Goal: Transaction & Acquisition: Purchase product/service

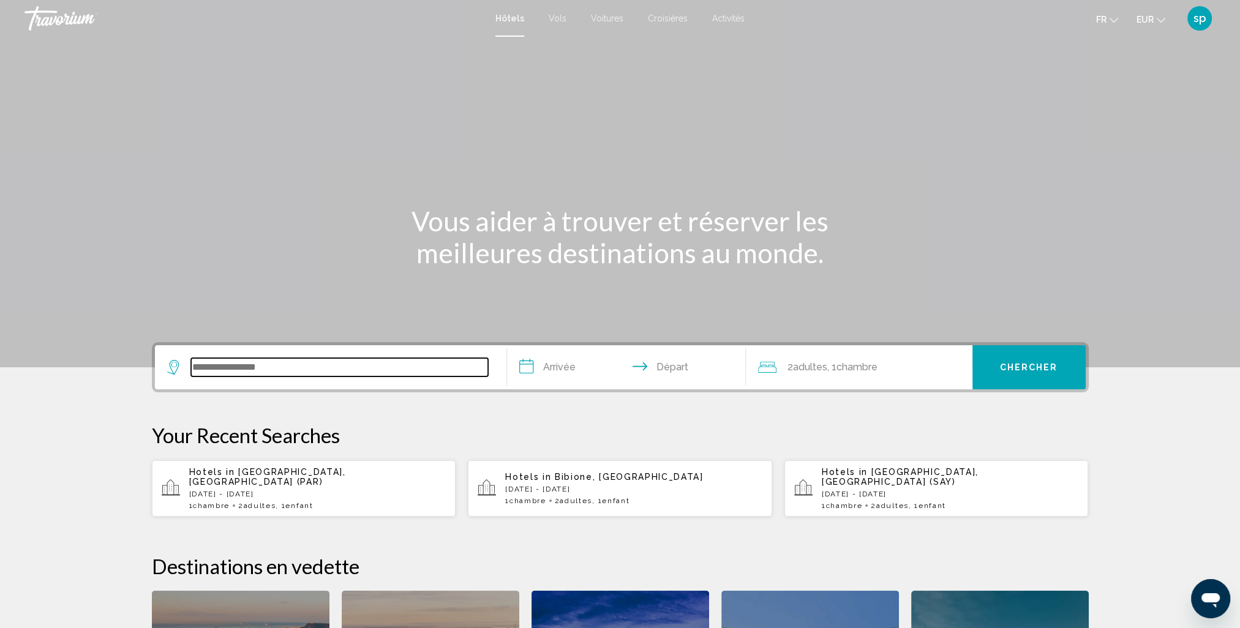
click at [369, 372] on input "Search widget" at bounding box center [339, 367] width 297 height 18
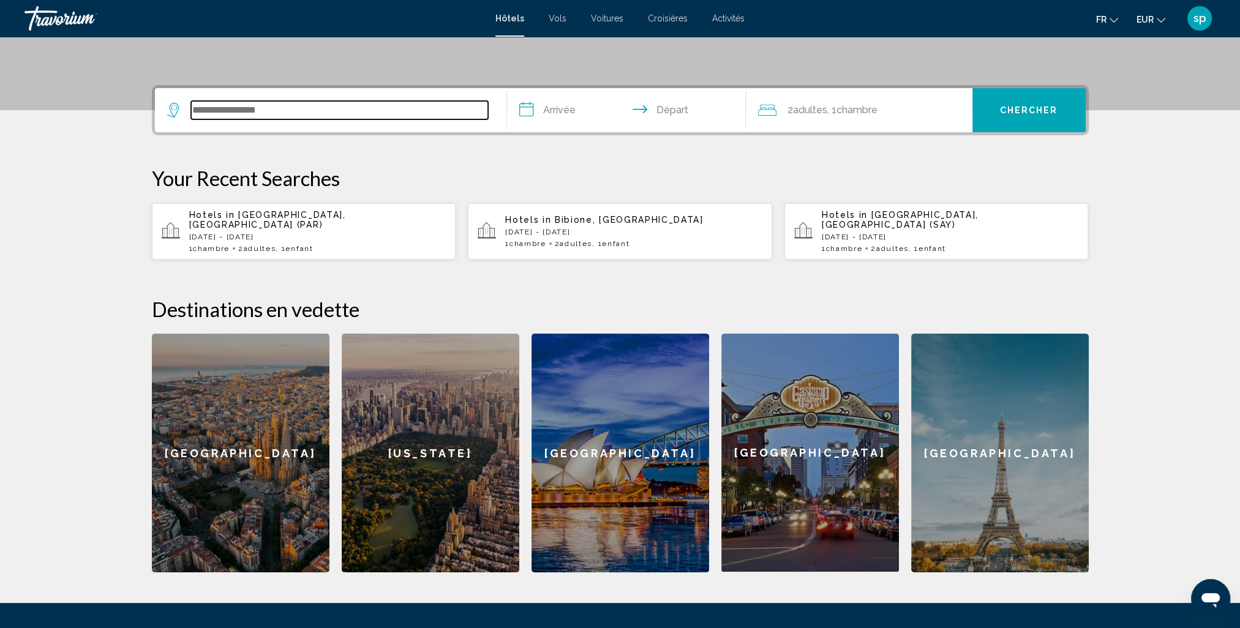
scroll to position [302, 0]
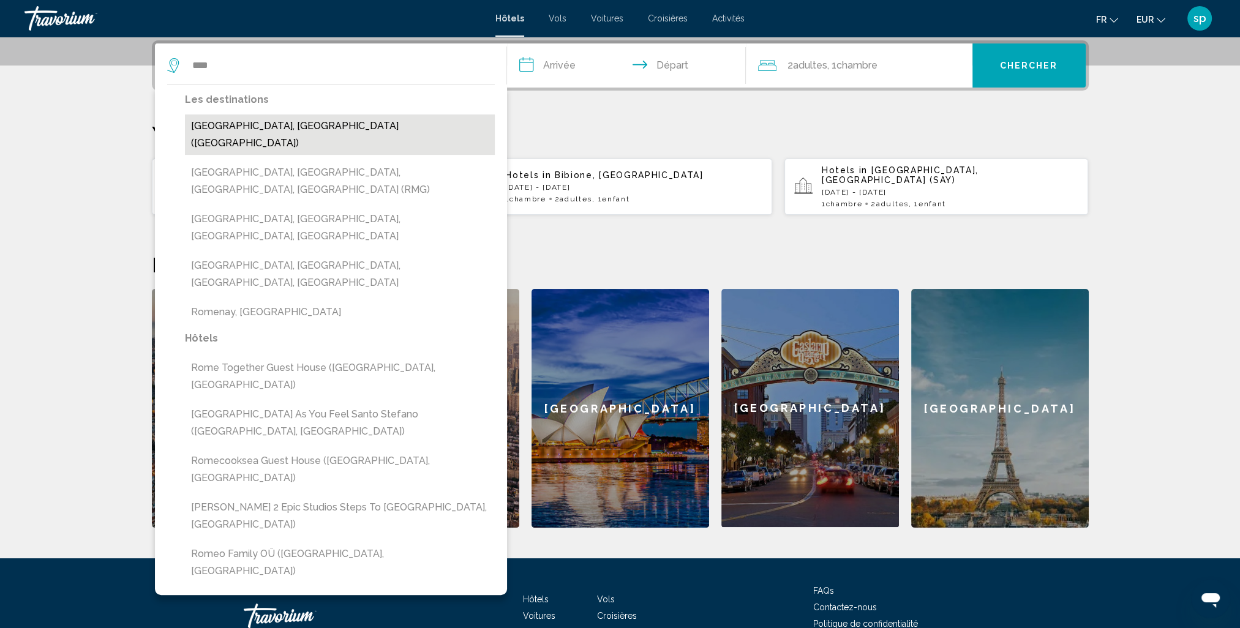
click at [277, 121] on button "Rome, Italy (ROM)" at bounding box center [340, 134] width 310 height 40
type input "**********"
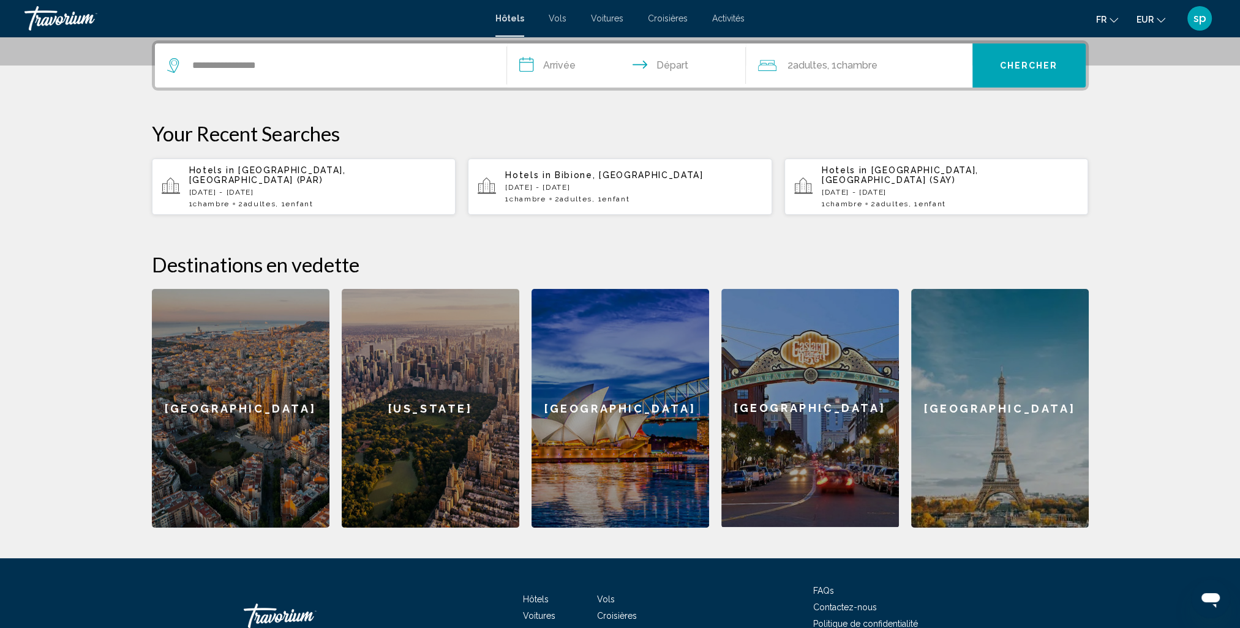
click at [563, 69] on input "**********" at bounding box center [629, 67] width 244 height 48
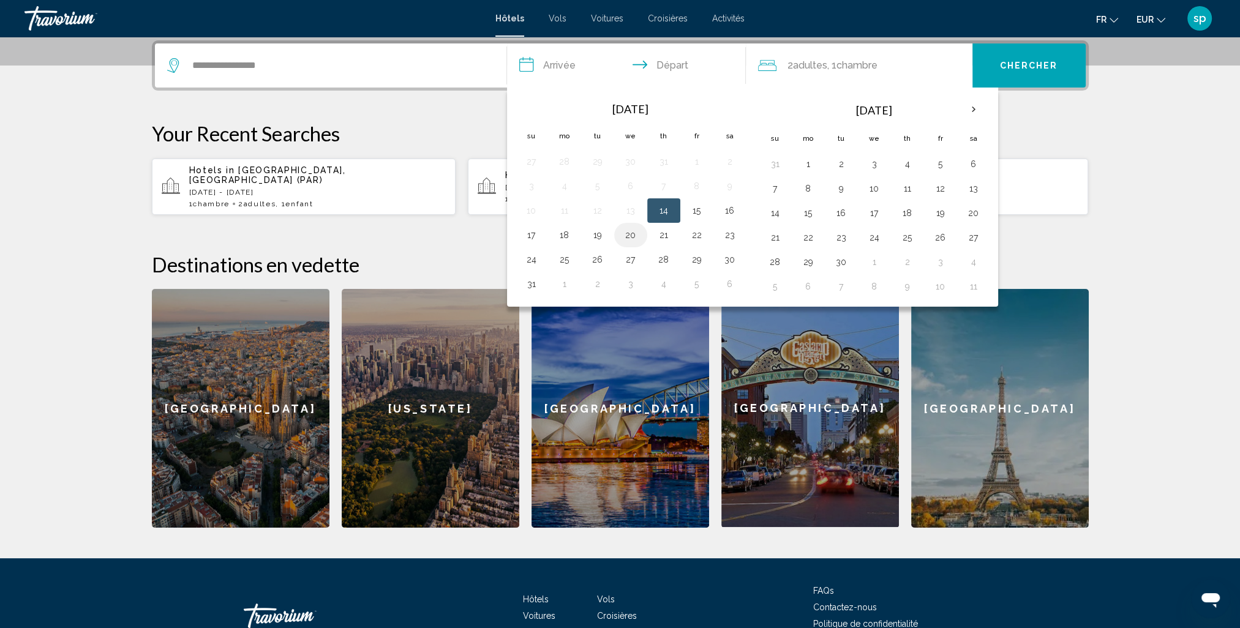
click at [631, 234] on button "20" at bounding box center [631, 235] width 20 height 17
click at [727, 234] on button "23" at bounding box center [730, 235] width 20 height 17
type input "**********"
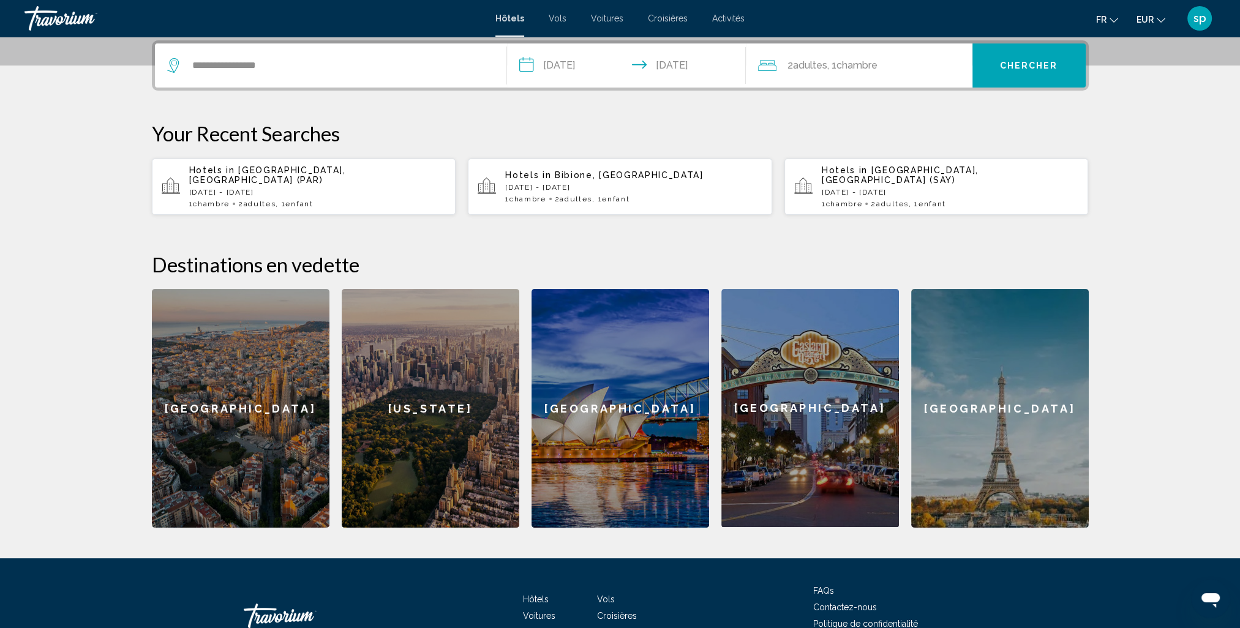
click at [900, 65] on div "2 Adulte Adultes , 1 Chambre pièces" at bounding box center [865, 65] width 214 height 17
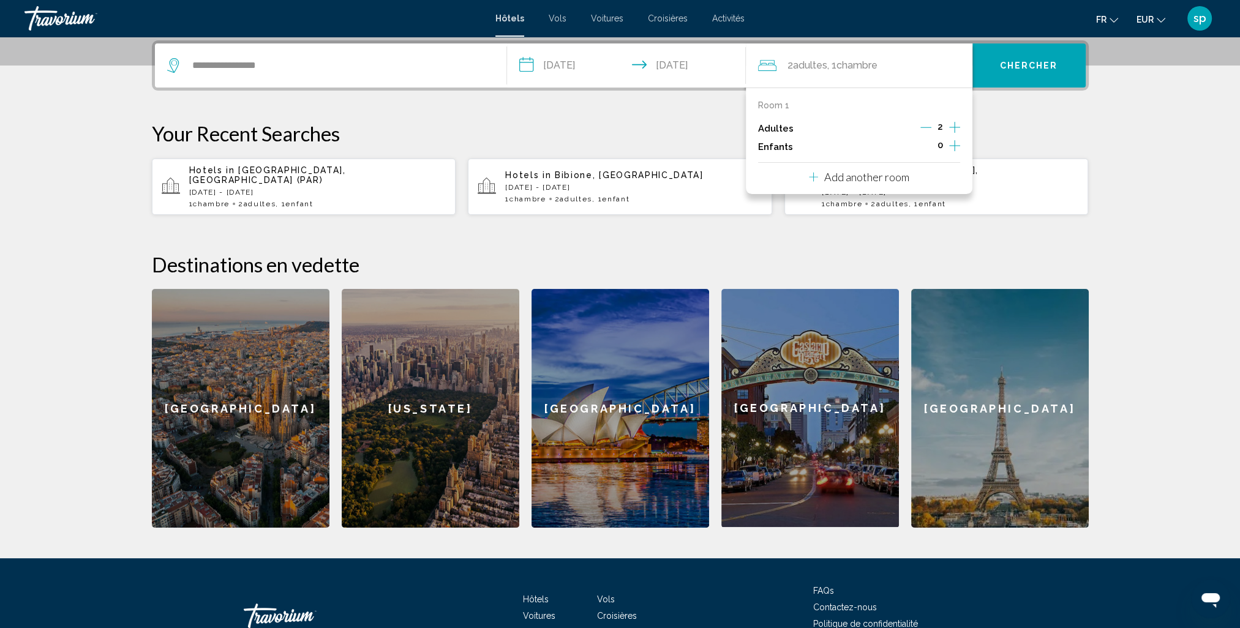
click at [949, 148] on icon "Increment children" at bounding box center [954, 145] width 11 height 15
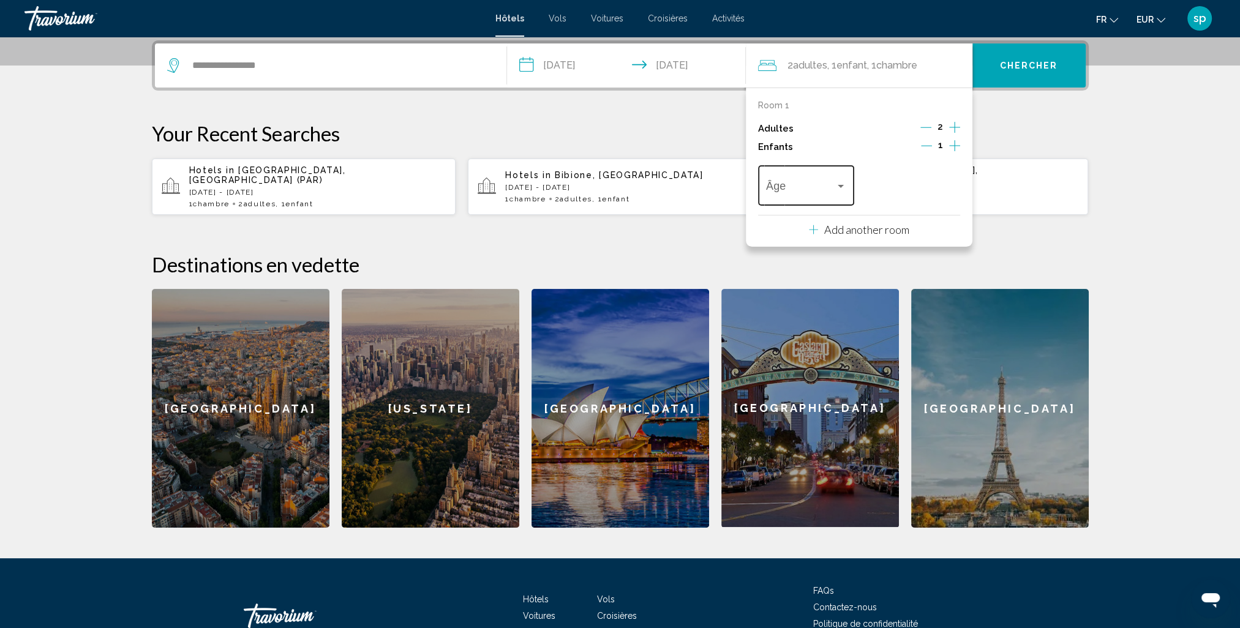
click at [775, 193] on span "Travelers: 2 adults, 1 child" at bounding box center [800, 188] width 69 height 12
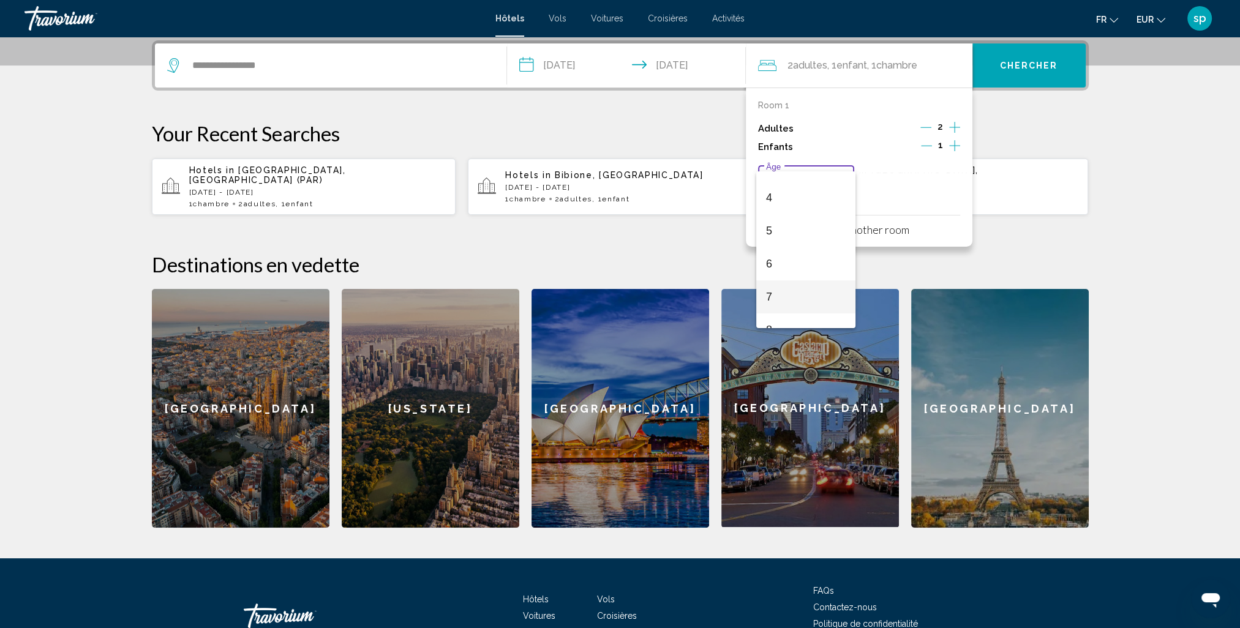
click at [773, 300] on span "7" at bounding box center [806, 296] width 80 height 33
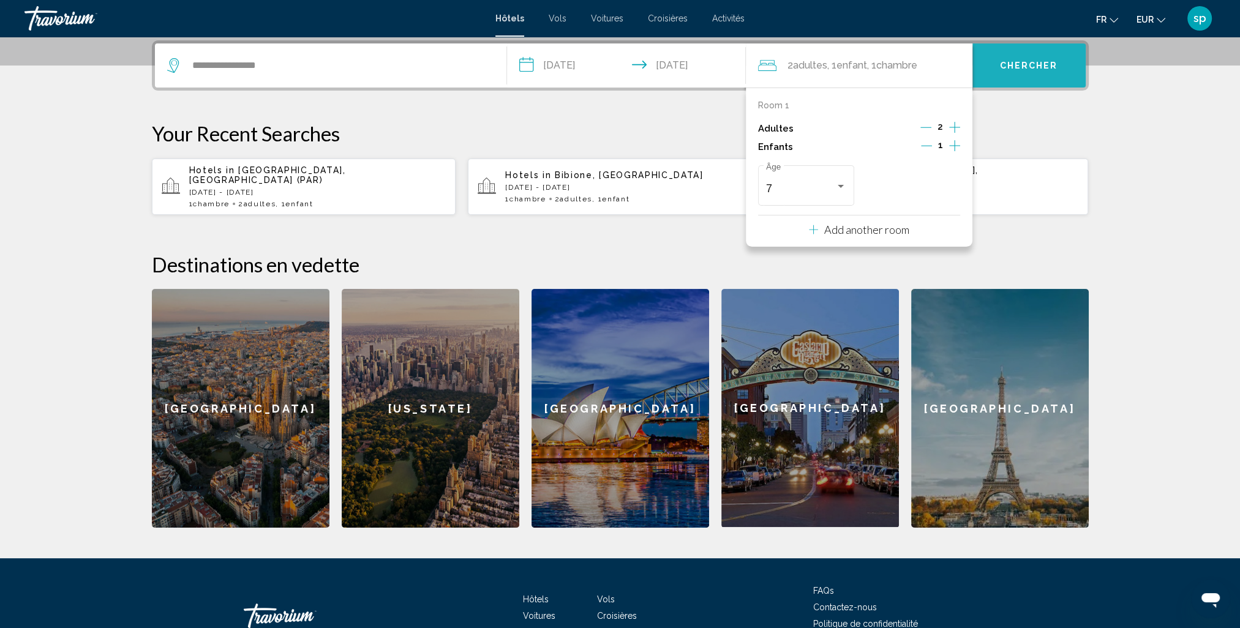
click at [1000, 70] on button "Chercher" at bounding box center [1028, 65] width 113 height 44
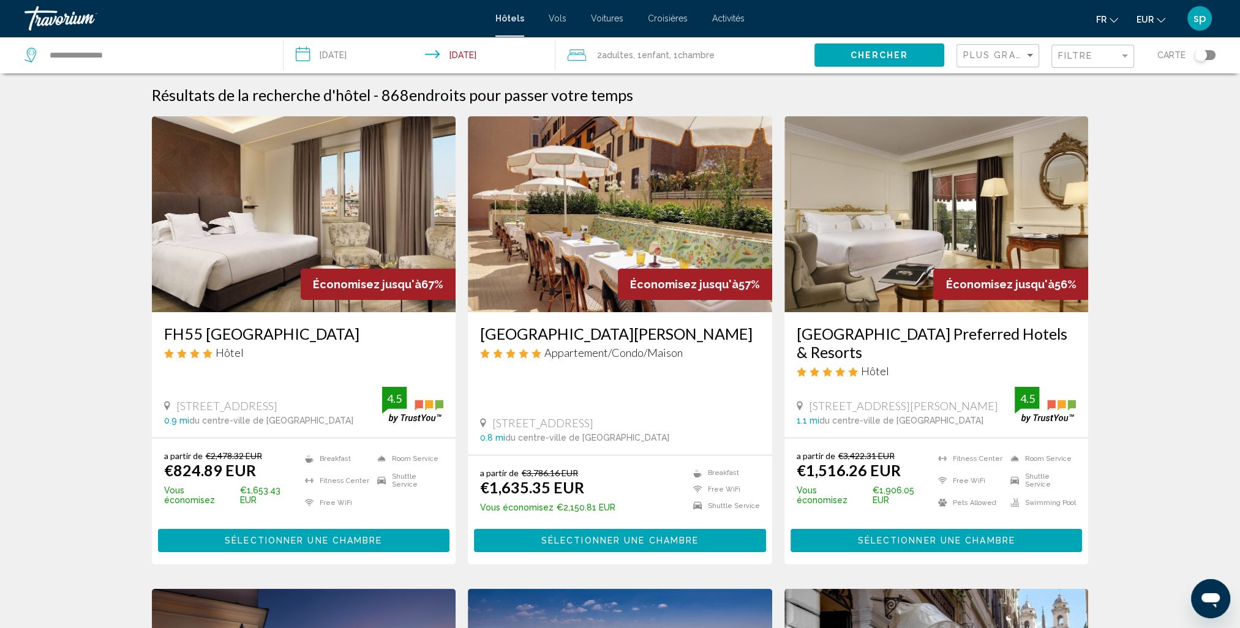
click at [966, 61] on div "Plus grandes économies" at bounding box center [999, 56] width 72 height 23
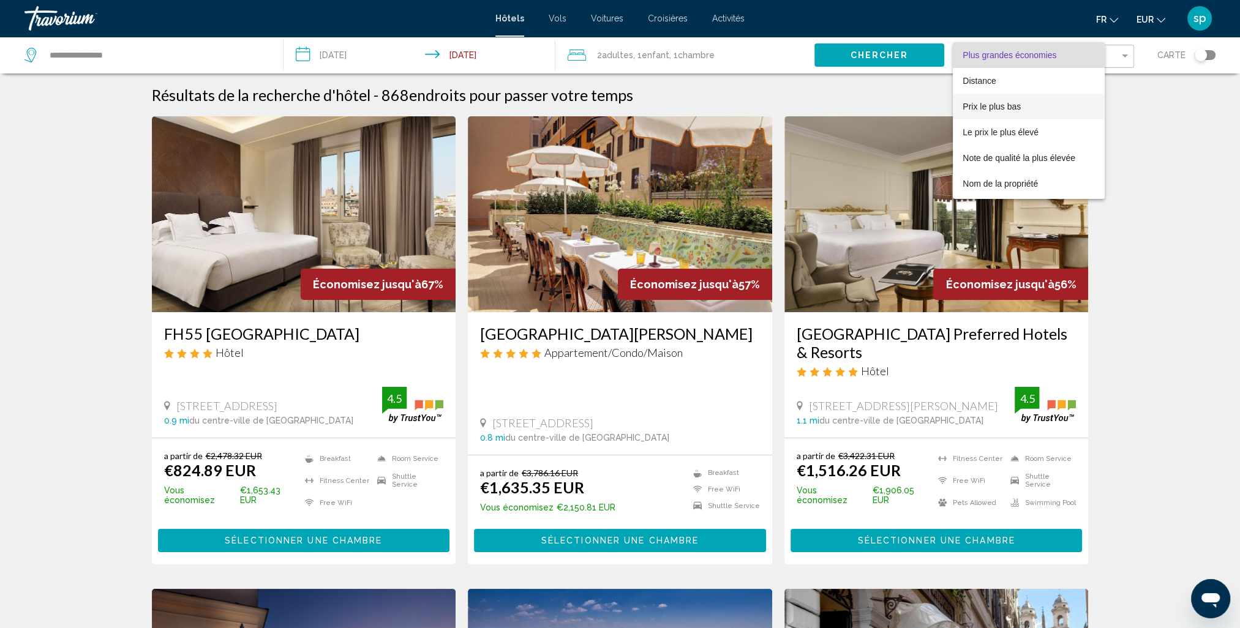
click at [972, 106] on span "Prix le plus bas" at bounding box center [991, 107] width 58 height 10
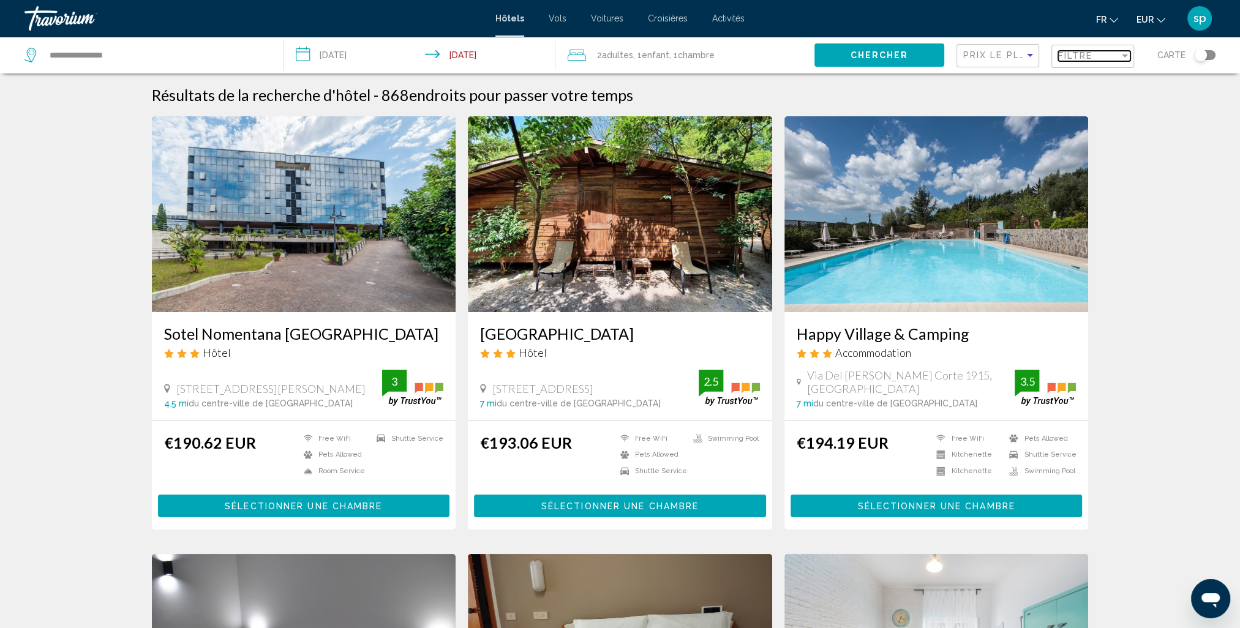
click at [1065, 56] on span "Filtre" at bounding box center [1075, 56] width 35 height 10
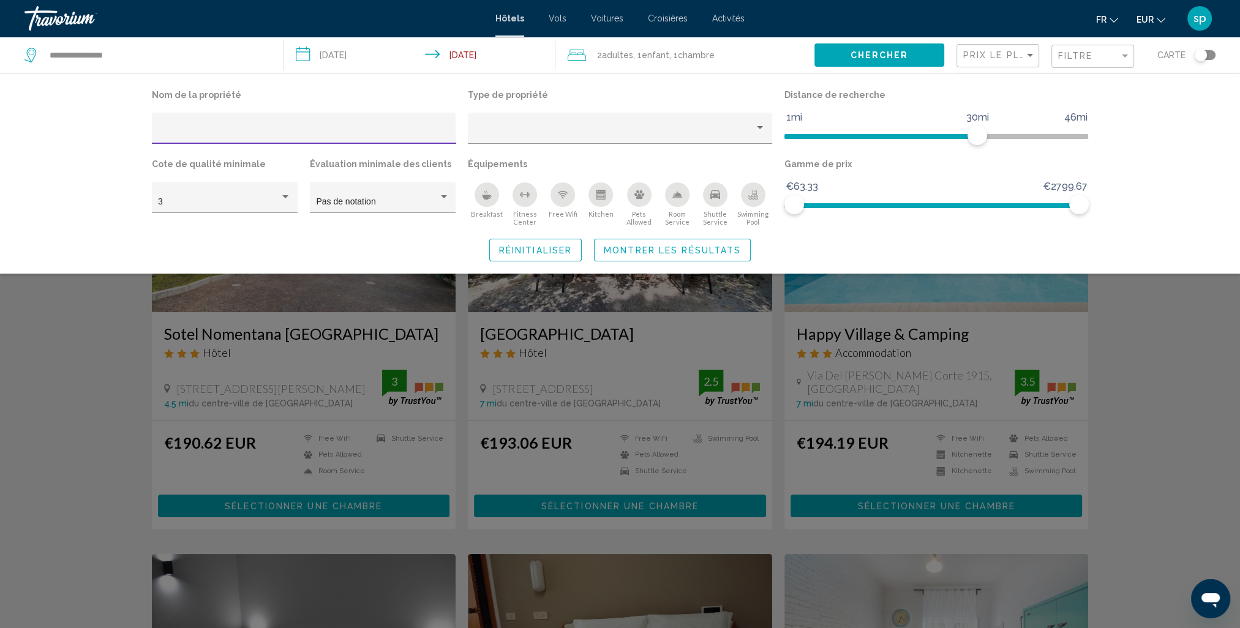
click at [757, 194] on icon "Swimming Pool" at bounding box center [753, 195] width 10 height 10
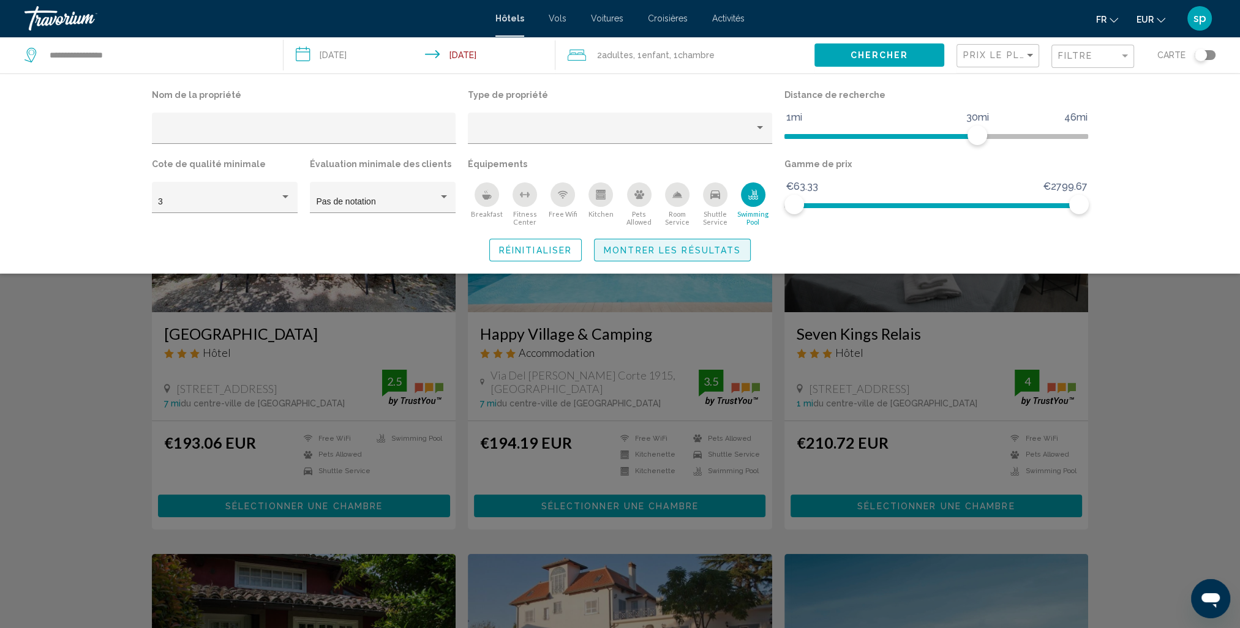
click at [707, 245] on span "Montrer les résultats" at bounding box center [672, 250] width 137 height 10
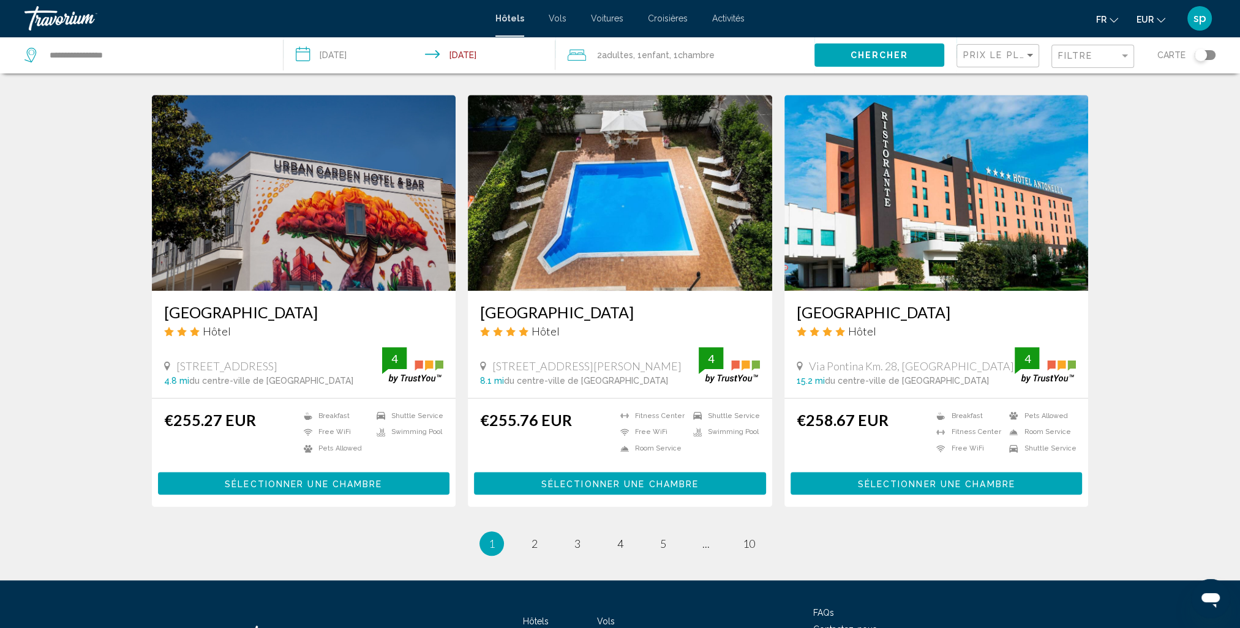
scroll to position [1408, 0]
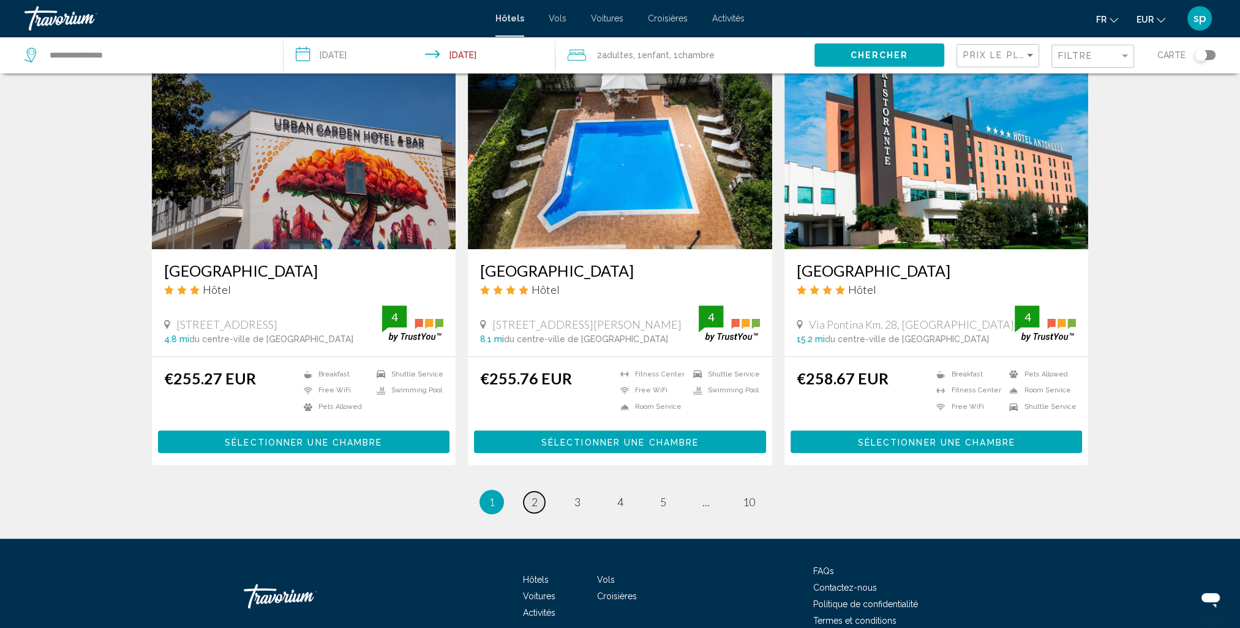
click at [531, 495] on span "2" at bounding box center [534, 501] width 6 height 13
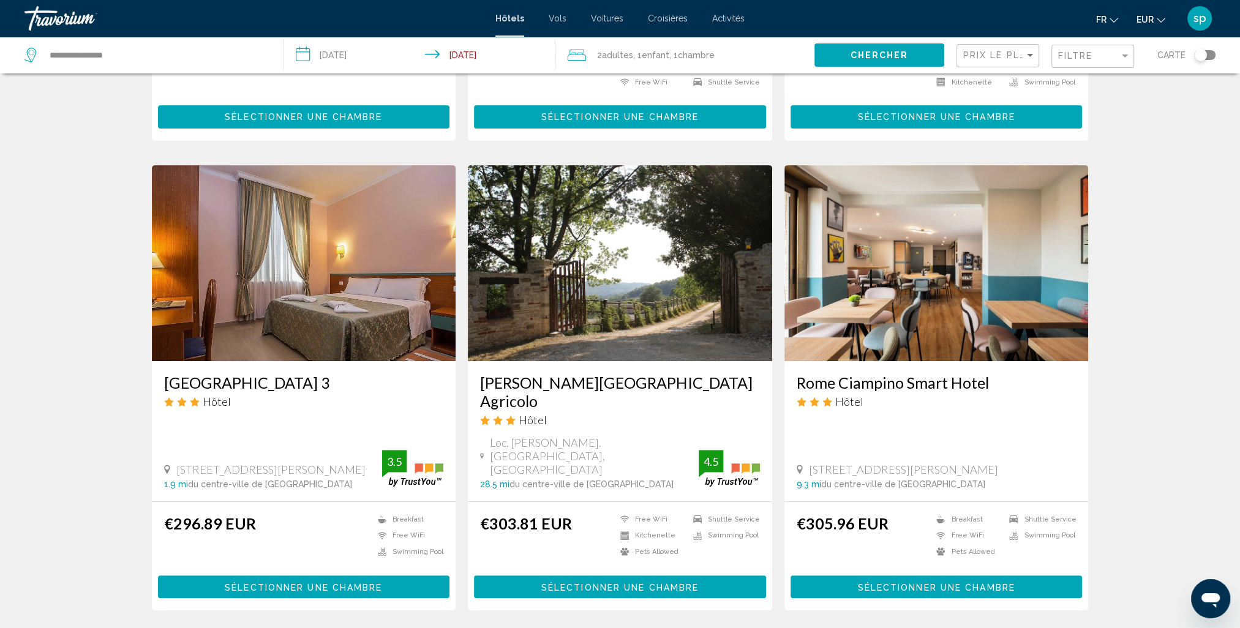
scroll to position [429, 0]
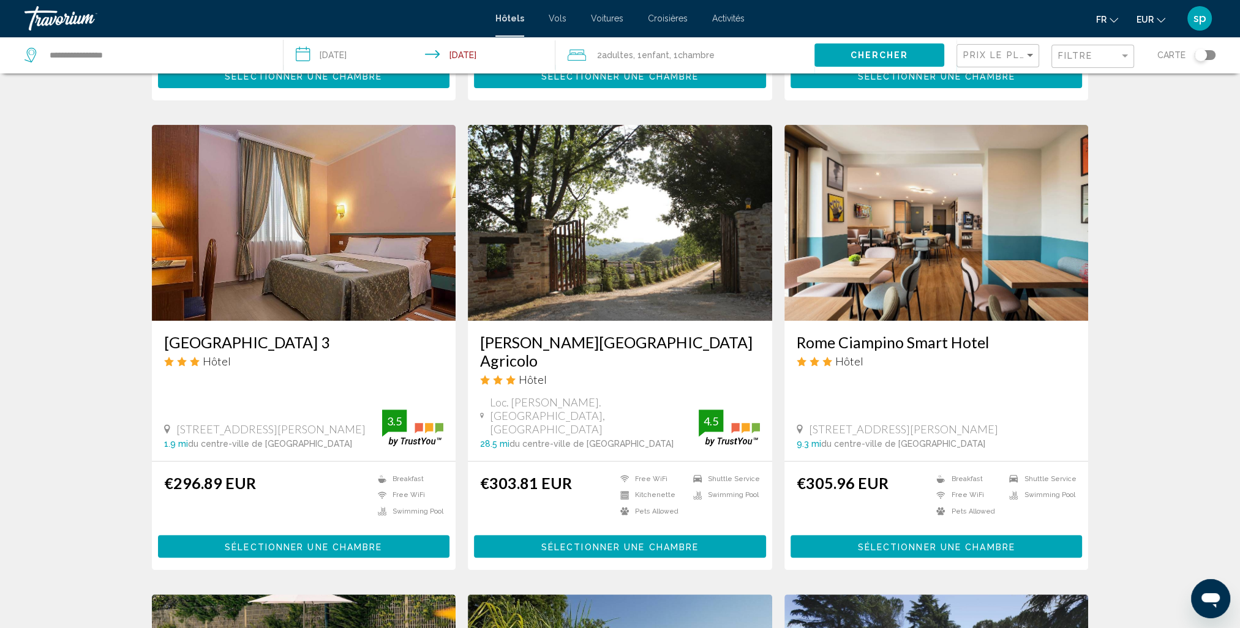
click at [613, 230] on img "Main content" at bounding box center [620, 223] width 304 height 196
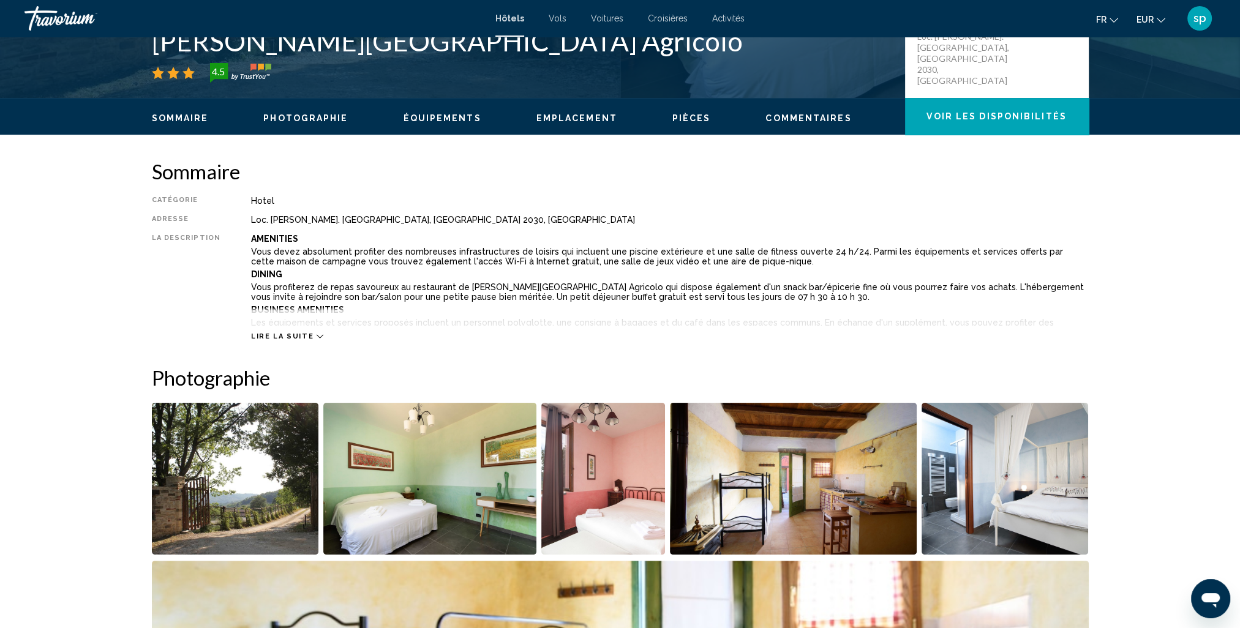
scroll to position [367, 0]
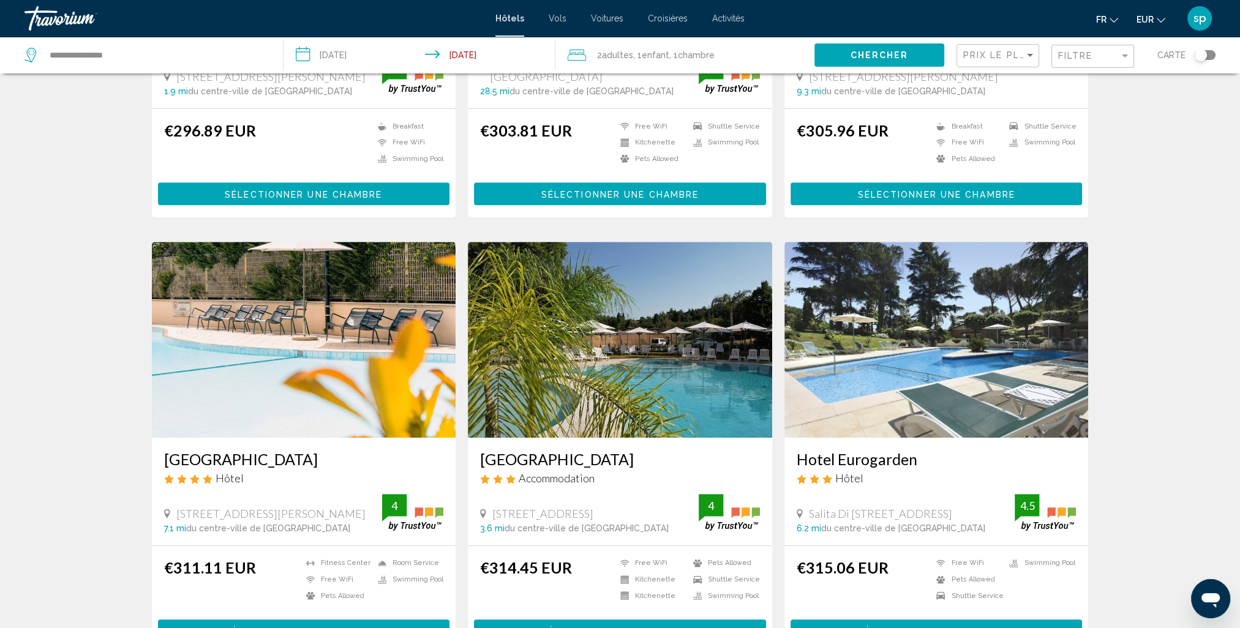
scroll to position [796, 0]
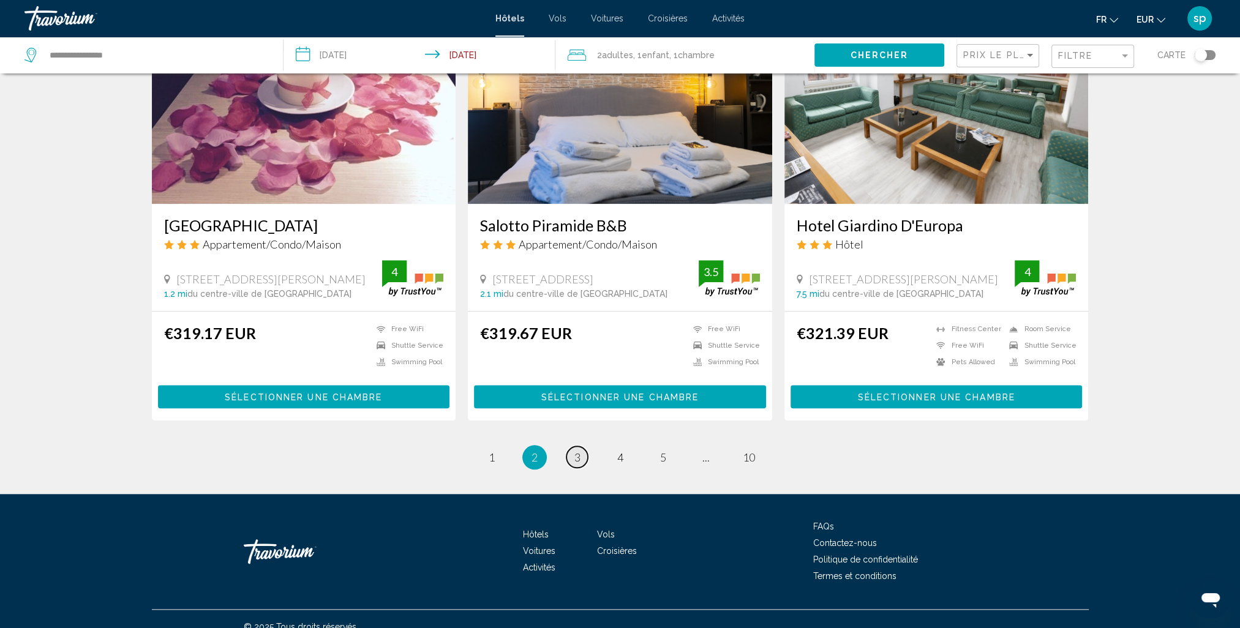
click at [580, 446] on link "page 3" at bounding box center [576, 456] width 21 height 21
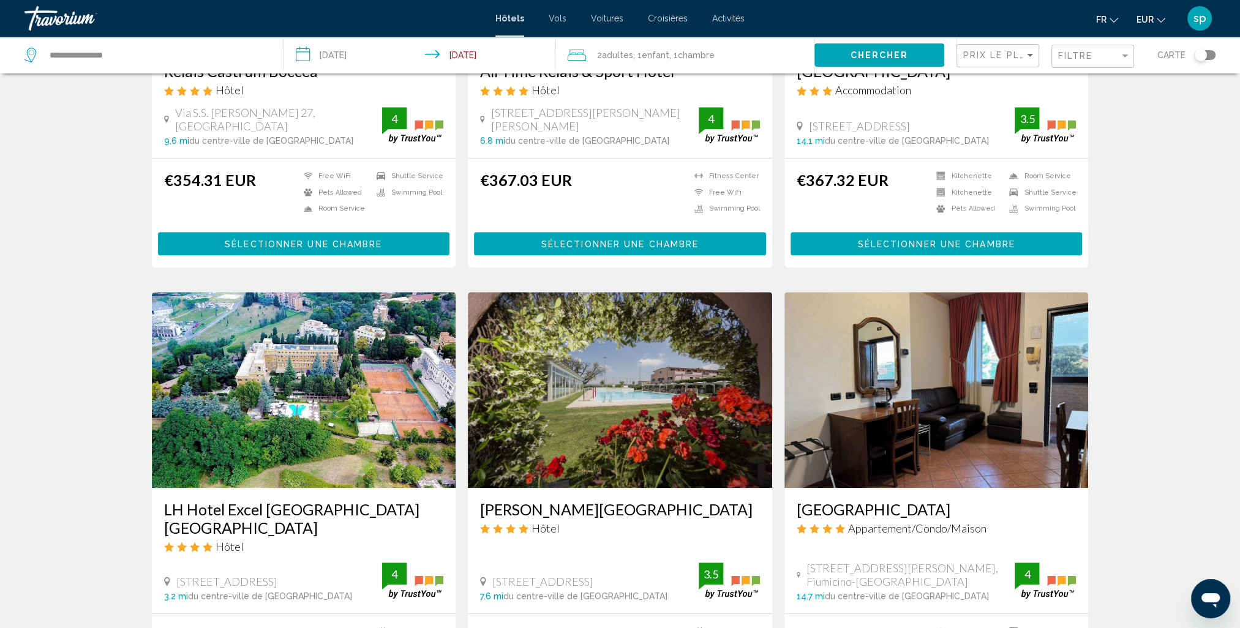
scroll to position [1163, 0]
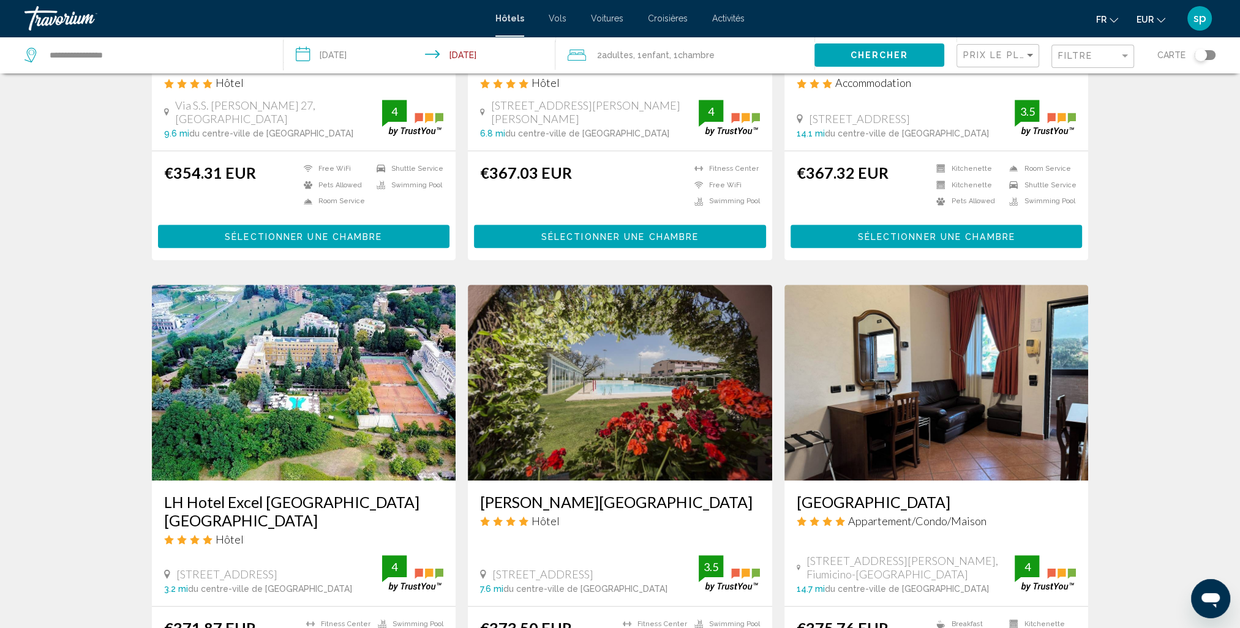
click at [342, 381] on img "Main content" at bounding box center [304, 383] width 304 height 196
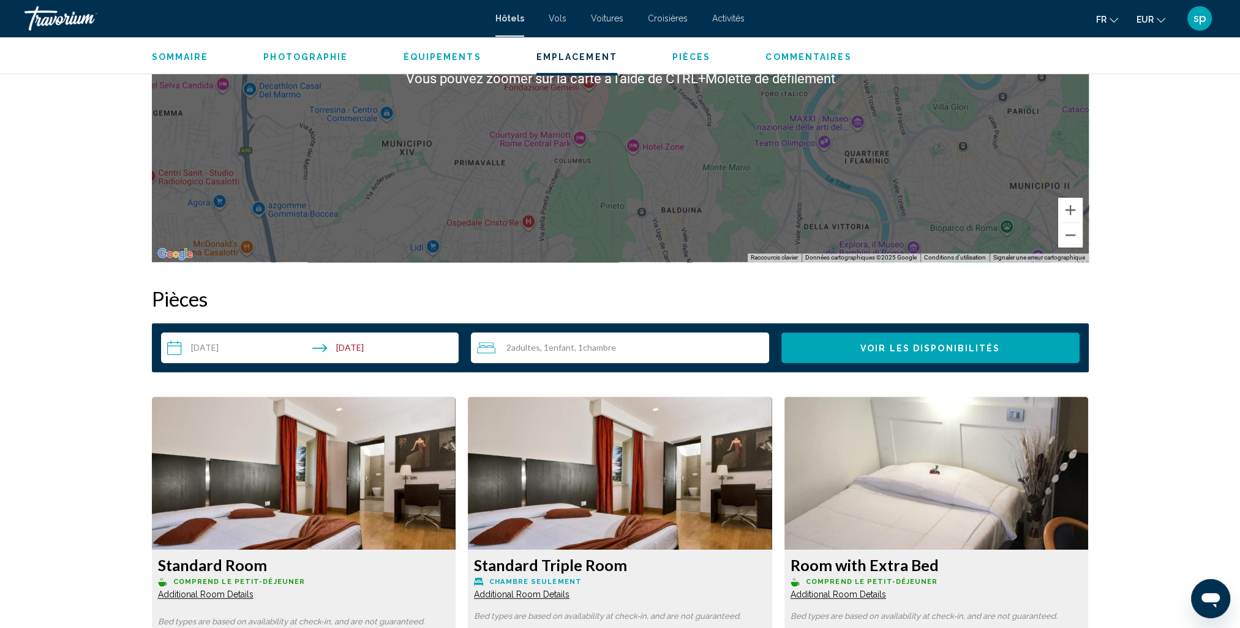
scroll to position [1531, 0]
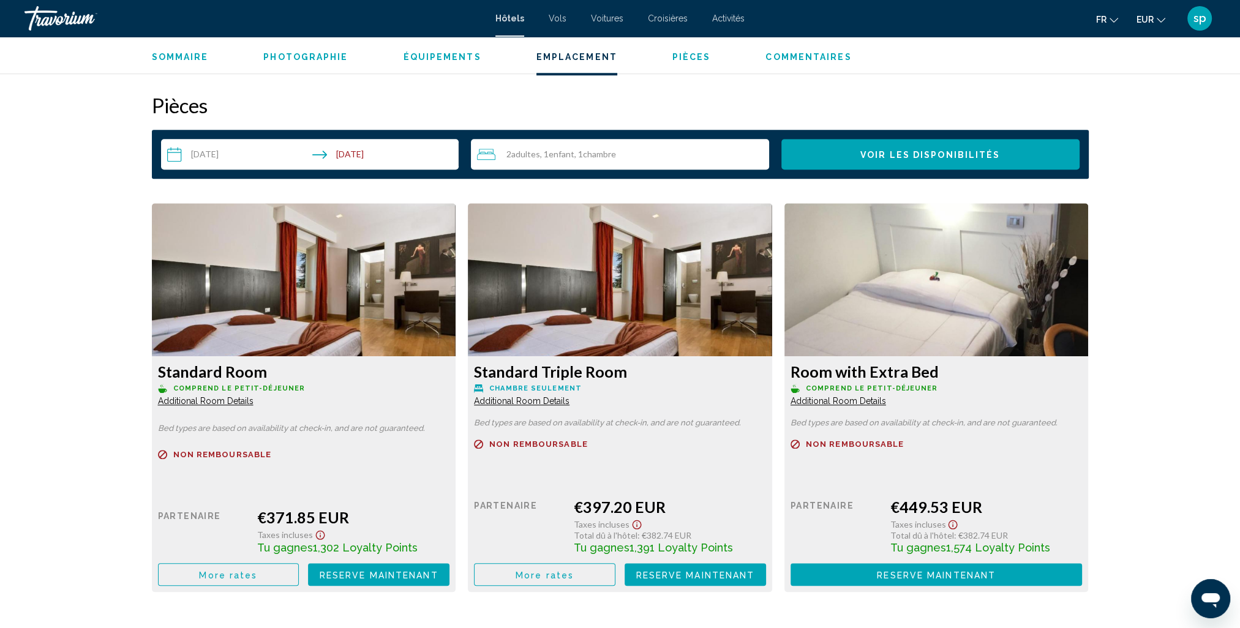
click at [253, 576] on span "More rates" at bounding box center [228, 575] width 58 height 10
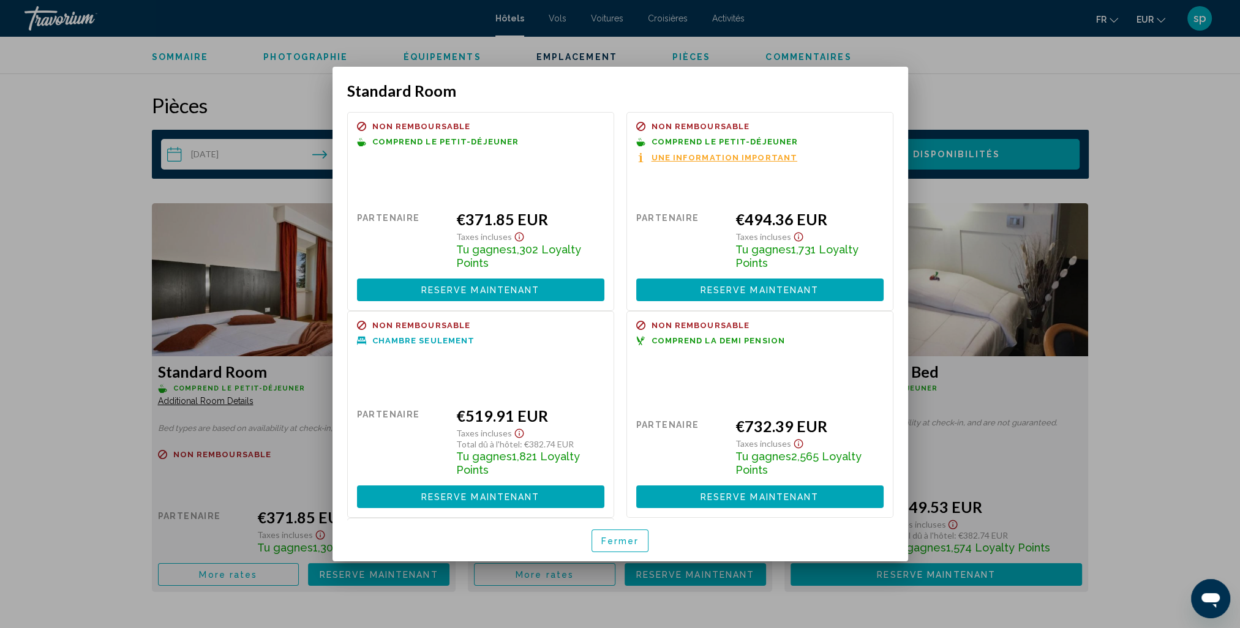
click at [628, 538] on span "Fermer" at bounding box center [620, 541] width 38 height 10
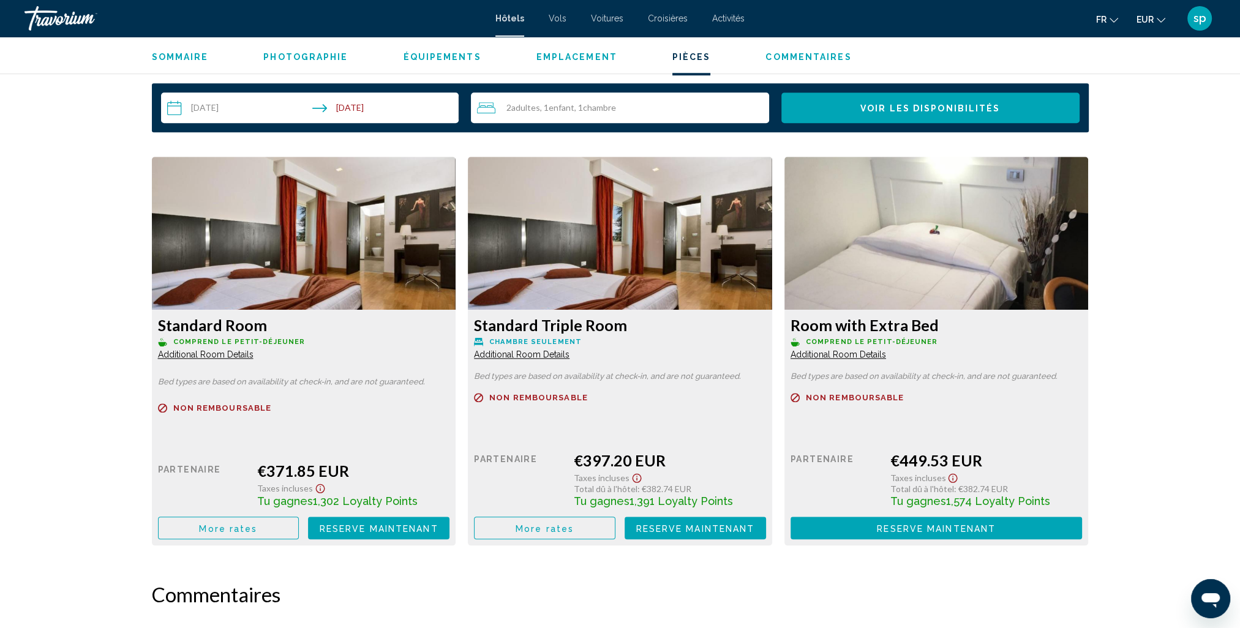
scroll to position [1592, 0]
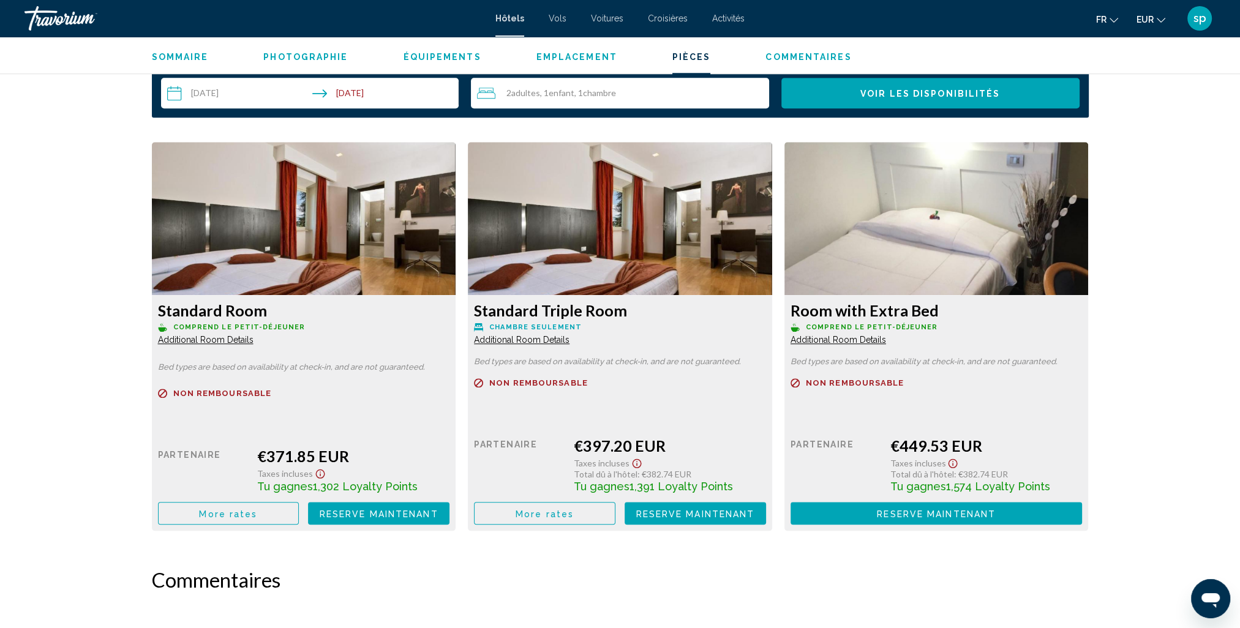
click at [341, 516] on span "Reserve maintenant" at bounding box center [379, 514] width 119 height 10
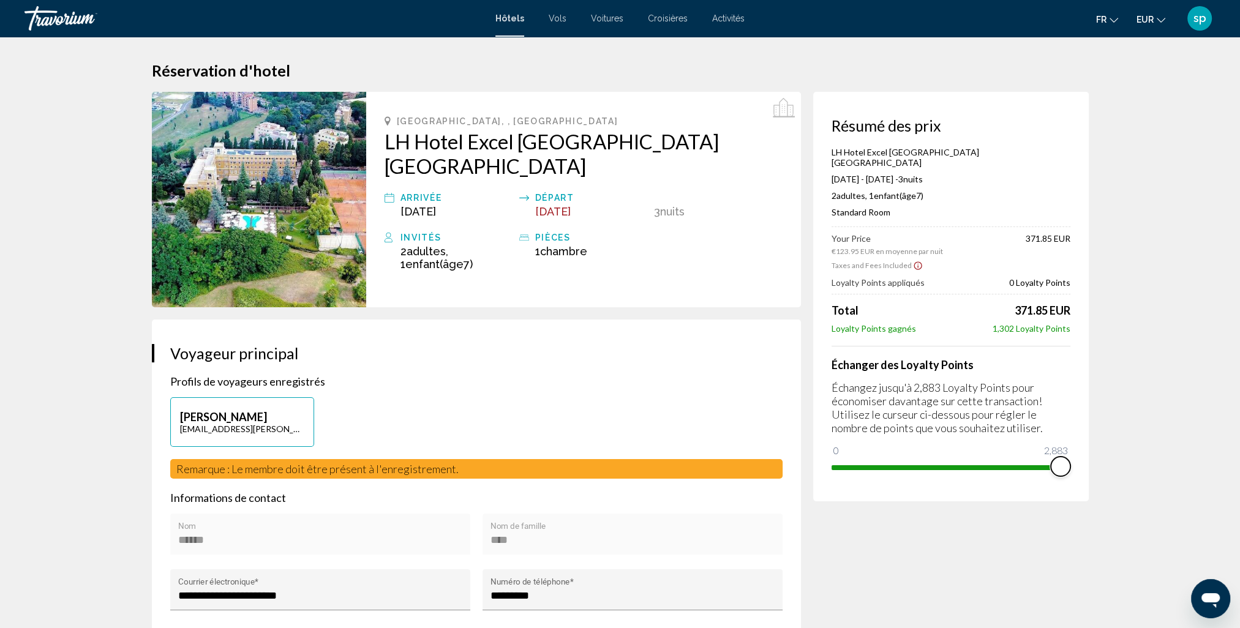
drag, startPoint x: 840, startPoint y: 437, endPoint x: 1109, endPoint y: 413, distance: 269.9
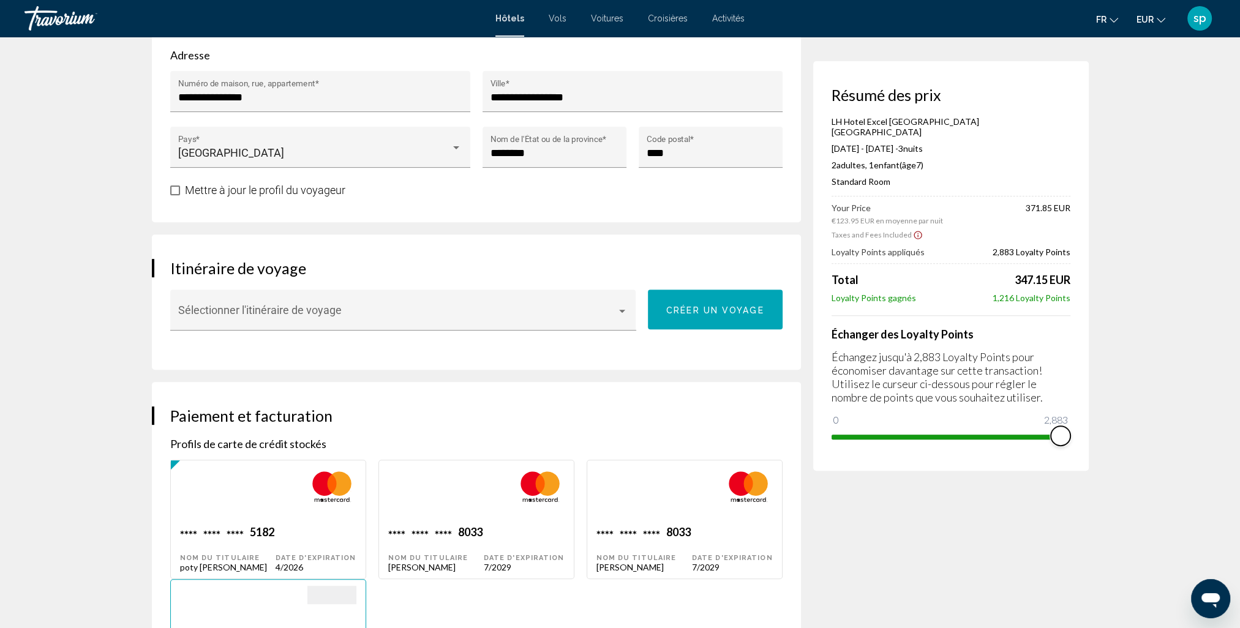
scroll to position [735, 0]
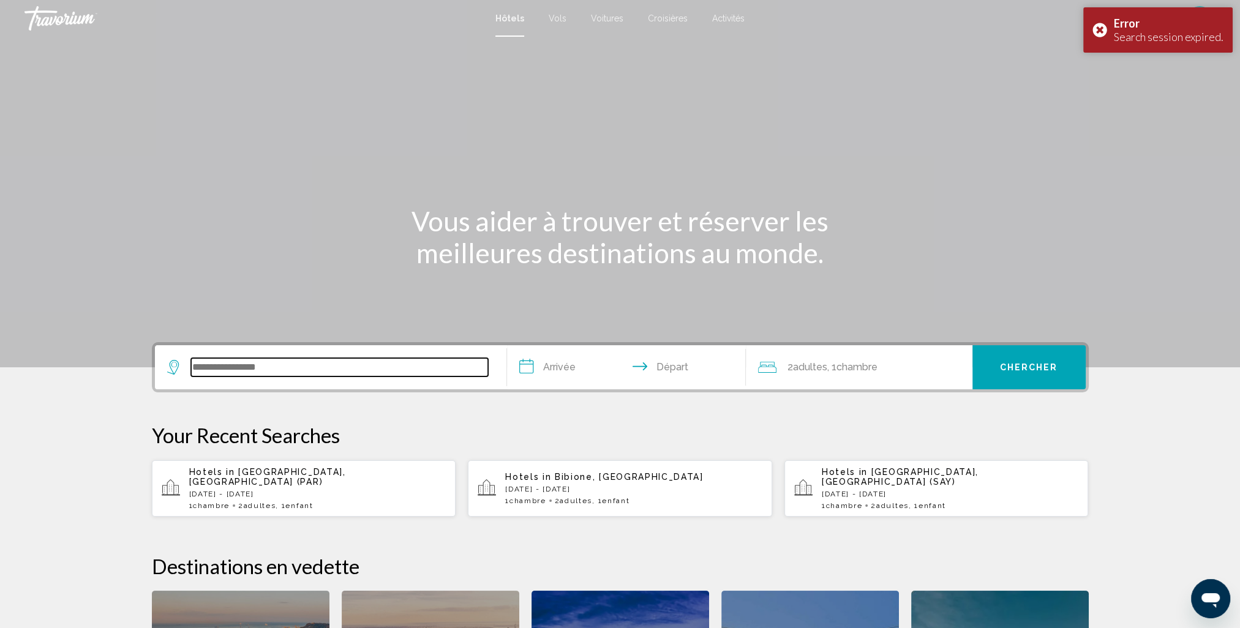
click at [267, 369] on input "Search widget" at bounding box center [339, 367] width 297 height 18
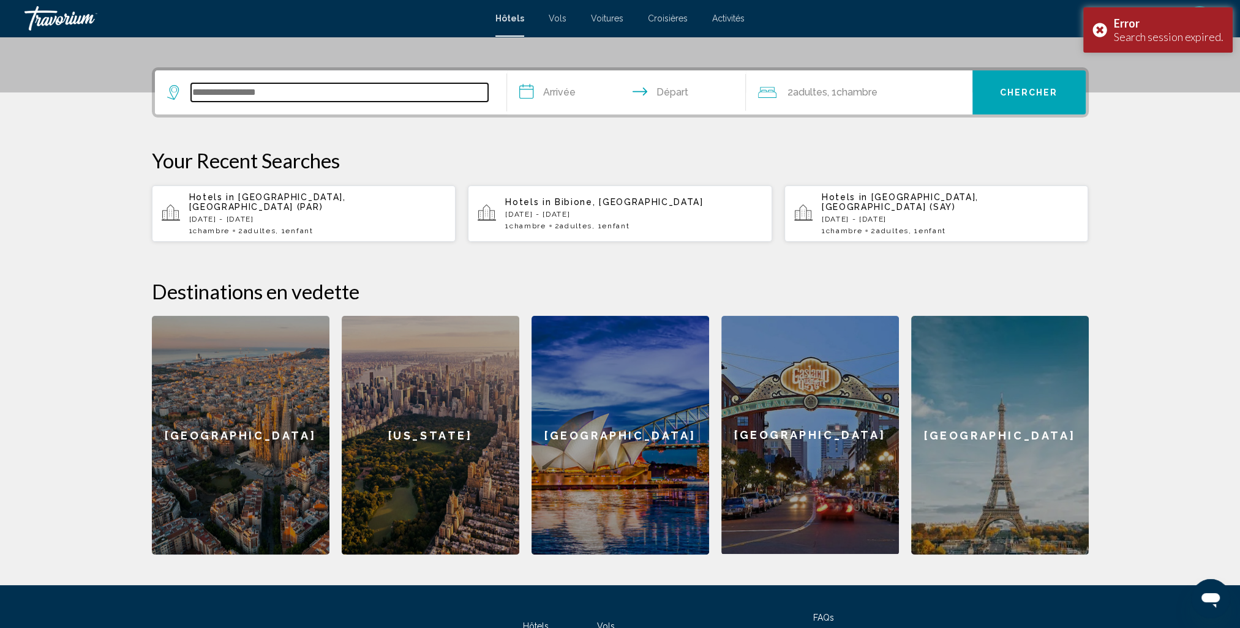
scroll to position [302, 0]
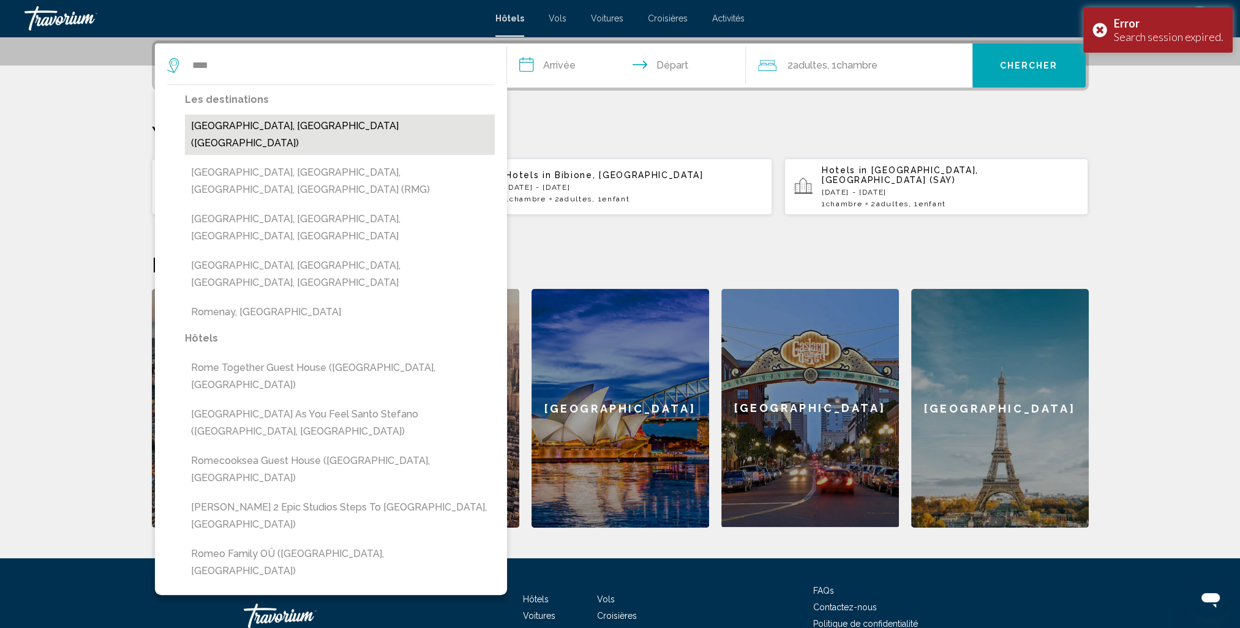
click at [272, 132] on button "Rome, Italy (ROM)" at bounding box center [340, 134] width 310 height 40
type input "**********"
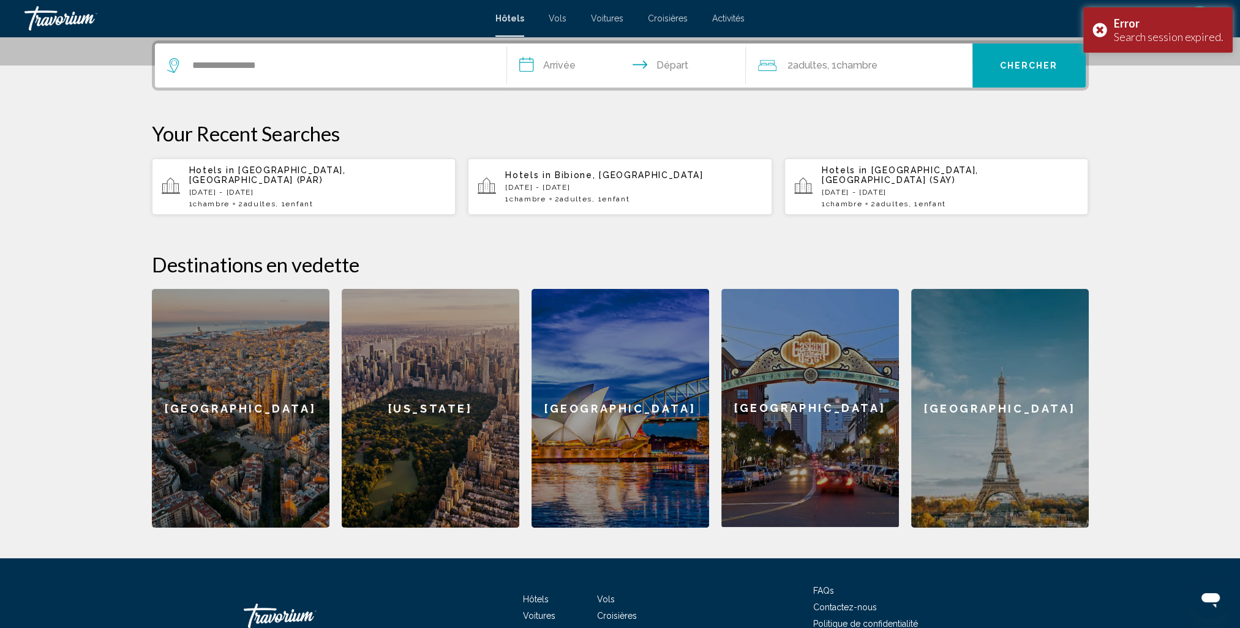
click at [570, 71] on input "**********" at bounding box center [629, 67] width 244 height 48
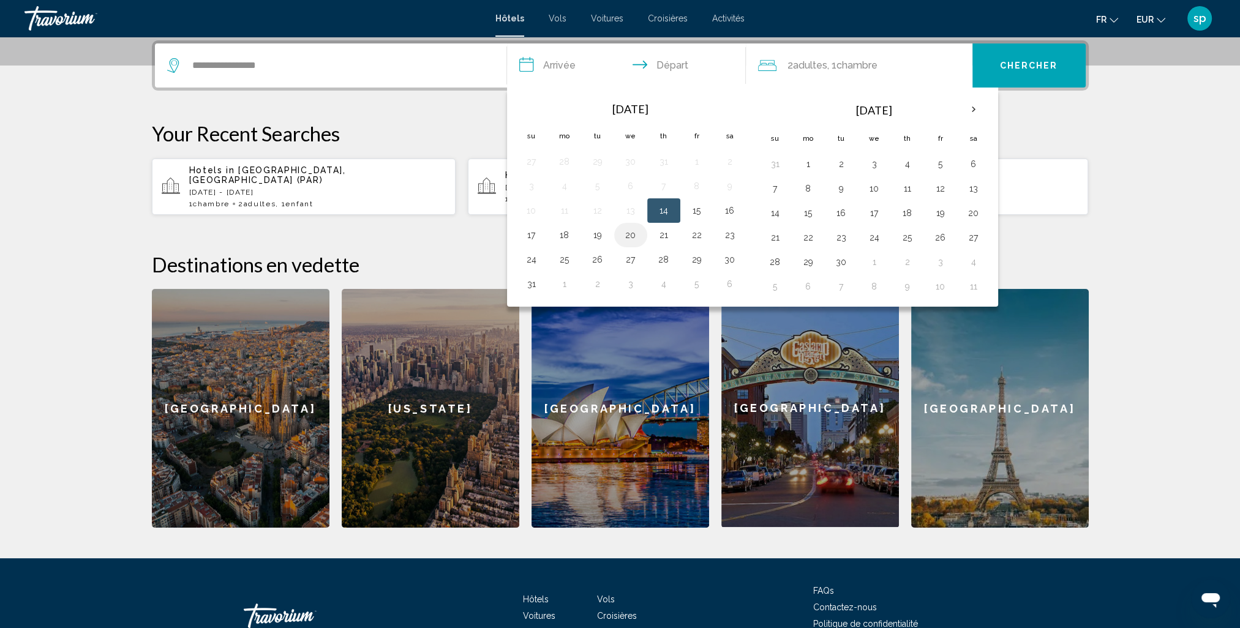
click at [632, 233] on button "20" at bounding box center [631, 235] width 20 height 17
click at [722, 231] on button "23" at bounding box center [730, 235] width 20 height 17
type input "**********"
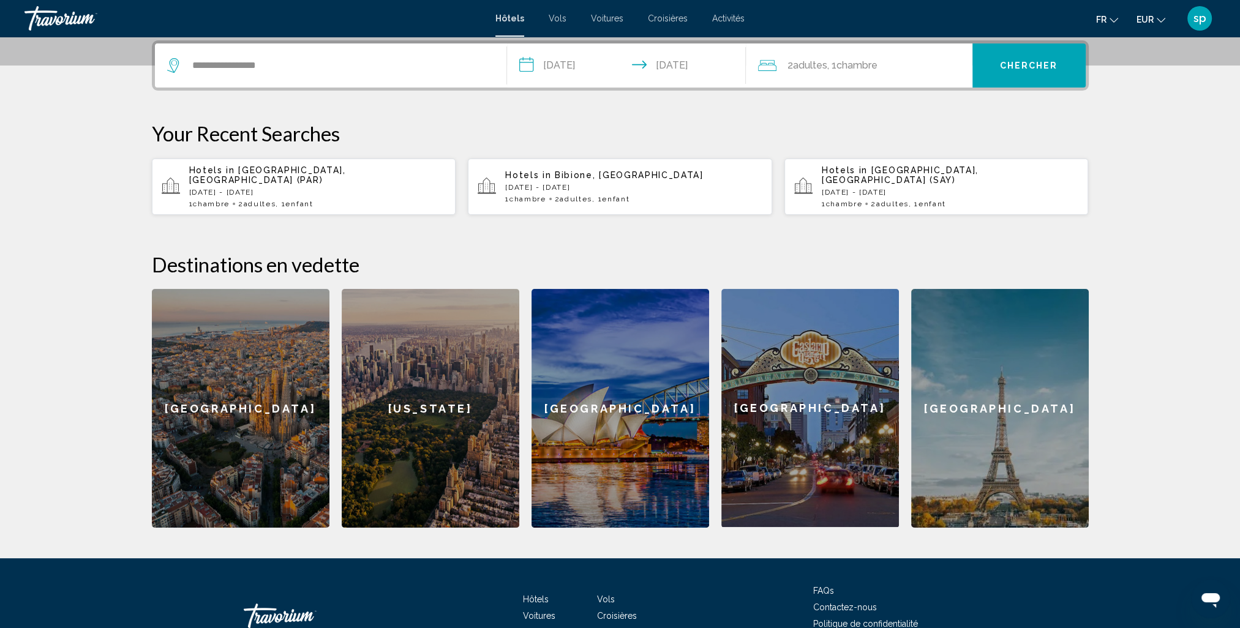
click at [830, 71] on span ", 1 Chambre pièces" at bounding box center [852, 65] width 50 height 17
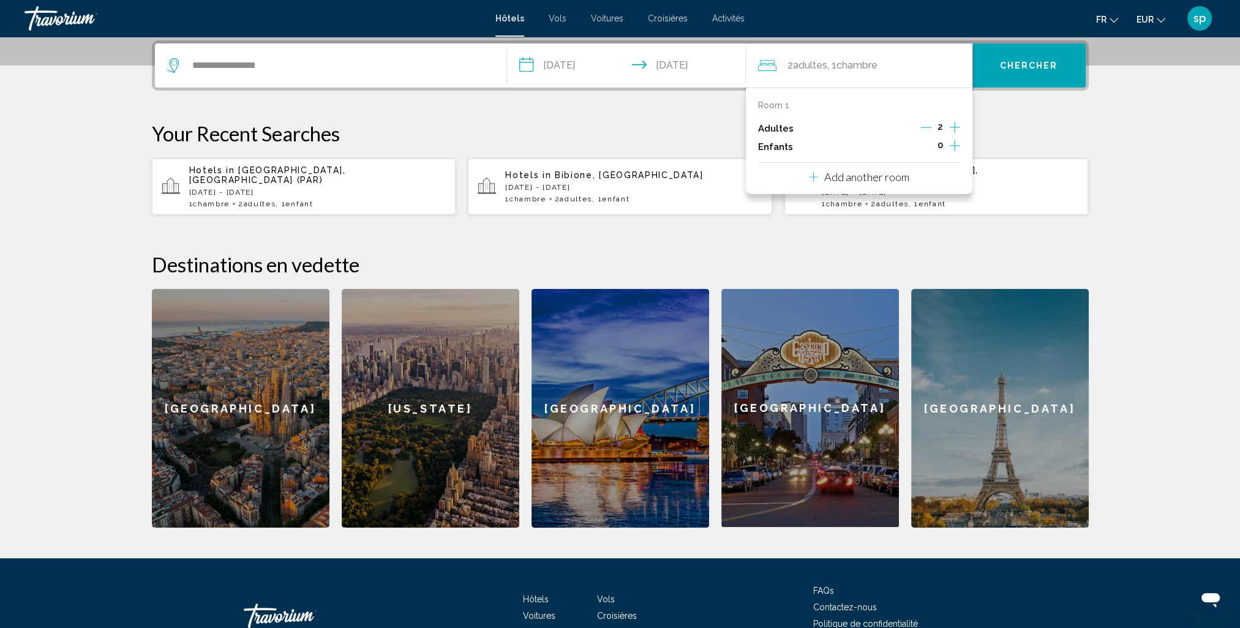
click at [955, 145] on icon "Increment children" at bounding box center [954, 145] width 11 height 11
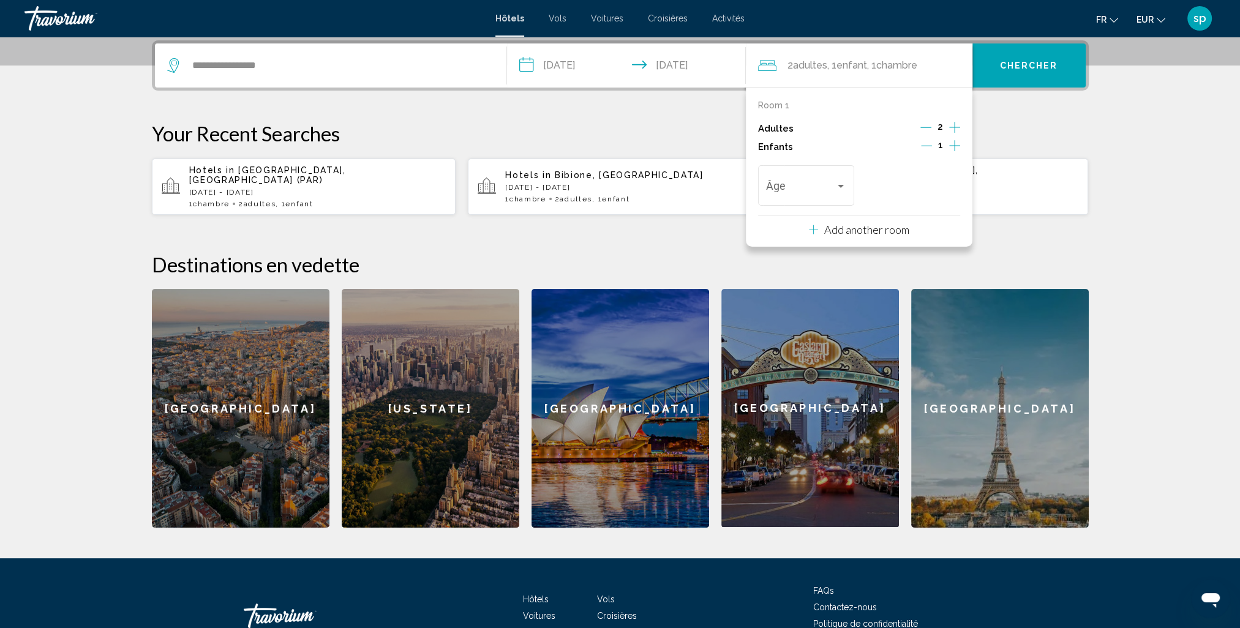
click at [954, 141] on icon "Increment children" at bounding box center [954, 145] width 11 height 11
click at [807, 194] on span "Travelers: 2 adults, 2 children" at bounding box center [800, 188] width 69 height 12
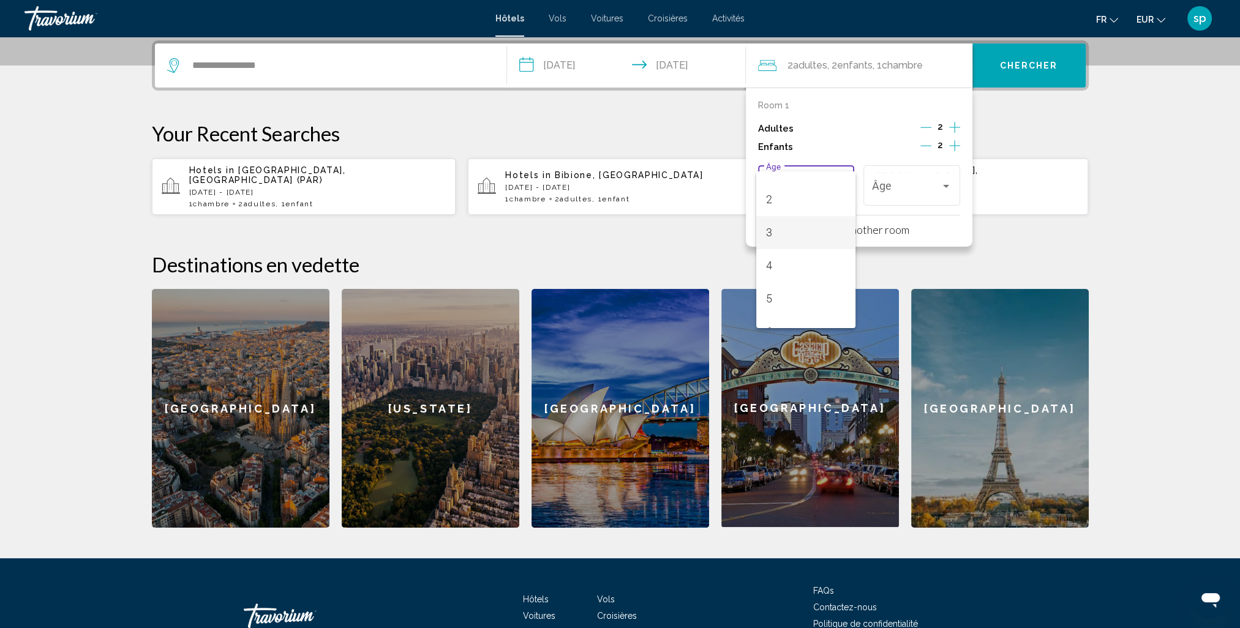
scroll to position [61, 0]
click at [777, 283] on span "5" at bounding box center [806, 292] width 80 height 33
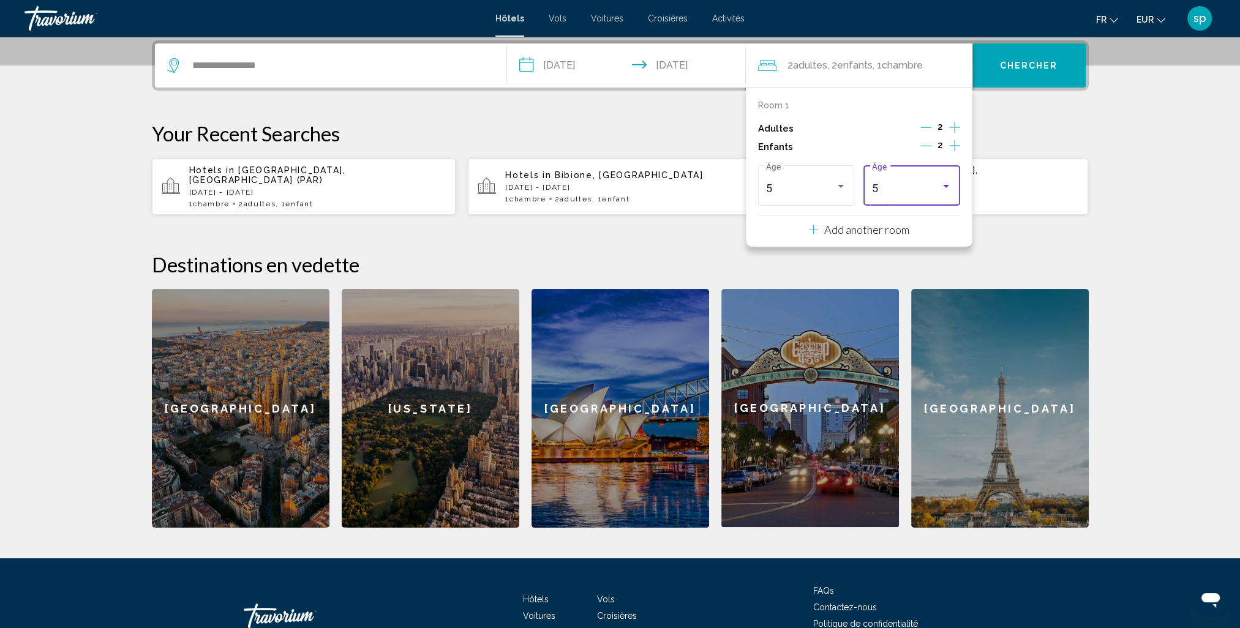
click at [904, 181] on div "5 Âge" at bounding box center [912, 183] width 80 height 43
click at [893, 148] on span "2" at bounding box center [912, 150] width 80 height 33
click at [1033, 66] on span "Chercher" at bounding box center [1029, 66] width 58 height 10
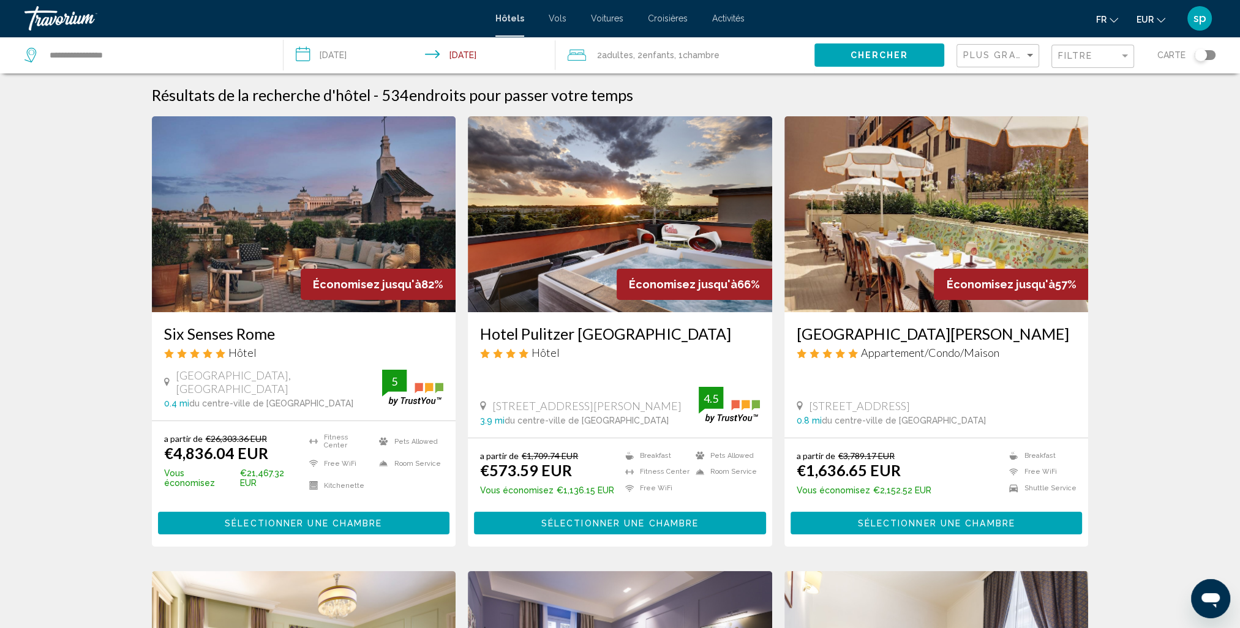
click at [997, 63] on div "Plus grandes économies" at bounding box center [999, 56] width 72 height 23
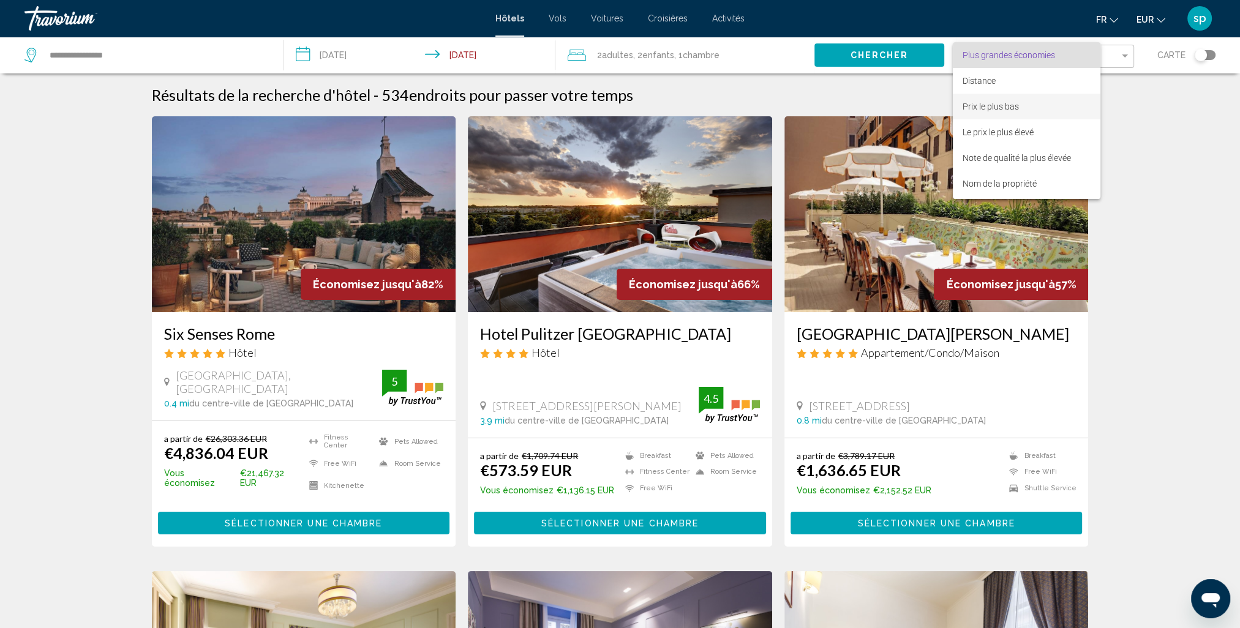
click at [988, 105] on span "Prix le plus bas" at bounding box center [990, 107] width 56 height 10
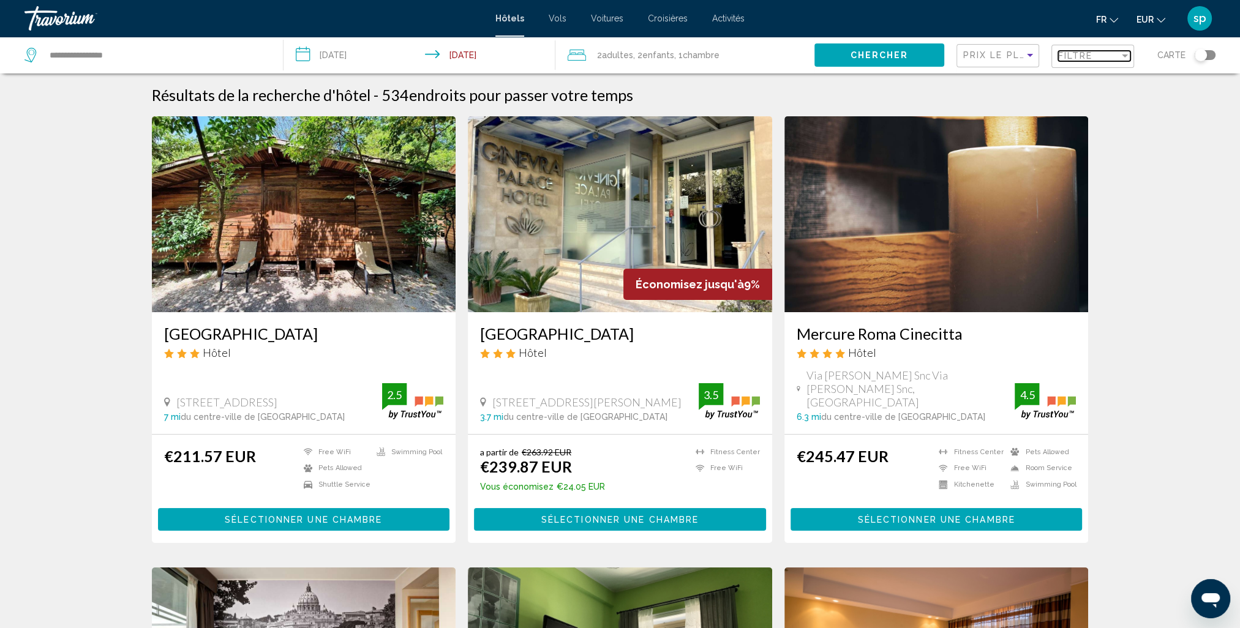
drag, startPoint x: 1078, startPoint y: 60, endPoint x: 1066, endPoint y: 65, distance: 12.6
click at [1077, 60] on span "Filtre" at bounding box center [1075, 56] width 35 height 10
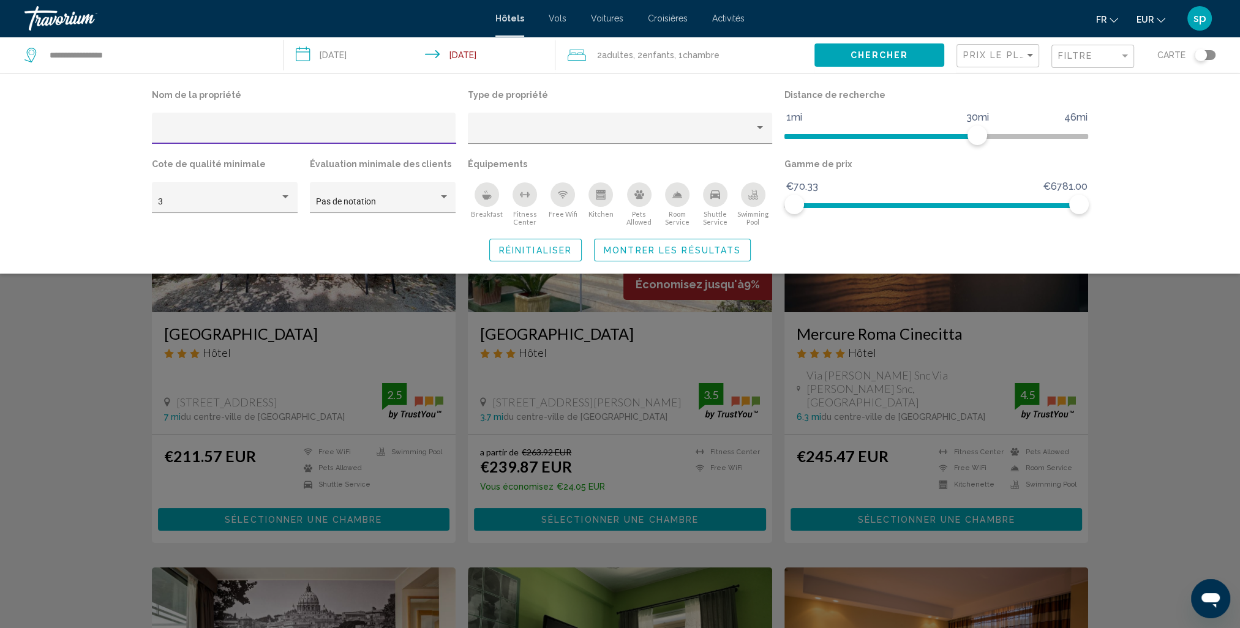
click at [749, 206] on div "Swimming Pool" at bounding box center [753, 194] width 24 height 24
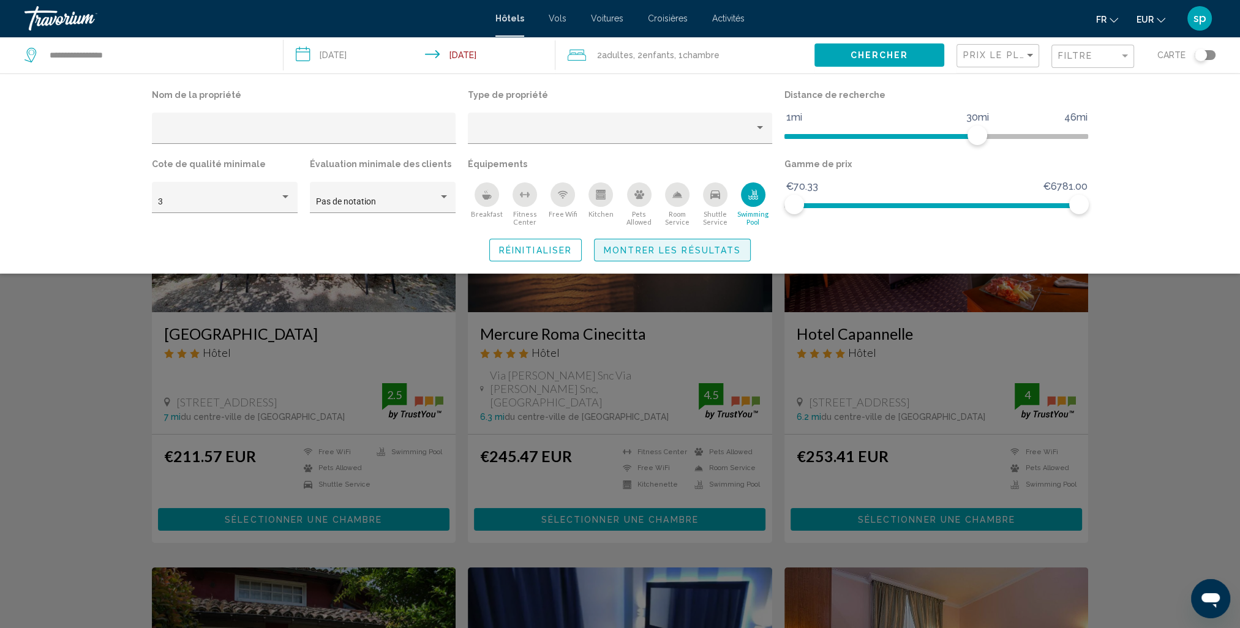
click at [718, 256] on button "Montrer les résultats" at bounding box center [672, 250] width 157 height 23
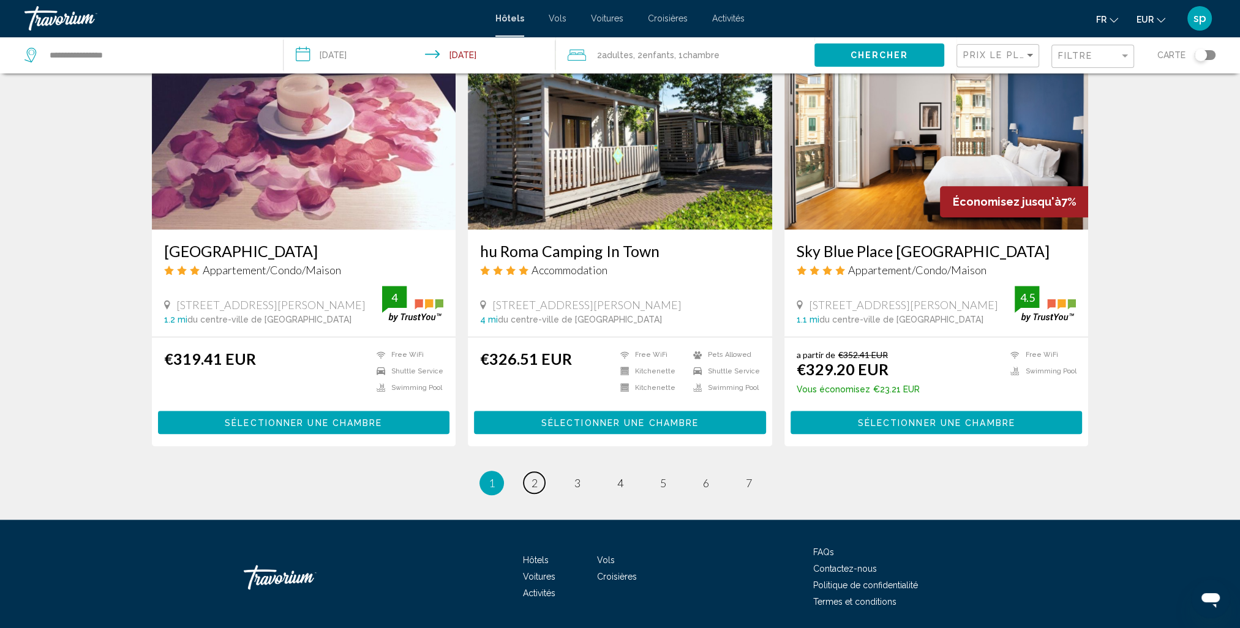
click at [538, 472] on link "page 2" at bounding box center [533, 482] width 21 height 21
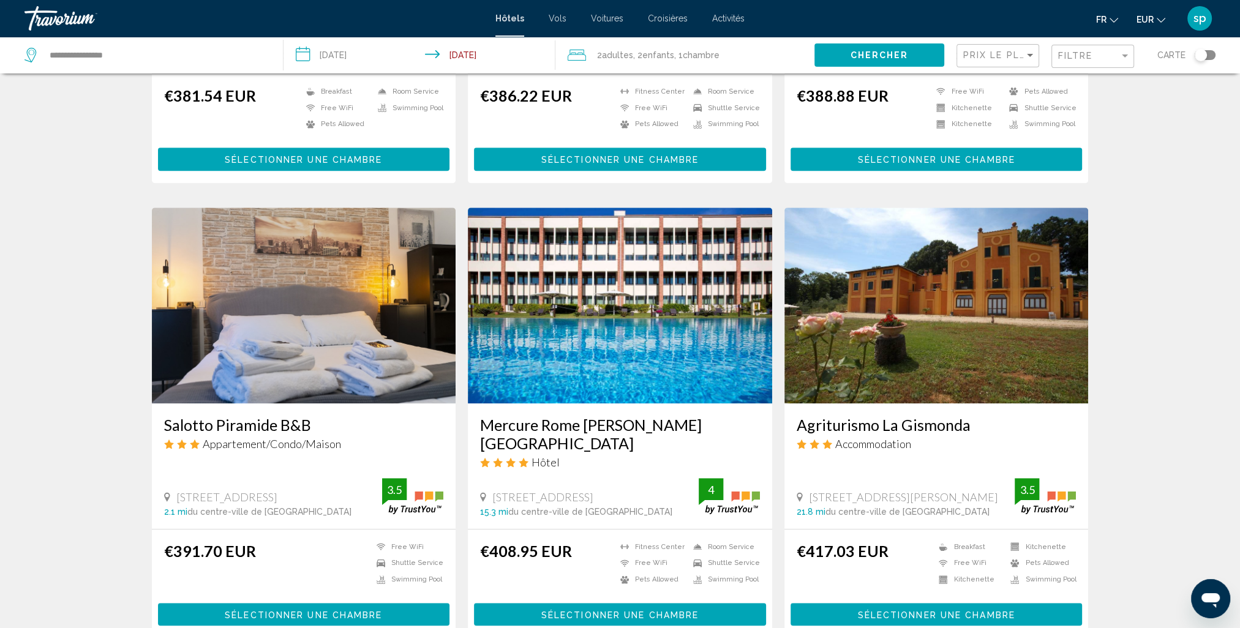
scroll to position [1225, 0]
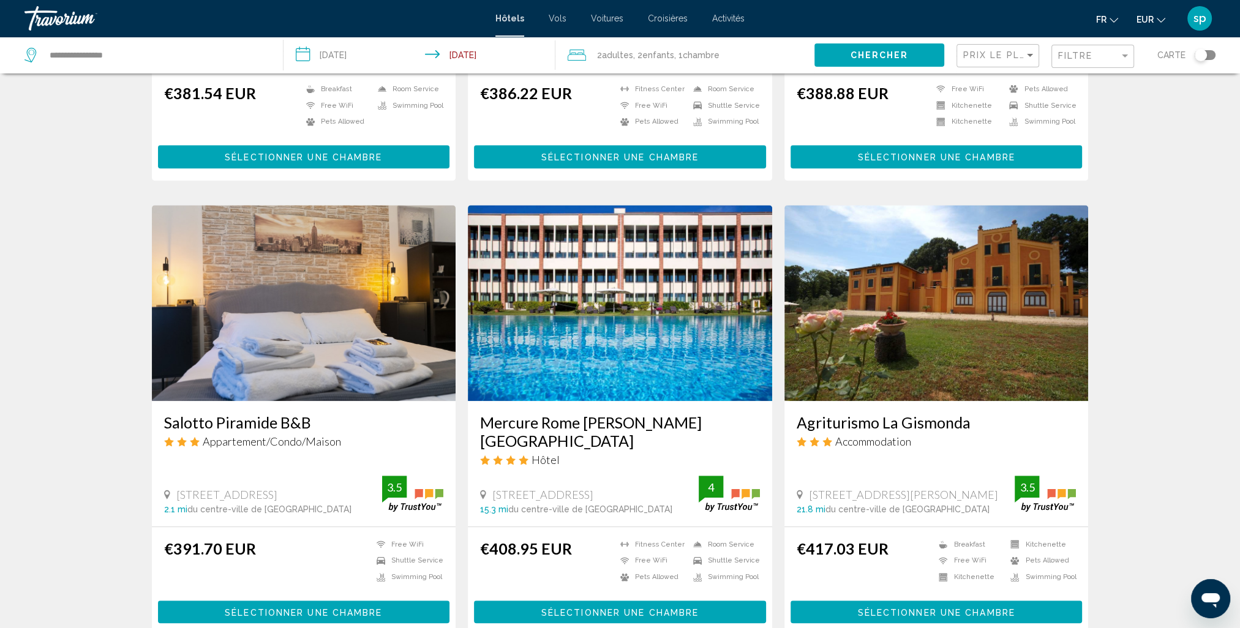
click at [645, 297] on img "Main content" at bounding box center [620, 303] width 304 height 196
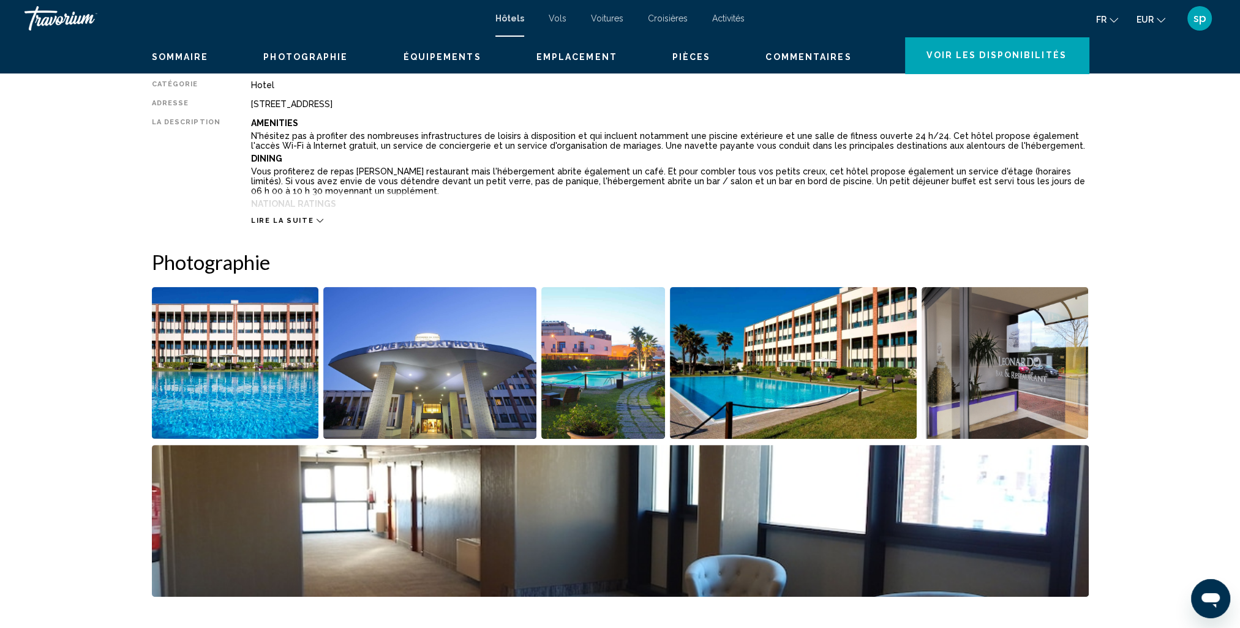
scroll to position [429, 0]
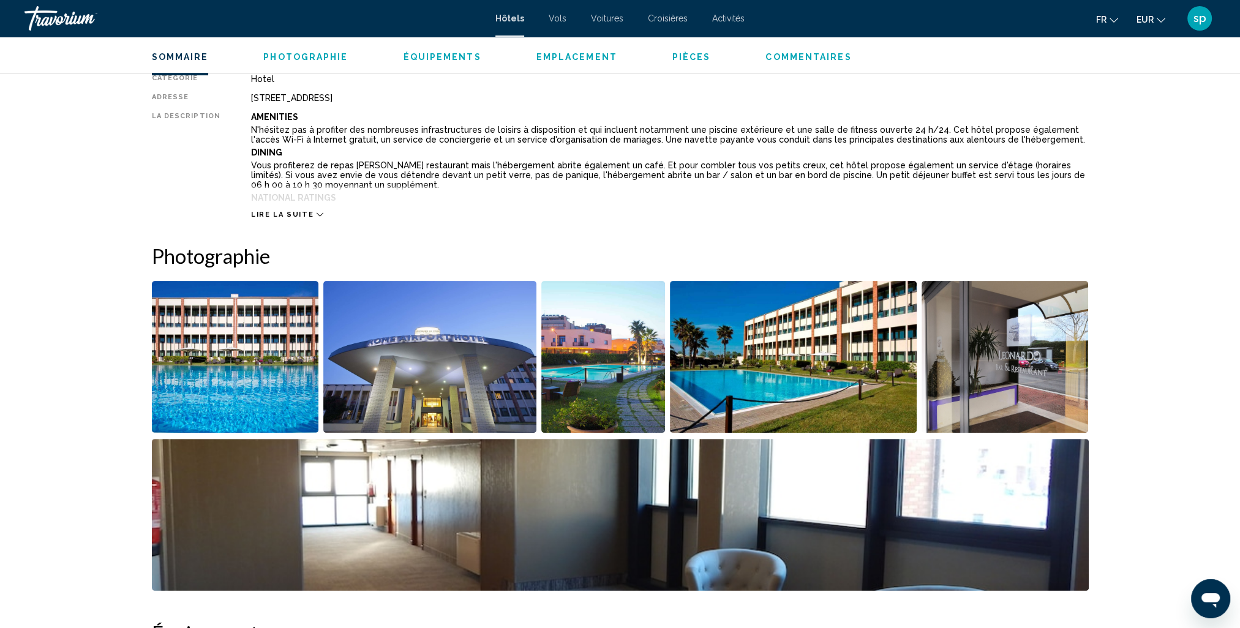
click at [281, 378] on img "Open full-screen image slider" at bounding box center [235, 357] width 167 height 152
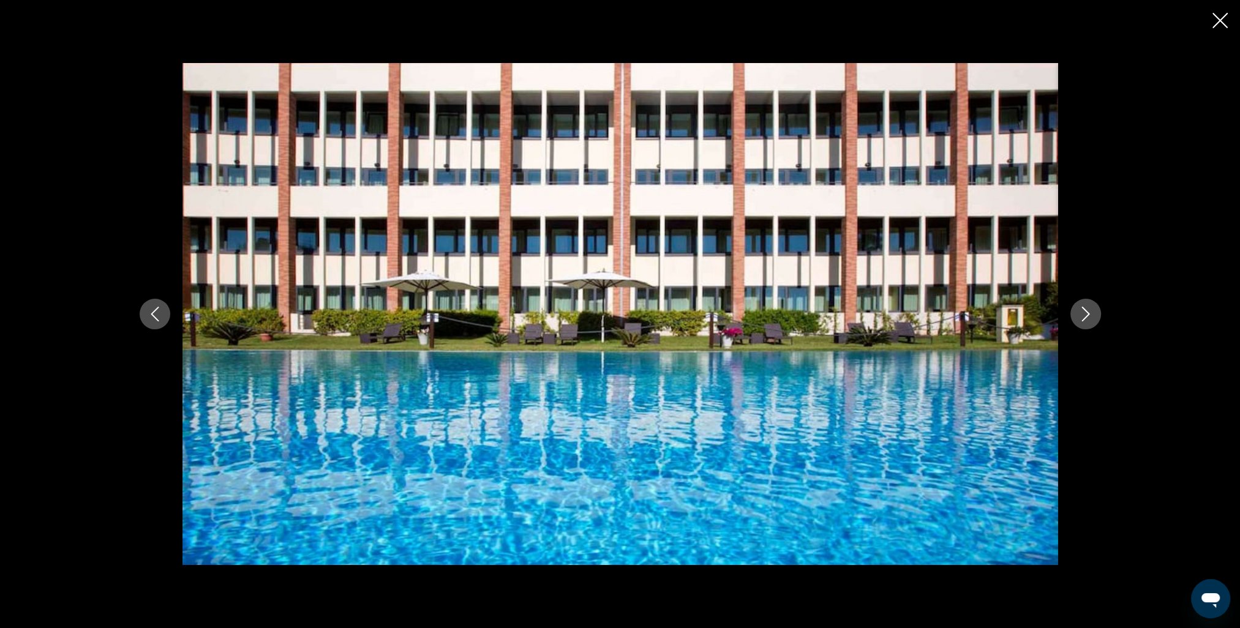
click at [1079, 313] on icon "Next image" at bounding box center [1085, 314] width 15 height 15
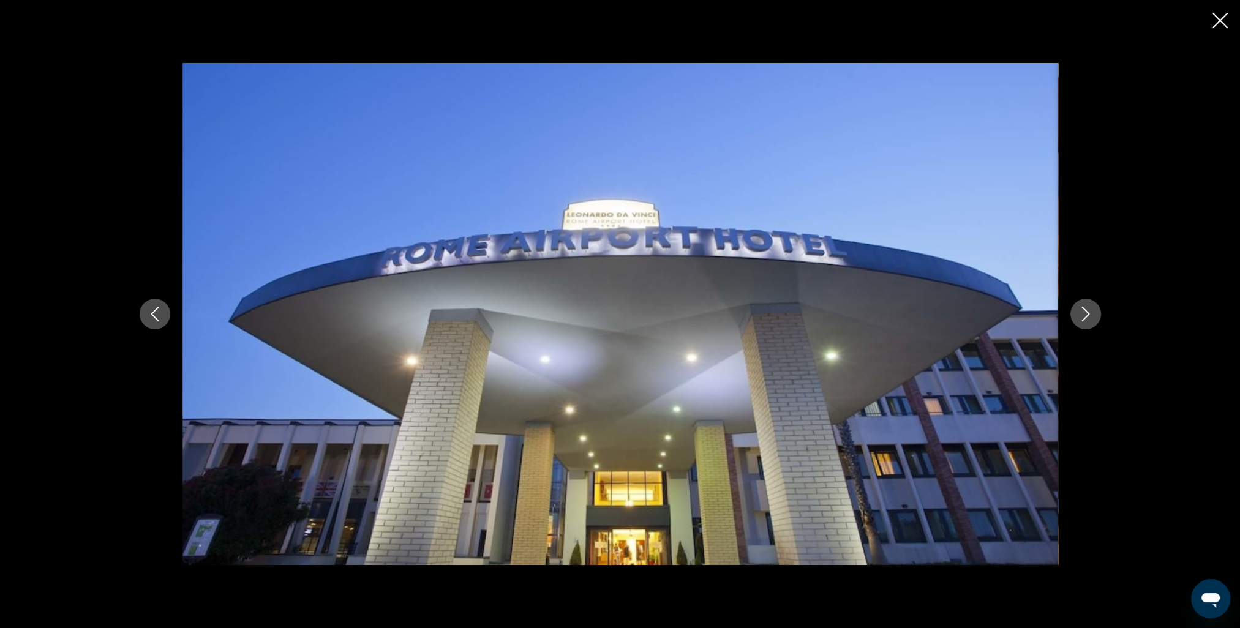
click at [1084, 315] on icon "Next image" at bounding box center [1085, 314] width 15 height 15
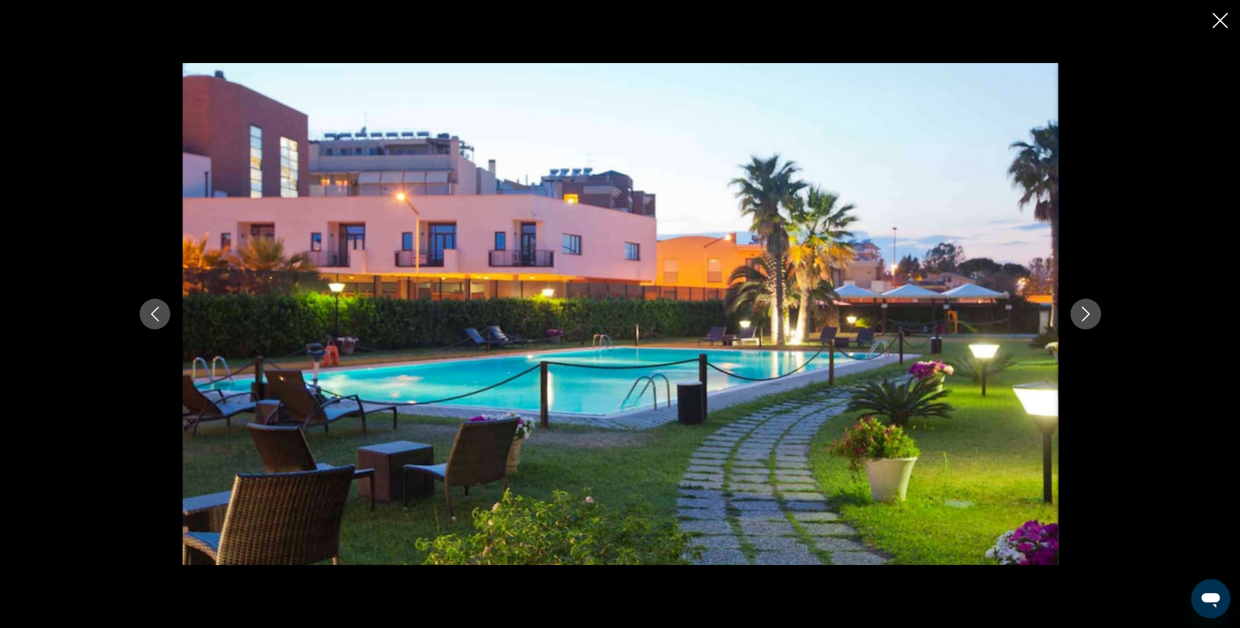
click at [1083, 315] on icon "Next image" at bounding box center [1085, 314] width 15 height 15
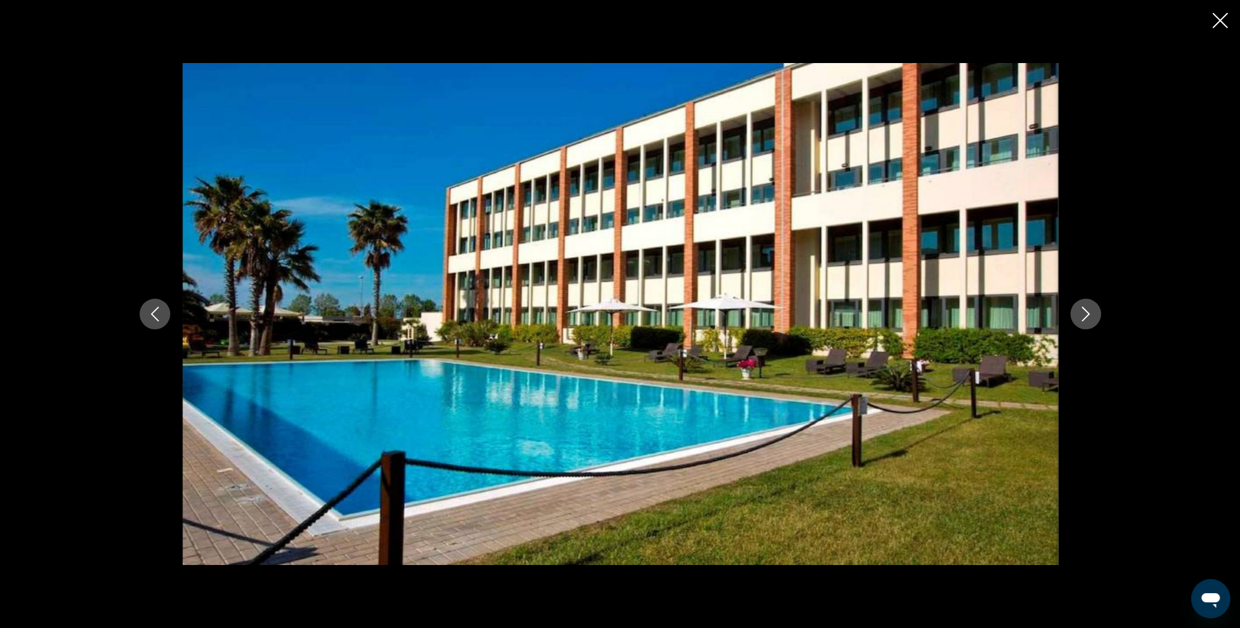
click at [1083, 315] on icon "Next image" at bounding box center [1085, 314] width 15 height 15
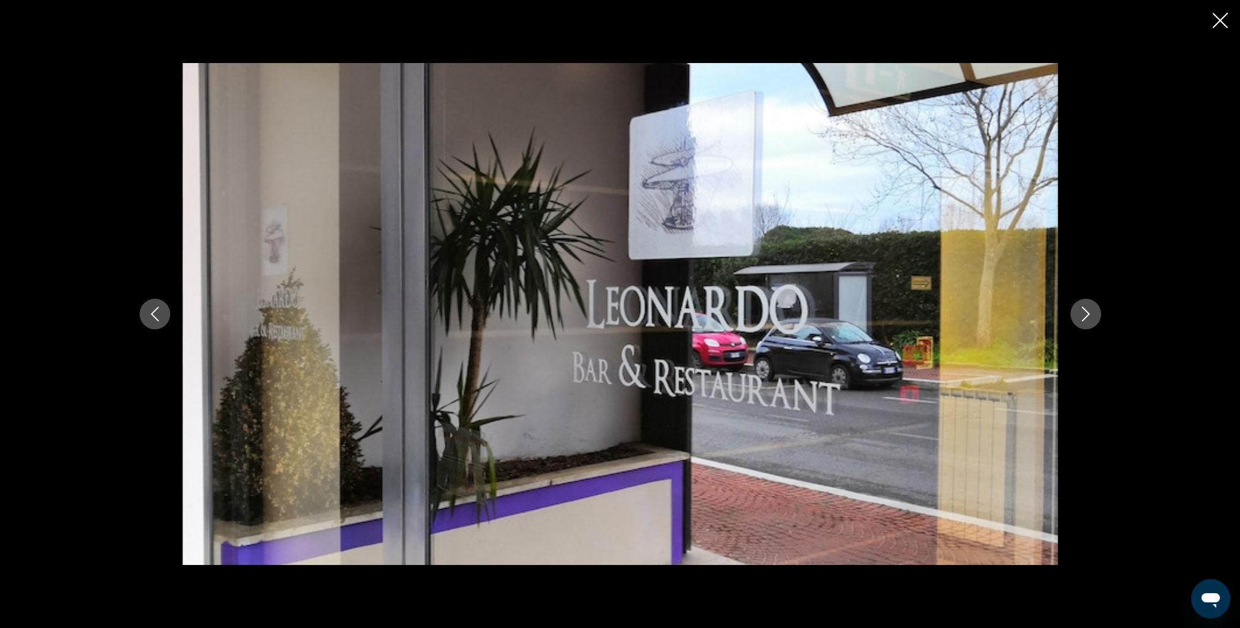
click at [1083, 315] on icon "Next image" at bounding box center [1085, 314] width 15 height 15
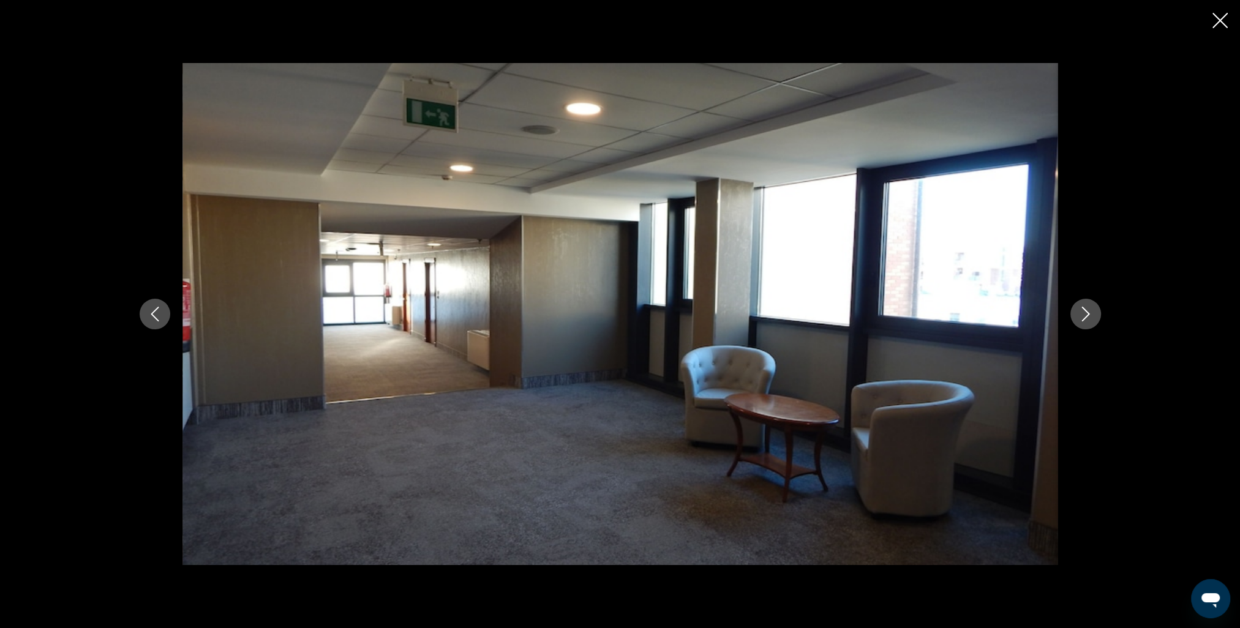
click at [1083, 315] on icon "Next image" at bounding box center [1085, 314] width 15 height 15
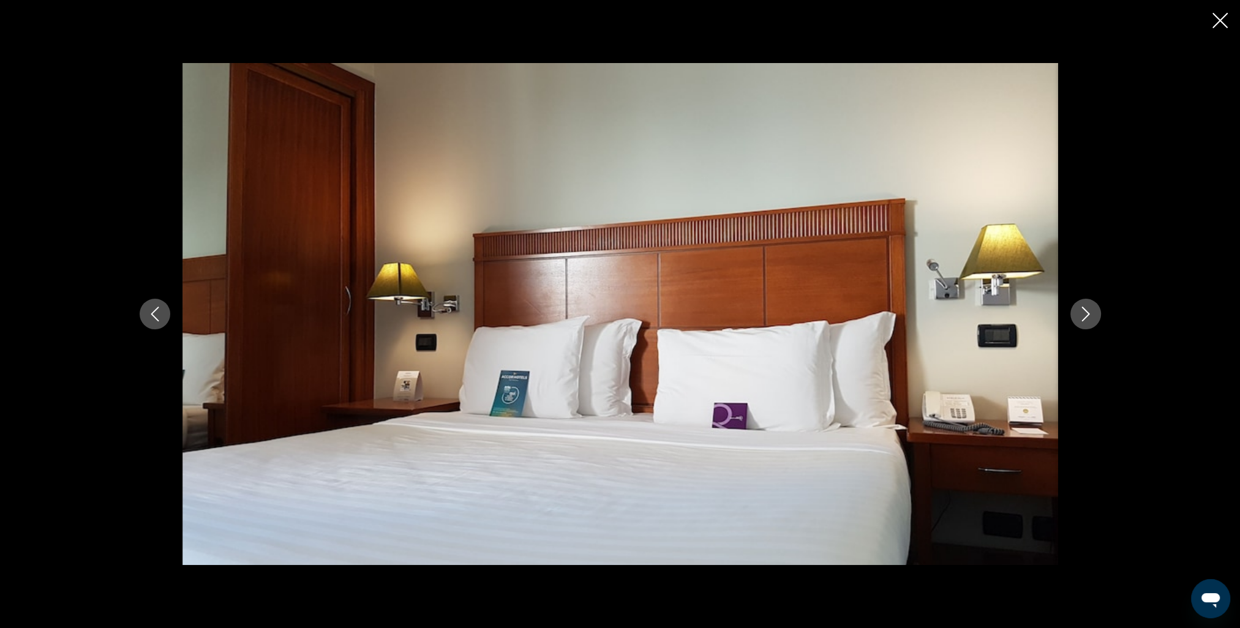
click at [1083, 315] on icon "Next image" at bounding box center [1085, 314] width 15 height 15
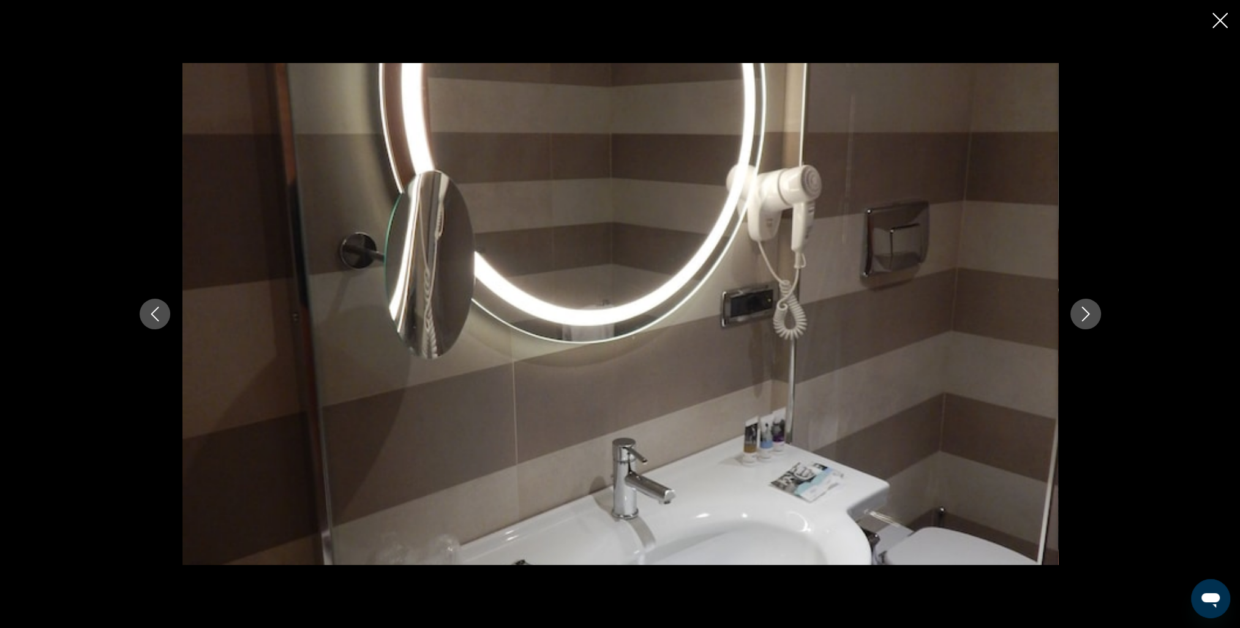
click at [1083, 315] on icon "Next image" at bounding box center [1085, 314] width 15 height 15
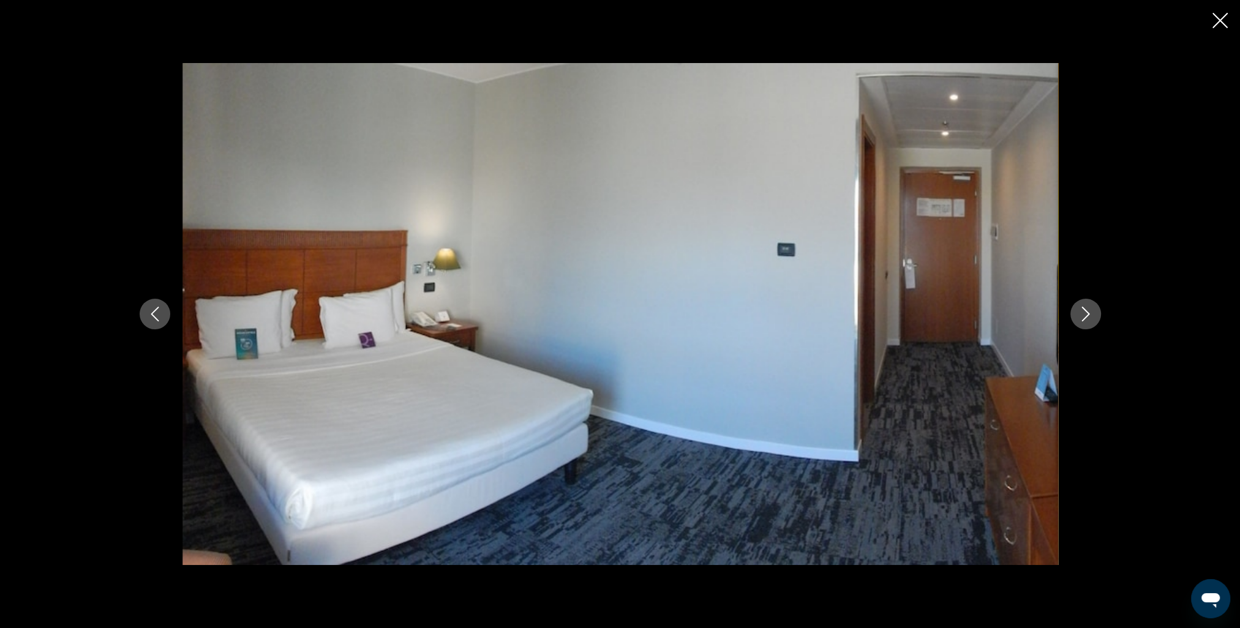
click at [1083, 315] on icon "Next image" at bounding box center [1085, 314] width 15 height 15
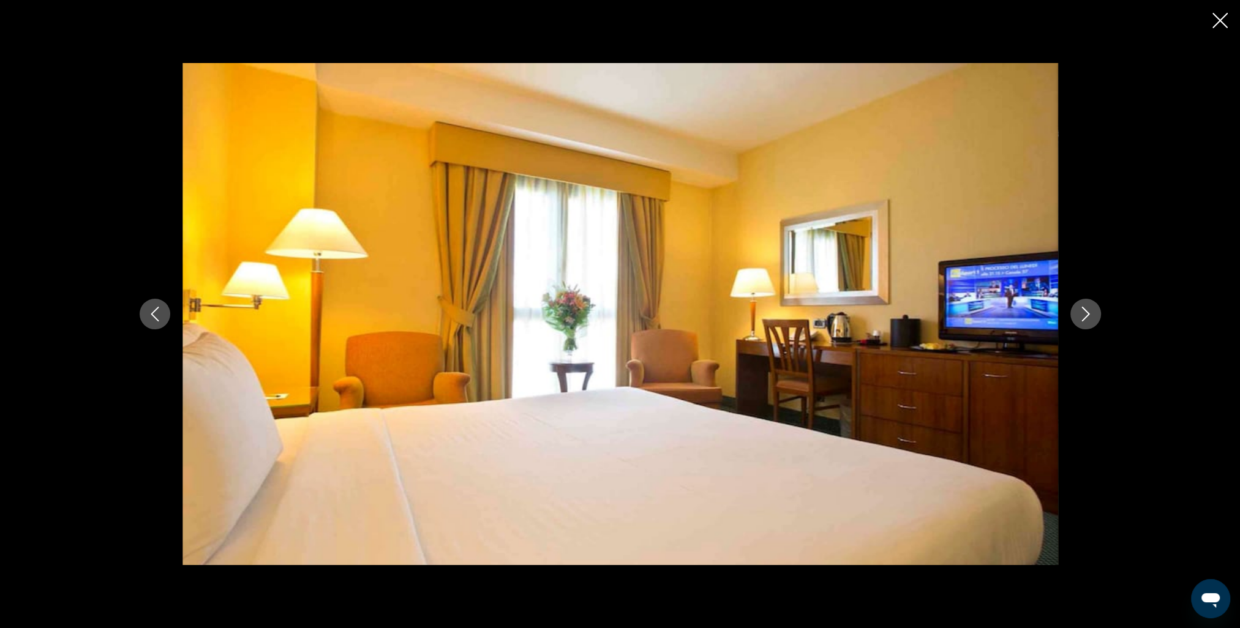
click at [1083, 315] on icon "Next image" at bounding box center [1085, 314] width 15 height 15
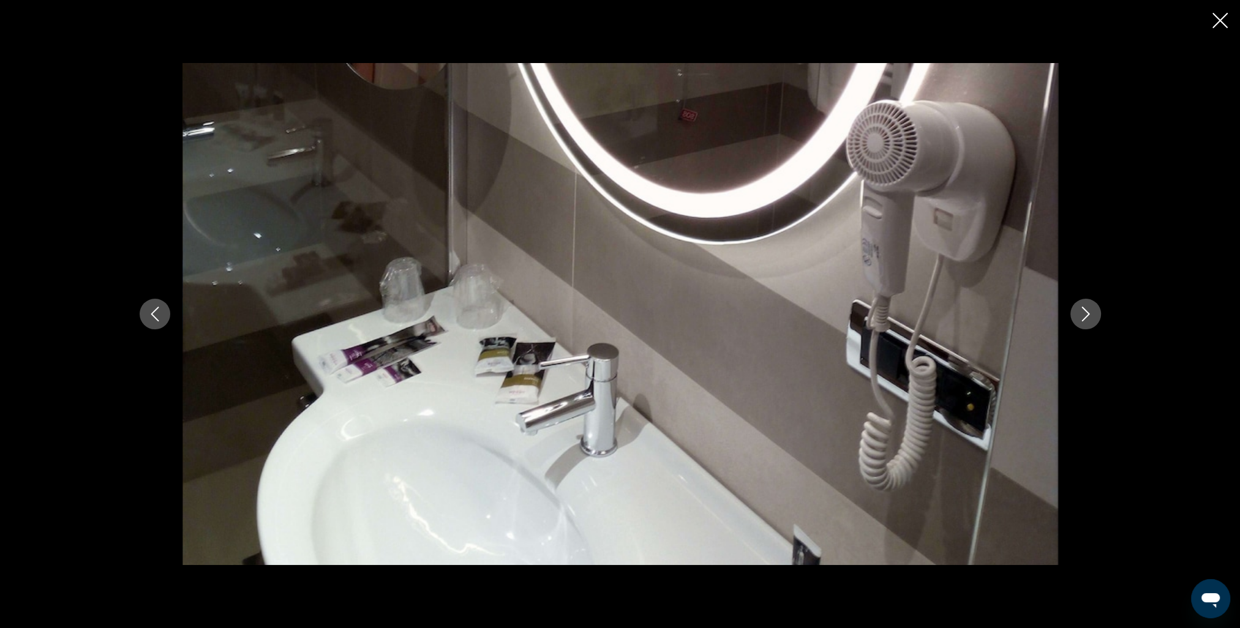
click at [1083, 315] on icon "Next image" at bounding box center [1085, 314] width 15 height 15
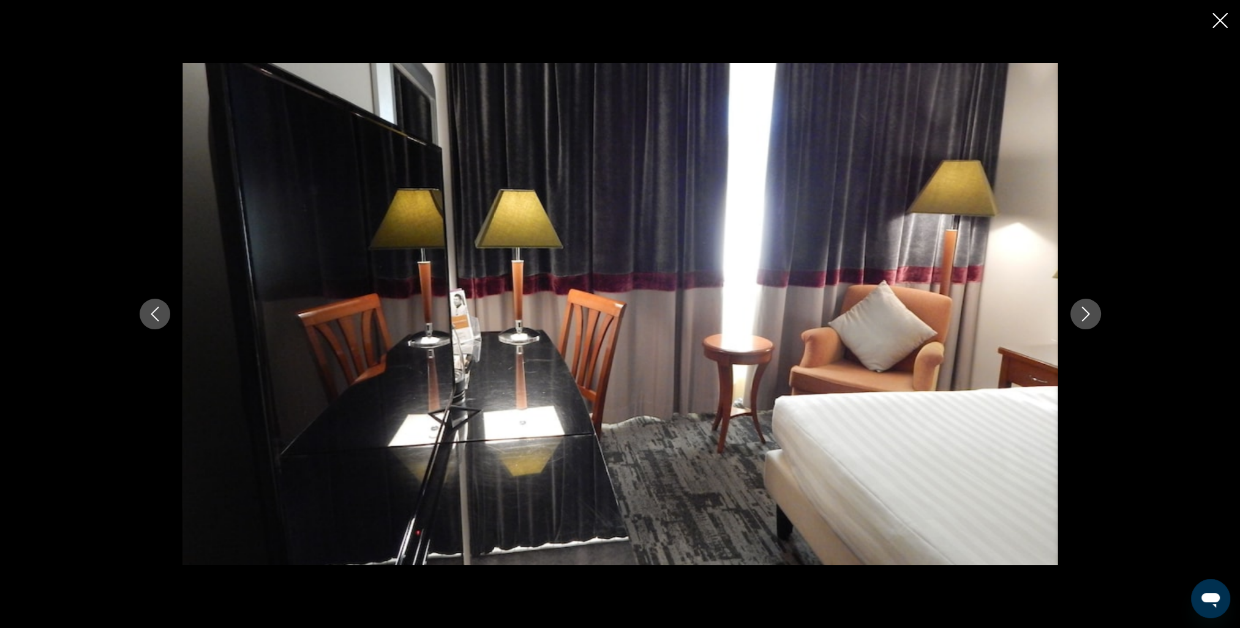
click at [1083, 315] on icon "Next image" at bounding box center [1085, 314] width 15 height 15
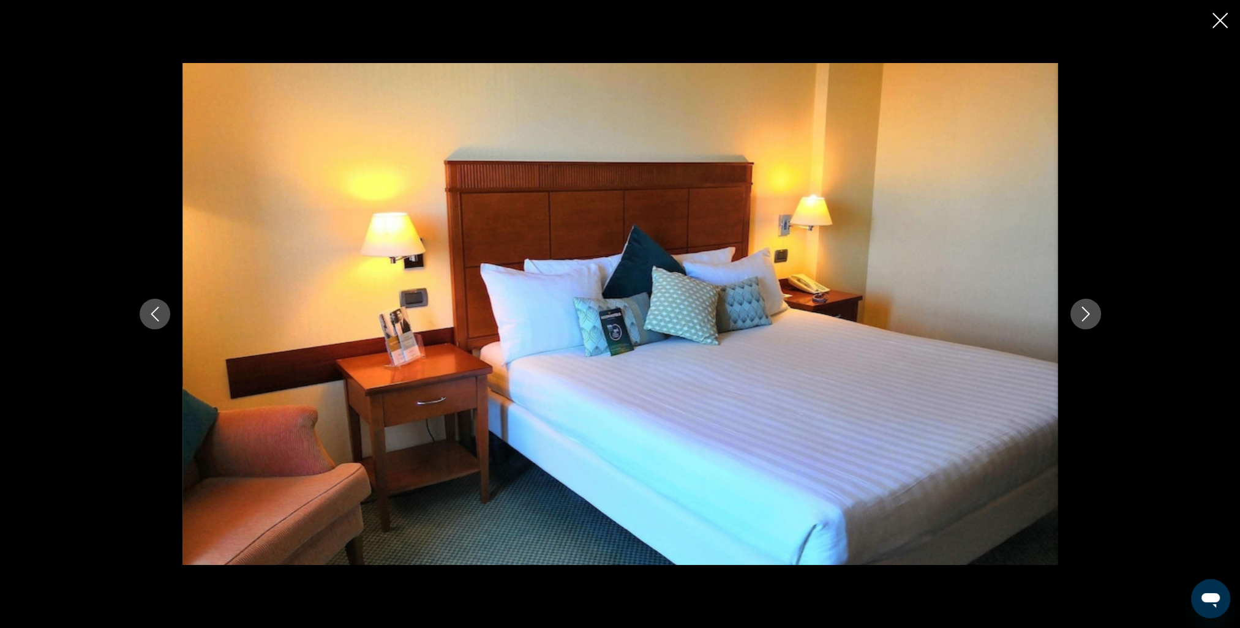
click at [1083, 315] on icon "Next image" at bounding box center [1085, 314] width 15 height 15
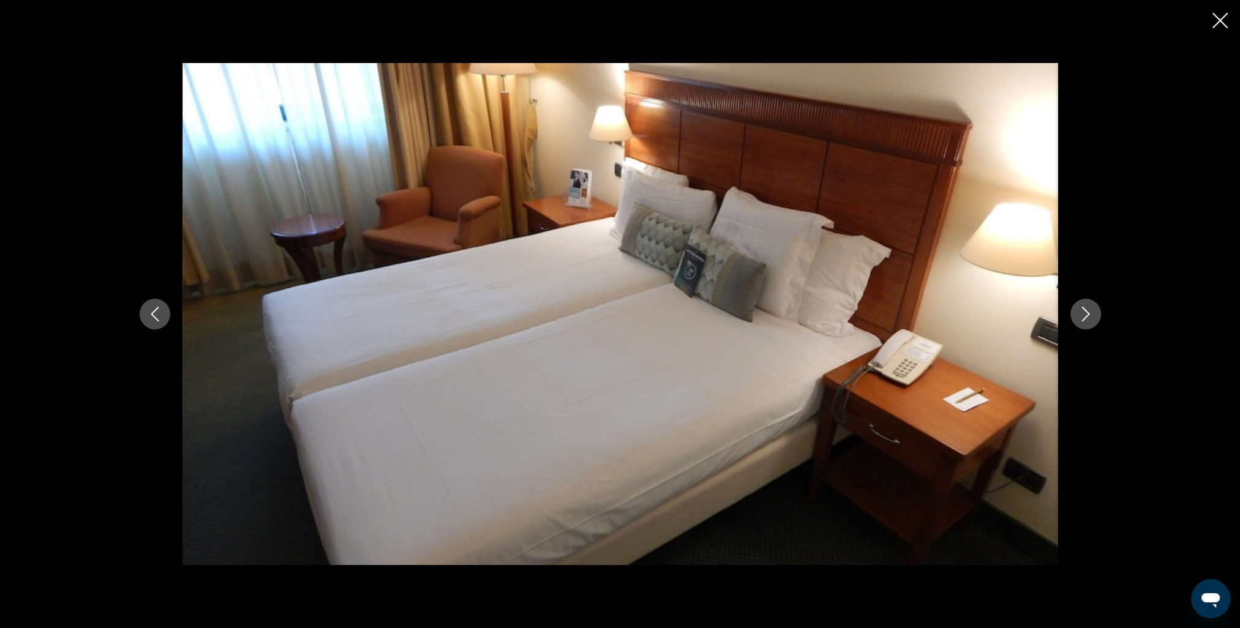
click at [1223, 18] on icon "Close slideshow" at bounding box center [1219, 20] width 15 height 15
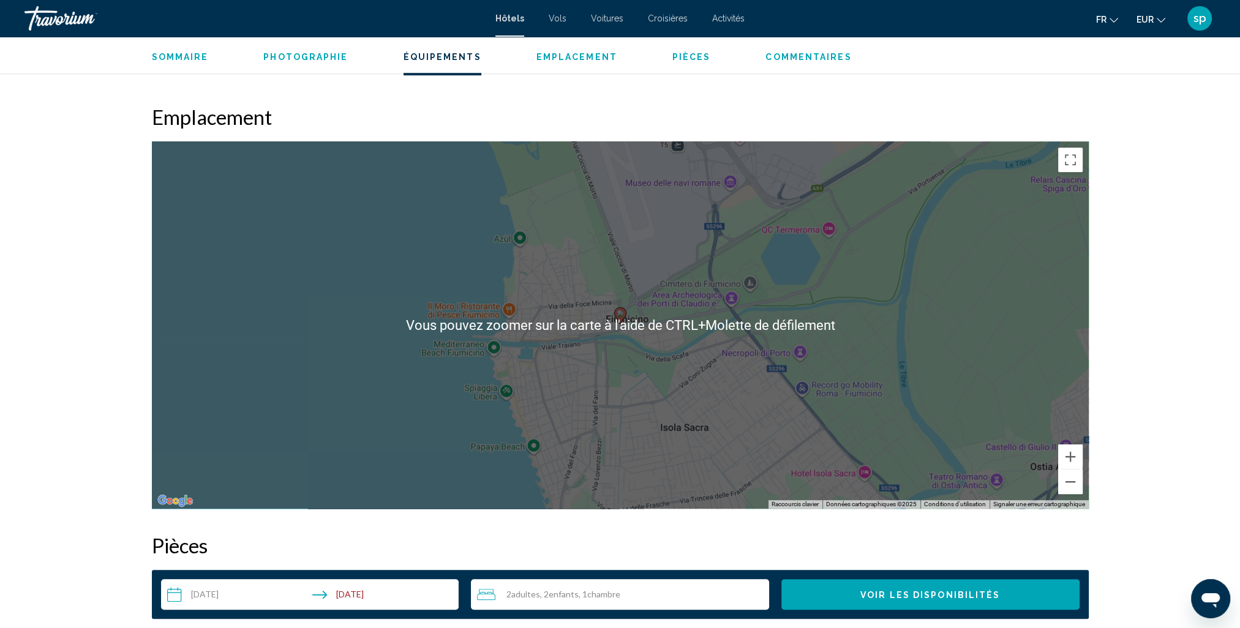
scroll to position [1102, 0]
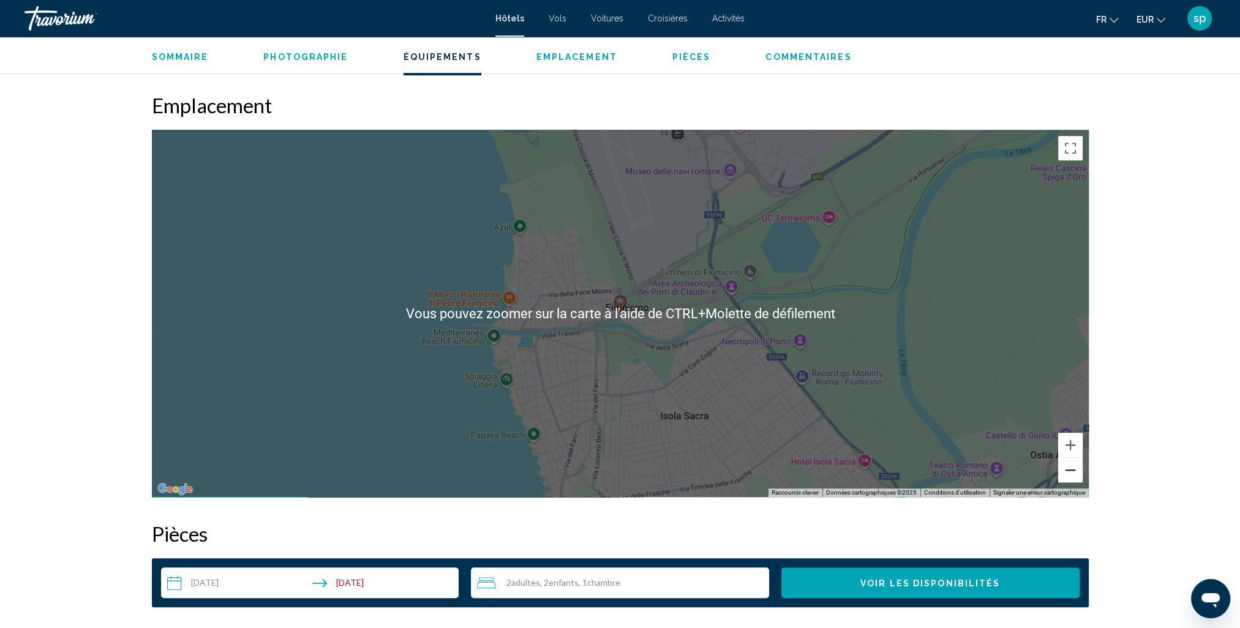
click at [1069, 471] on button "Zoom arrière" at bounding box center [1070, 470] width 24 height 24
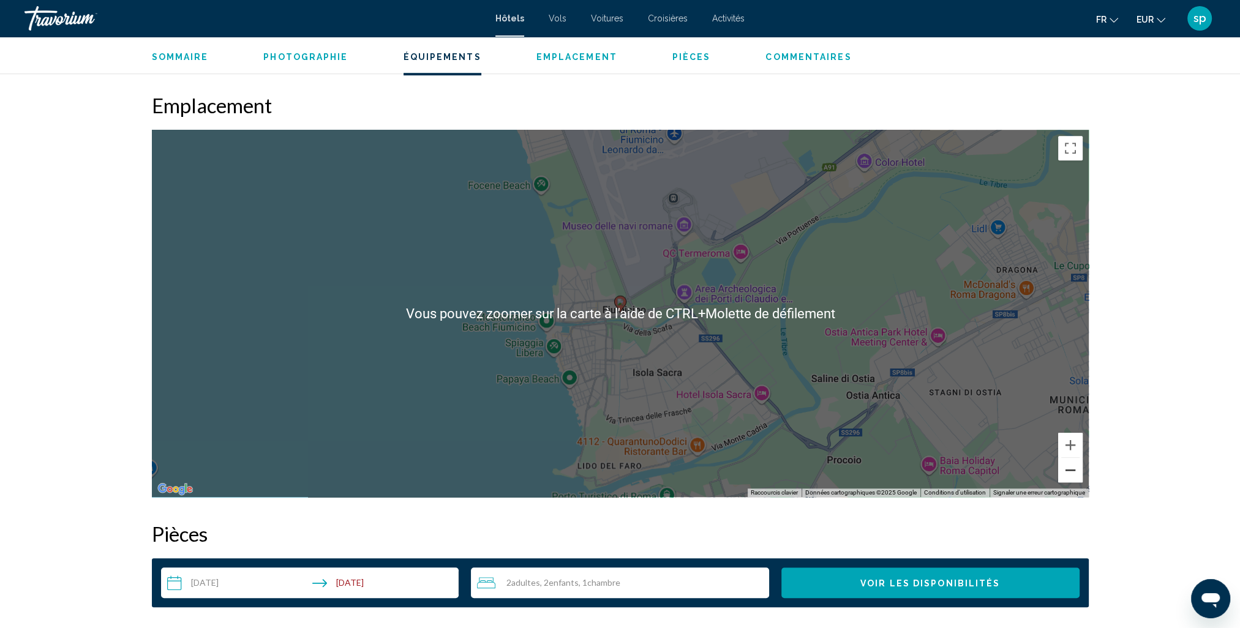
click at [1069, 471] on button "Zoom arrière" at bounding box center [1070, 470] width 24 height 24
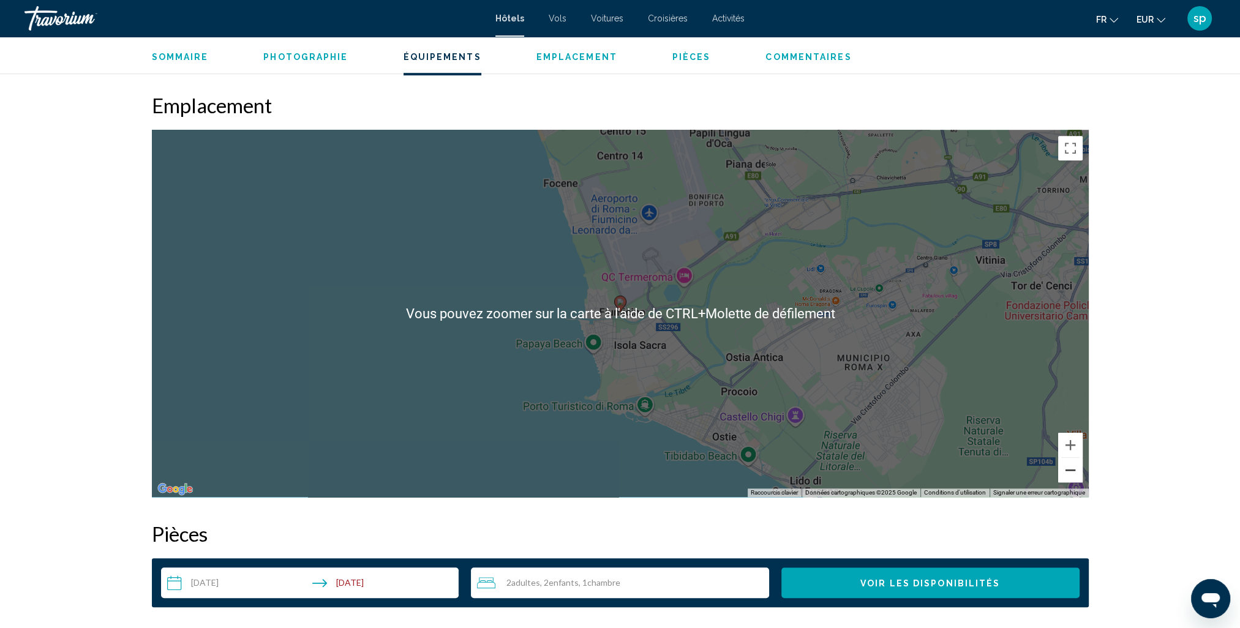
click at [1069, 471] on button "Zoom arrière" at bounding box center [1070, 470] width 24 height 24
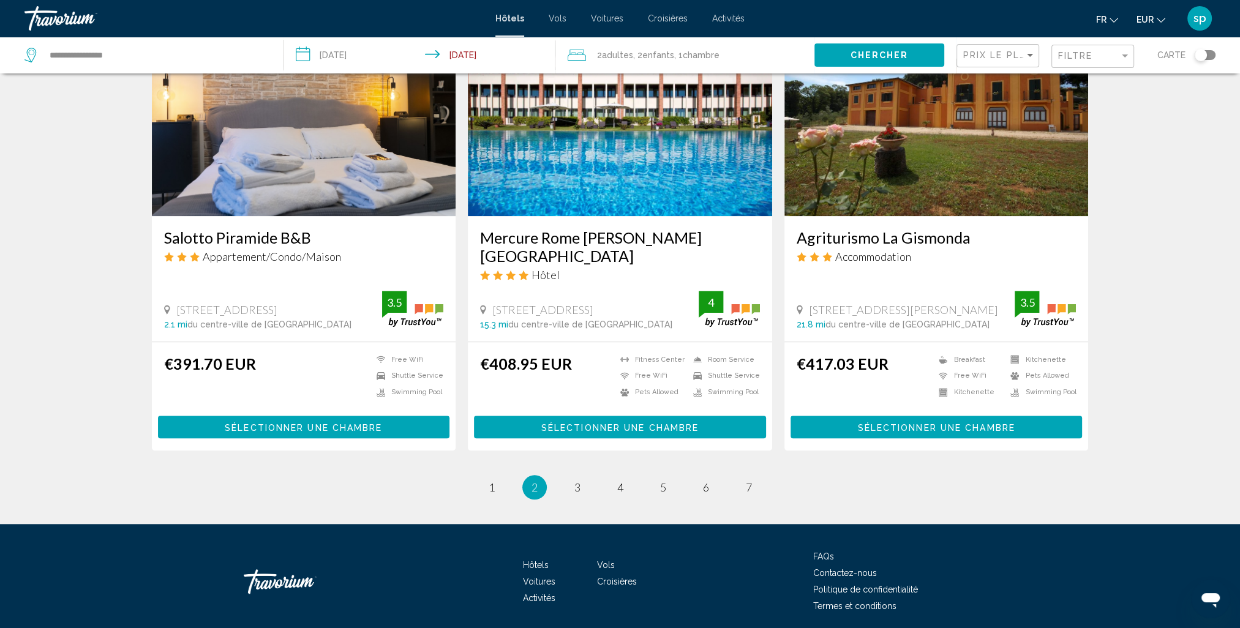
scroll to position [1433, 0]
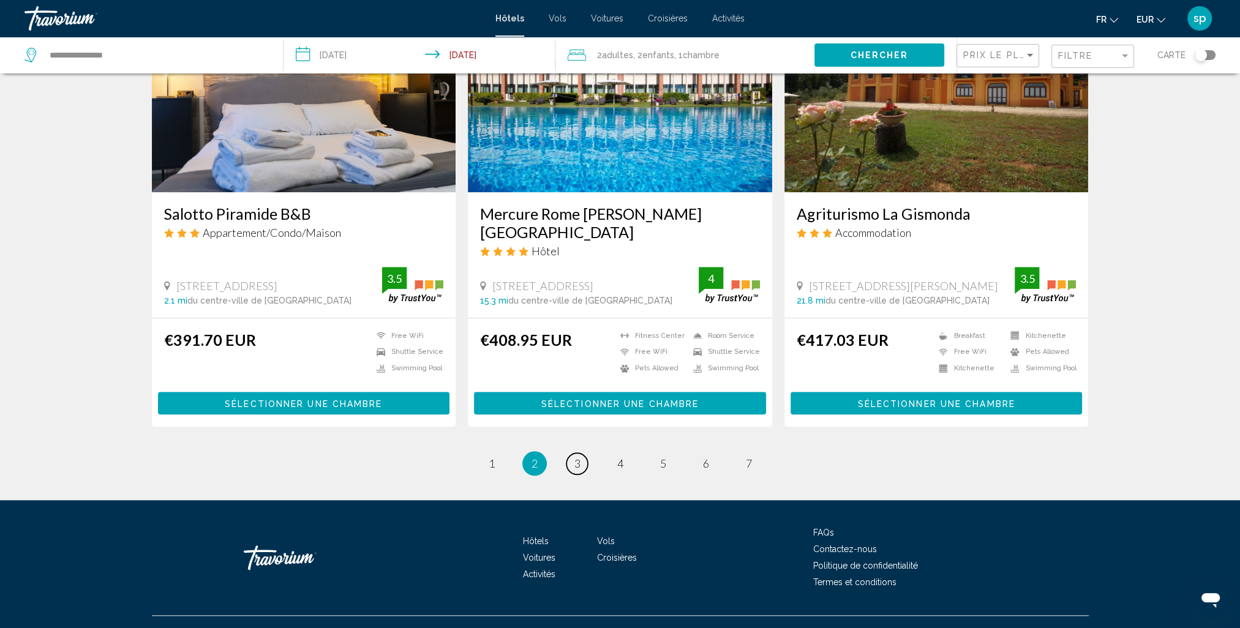
click at [575, 457] on span "3" at bounding box center [577, 463] width 6 height 13
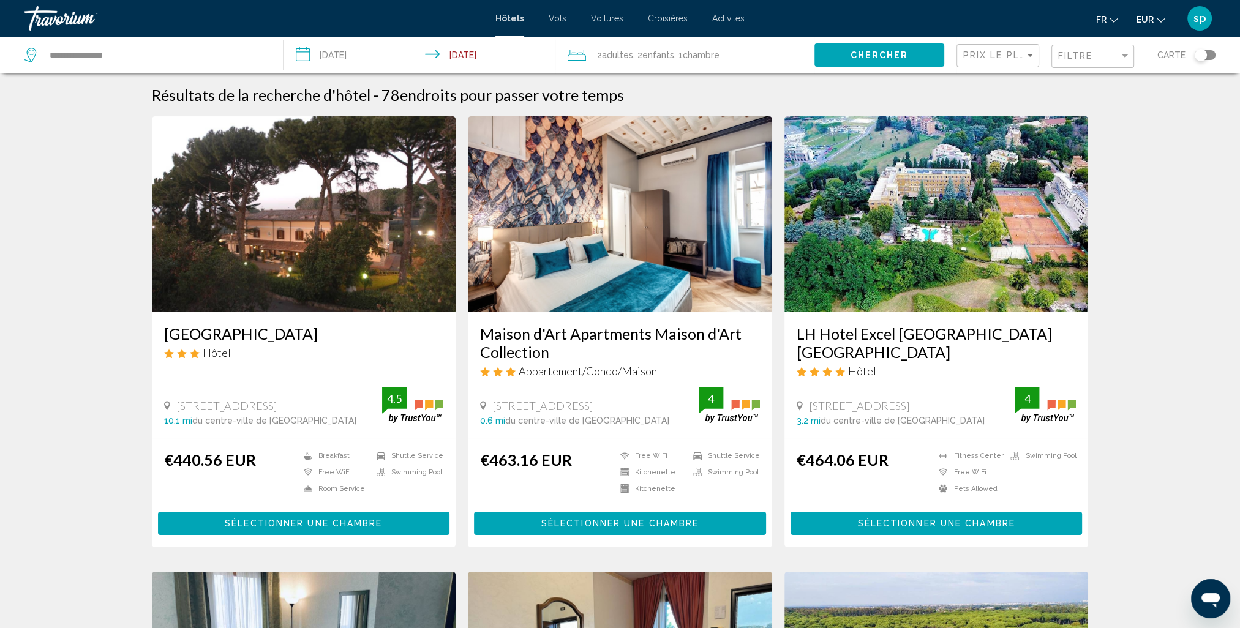
click at [874, 191] on img "Main content" at bounding box center [936, 214] width 304 height 196
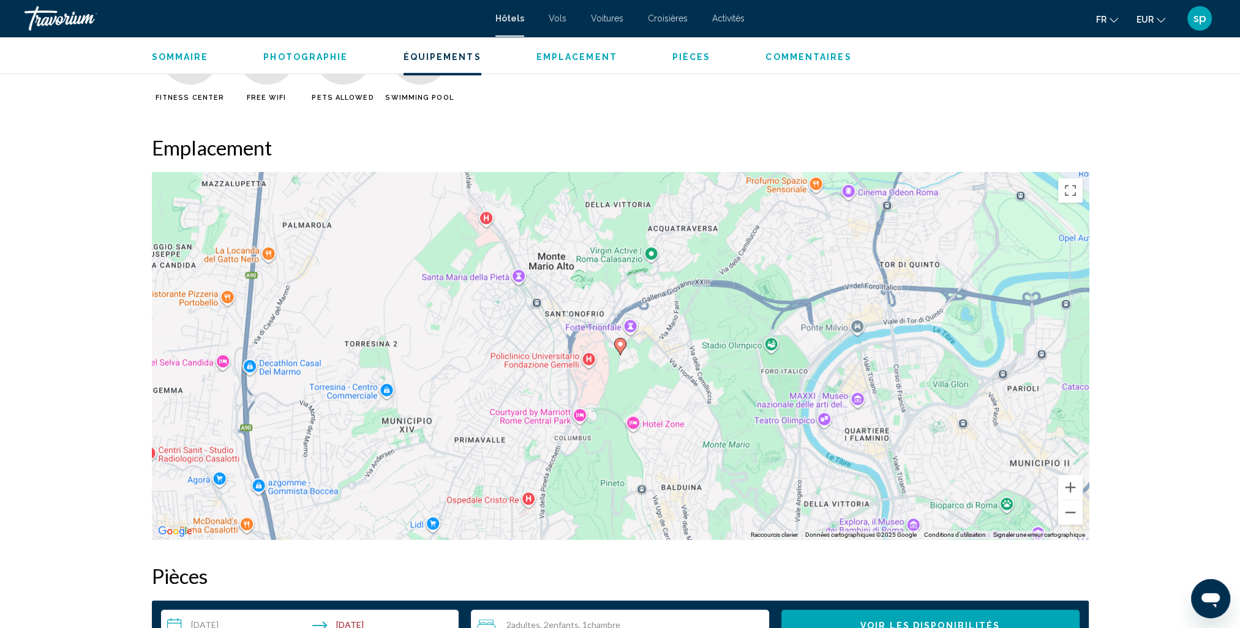
scroll to position [1102, 0]
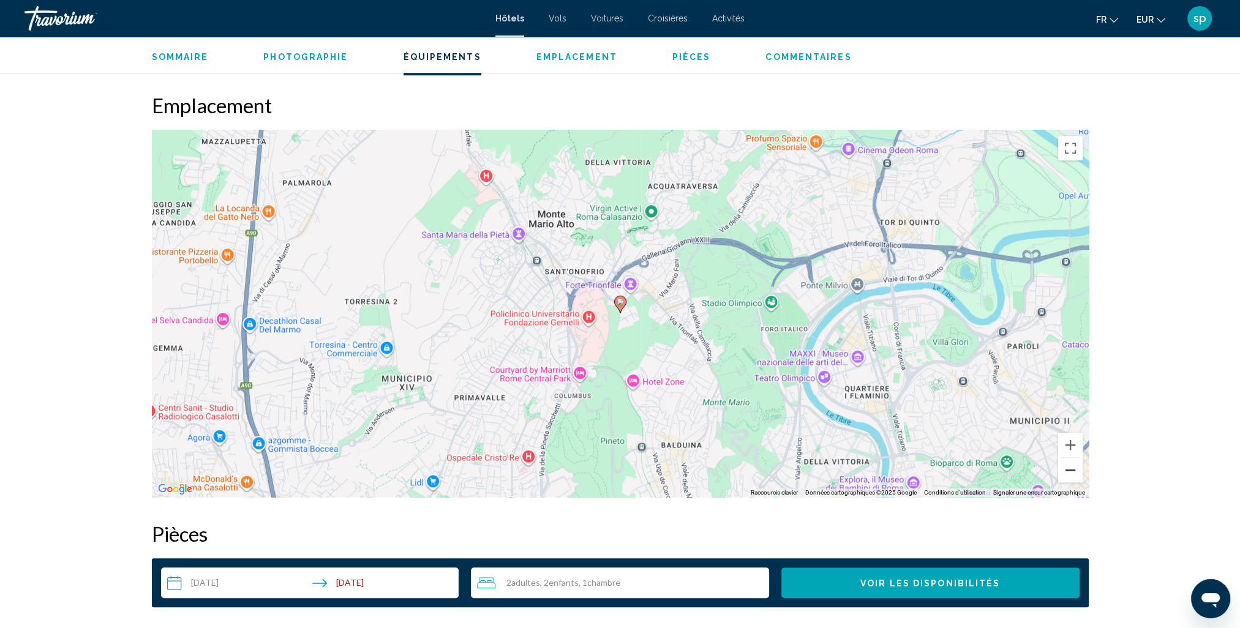
click at [1068, 473] on button "Zoom arrière" at bounding box center [1070, 470] width 24 height 24
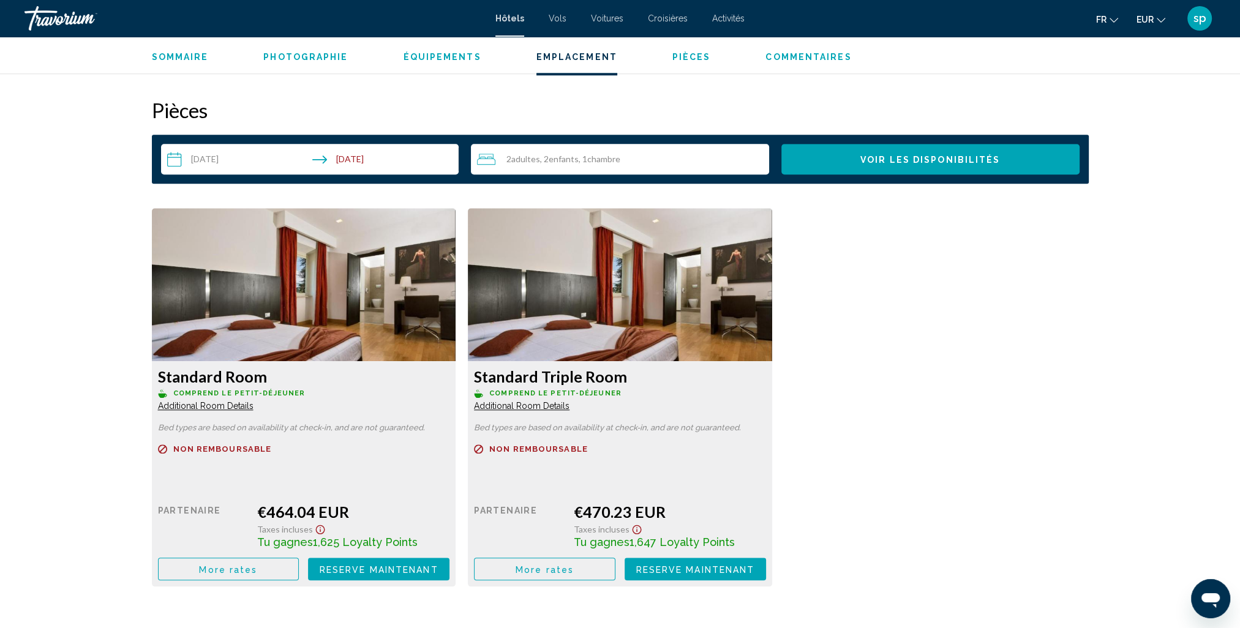
scroll to position [1531, 0]
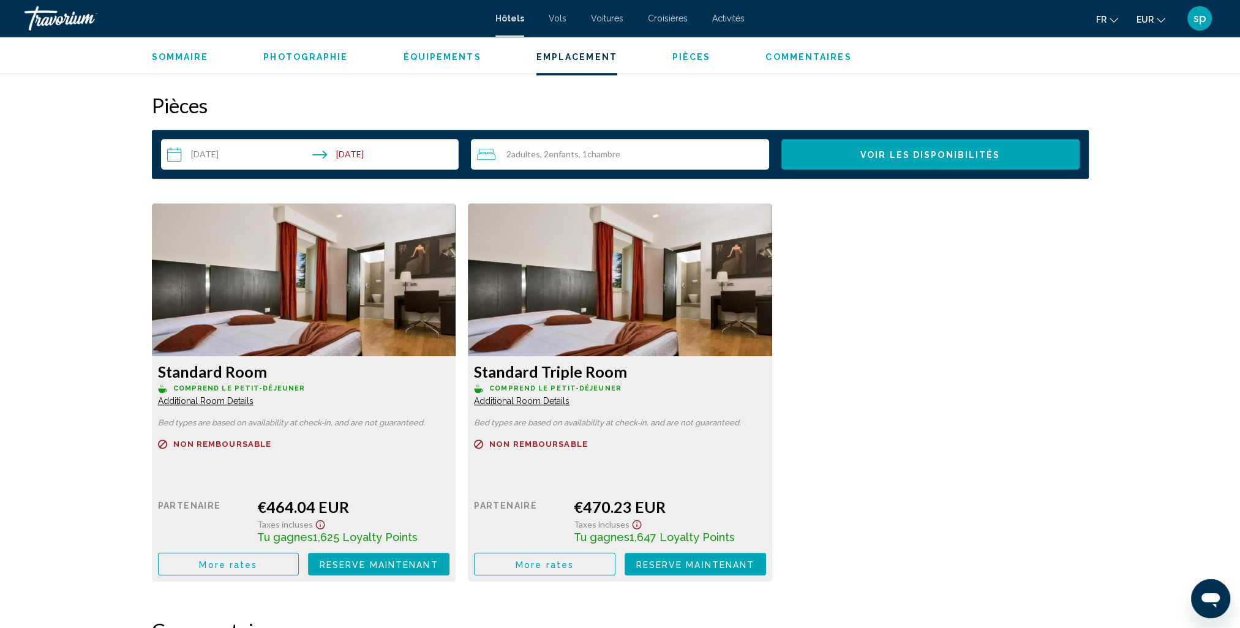
click at [238, 566] on span "More rates" at bounding box center [228, 565] width 58 height 10
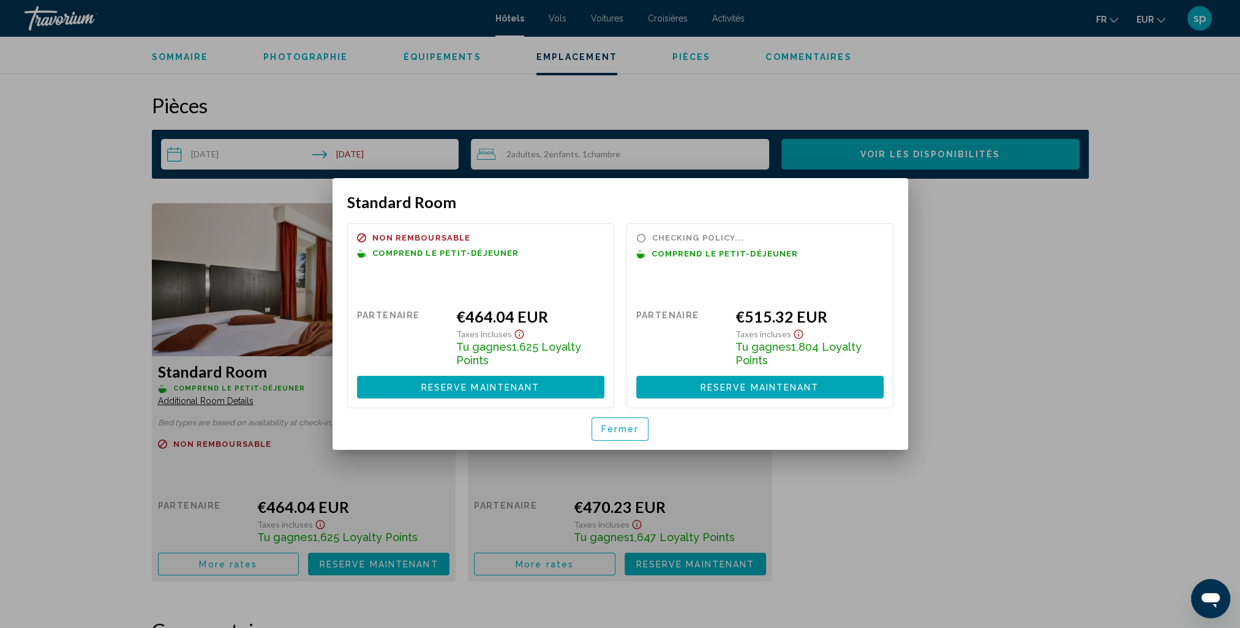
click at [605, 430] on span "Fermer" at bounding box center [620, 430] width 38 height 10
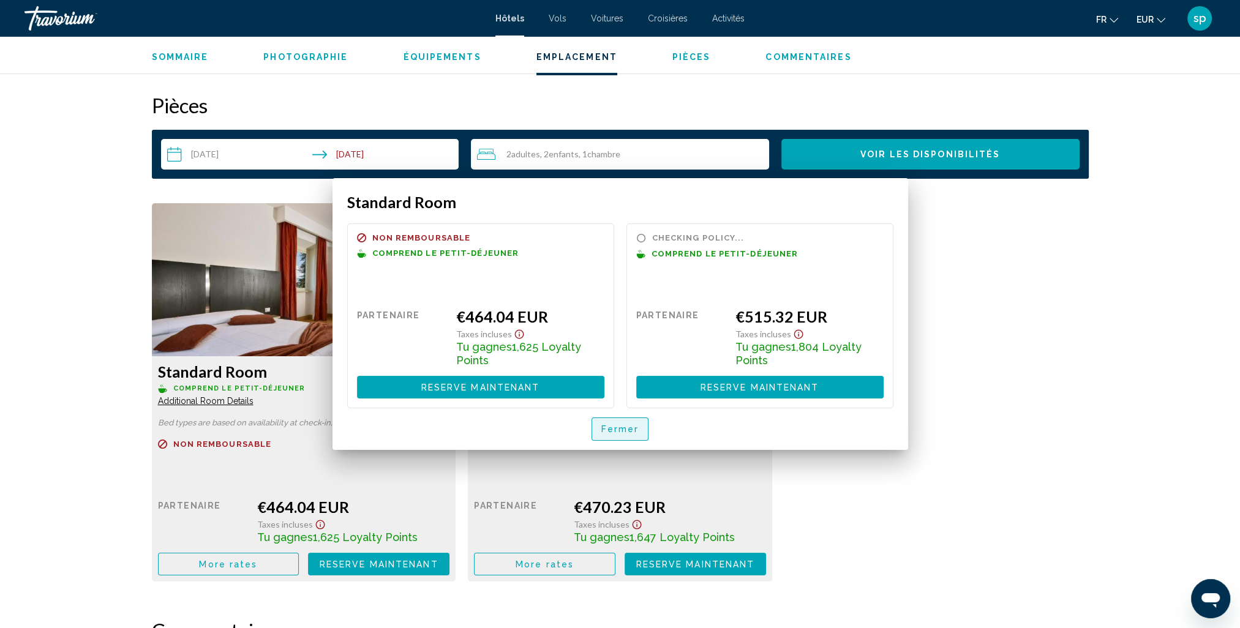
scroll to position [1531, 0]
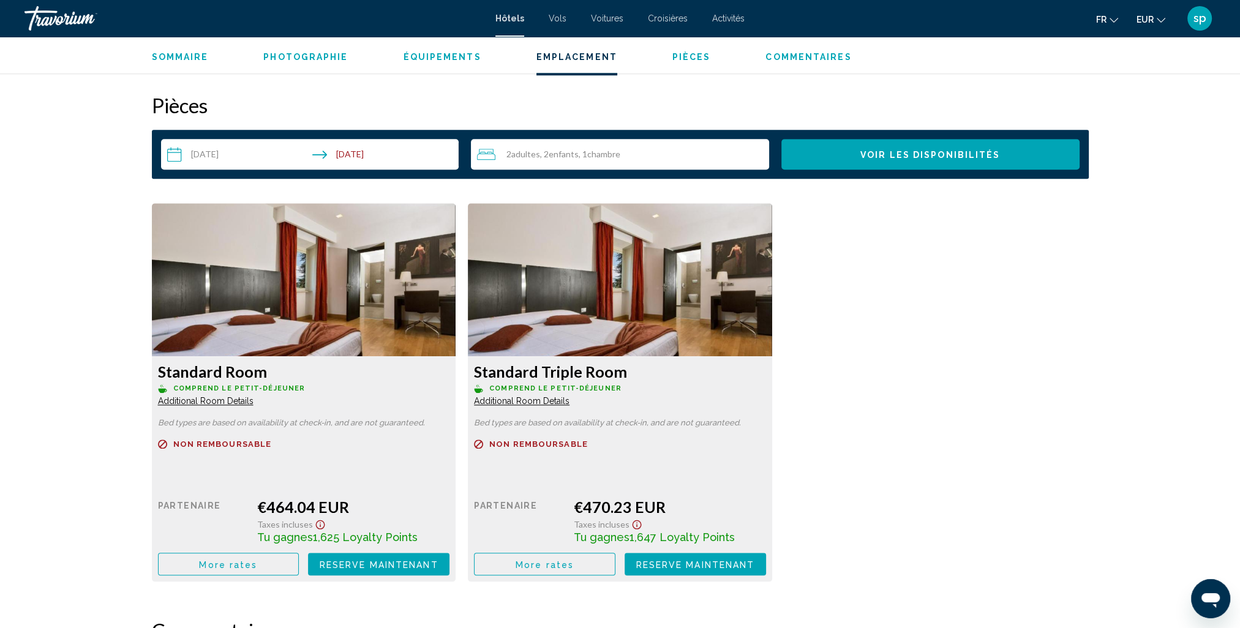
click at [253, 399] on span "Additional Room Details" at bounding box center [206, 401] width 96 height 10
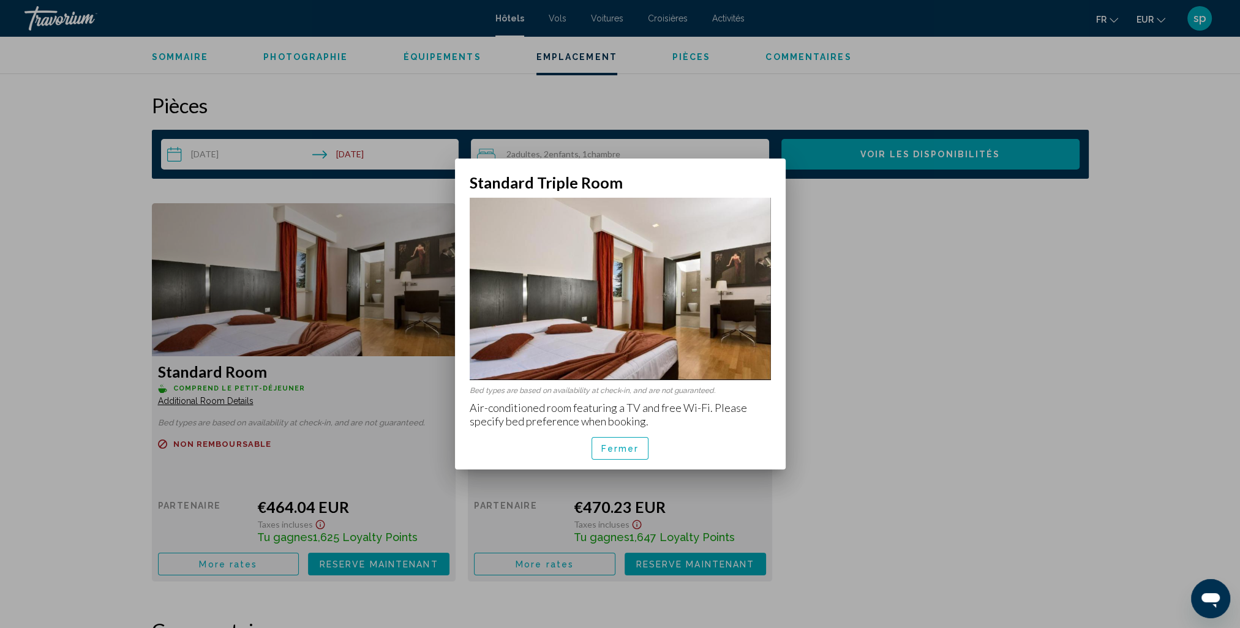
scroll to position [0, 0]
click at [626, 449] on span "Fermer" at bounding box center [620, 449] width 38 height 10
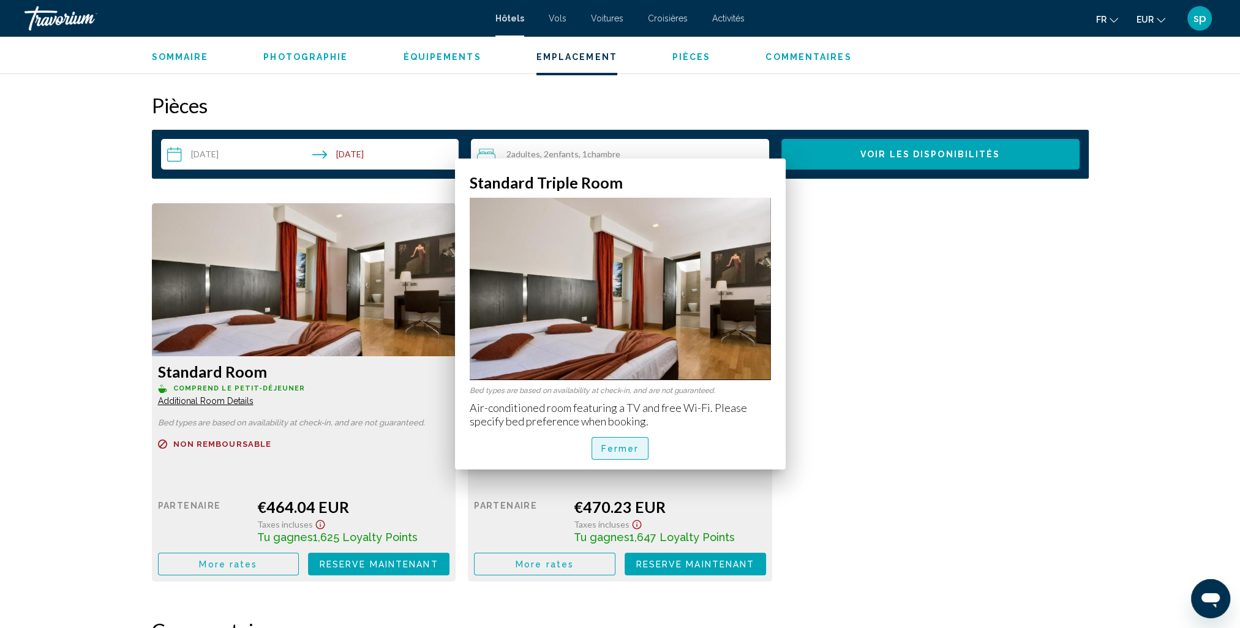
scroll to position [1531, 0]
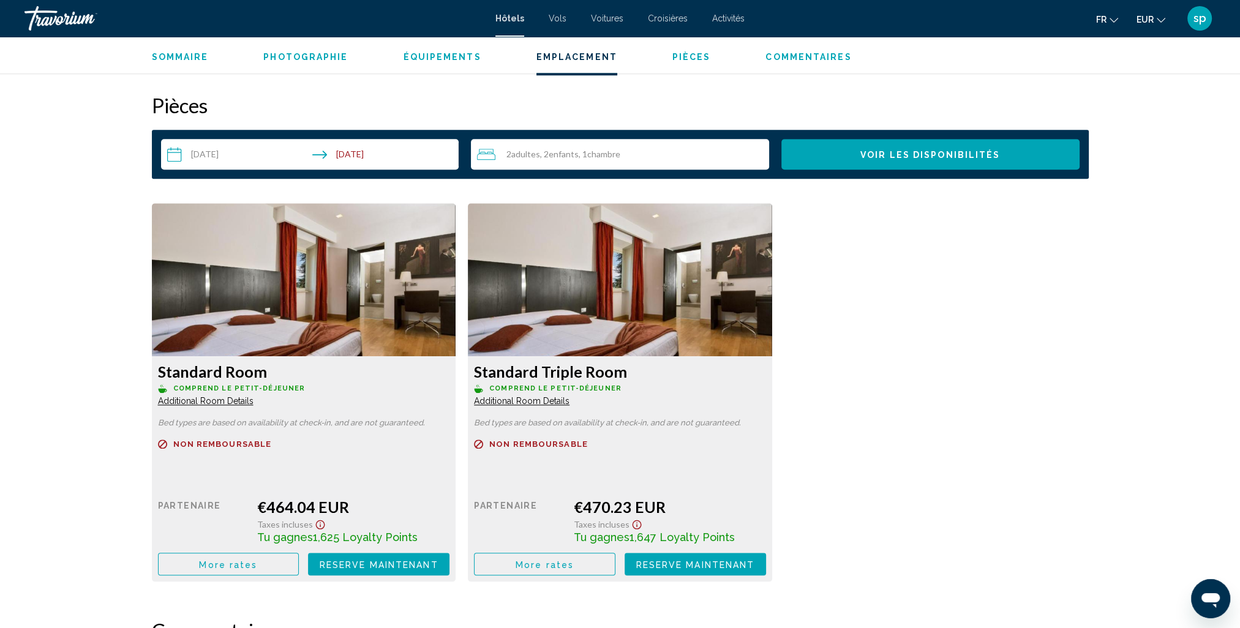
click at [1202, 16] on span "sp" at bounding box center [1199, 18] width 13 height 12
click at [575, 155] on span "Enfants" at bounding box center [564, 154] width 30 height 10
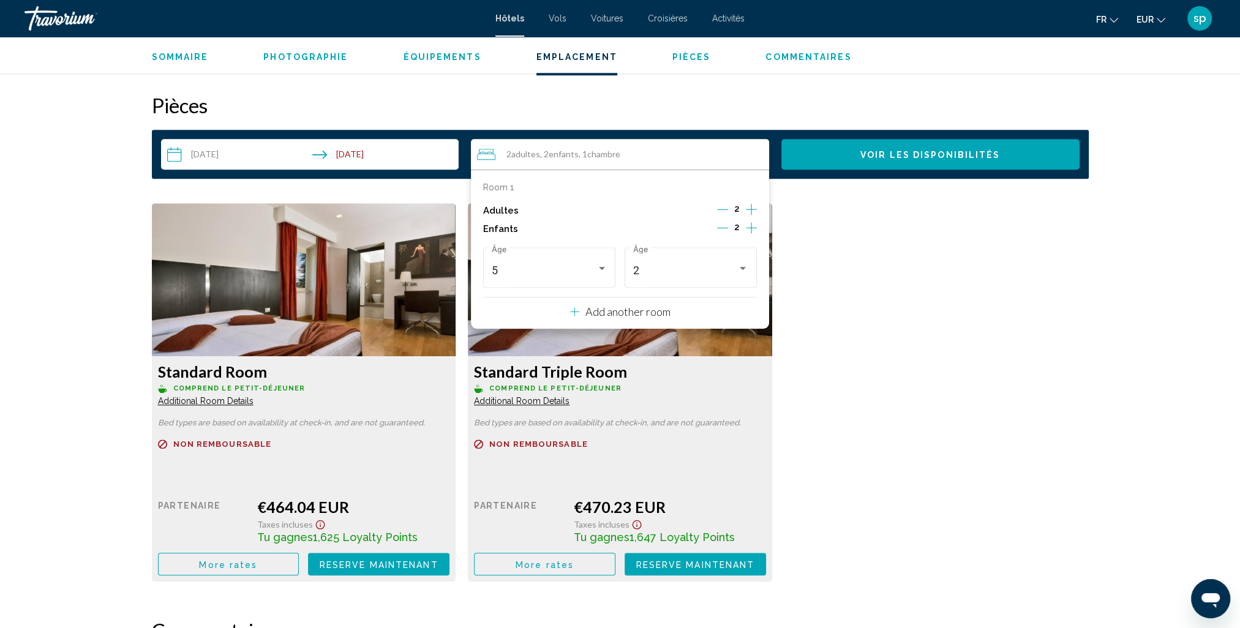
click at [749, 211] on icon "Increment adults" at bounding box center [751, 209] width 11 height 15
click at [725, 210] on icon "Decrement adults" at bounding box center [723, 209] width 11 height 11
click at [725, 210] on icon "Decrement adults" at bounding box center [722, 209] width 11 height 11
click at [746, 205] on icon "Increment adults" at bounding box center [751, 209] width 11 height 15
click at [722, 229] on icon "Decrement children" at bounding box center [722, 227] width 11 height 11
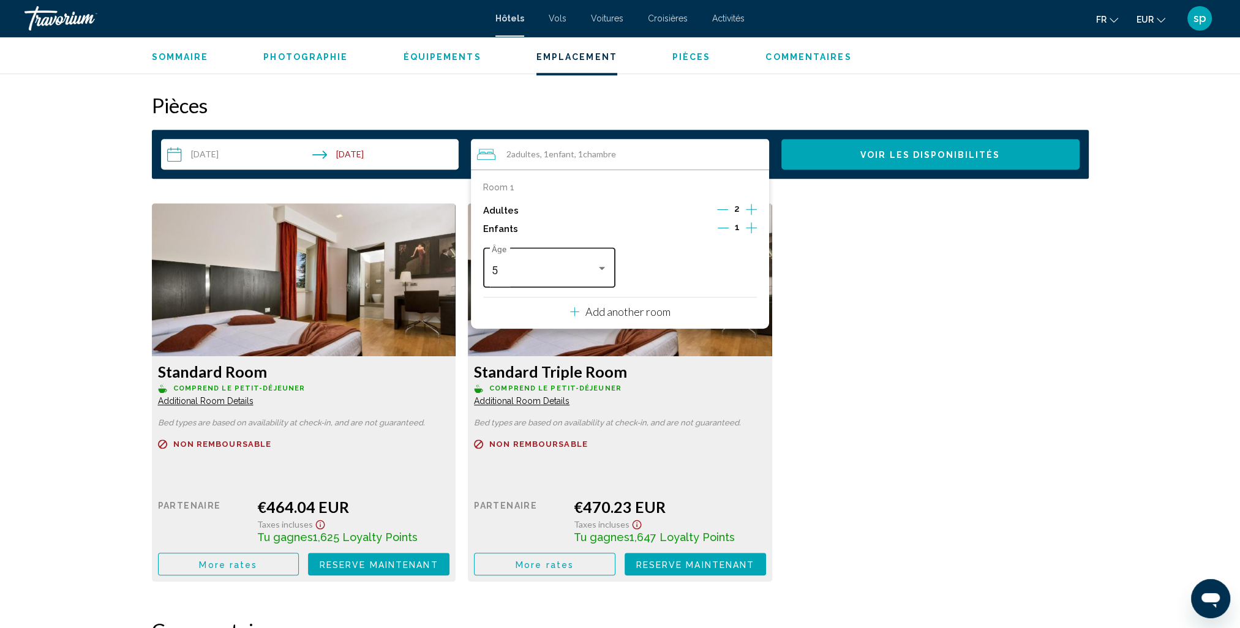
click at [565, 273] on div "5" at bounding box center [544, 270] width 105 height 12
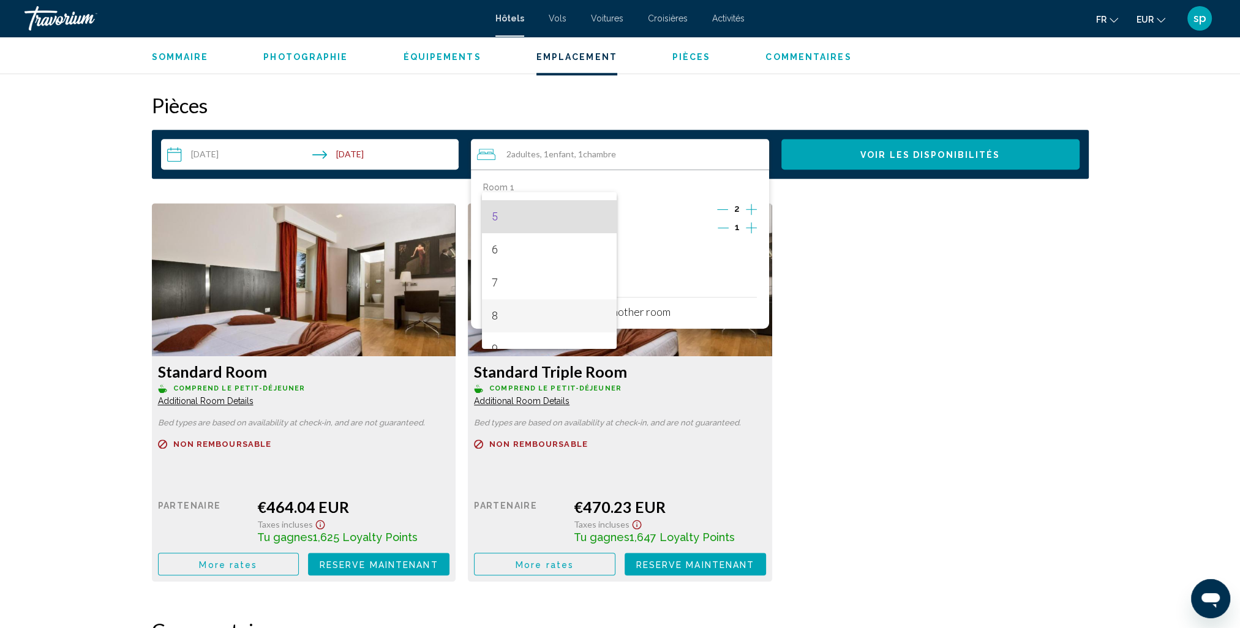
scroll to position [164, 0]
click at [511, 281] on span "7" at bounding box center [550, 276] width 116 height 33
click at [886, 151] on span "Voir les disponibilités" at bounding box center [930, 155] width 140 height 10
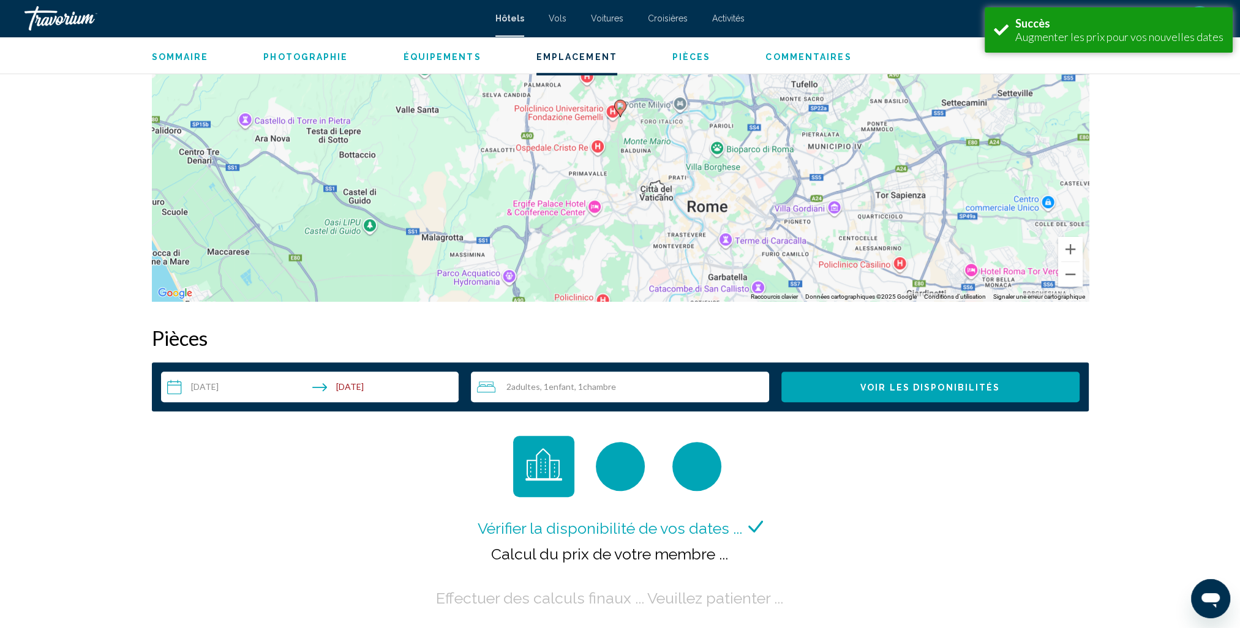
scroll to position [1244, 0]
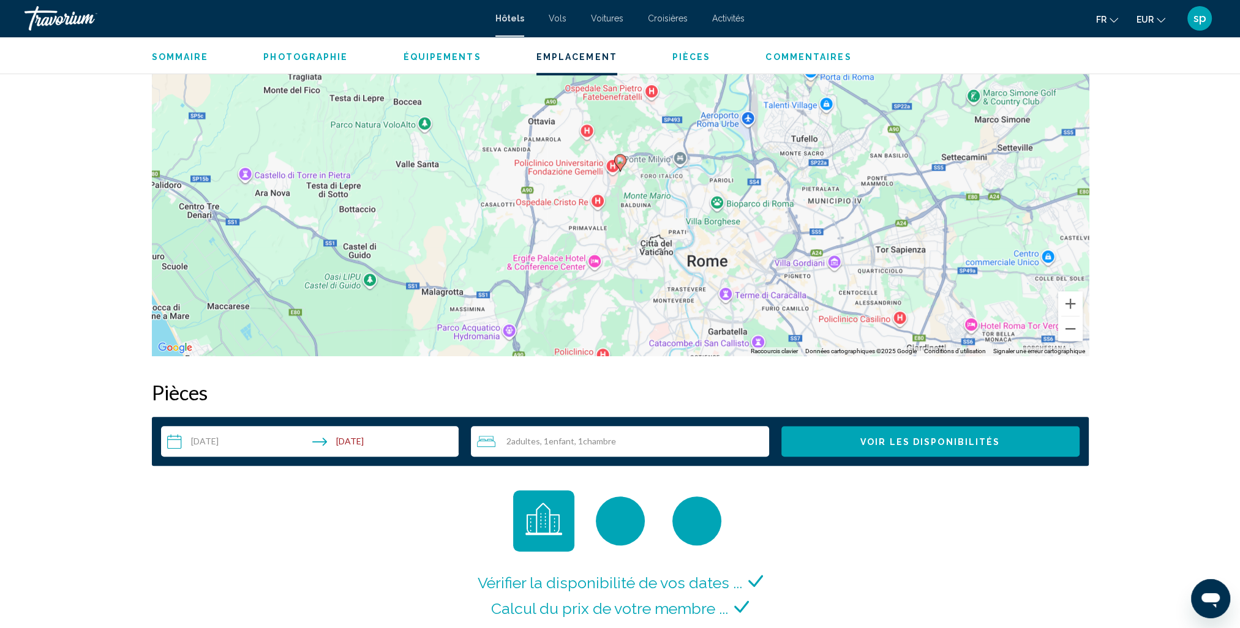
click at [1202, 15] on span "sp" at bounding box center [1199, 18] width 13 height 12
click at [1142, 113] on link "Mon compte" at bounding box center [1126, 115] width 64 height 16
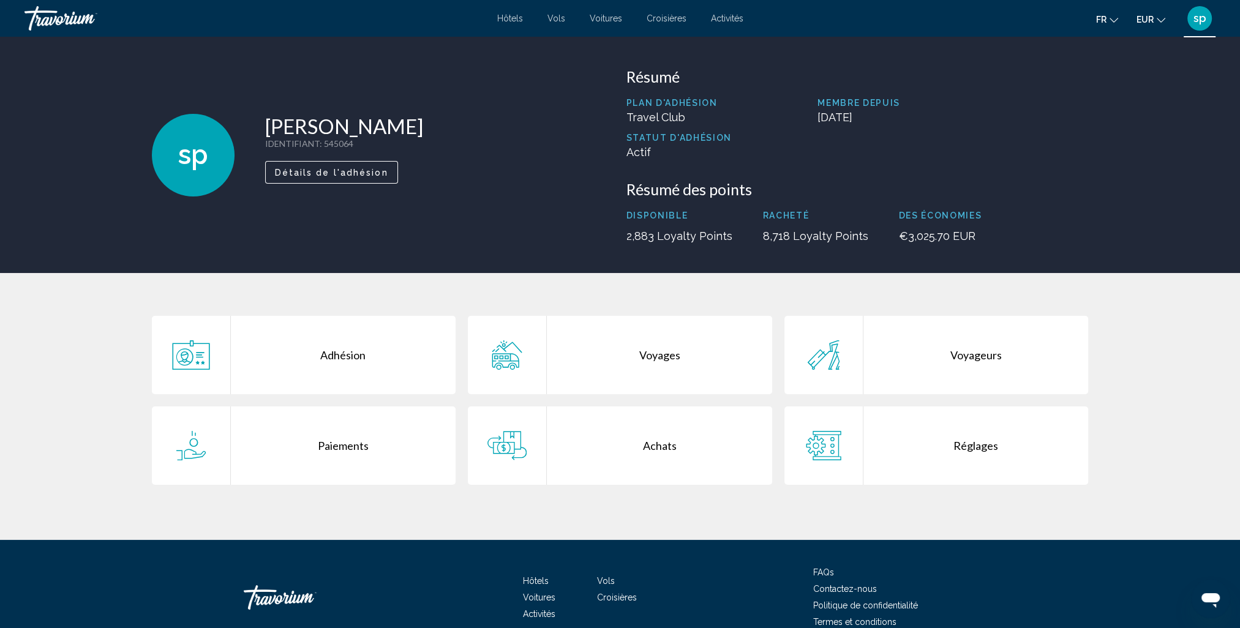
click at [642, 354] on div "Voyages" at bounding box center [659, 355] width 225 height 78
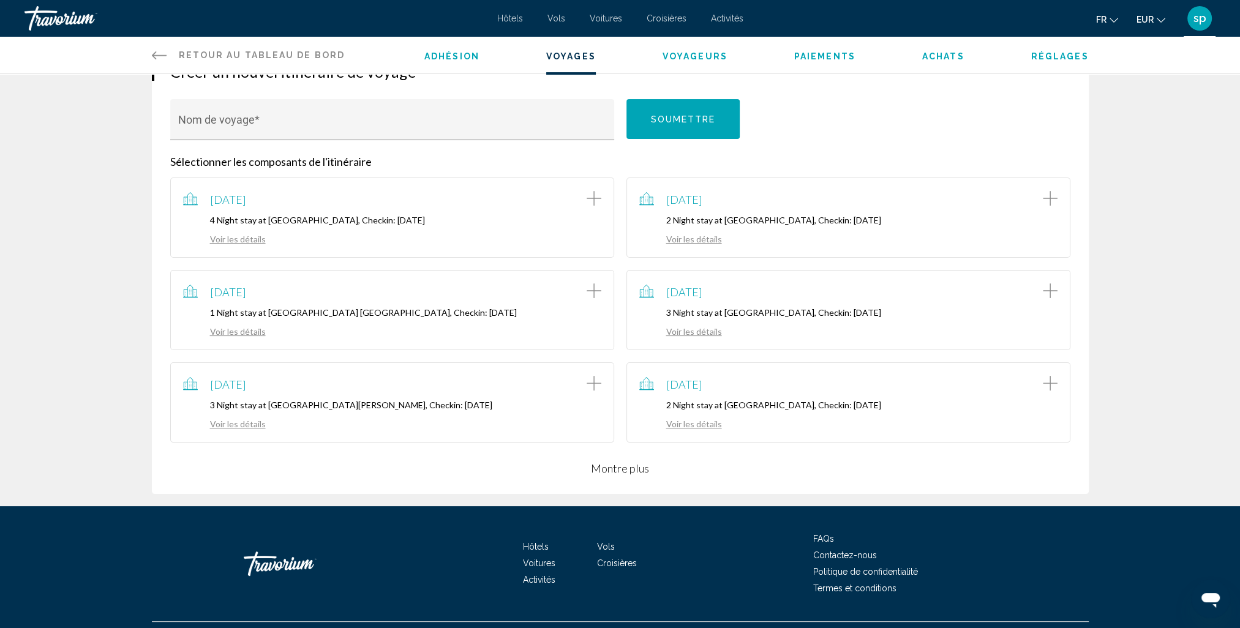
scroll to position [172, 0]
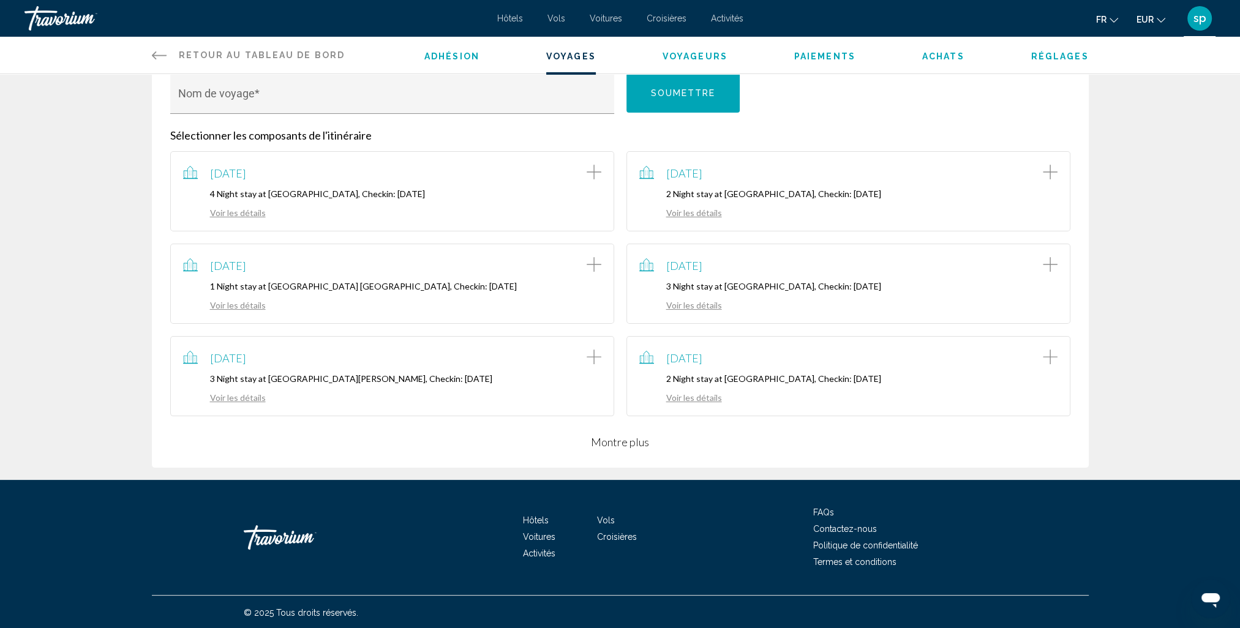
click at [609, 450] on div "Créer un nouvel itinéraire de voyage Nom de voyage * Soumettre Sélectionner les…" at bounding box center [620, 240] width 937 height 456
click at [622, 439] on button "Montre plus" at bounding box center [620, 442] width 58 height 15
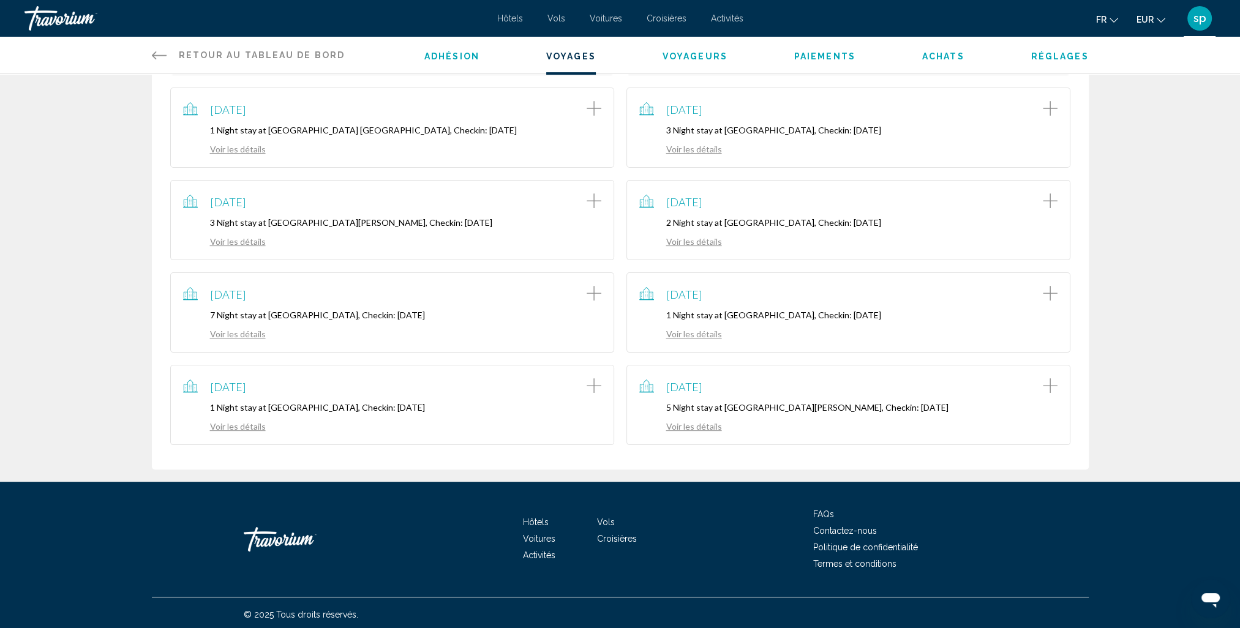
scroll to position [331, 0]
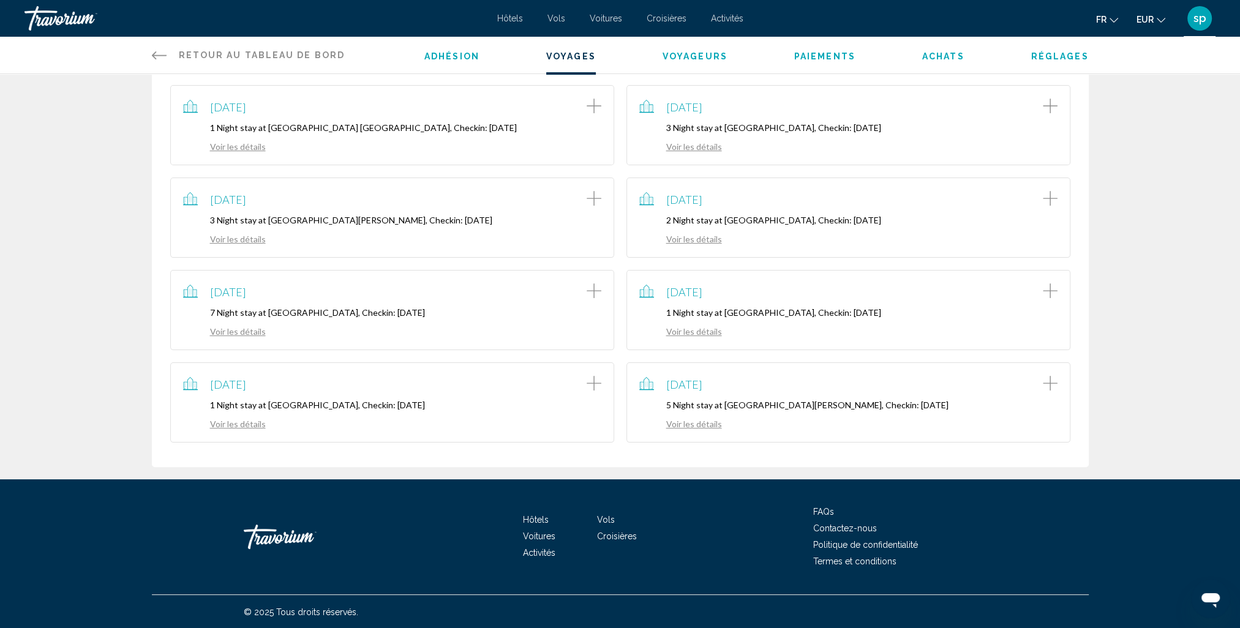
click at [698, 423] on link "Voir les détails" at bounding box center [680, 424] width 83 height 10
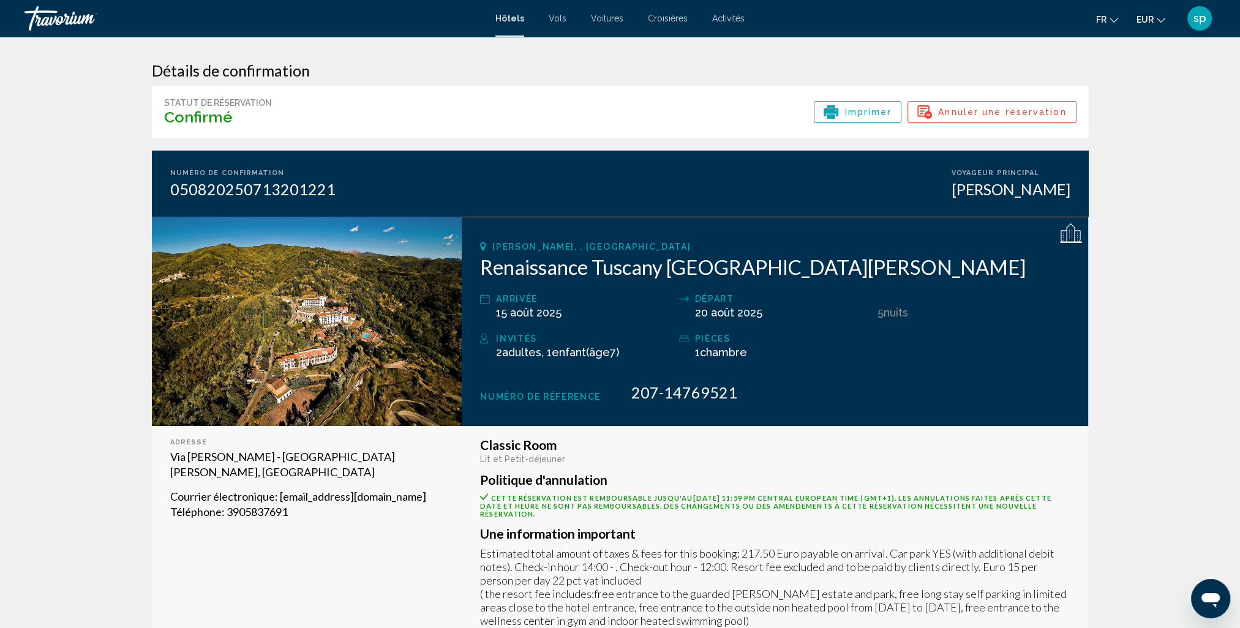
drag, startPoint x: 434, startPoint y: 493, endPoint x: 279, endPoint y: 500, distance: 155.0
click at [279, 500] on p "Courrier électronique : info@renaissancetuscany.com" at bounding box center [307, 496] width 274 height 15
drag, startPoint x: 279, startPoint y: 500, endPoint x: 323, endPoint y: 497, distance: 44.2
copy span "info@renaissancetuscany.com"
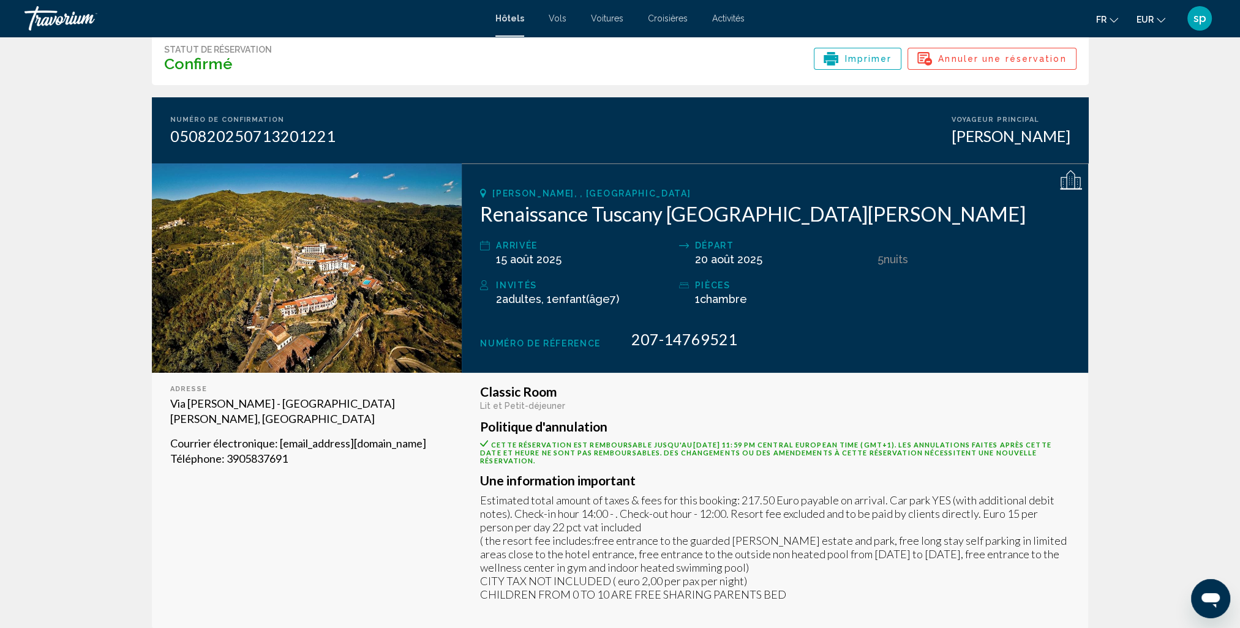
scroll to position [61, 0]
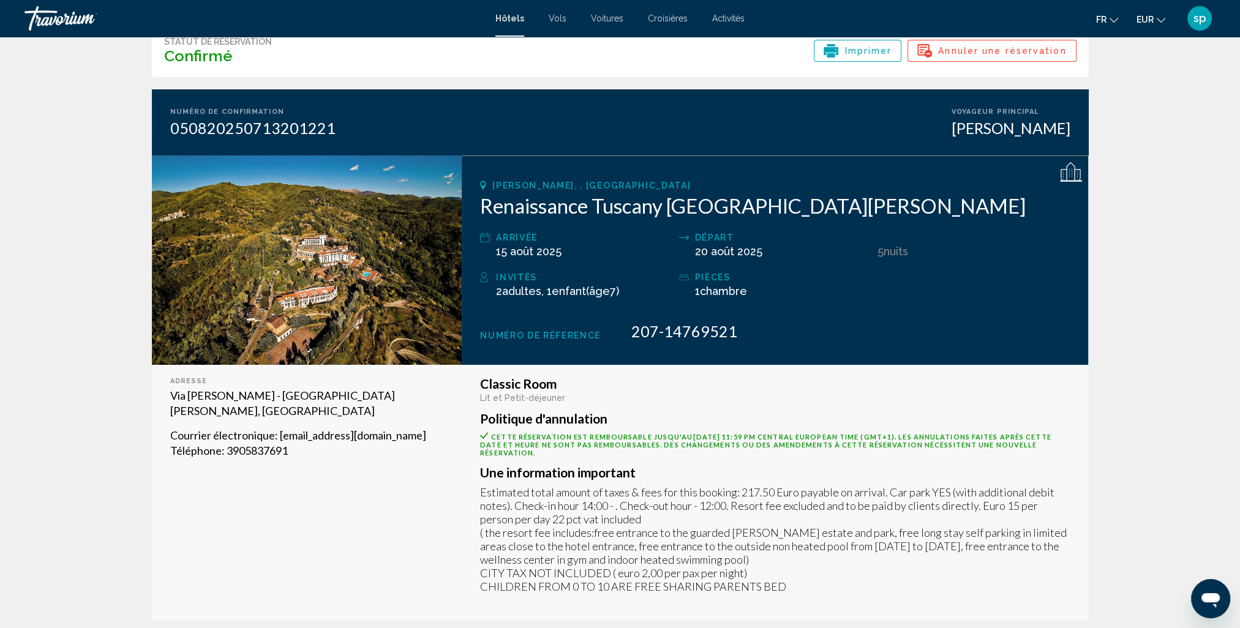
drag, startPoint x: 348, startPoint y: 130, endPoint x: 162, endPoint y: 124, distance: 185.6
click at [162, 124] on div "Numéro de confirmation 050820250713201221 Voyageur principal sandra poty" at bounding box center [620, 122] width 937 height 66
drag, startPoint x: 162, startPoint y: 124, endPoint x: 201, endPoint y: 129, distance: 39.4
copy div "050820250713201221"
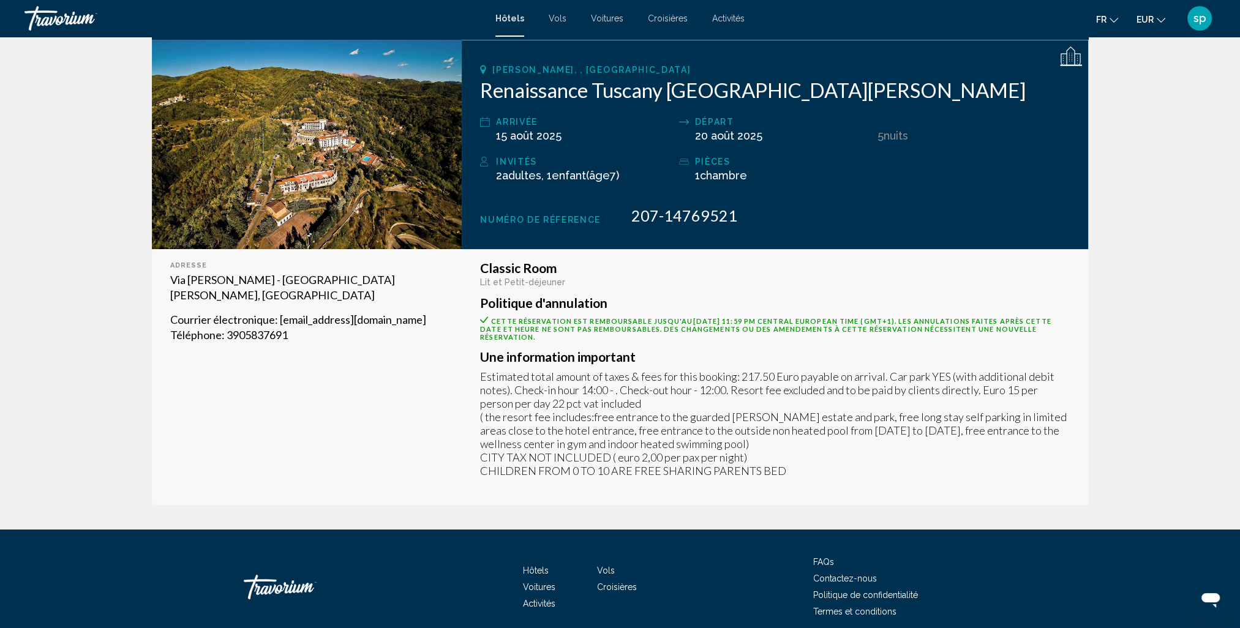
scroll to position [0, 0]
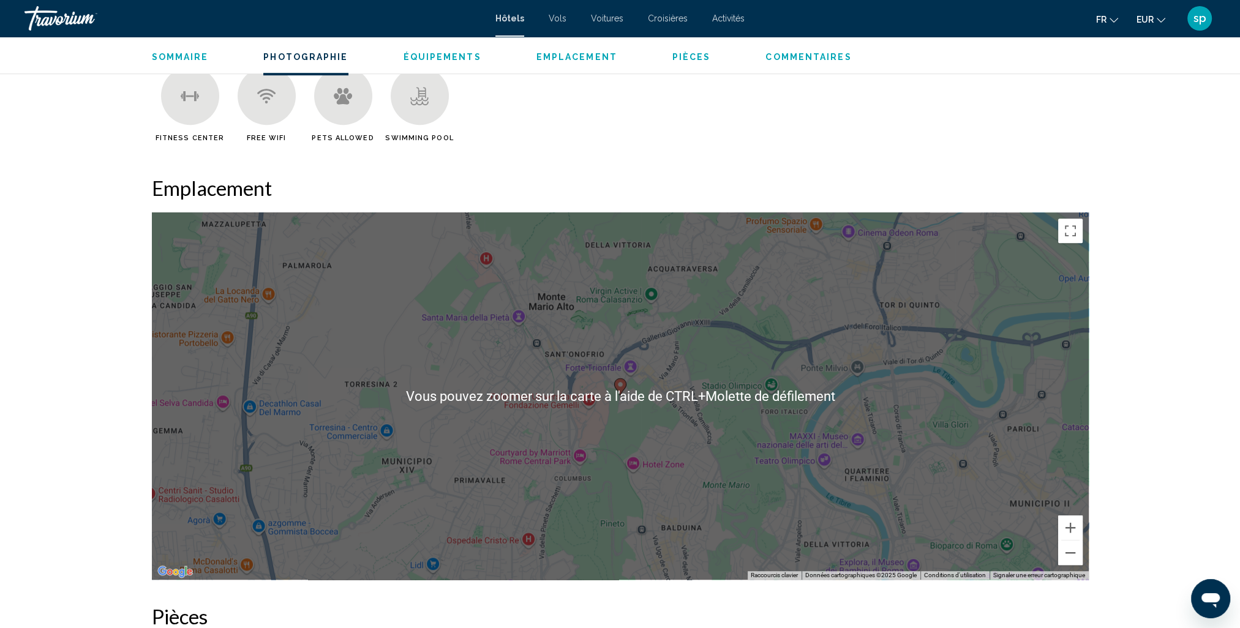
scroll to position [796, 0]
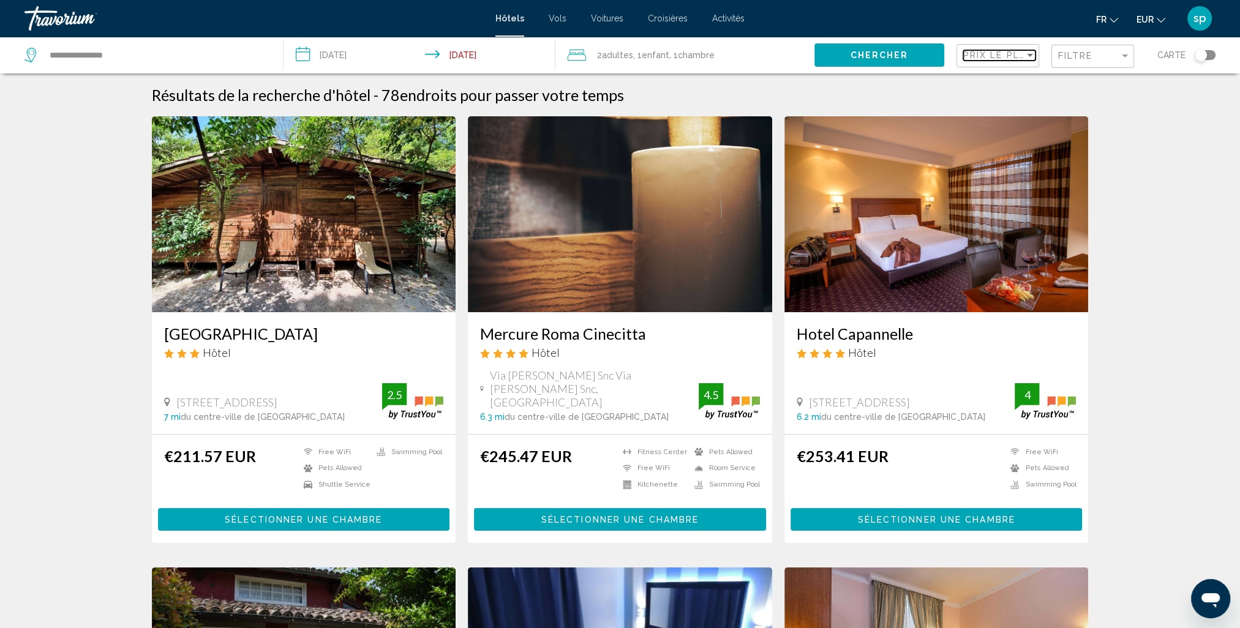
click at [975, 61] on div "Prix le plus bas" at bounding box center [999, 56] width 72 height 23
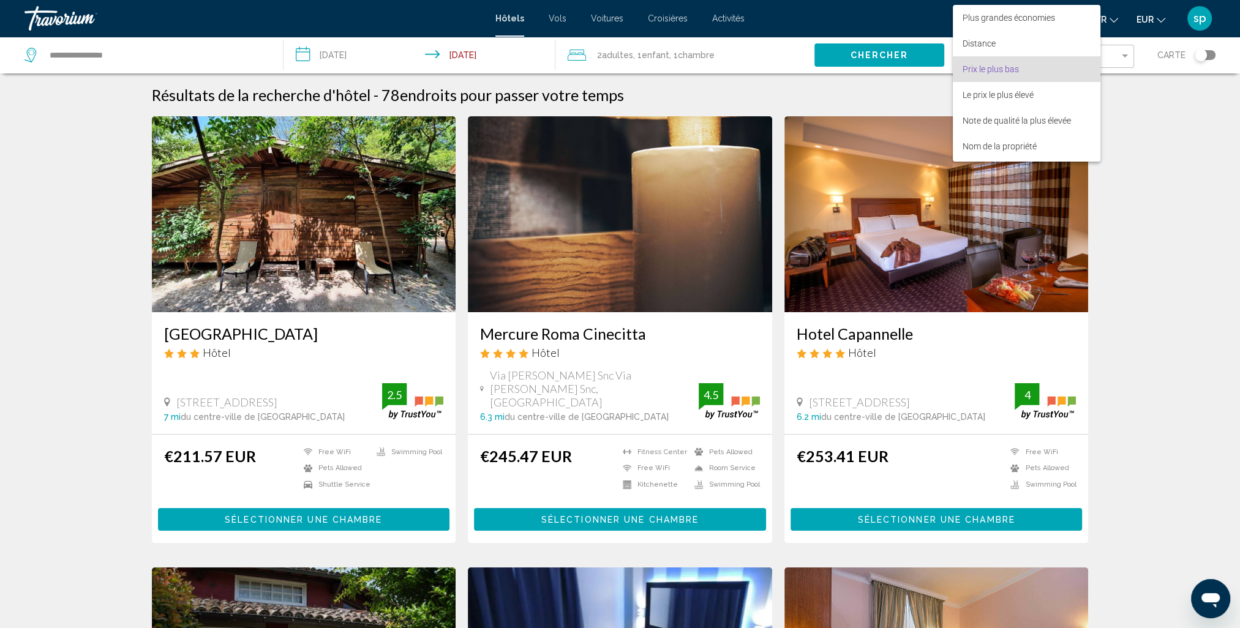
scroll to position [14, 0]
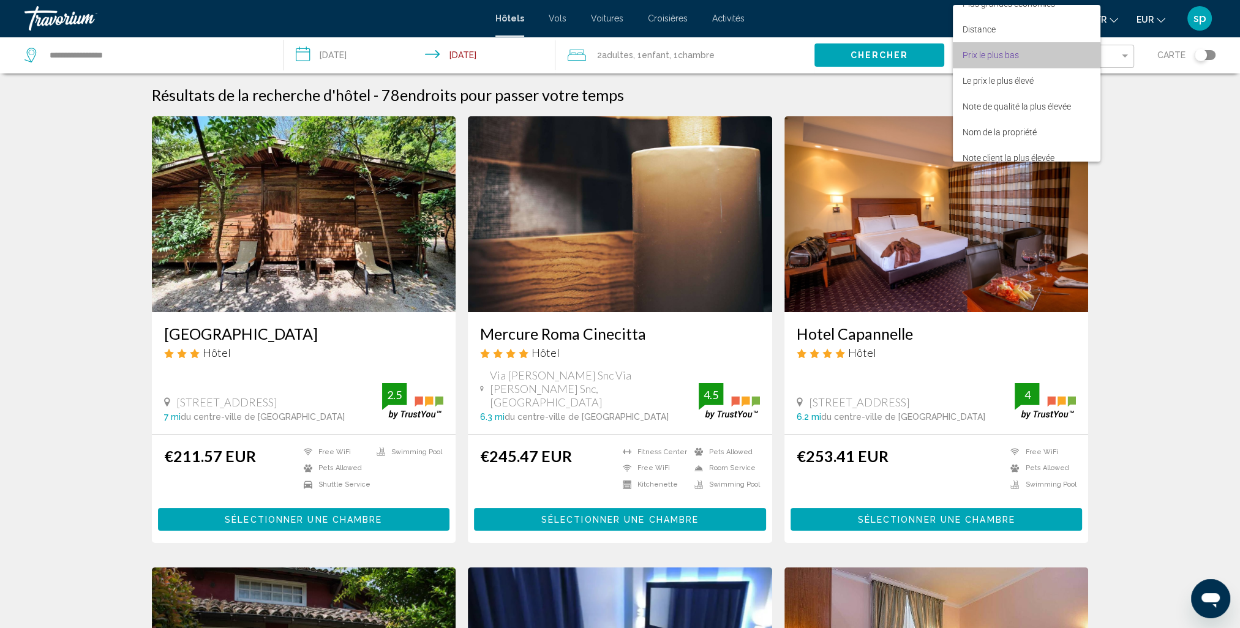
drag, startPoint x: 975, startPoint y: 61, endPoint x: 969, endPoint y: 58, distance: 6.8
click at [969, 58] on span "Prix le plus bas" at bounding box center [990, 55] width 56 height 10
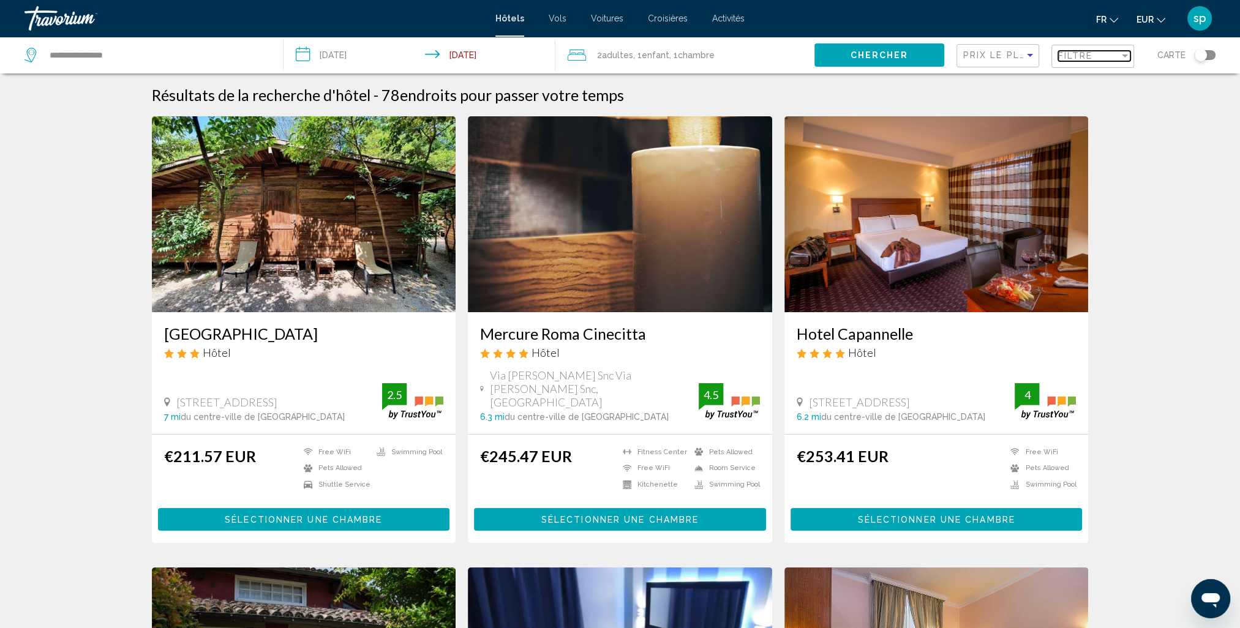
click at [1065, 54] on span "Filtre" at bounding box center [1075, 56] width 35 height 10
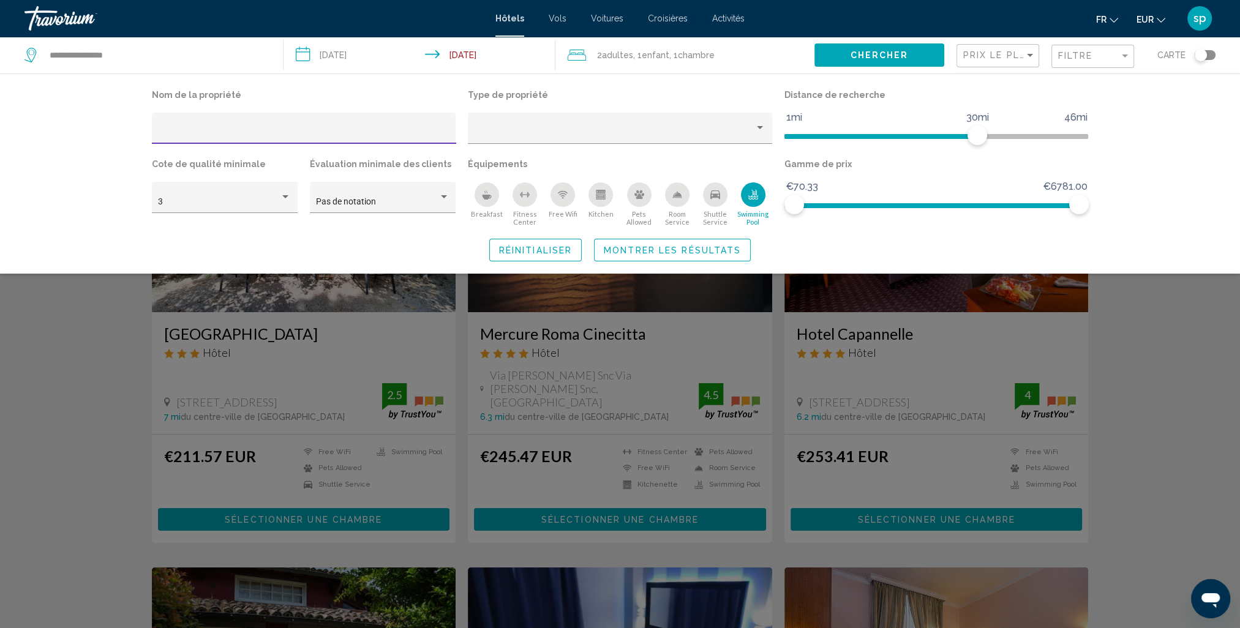
click at [713, 251] on span "Montrer les résultats" at bounding box center [672, 251] width 137 height 10
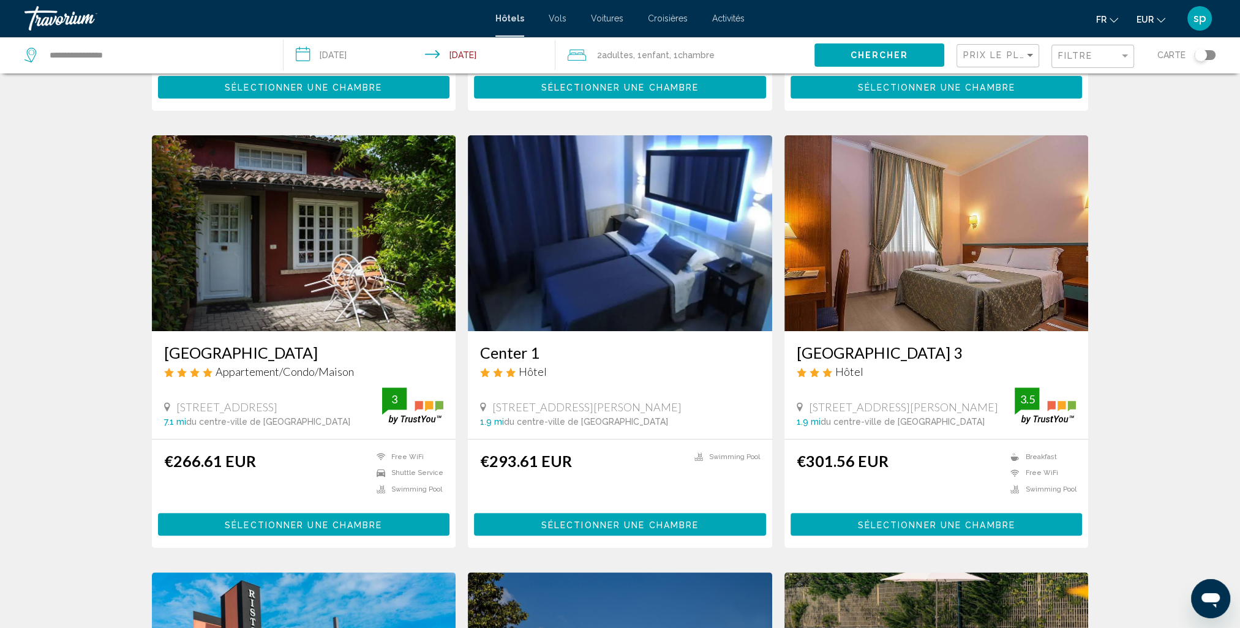
scroll to position [490, 0]
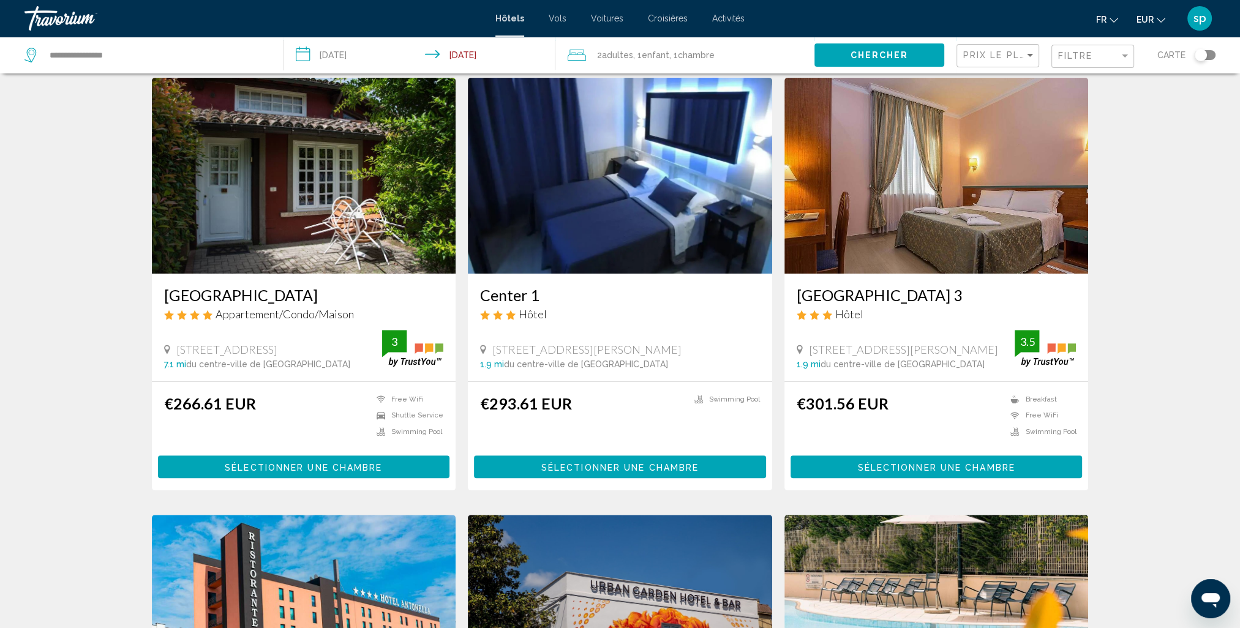
click at [948, 154] on img "Main content" at bounding box center [936, 176] width 304 height 196
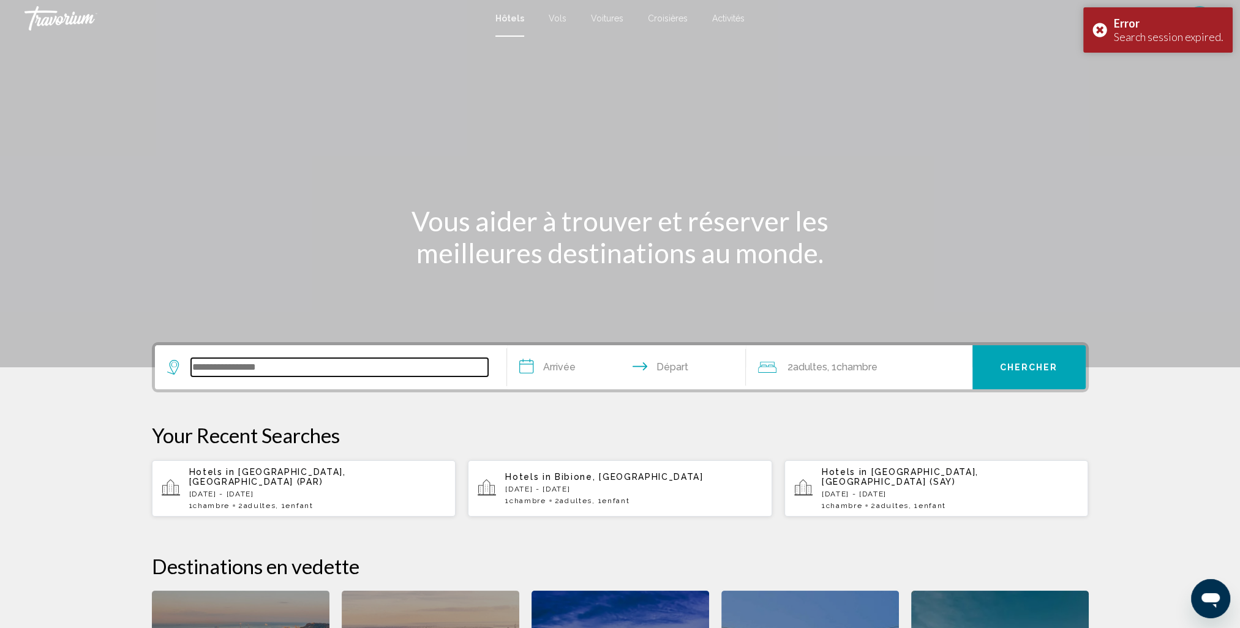
click at [231, 366] on input "Search widget" at bounding box center [339, 367] width 297 height 18
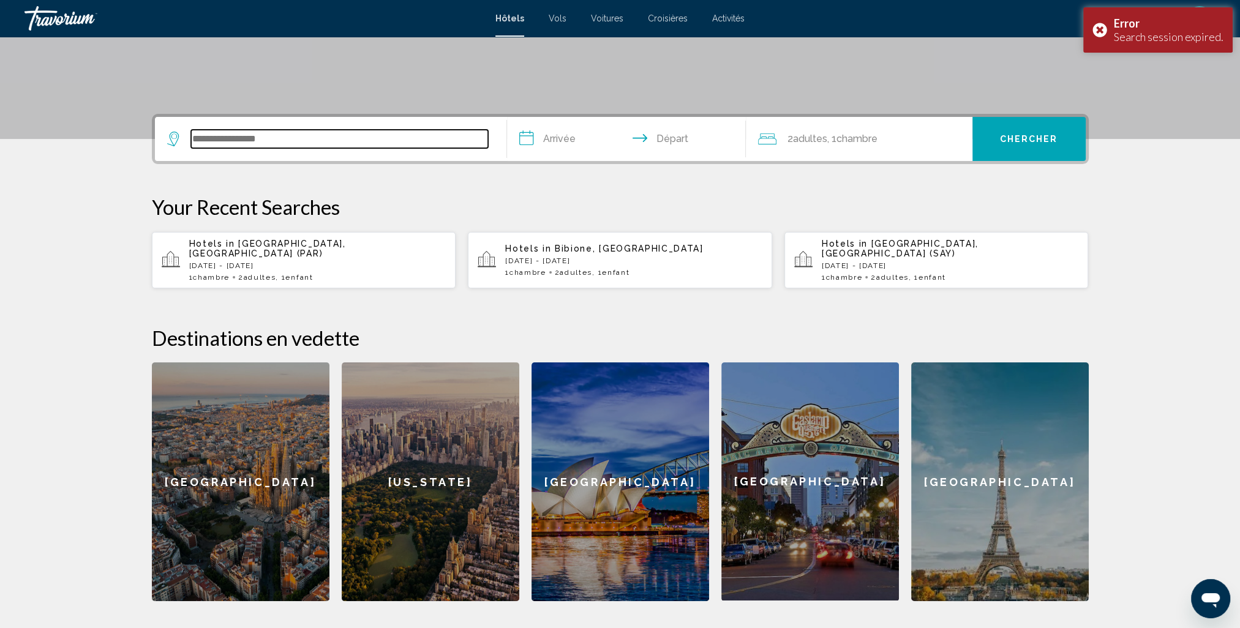
scroll to position [302, 0]
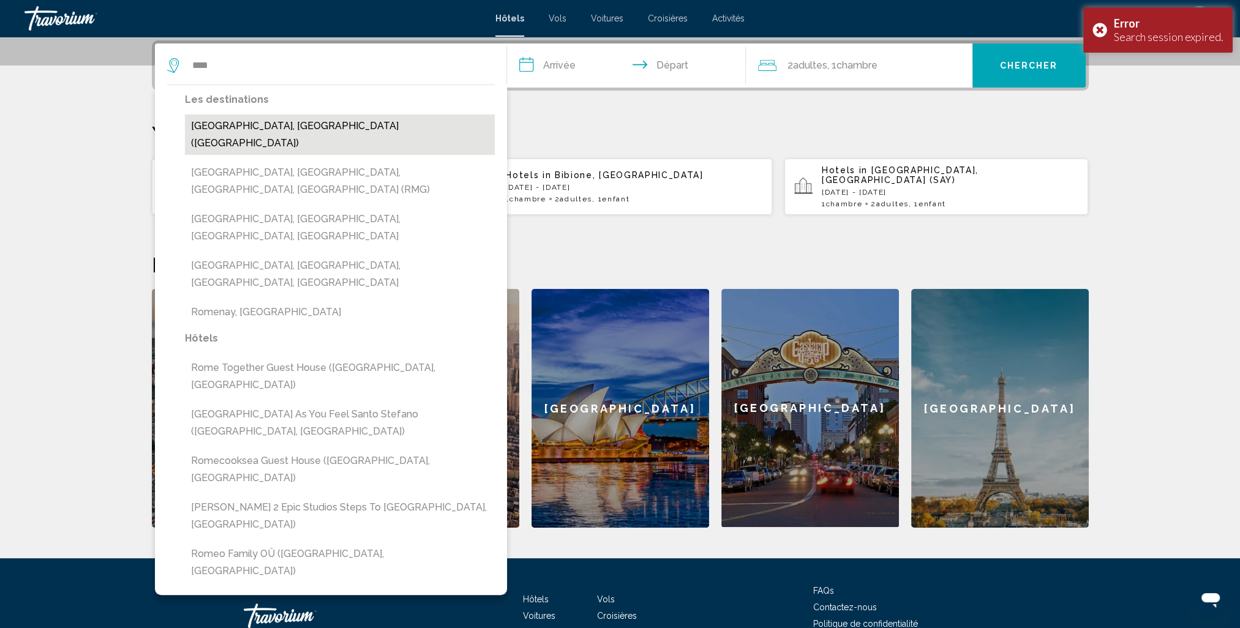
click at [253, 124] on button "Rome, Italy (ROM)" at bounding box center [340, 134] width 310 height 40
type input "**********"
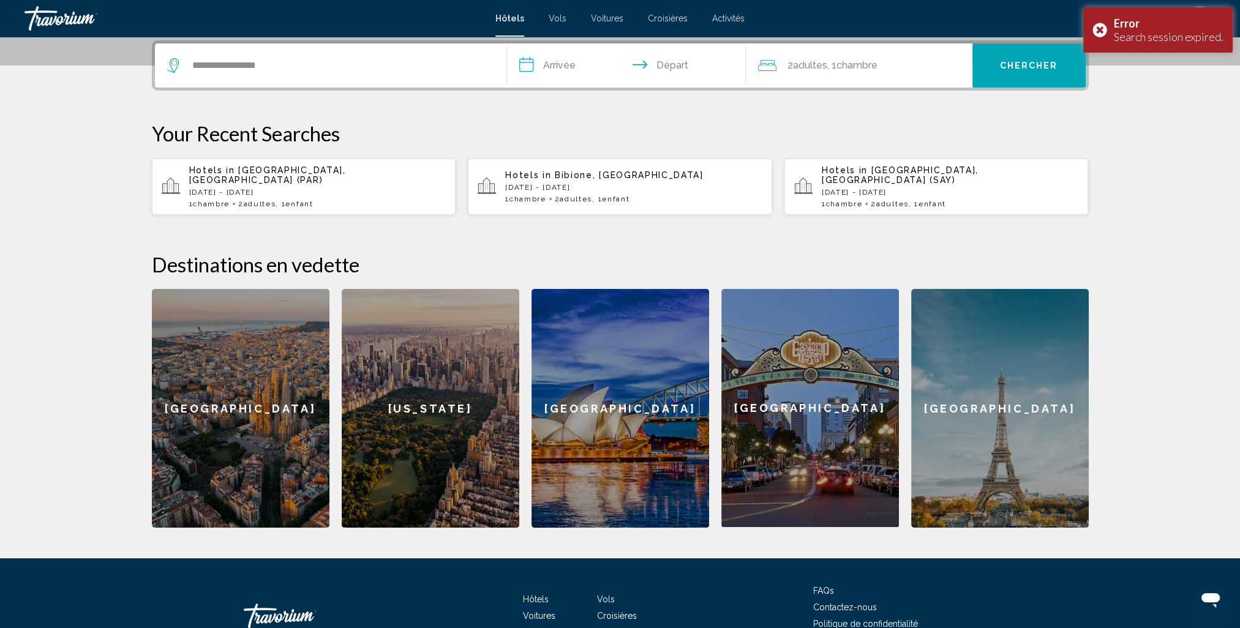
click at [549, 65] on input "**********" at bounding box center [629, 67] width 244 height 48
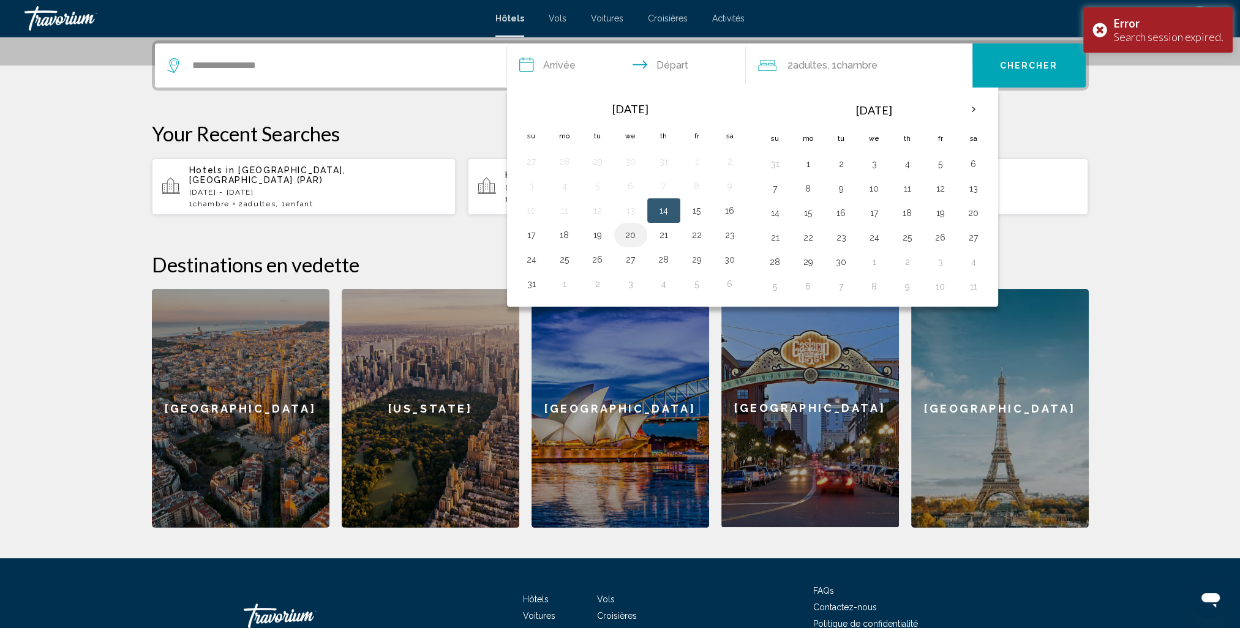
click at [632, 236] on button "20" at bounding box center [631, 235] width 20 height 17
click at [727, 233] on button "23" at bounding box center [730, 235] width 20 height 17
type input "**********"
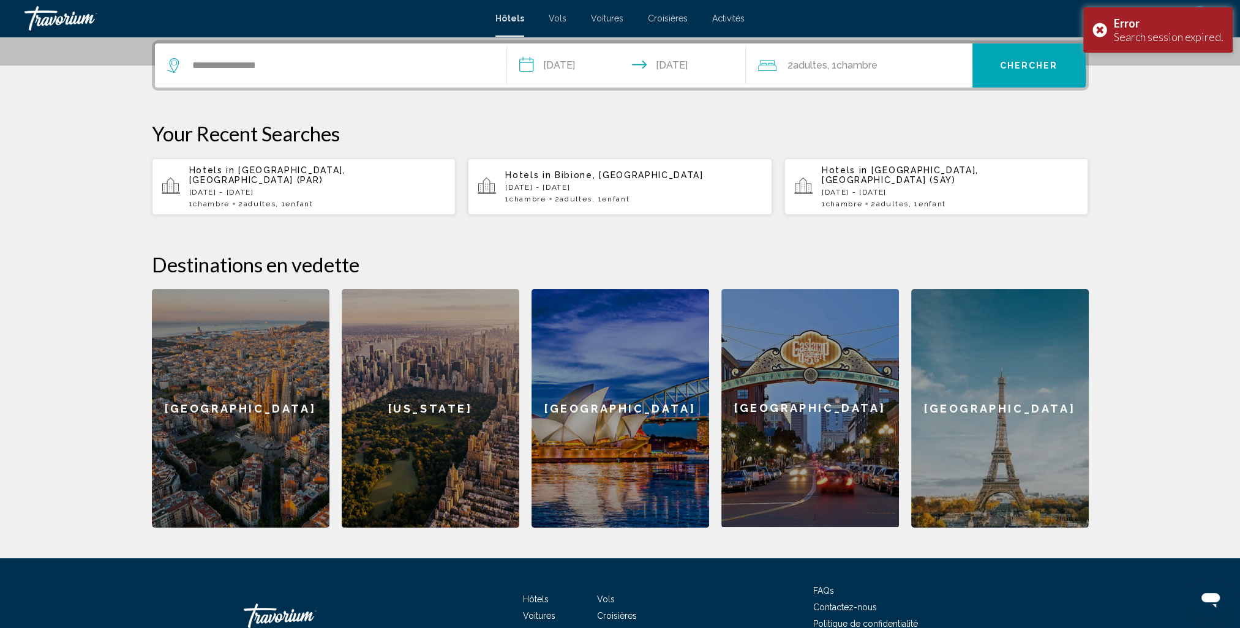
click at [838, 70] on span ", 1 Chambre pièces" at bounding box center [852, 65] width 50 height 17
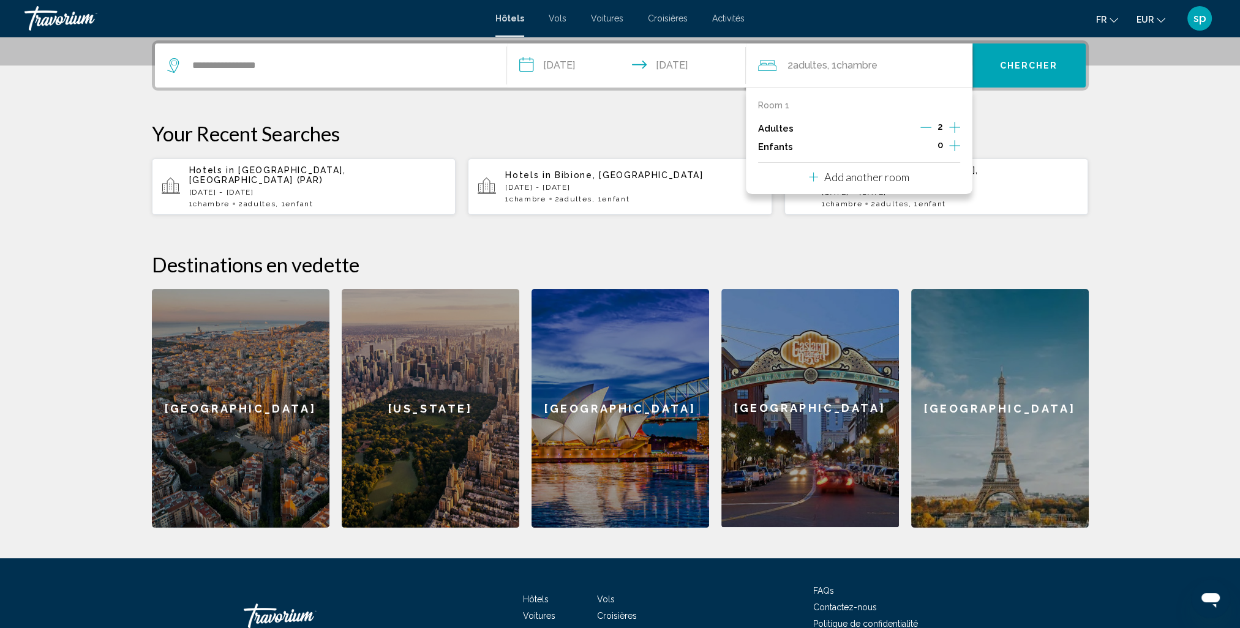
click at [950, 138] on button "Increment children" at bounding box center [954, 147] width 11 height 18
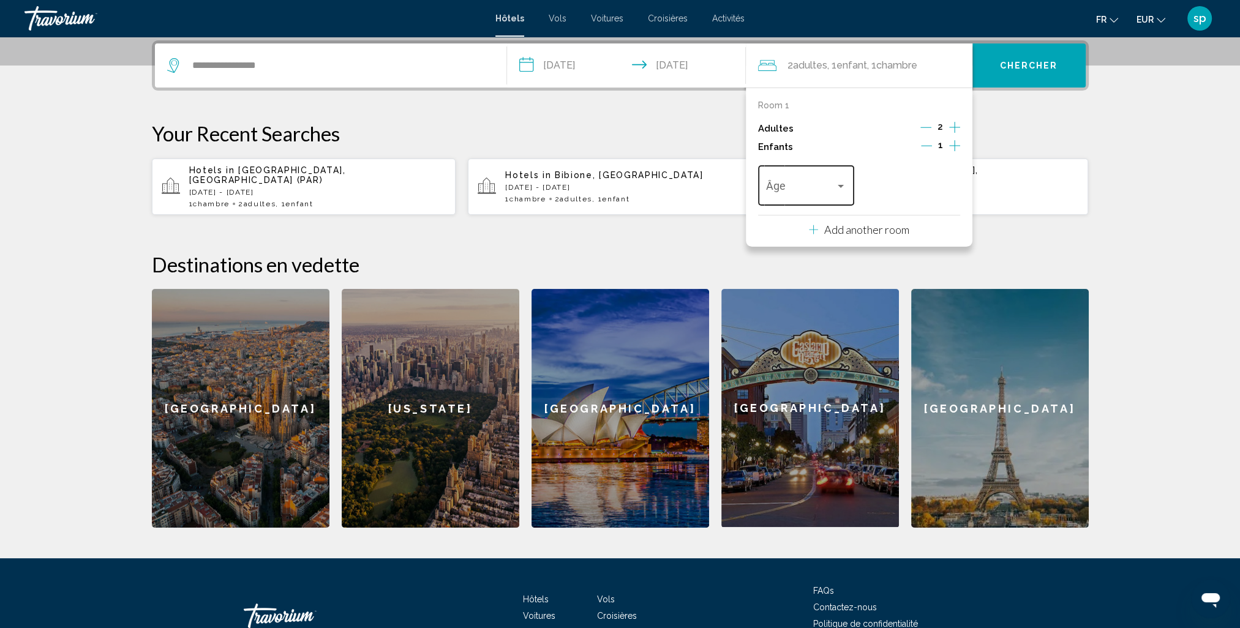
click at [811, 184] on span "Travelers: 2 adults, 1 child" at bounding box center [800, 188] width 69 height 12
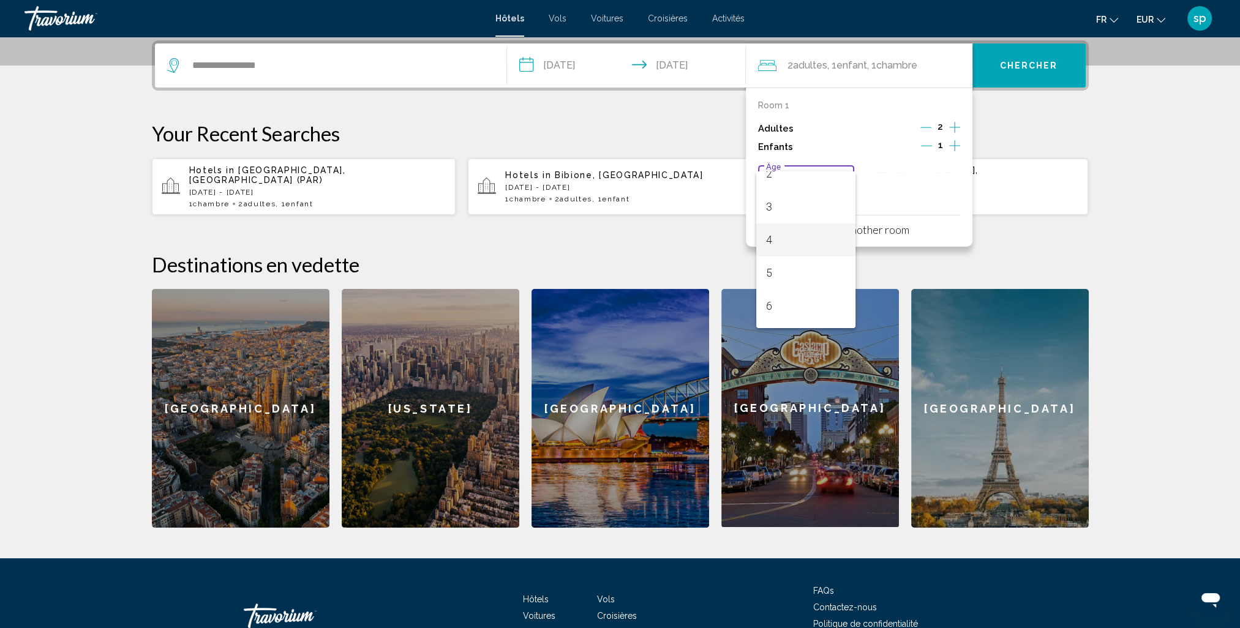
scroll to position [122, 0]
click at [775, 291] on span "7" at bounding box center [806, 296] width 80 height 33
click at [996, 70] on button "Chercher" at bounding box center [1028, 65] width 113 height 44
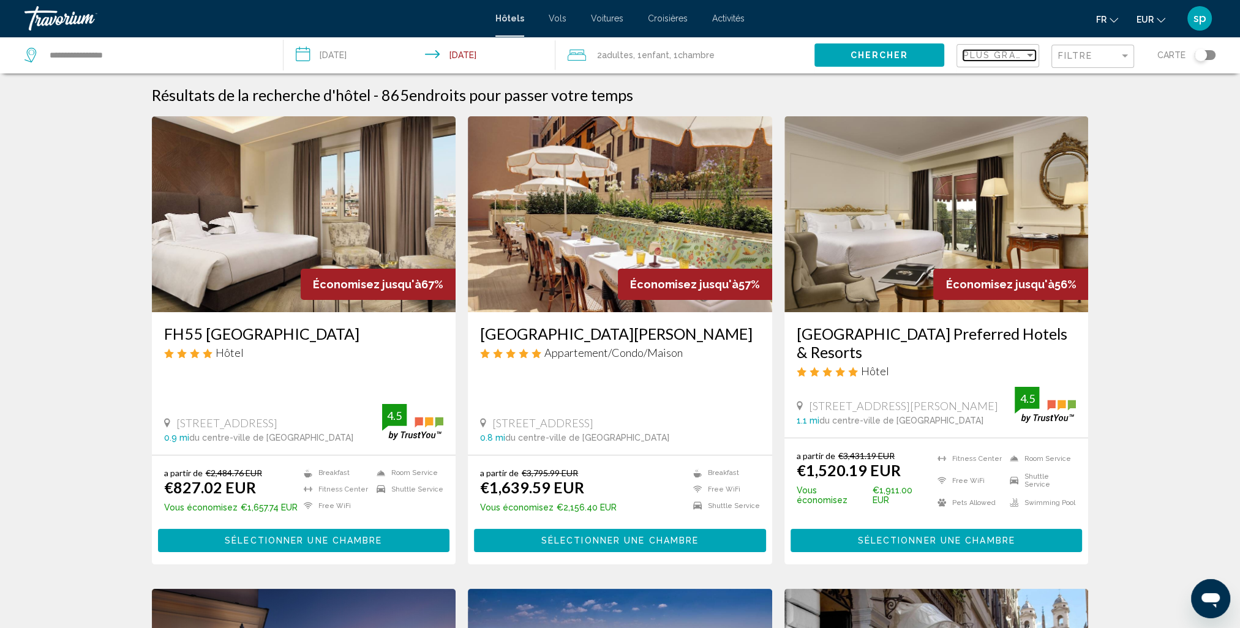
click at [982, 54] on span "Plus grandes économies" at bounding box center [1036, 55] width 146 height 10
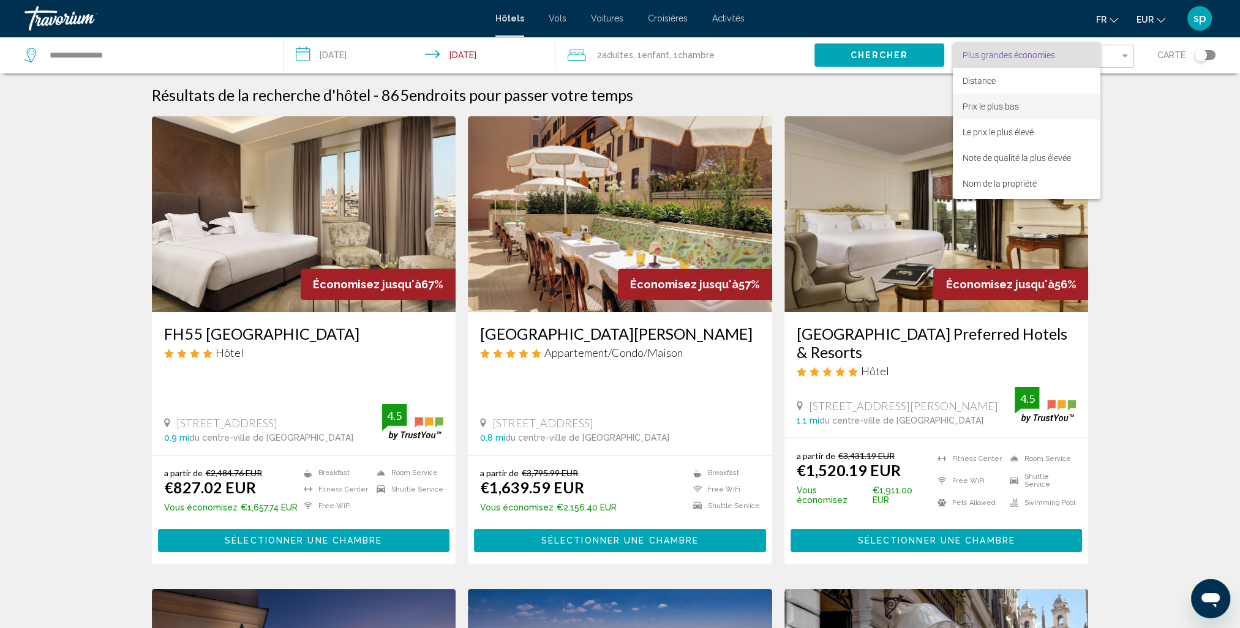
click at [970, 104] on span "Prix le plus bas" at bounding box center [990, 107] width 56 height 10
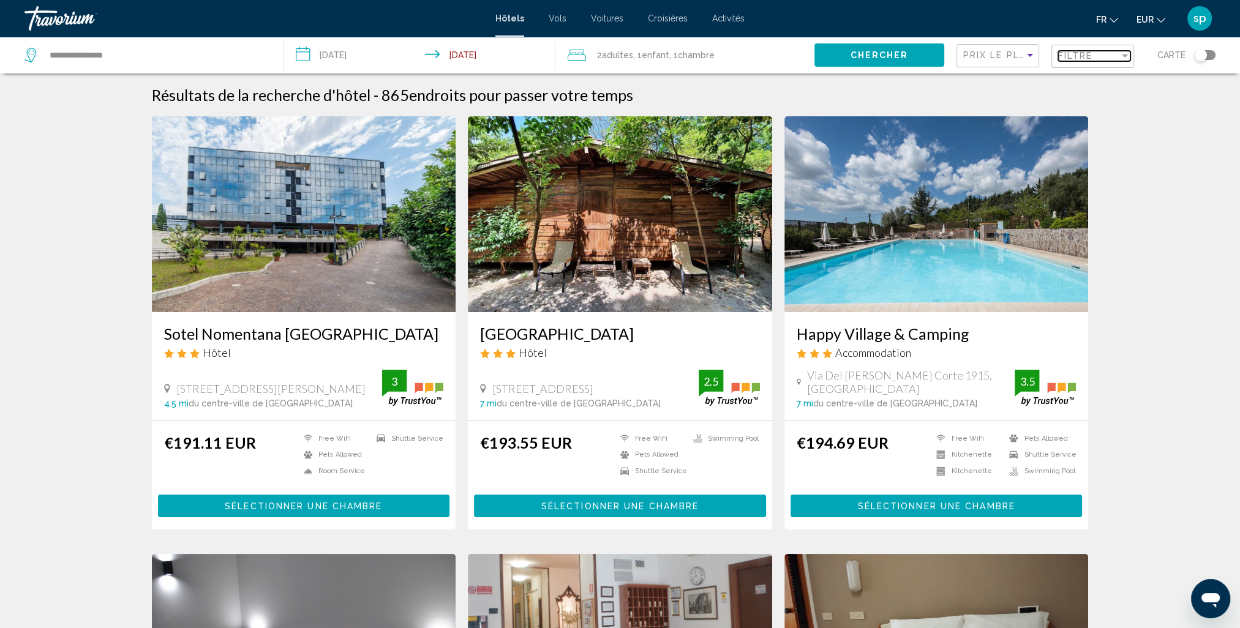
click at [1072, 56] on span "Filtre" at bounding box center [1075, 56] width 35 height 10
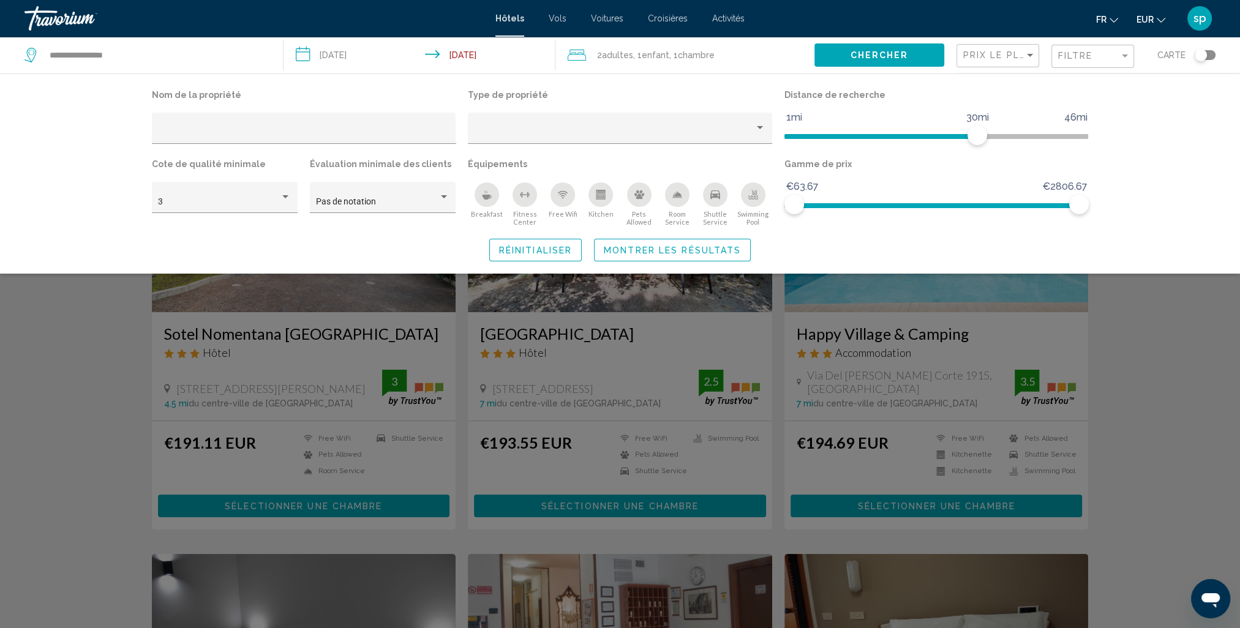
click at [746, 204] on div "Swimming Pool" at bounding box center [753, 194] width 24 height 24
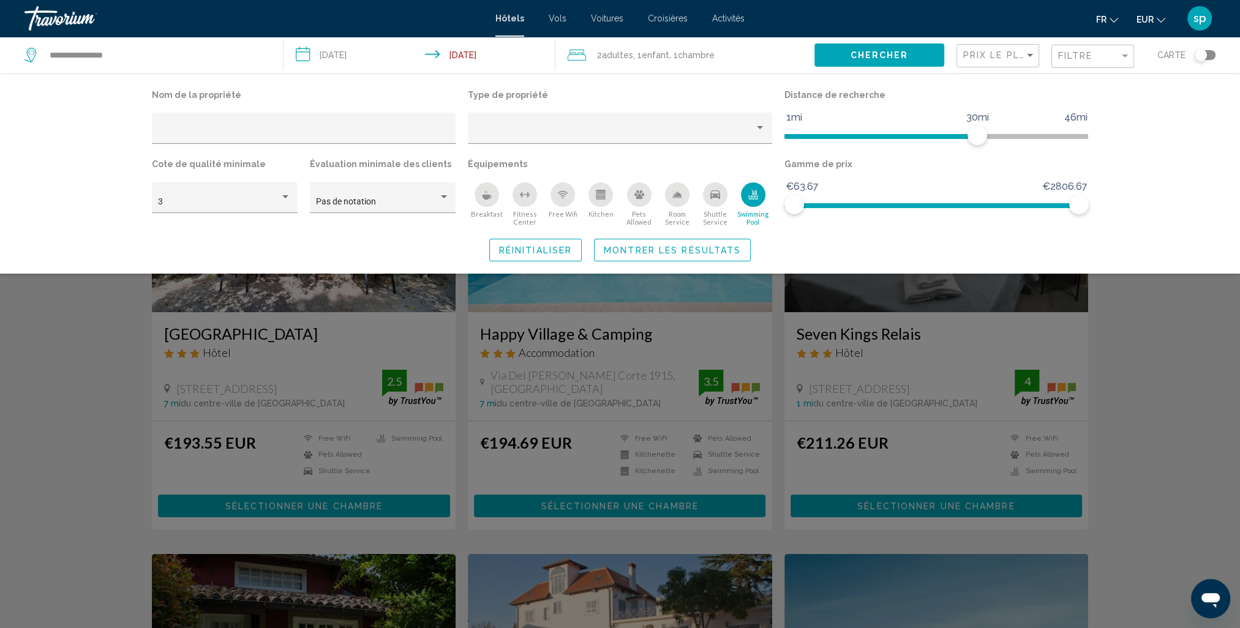
click at [700, 238] on div "Nom de la propriété Type de propriété Distance de recherche 1mi 46mi 30mi Cote …" at bounding box center [620, 173] width 986 height 175
click at [696, 260] on button "Montrer les résultats" at bounding box center [672, 250] width 157 height 23
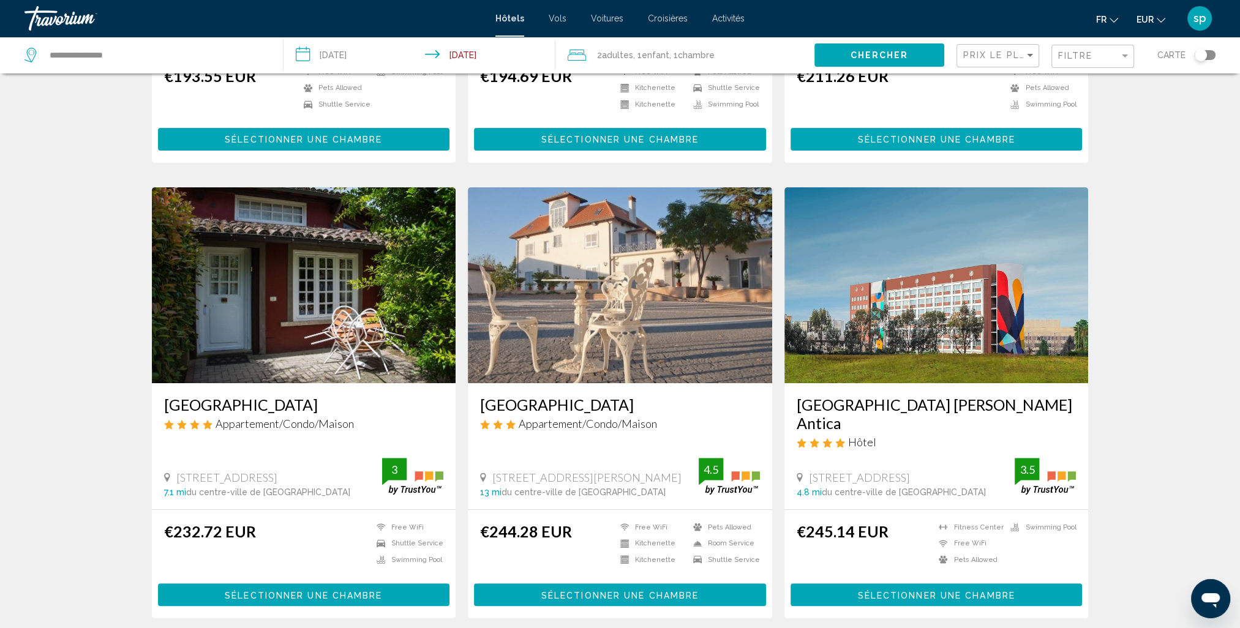
scroll to position [367, 0]
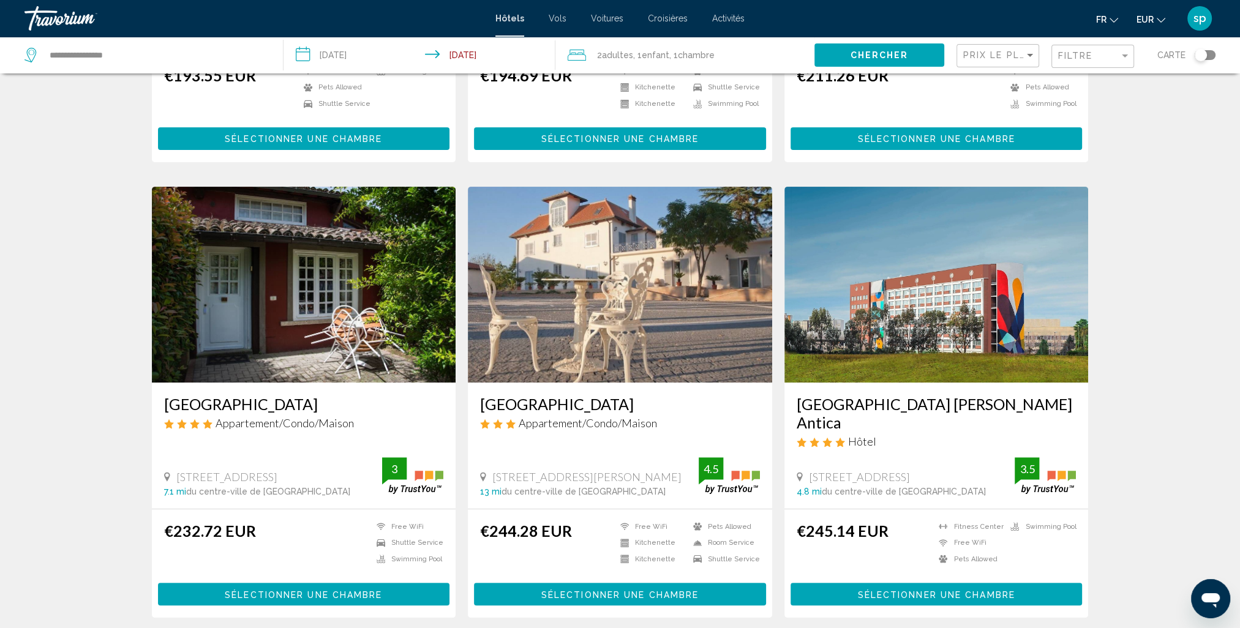
click at [604, 290] on img "Main content" at bounding box center [620, 285] width 304 height 196
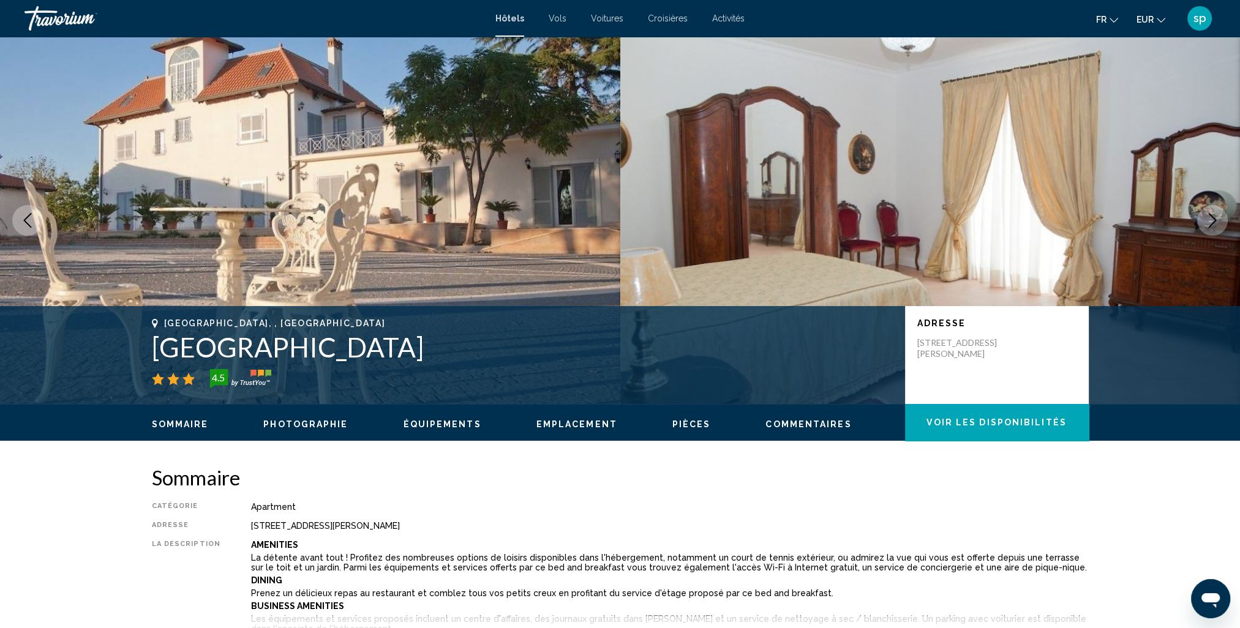
click at [1210, 219] on icon "Next image" at bounding box center [1212, 220] width 15 height 15
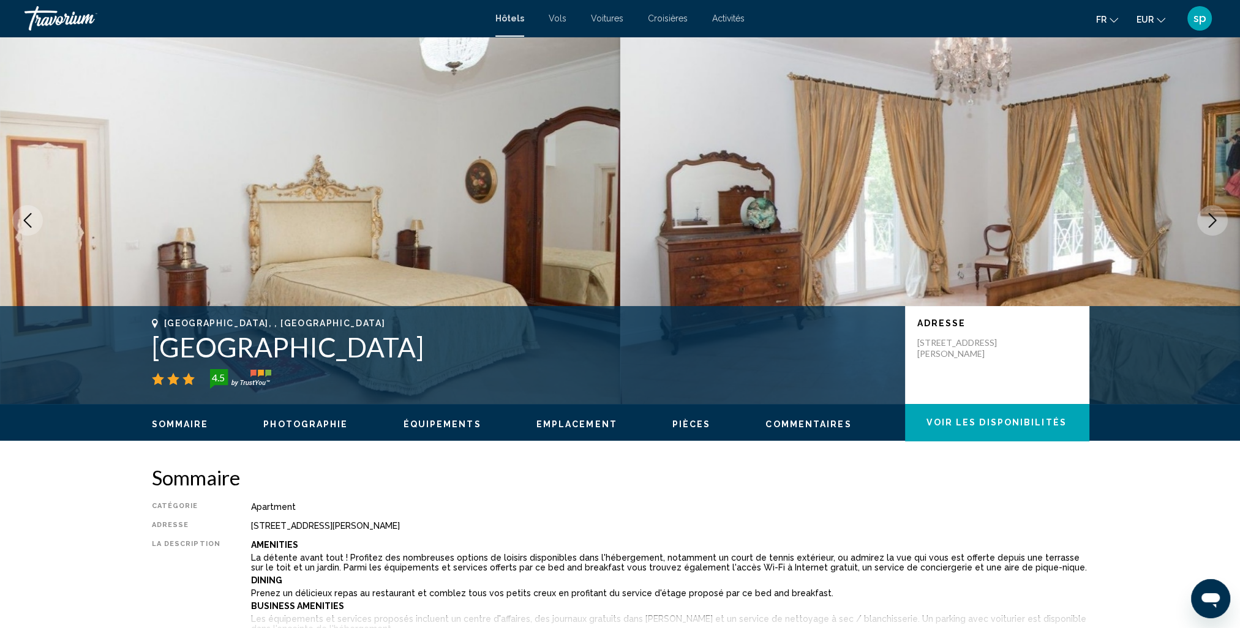
click at [1210, 219] on icon "Next image" at bounding box center [1212, 220] width 15 height 15
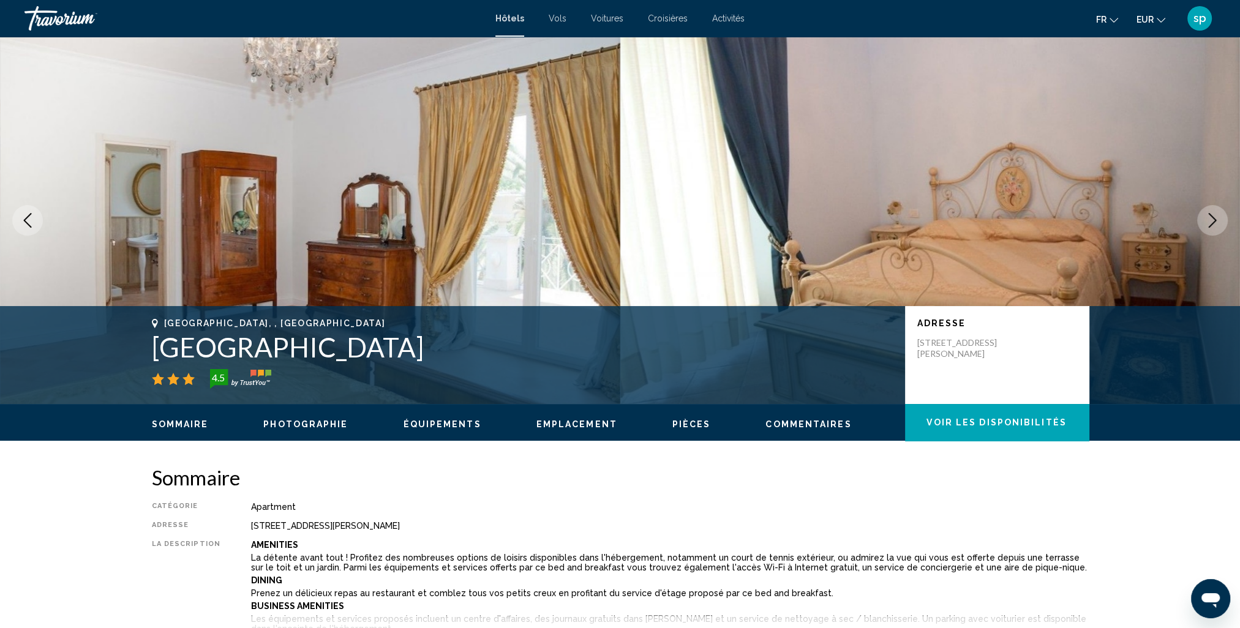
click at [1210, 219] on icon "Next image" at bounding box center [1212, 220] width 15 height 15
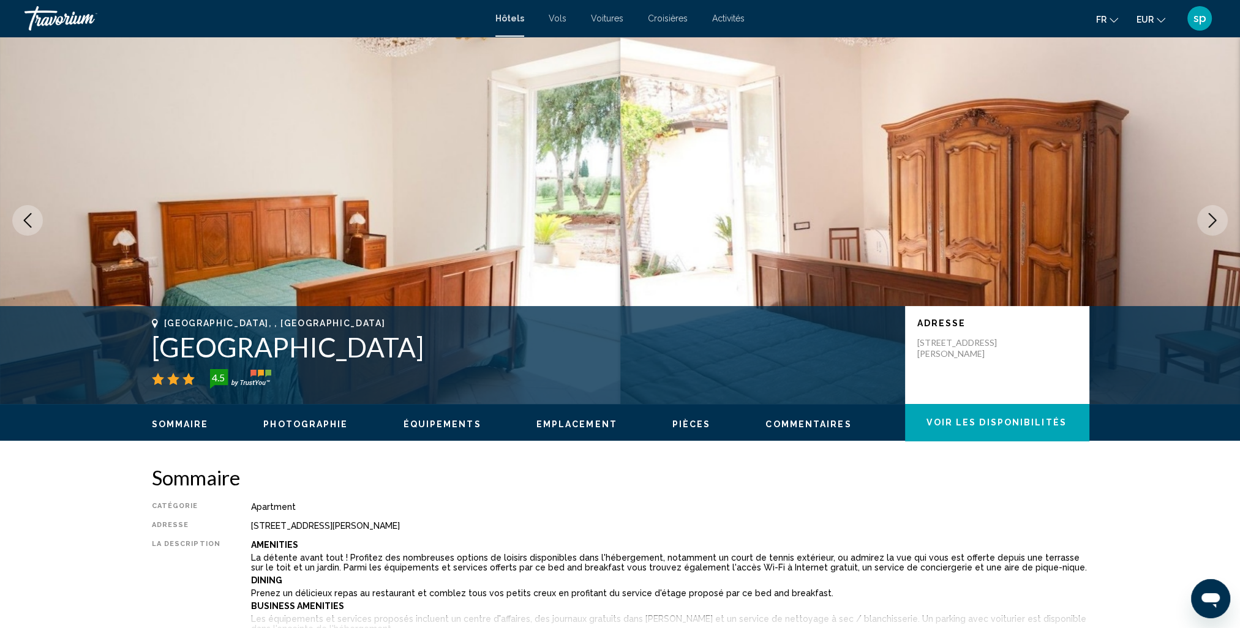
click at [1210, 219] on icon "Next image" at bounding box center [1212, 220] width 15 height 15
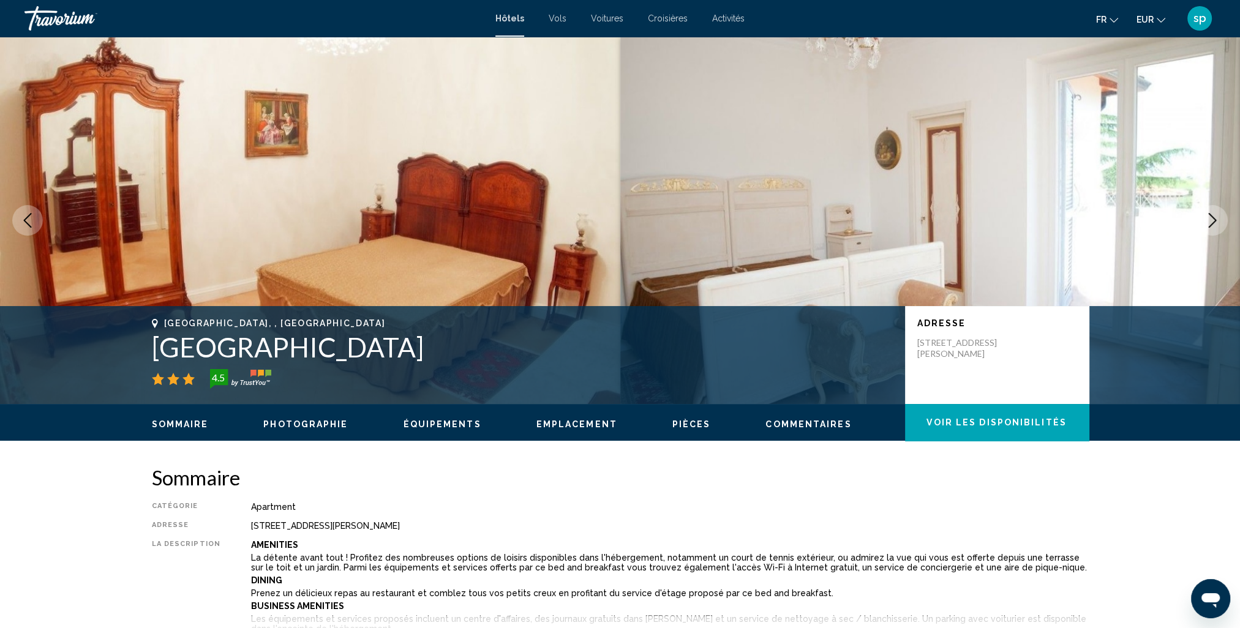
click at [1210, 219] on icon "Next image" at bounding box center [1212, 220] width 15 height 15
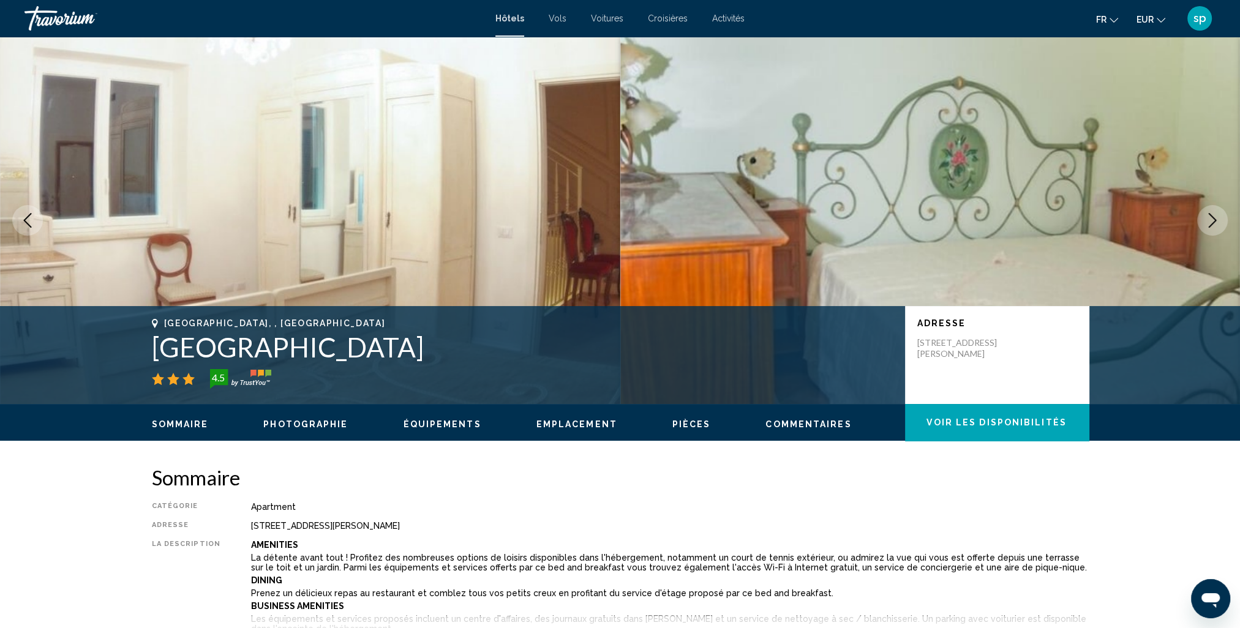
click at [1210, 219] on icon "Next image" at bounding box center [1212, 220] width 15 height 15
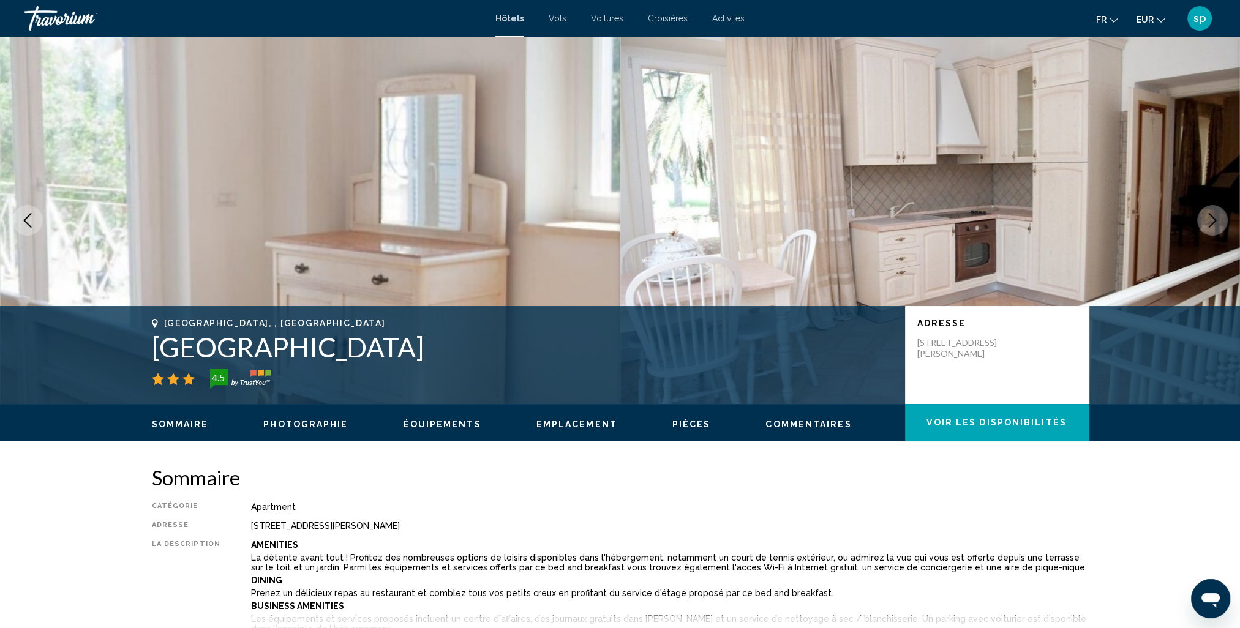
click at [1210, 219] on icon "Next image" at bounding box center [1212, 220] width 15 height 15
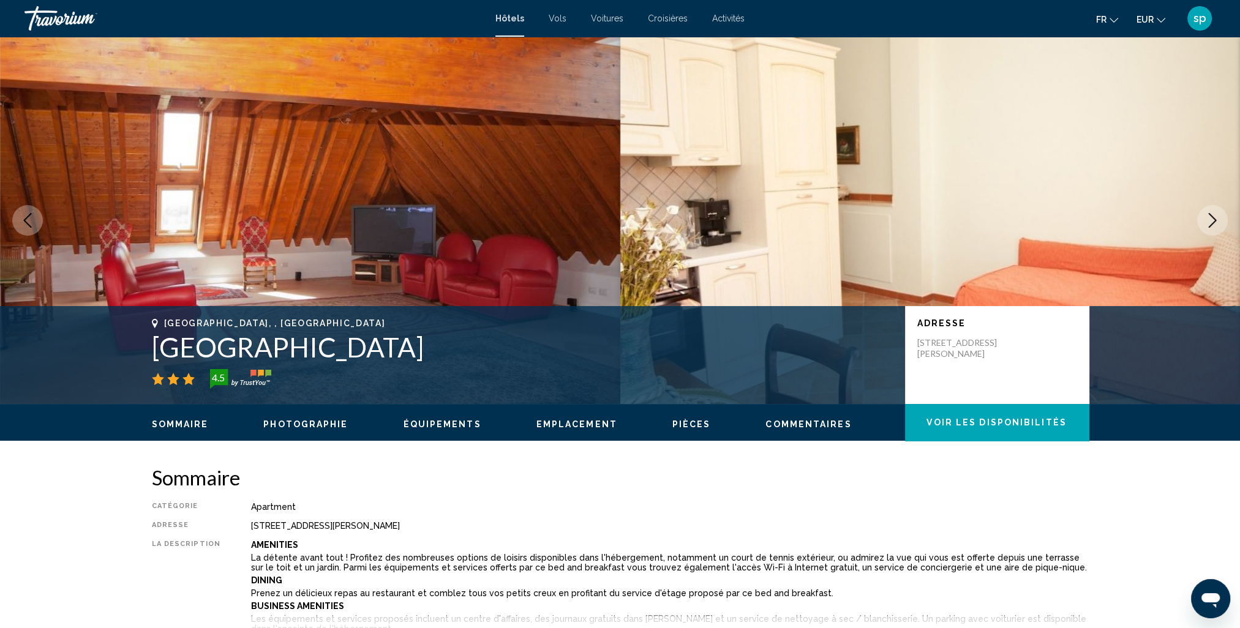
click at [1210, 219] on icon "Next image" at bounding box center [1212, 220] width 15 height 15
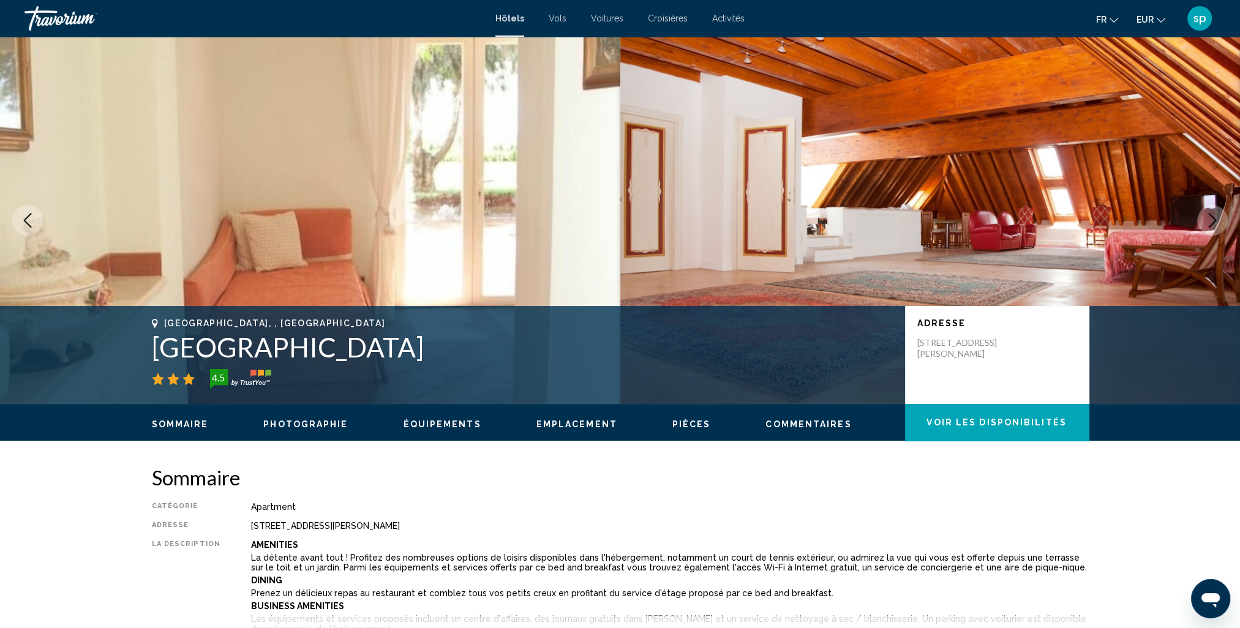
click at [1210, 220] on icon "Next image" at bounding box center [1212, 220] width 15 height 15
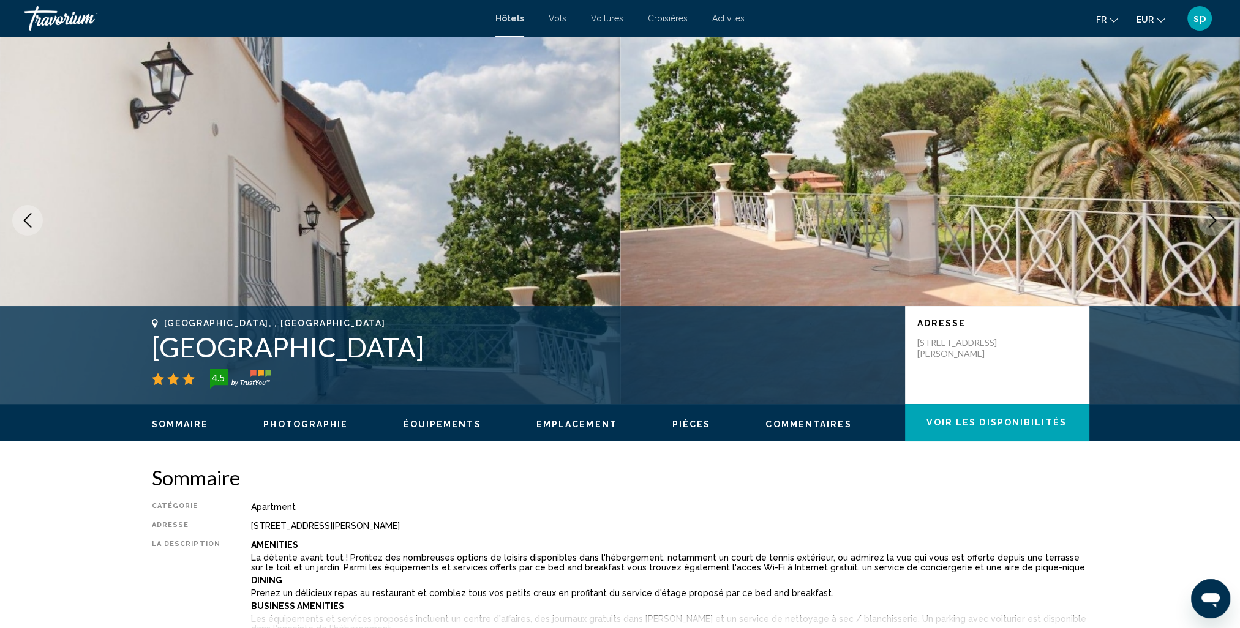
click at [1210, 220] on icon "Next image" at bounding box center [1212, 220] width 15 height 15
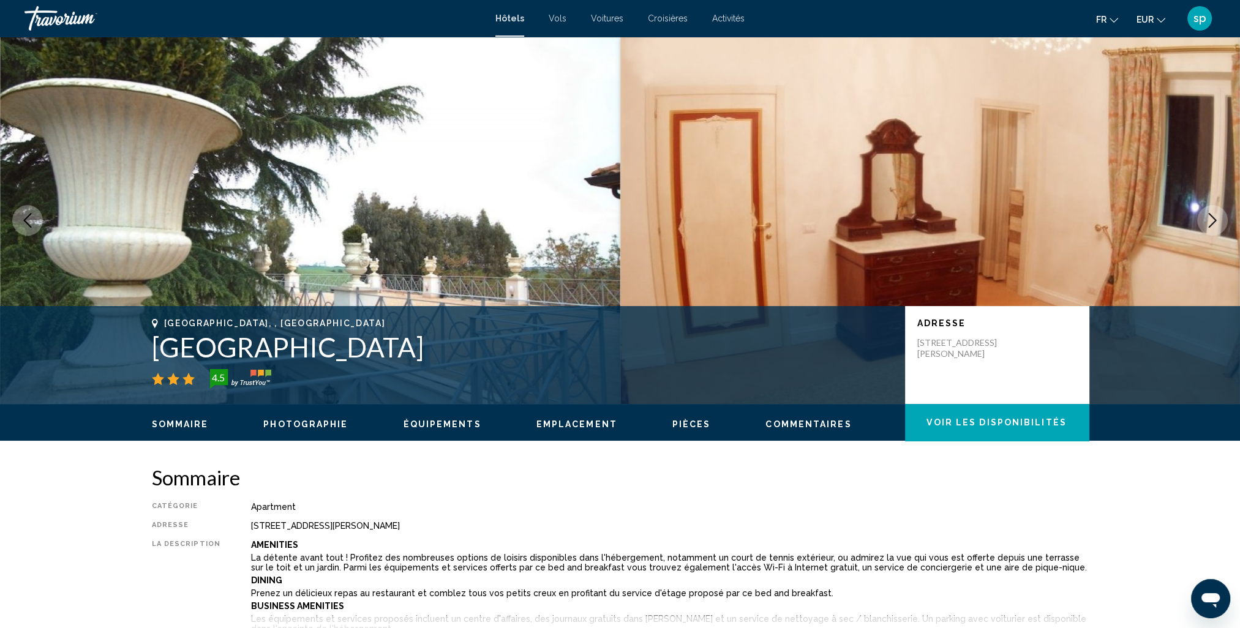
click at [1210, 220] on icon "Next image" at bounding box center [1212, 220] width 15 height 15
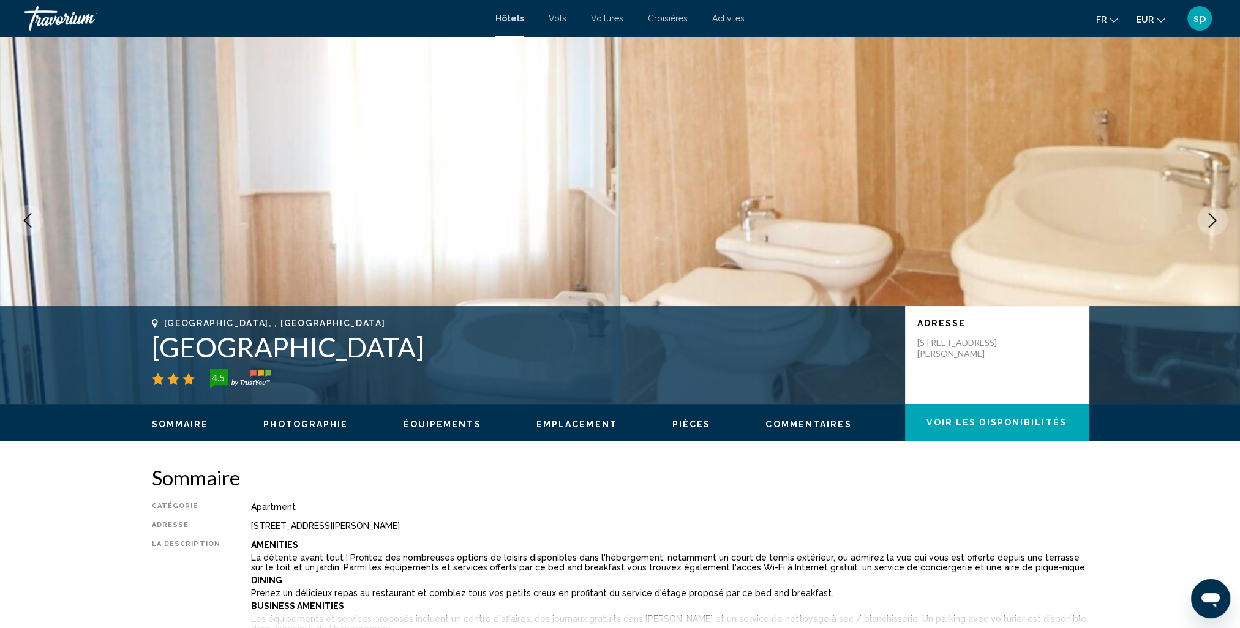
click at [1209, 219] on icon "Next image" at bounding box center [1212, 220] width 15 height 15
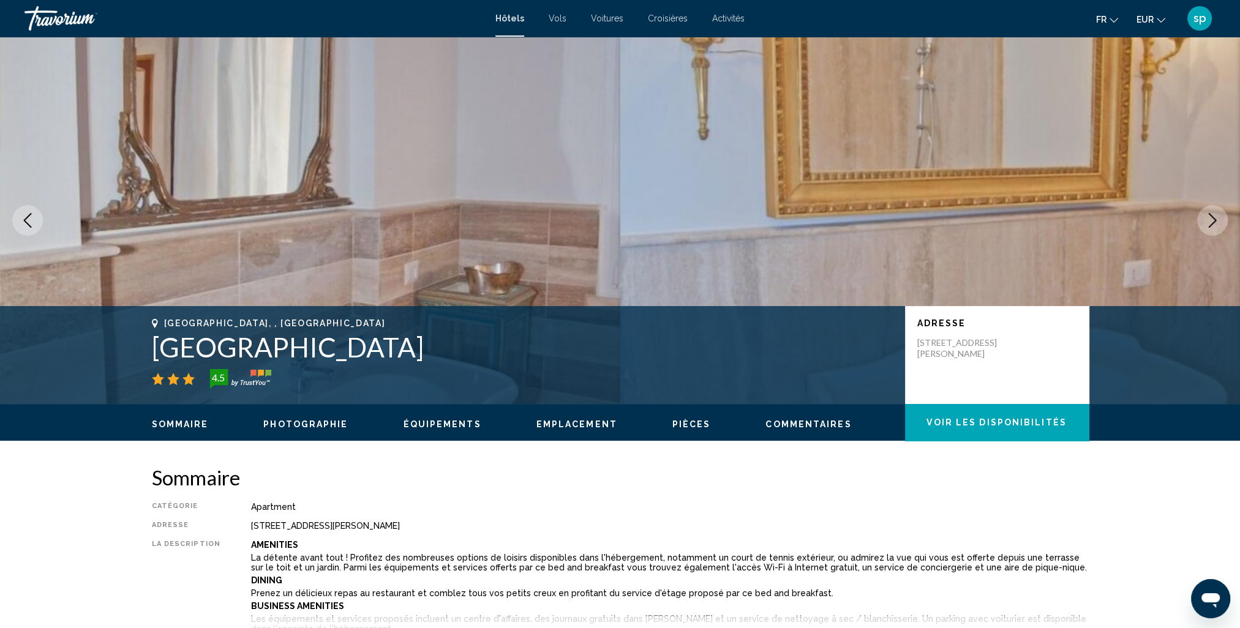
click at [1209, 219] on icon "Next image" at bounding box center [1212, 220] width 15 height 15
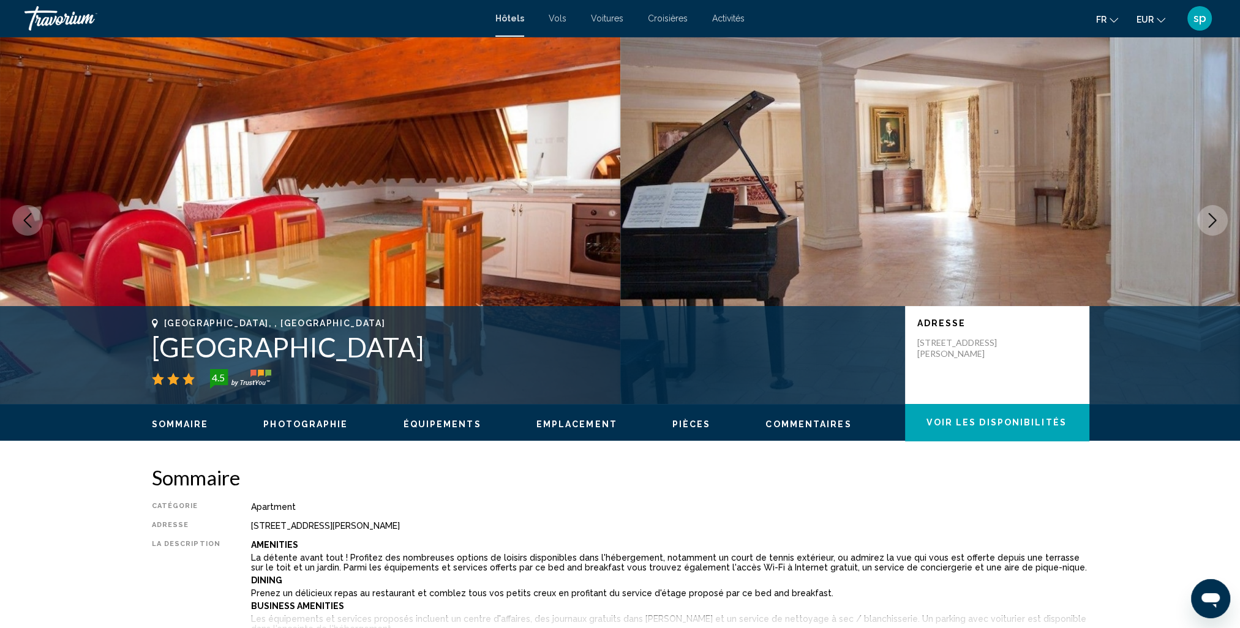
click at [1209, 219] on icon "Next image" at bounding box center [1212, 220] width 15 height 15
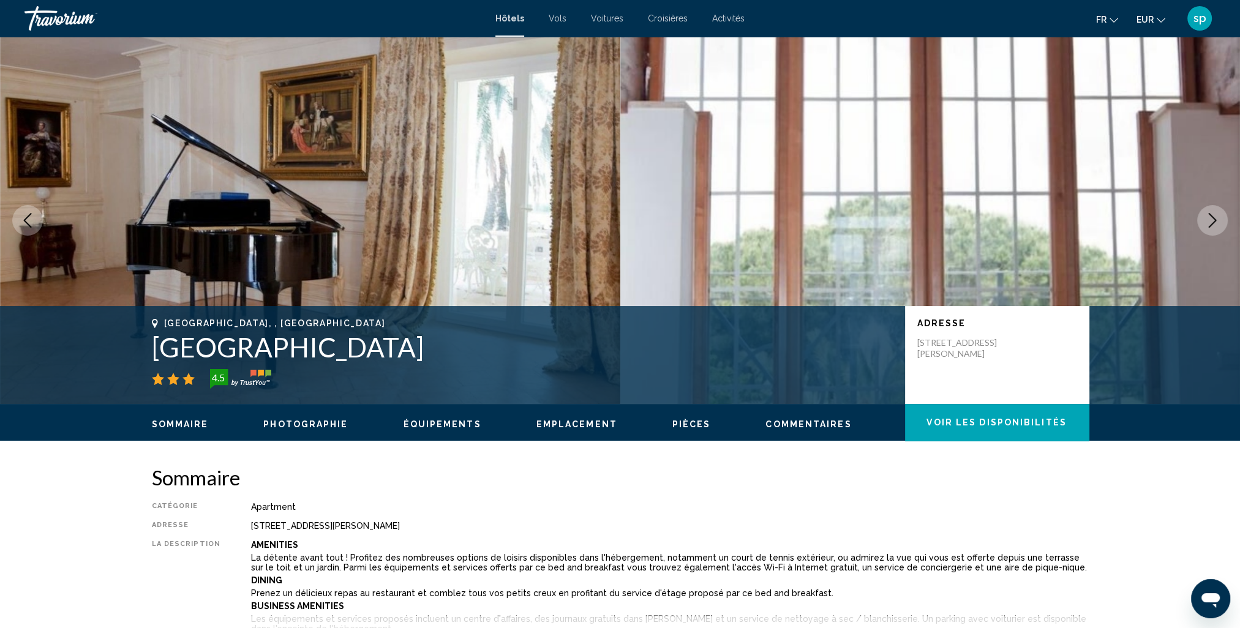
click at [1209, 219] on icon "Next image" at bounding box center [1212, 220] width 15 height 15
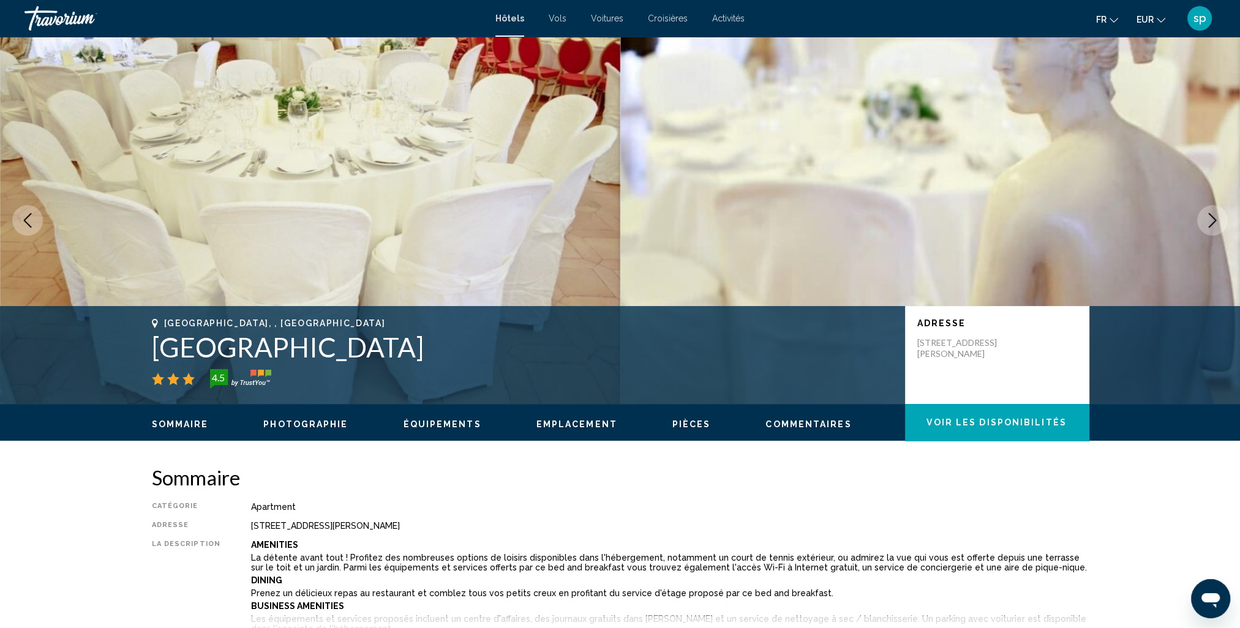
click at [1209, 219] on icon "Next image" at bounding box center [1212, 220] width 15 height 15
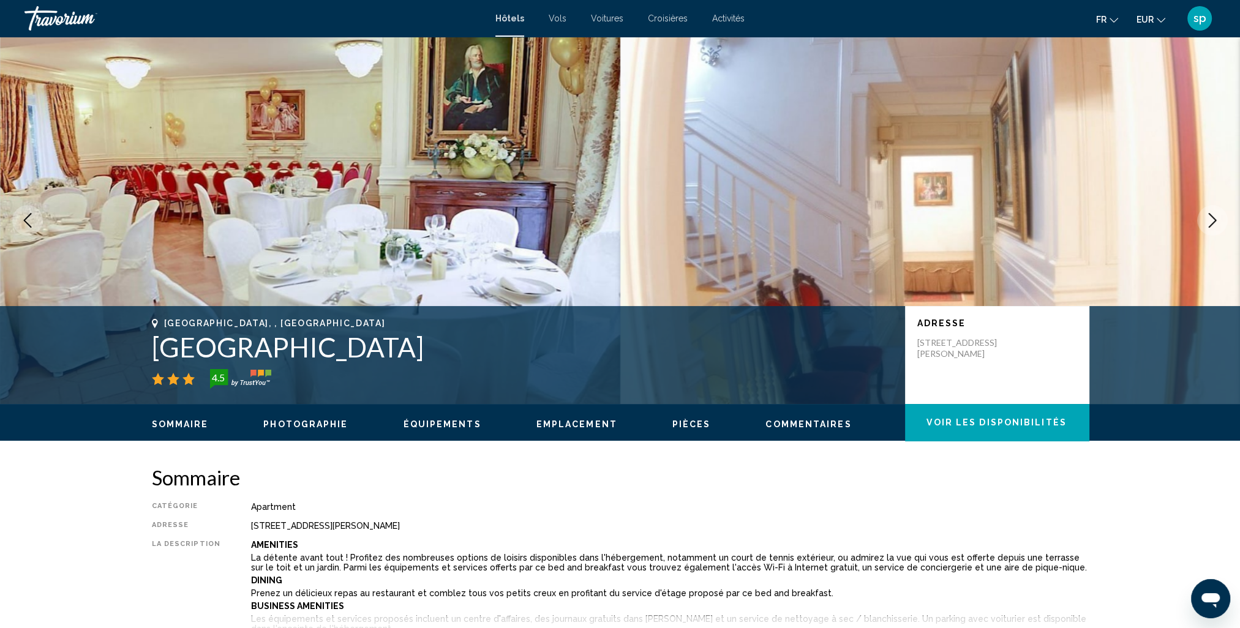
click at [1209, 219] on icon "Next image" at bounding box center [1212, 220] width 15 height 15
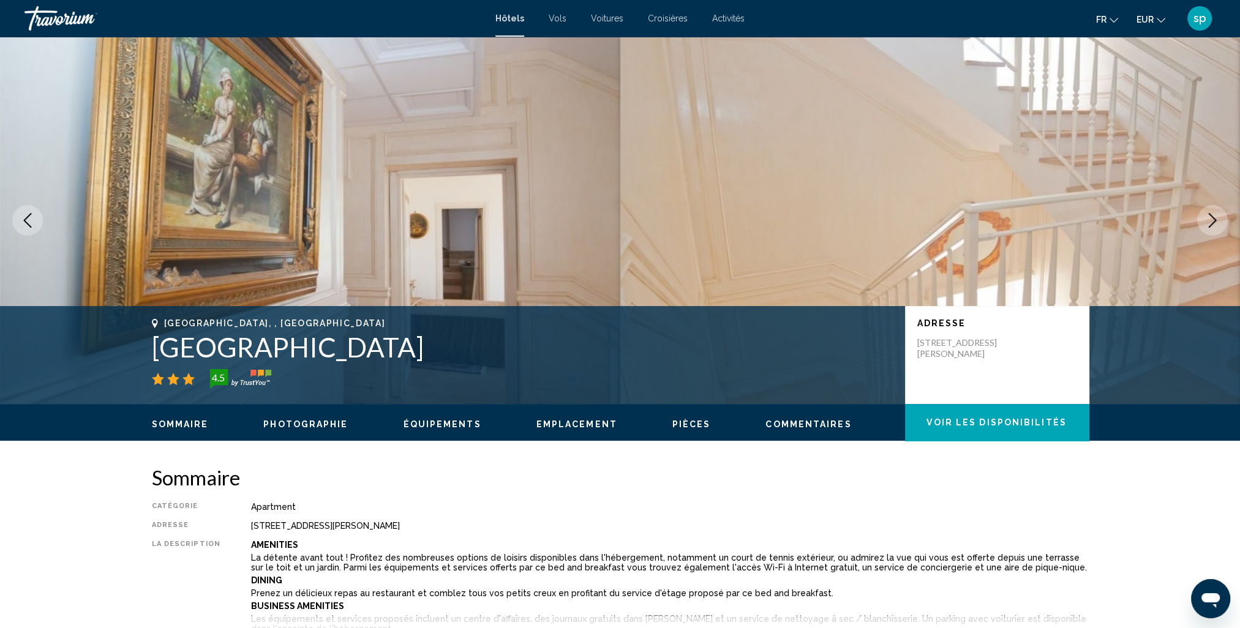
click at [1209, 219] on icon "Next image" at bounding box center [1212, 220] width 15 height 15
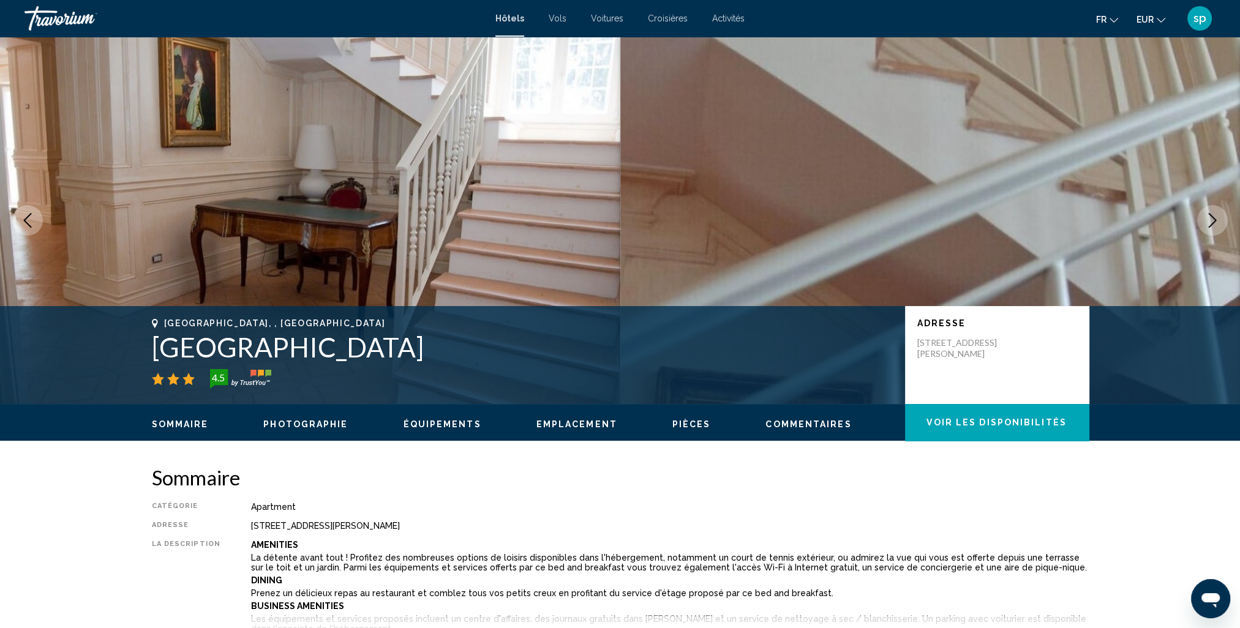
click at [1209, 219] on icon "Next image" at bounding box center [1212, 220] width 15 height 15
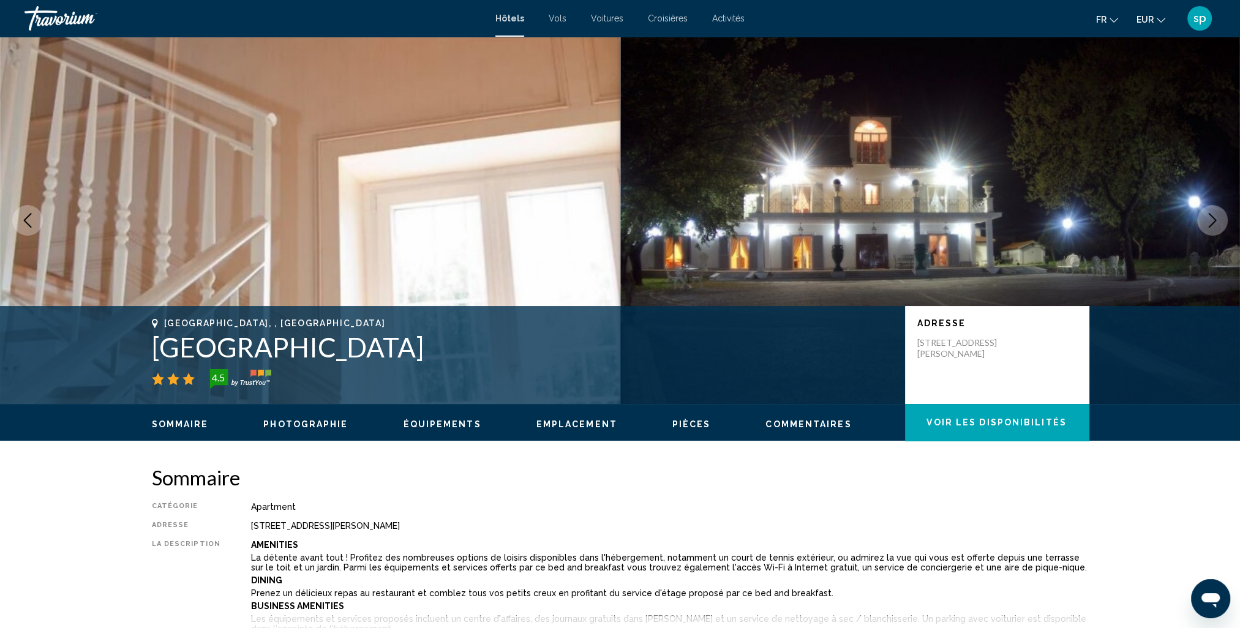
click at [1209, 219] on icon "Next image" at bounding box center [1212, 220] width 15 height 15
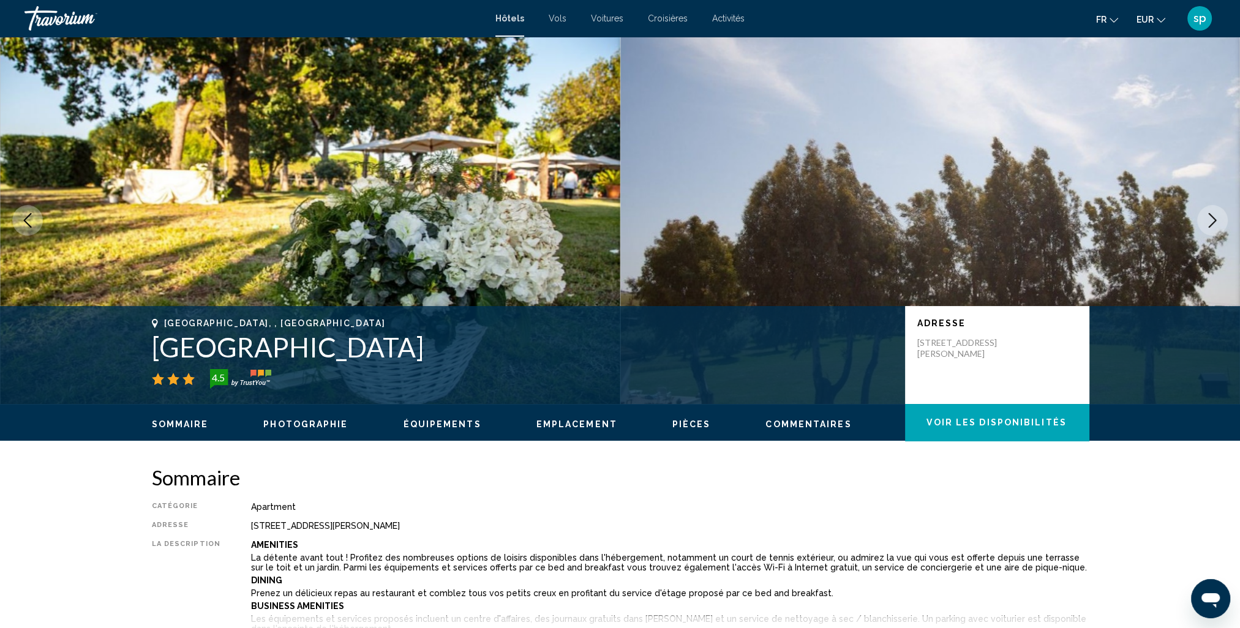
click at [1209, 219] on icon "Next image" at bounding box center [1212, 220] width 15 height 15
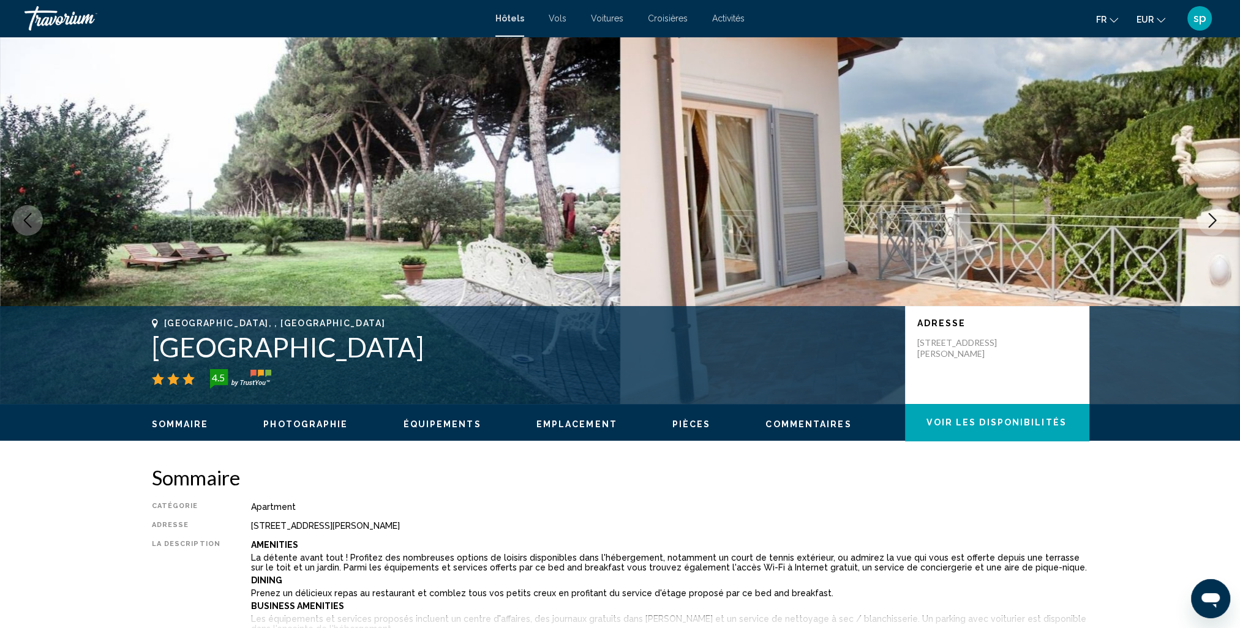
click at [1209, 219] on icon "Next image" at bounding box center [1212, 220] width 15 height 15
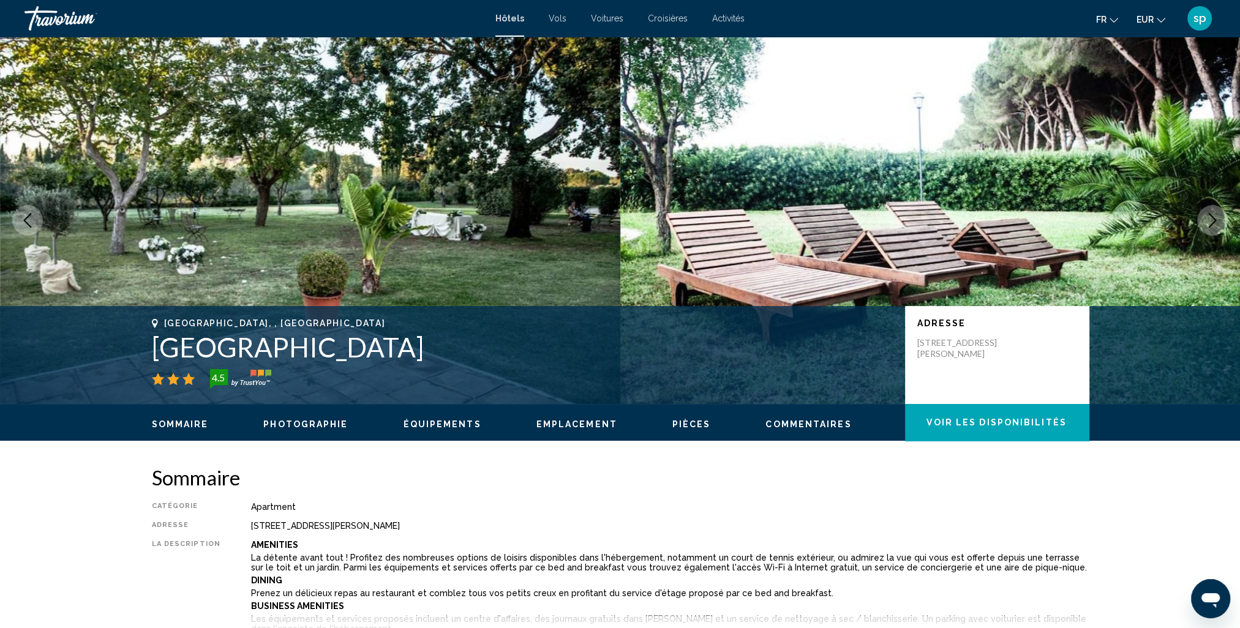
click at [1209, 219] on icon "Next image" at bounding box center [1212, 220] width 15 height 15
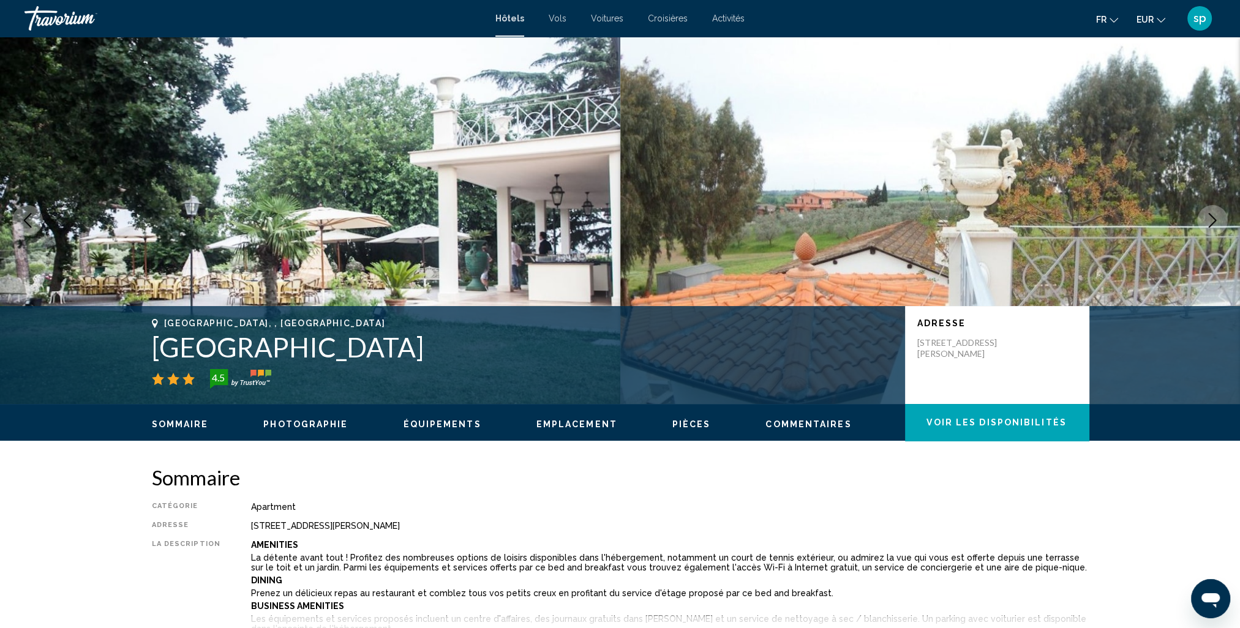
click at [1209, 219] on icon "Next image" at bounding box center [1212, 220] width 15 height 15
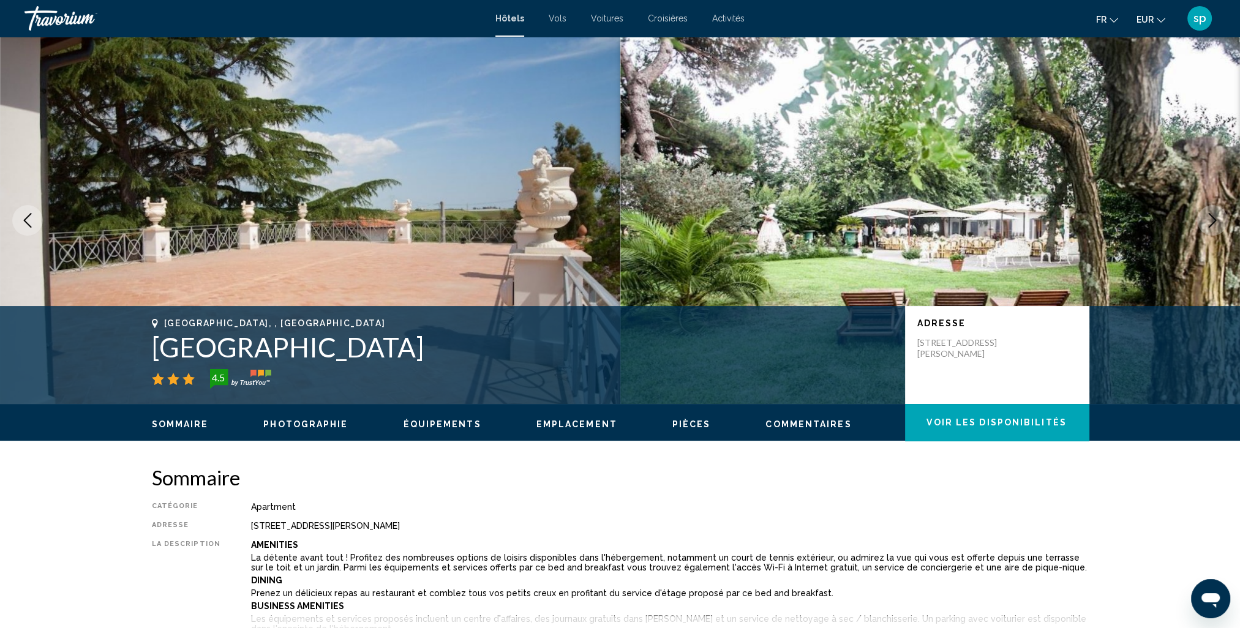
click at [1209, 219] on icon "Next image" at bounding box center [1212, 220] width 15 height 15
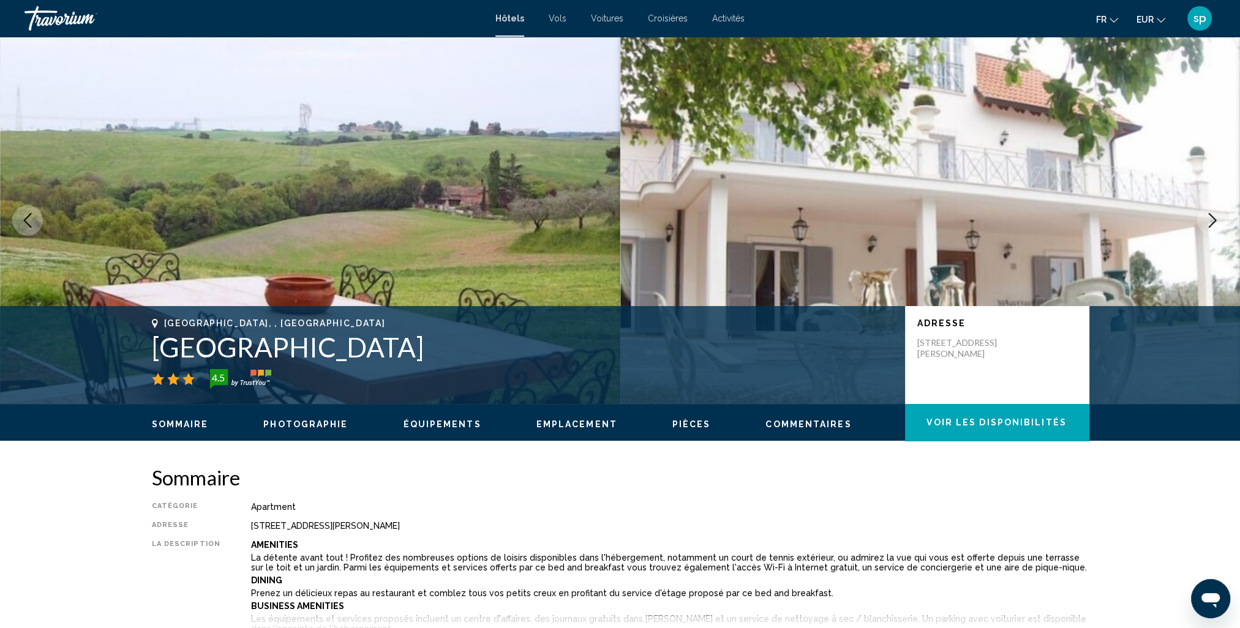
click at [1209, 219] on icon "Next image" at bounding box center [1212, 220] width 15 height 15
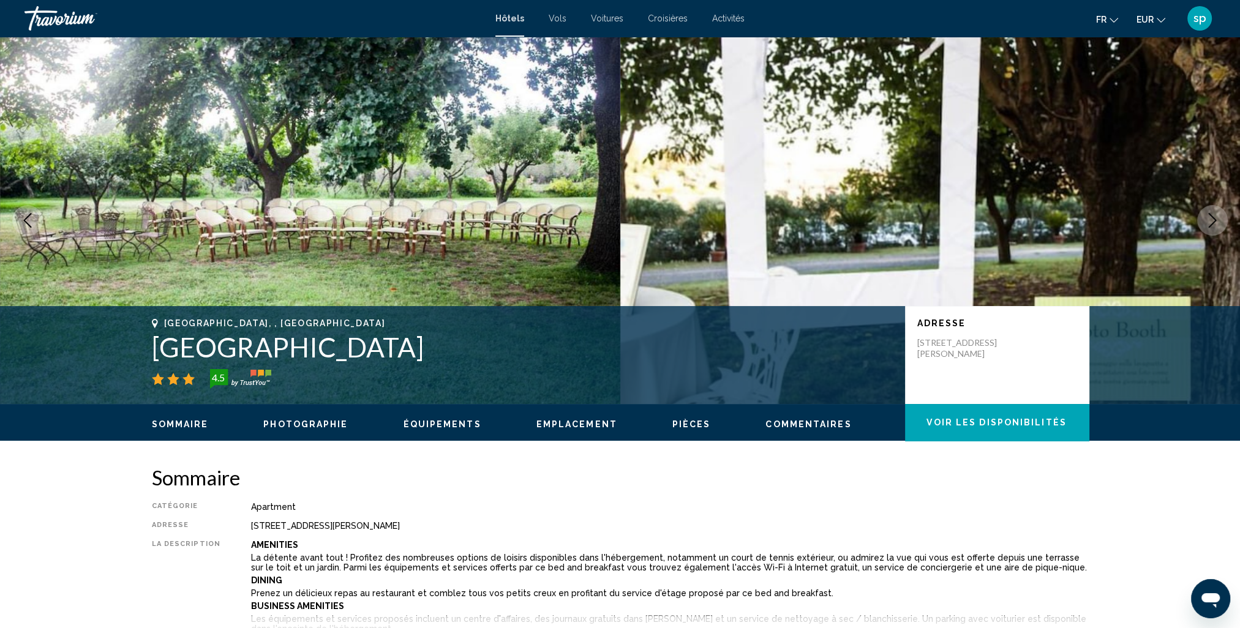
click at [1209, 219] on icon "Next image" at bounding box center [1212, 220] width 15 height 15
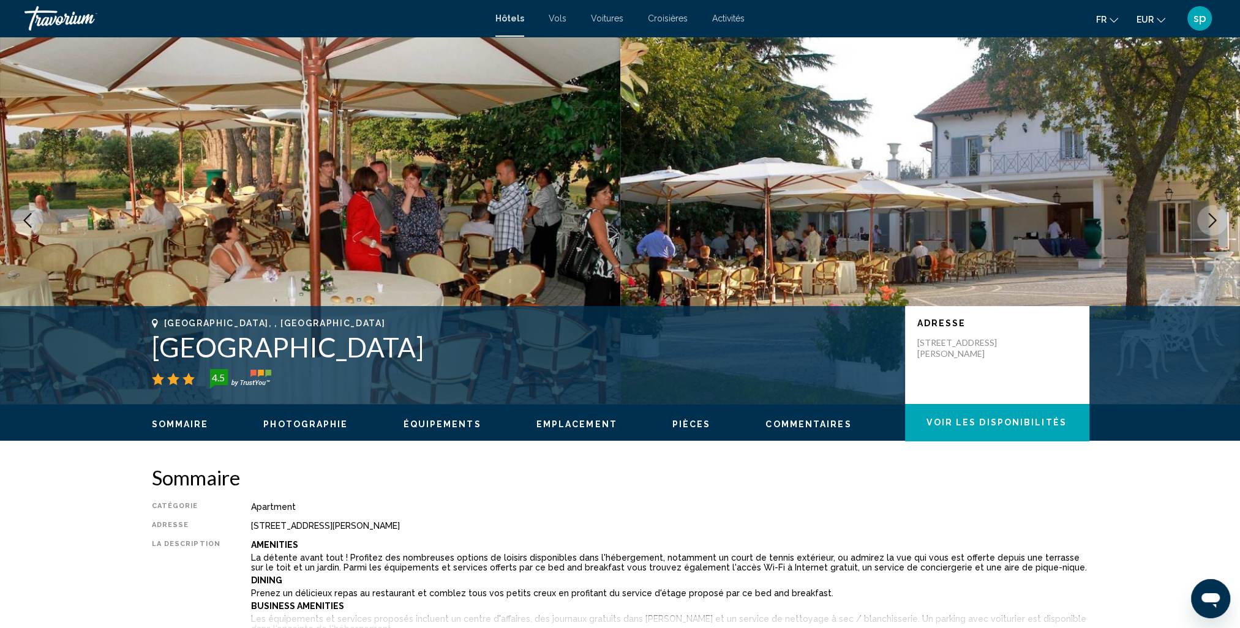
click at [1209, 219] on icon "Next image" at bounding box center [1212, 220] width 15 height 15
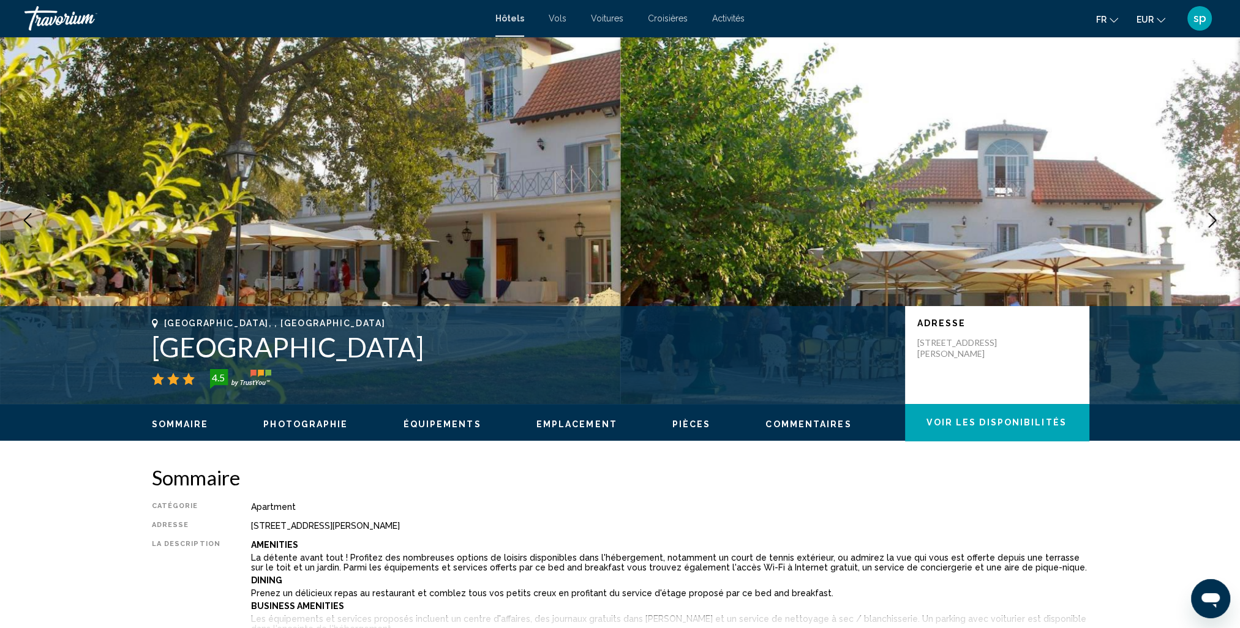
click at [1209, 219] on icon "Next image" at bounding box center [1212, 220] width 15 height 15
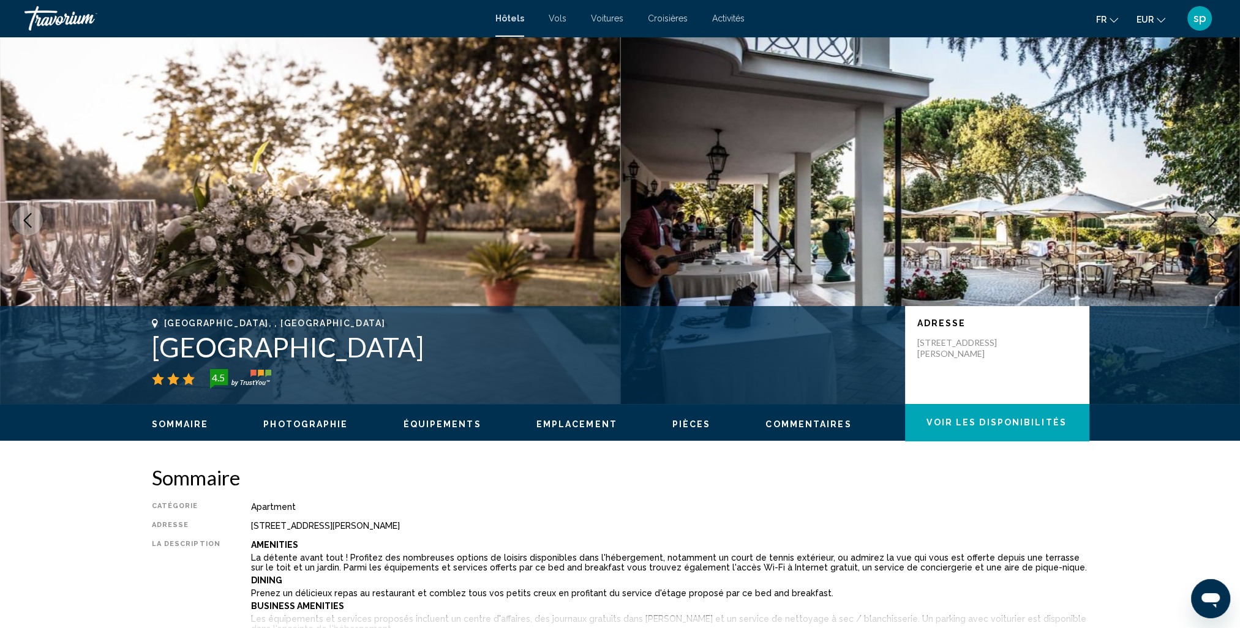
click at [1209, 219] on icon "Next image" at bounding box center [1212, 220] width 15 height 15
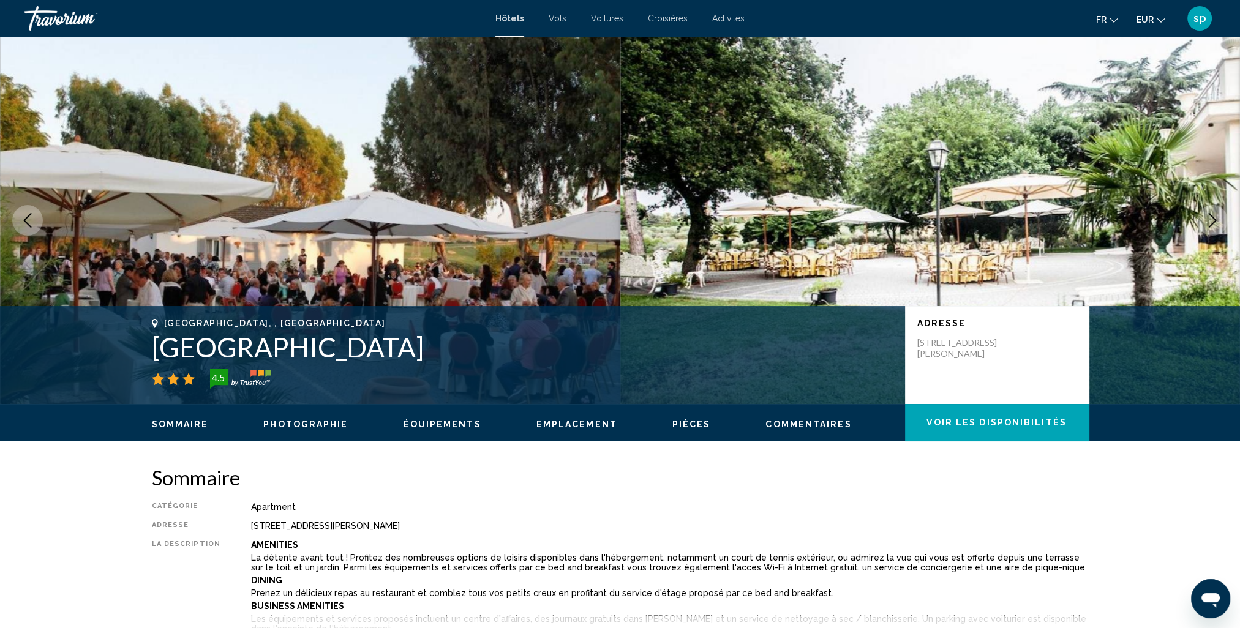
click at [1209, 219] on icon "Next image" at bounding box center [1212, 220] width 15 height 15
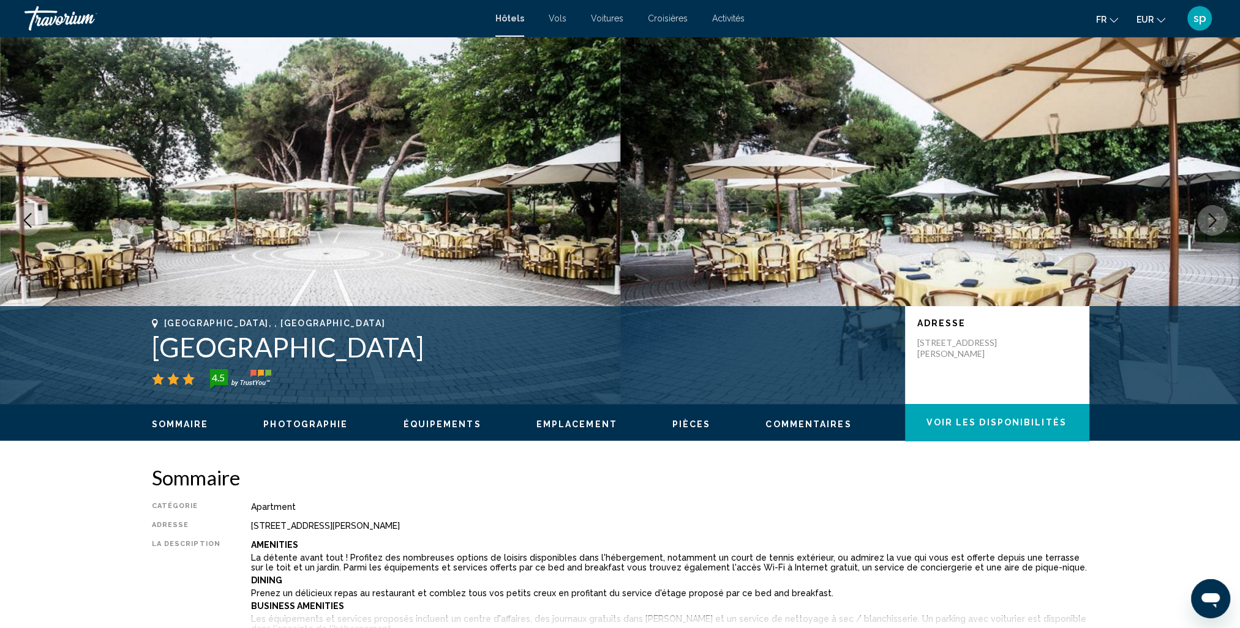
click at [1209, 219] on icon "Next image" at bounding box center [1212, 220] width 15 height 15
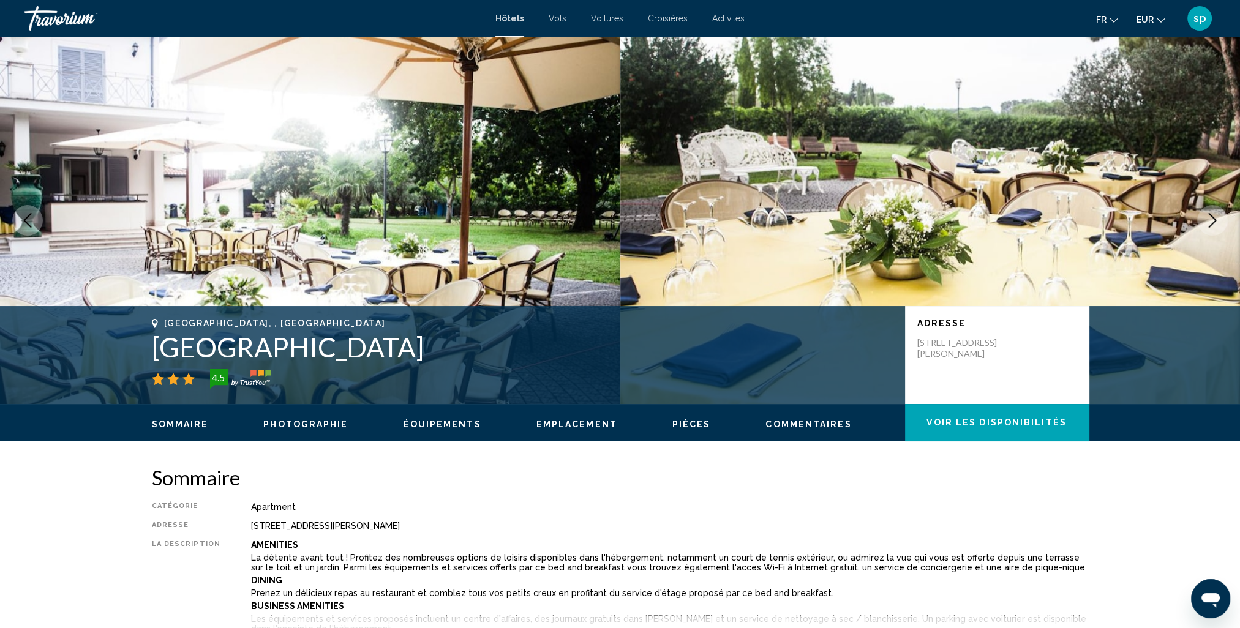
click at [1209, 219] on icon "Next image" at bounding box center [1212, 220] width 15 height 15
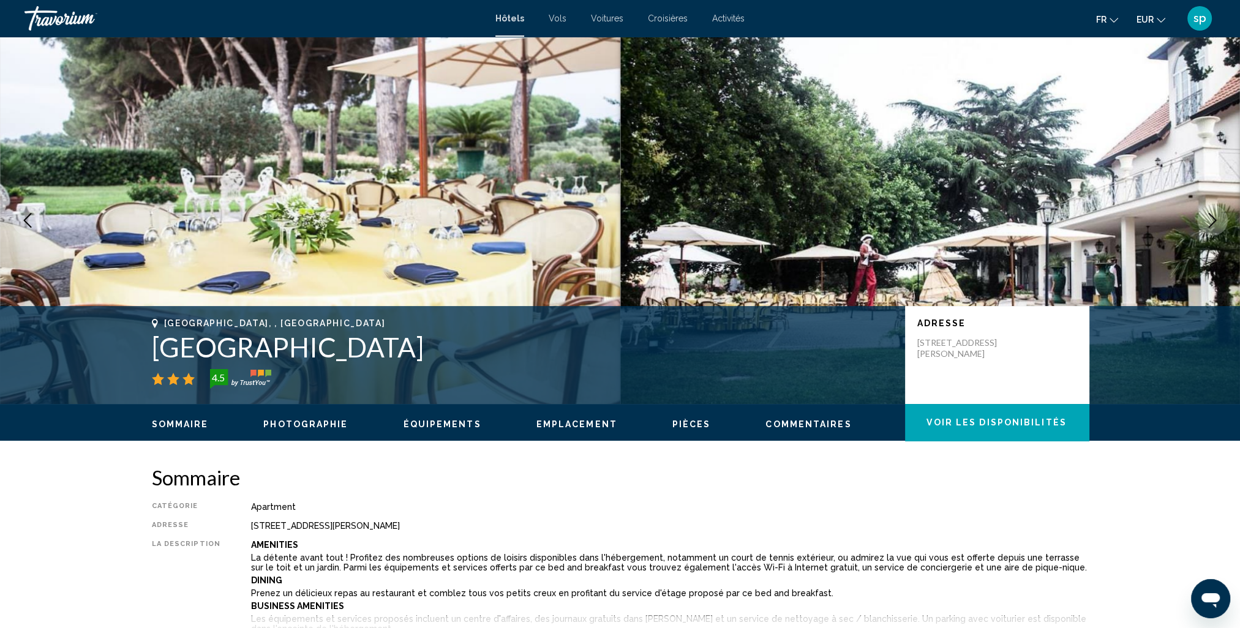
click at [1209, 219] on icon "Next image" at bounding box center [1212, 220] width 15 height 15
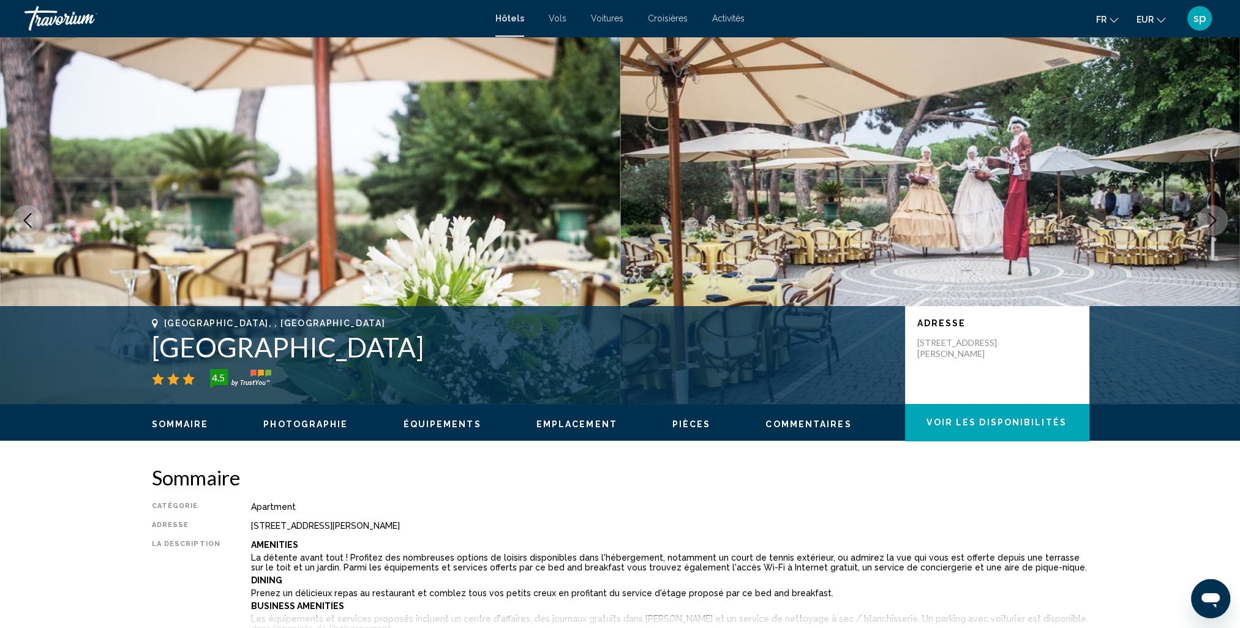
click at [1209, 219] on icon "Next image" at bounding box center [1212, 220] width 15 height 15
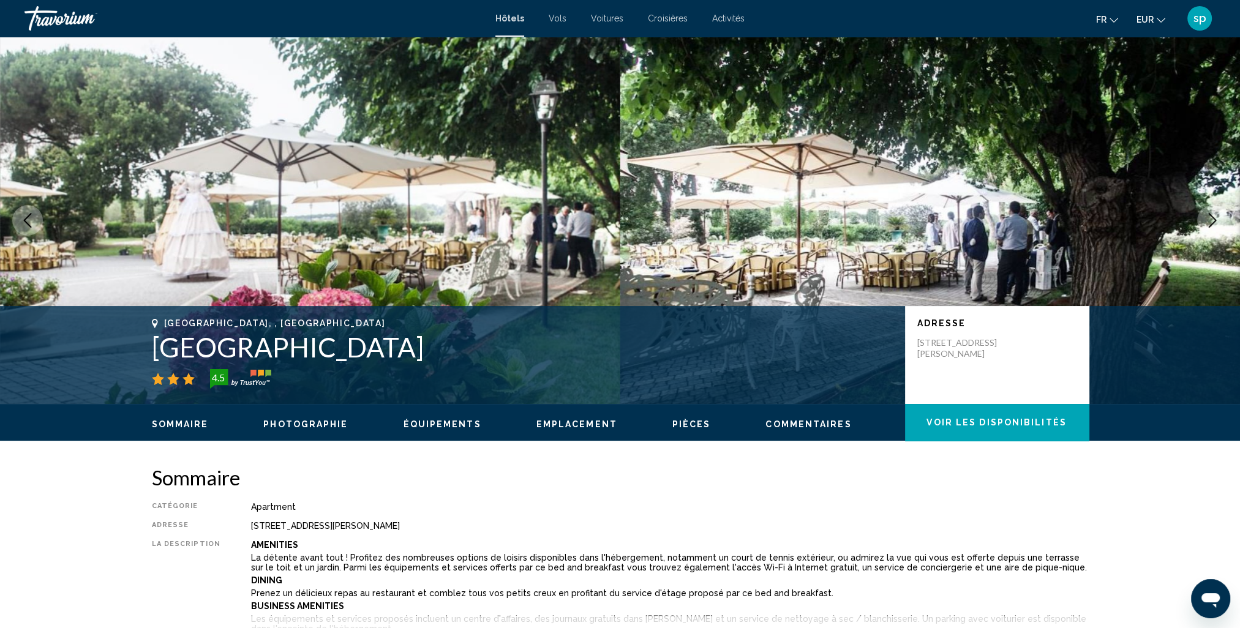
click at [1209, 219] on icon "Next image" at bounding box center [1212, 220] width 15 height 15
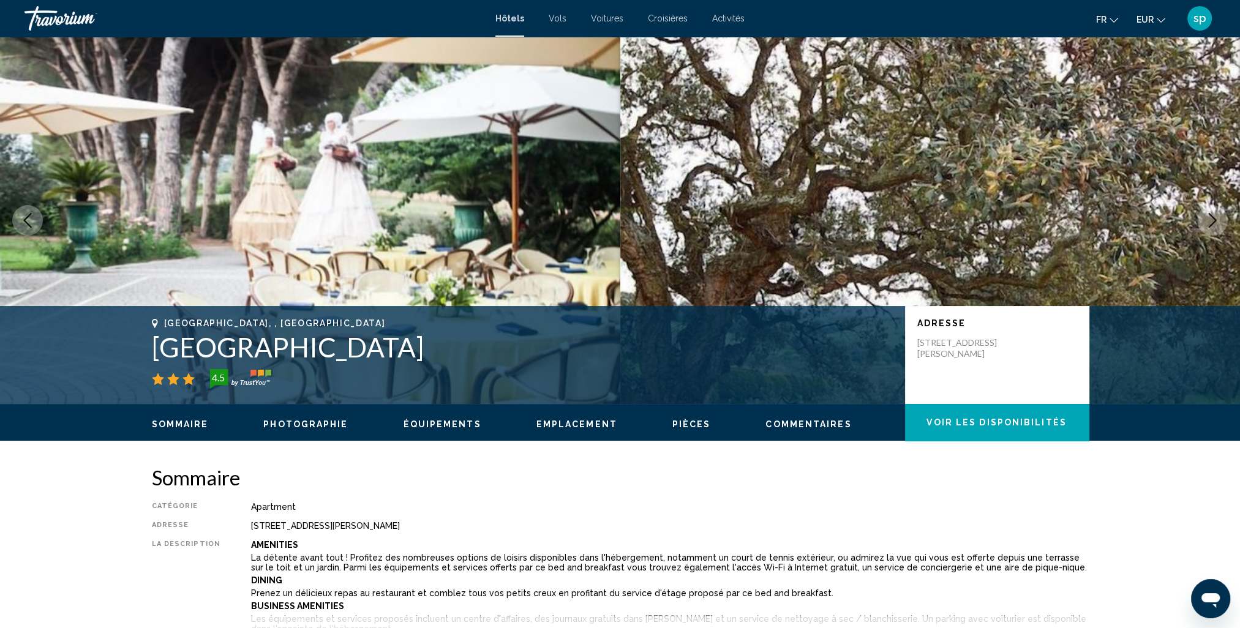
click at [1209, 219] on icon "Next image" at bounding box center [1212, 220] width 15 height 15
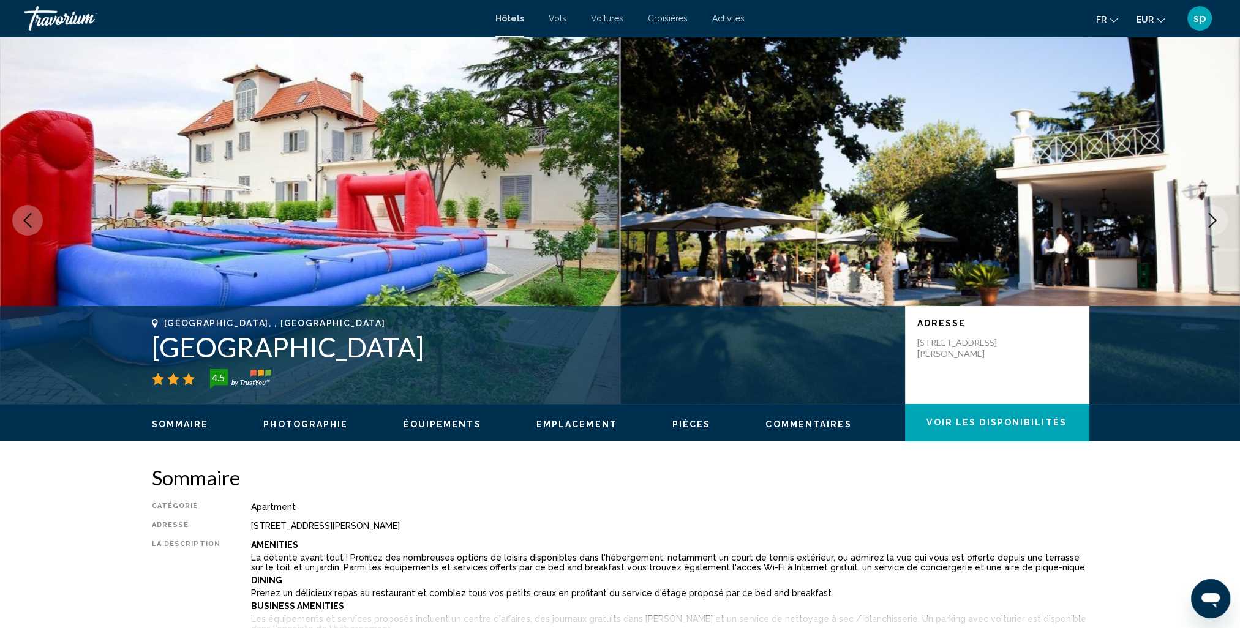
click at [1209, 219] on icon "Next image" at bounding box center [1212, 220] width 15 height 15
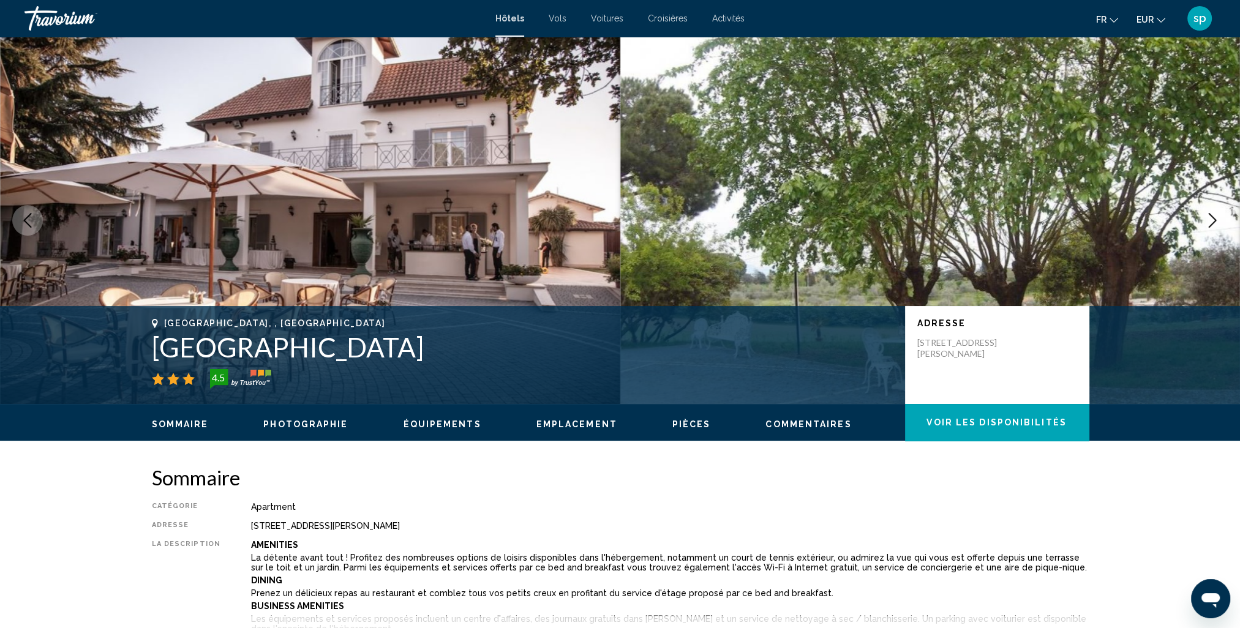
click at [1209, 219] on icon "Next image" at bounding box center [1212, 220] width 15 height 15
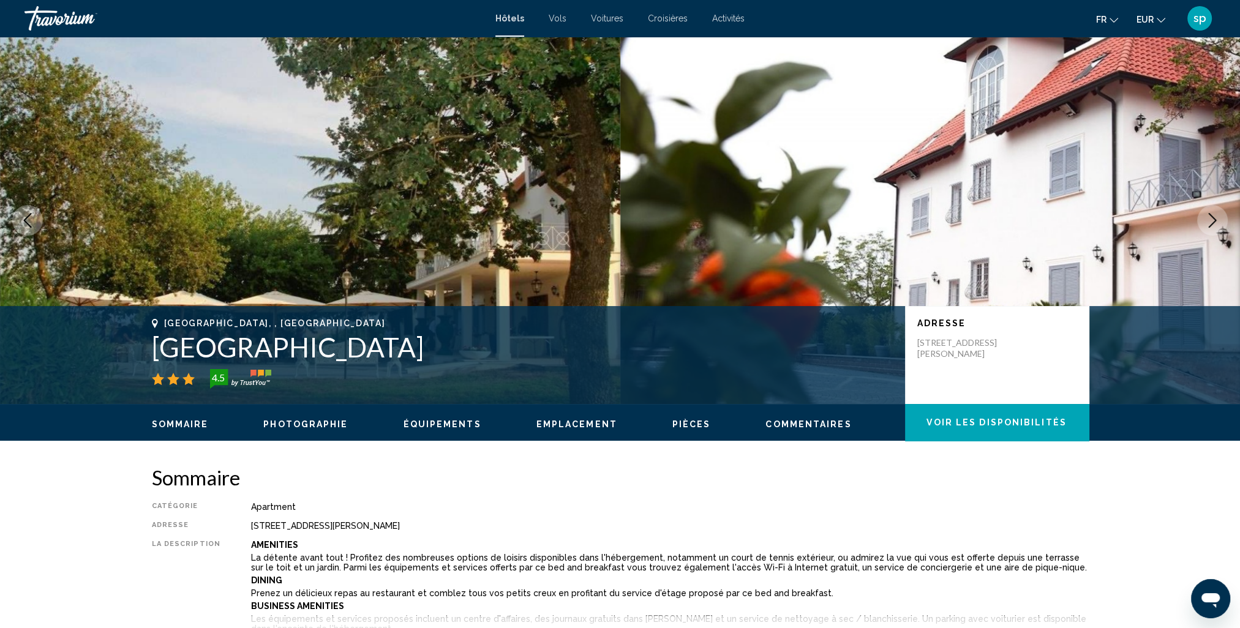
click at [1209, 219] on icon "Next image" at bounding box center [1212, 220] width 15 height 15
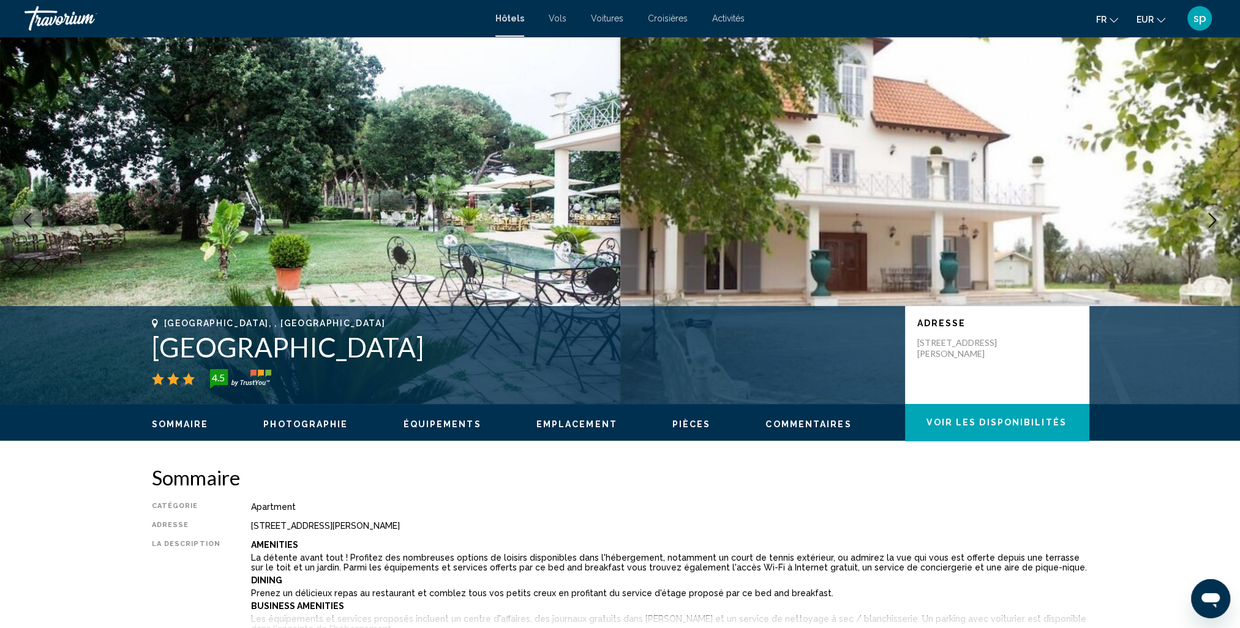
click at [1209, 219] on icon "Next image" at bounding box center [1212, 220] width 15 height 15
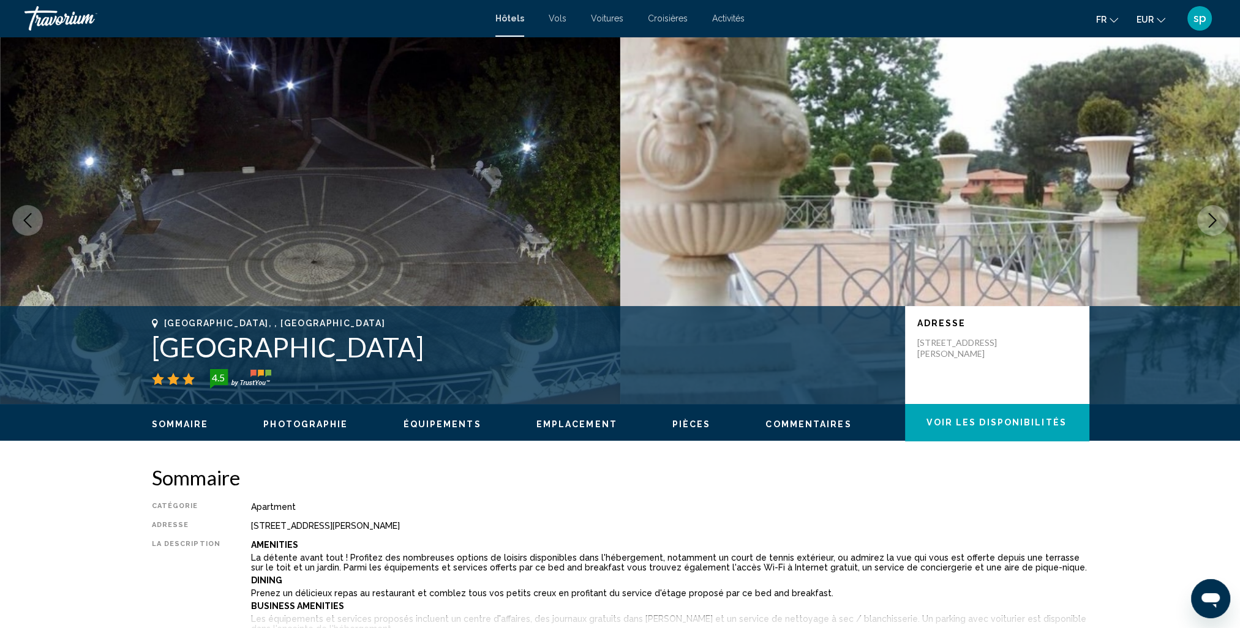
click at [1209, 219] on icon "Next image" at bounding box center [1212, 220] width 15 height 15
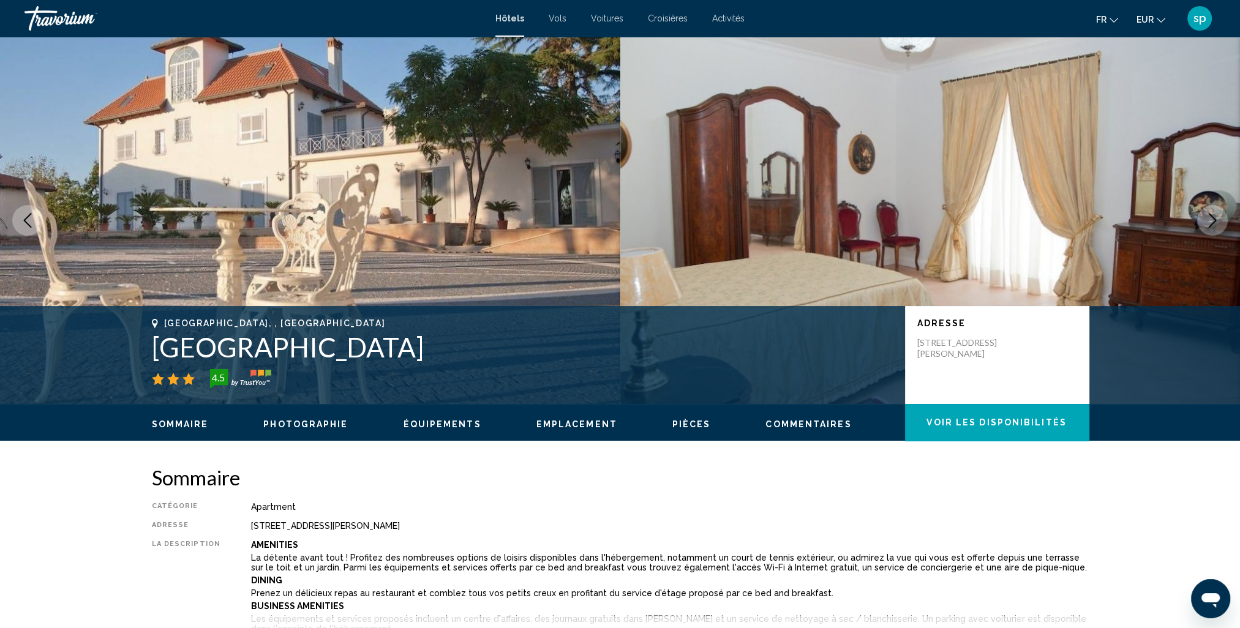
click at [32, 215] on icon "Previous image" at bounding box center [27, 220] width 15 height 15
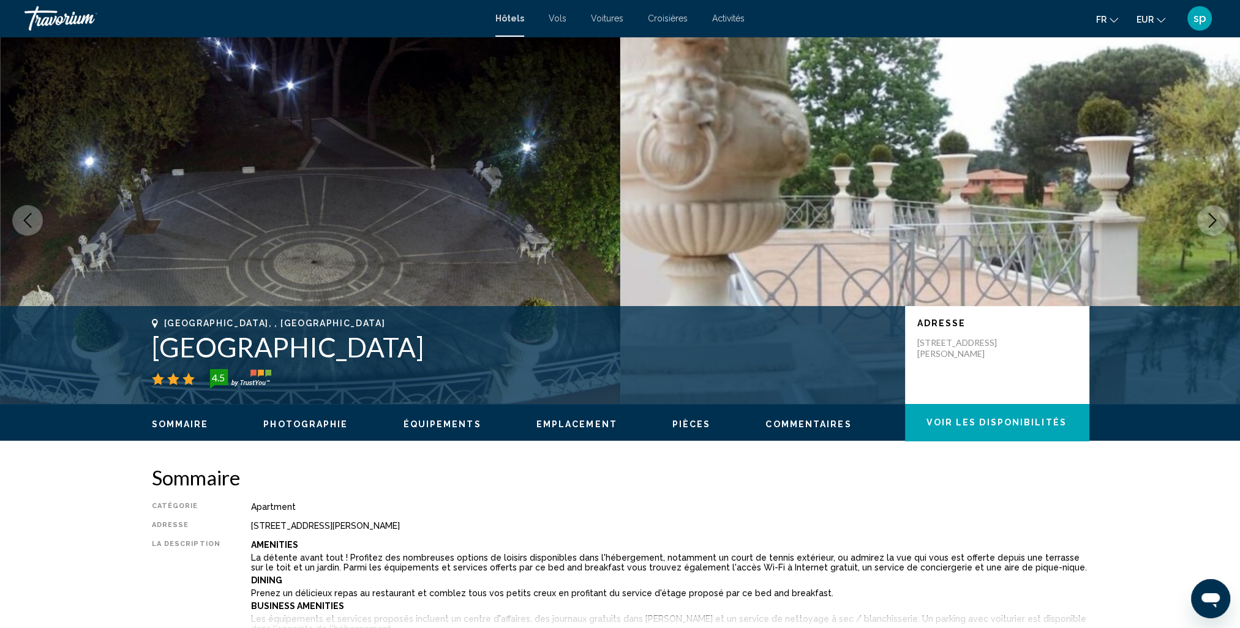
click at [34, 224] on icon "Previous image" at bounding box center [27, 220] width 15 height 15
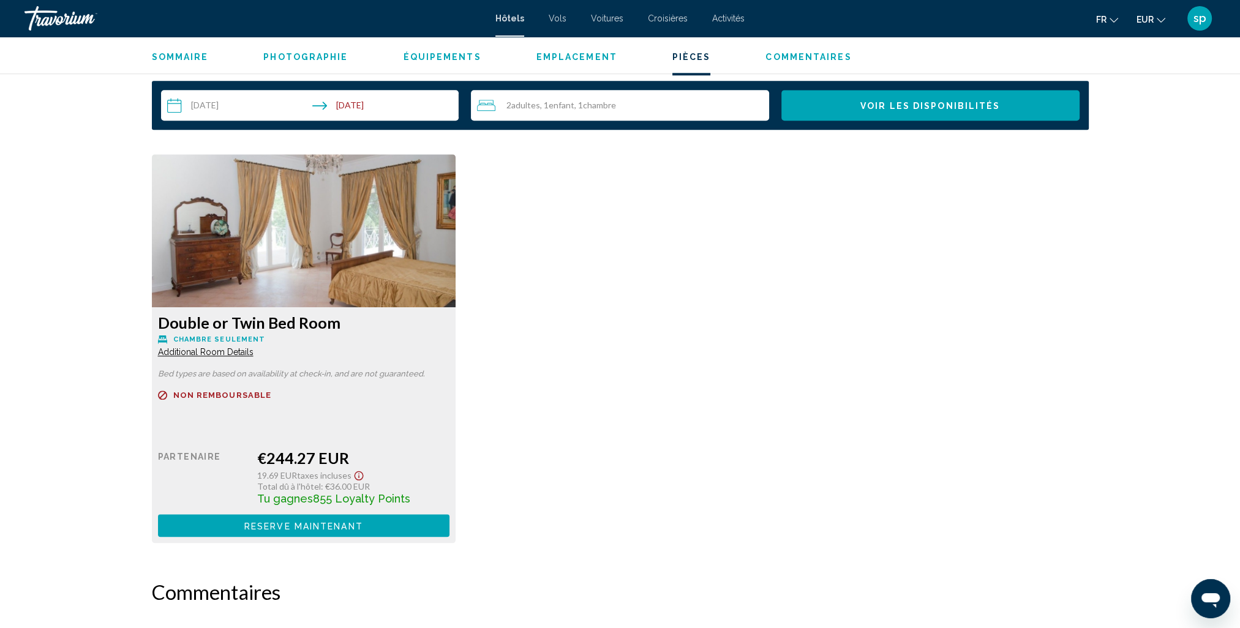
scroll to position [1592, 0]
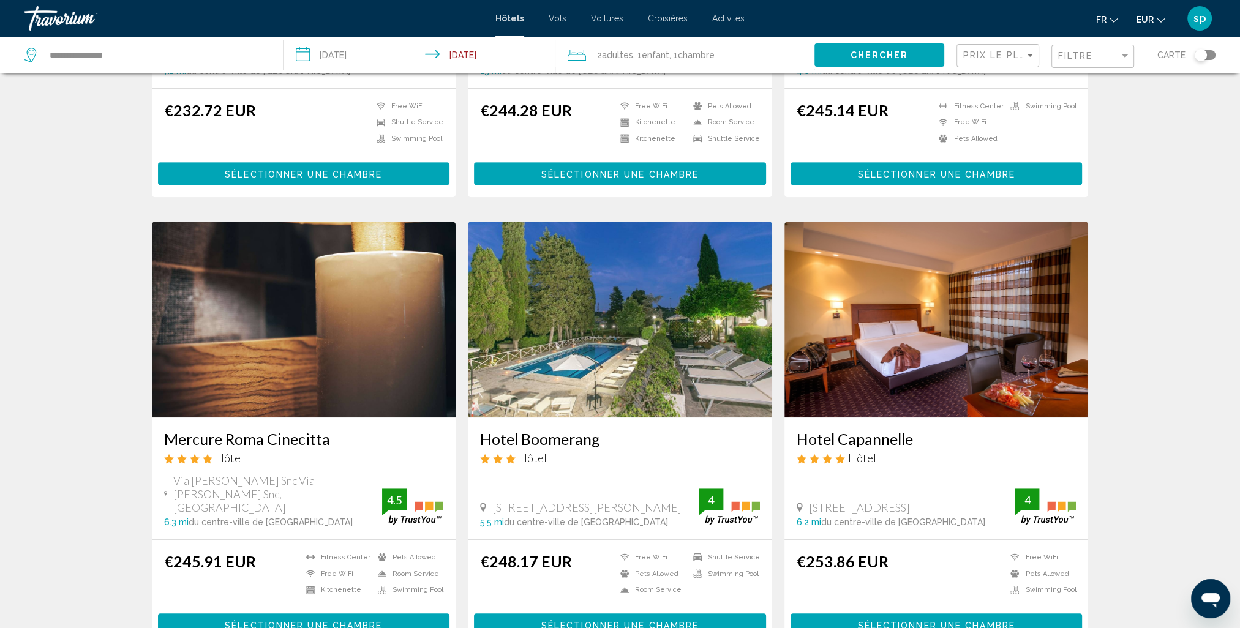
scroll to position [796, 0]
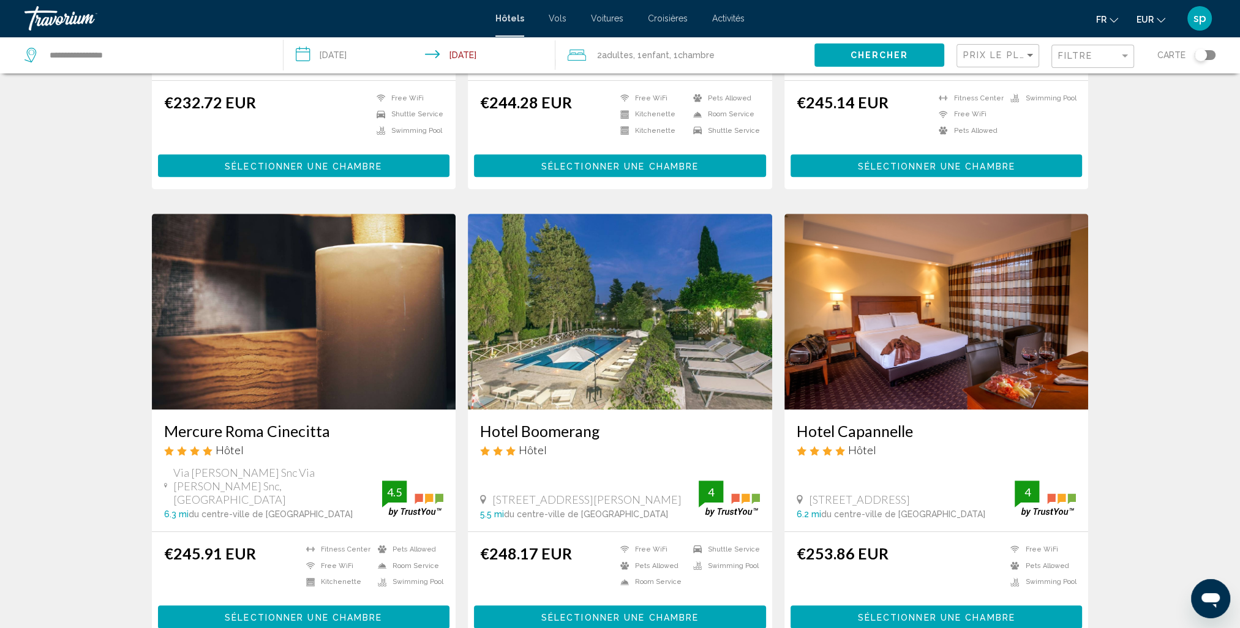
click at [634, 321] on img "Main content" at bounding box center [620, 312] width 304 height 196
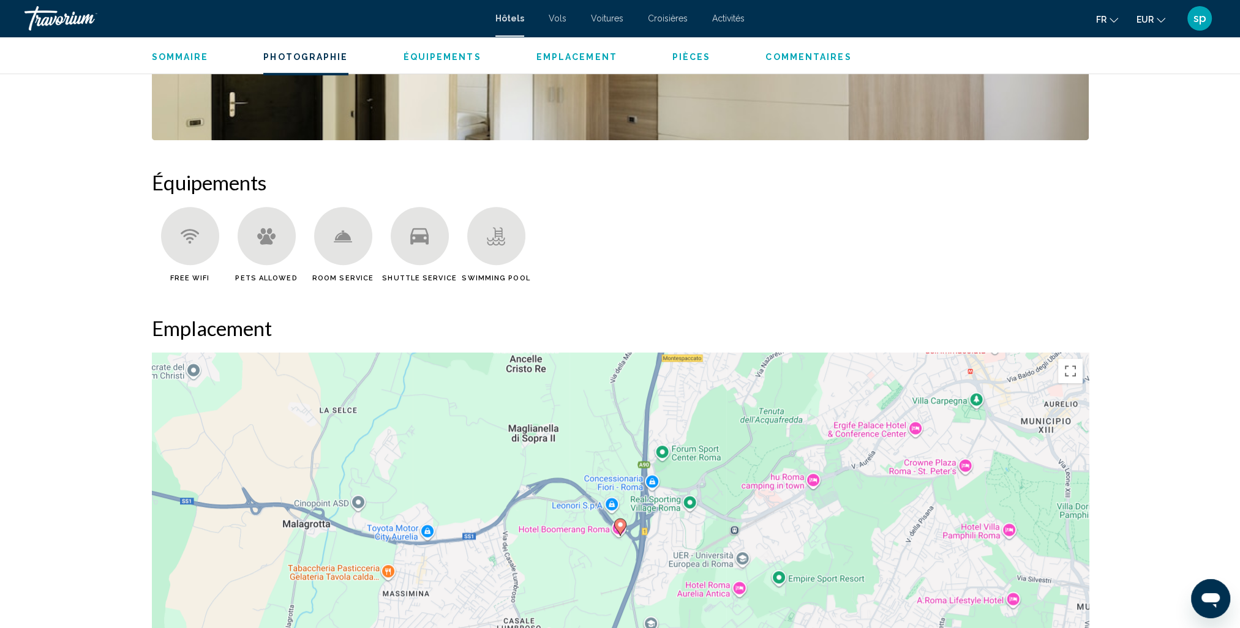
scroll to position [1102, 0]
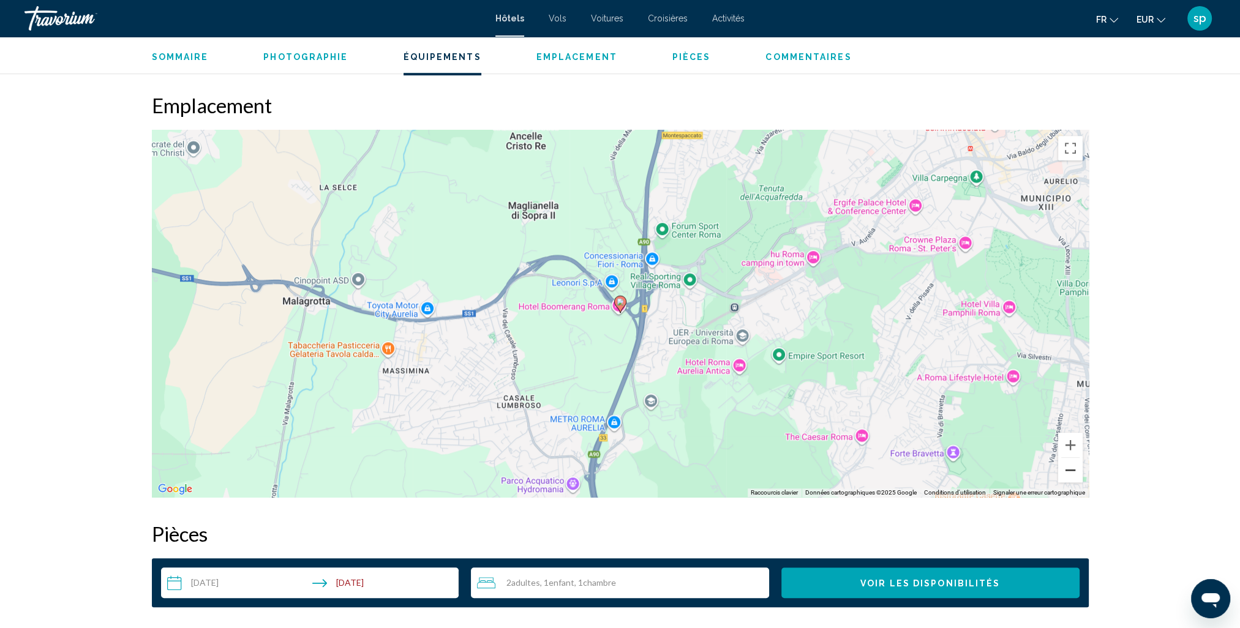
click at [1075, 479] on button "Zoom arrière" at bounding box center [1070, 470] width 24 height 24
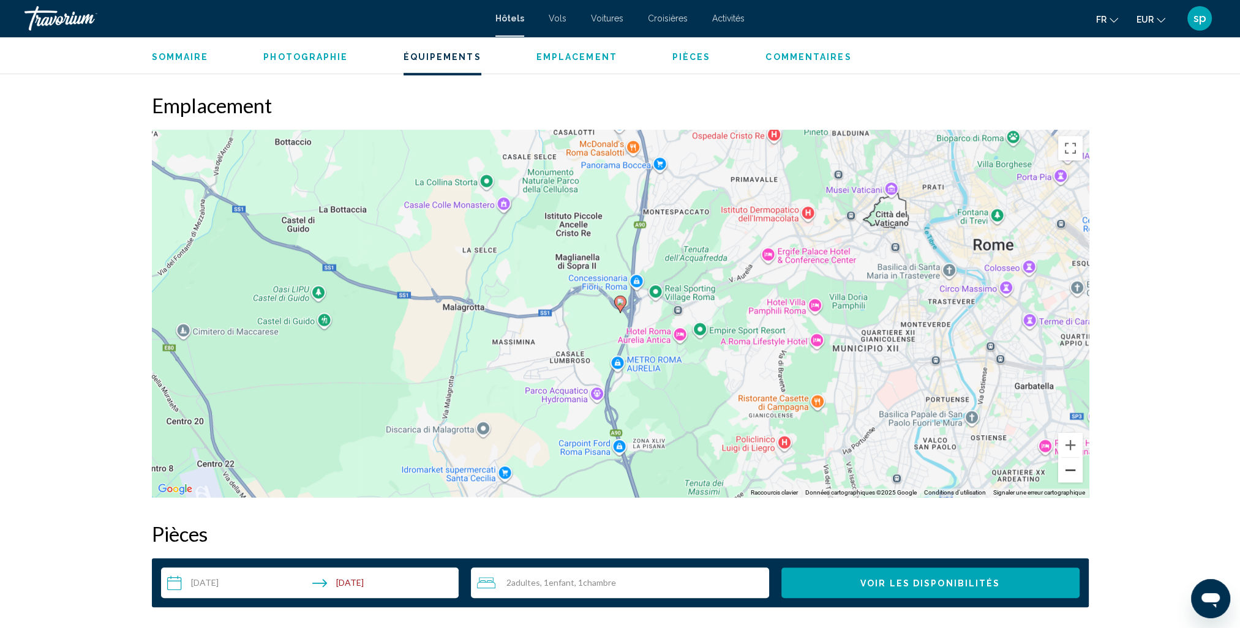
click at [1073, 474] on button "Zoom arrière" at bounding box center [1070, 470] width 24 height 24
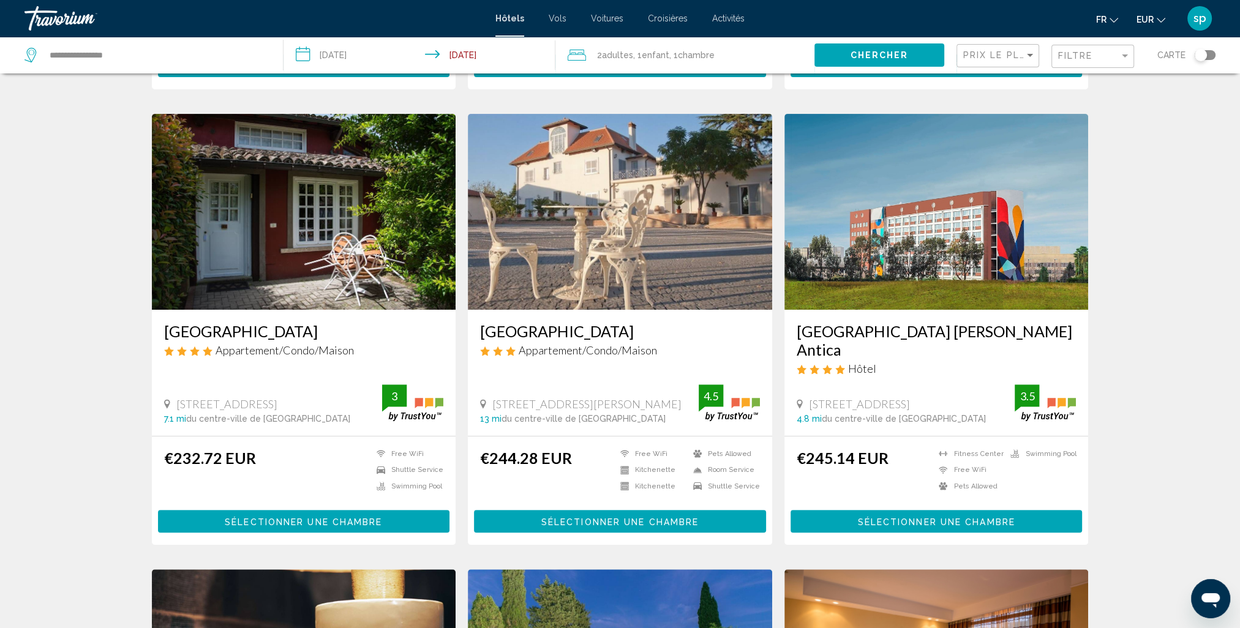
scroll to position [429, 0]
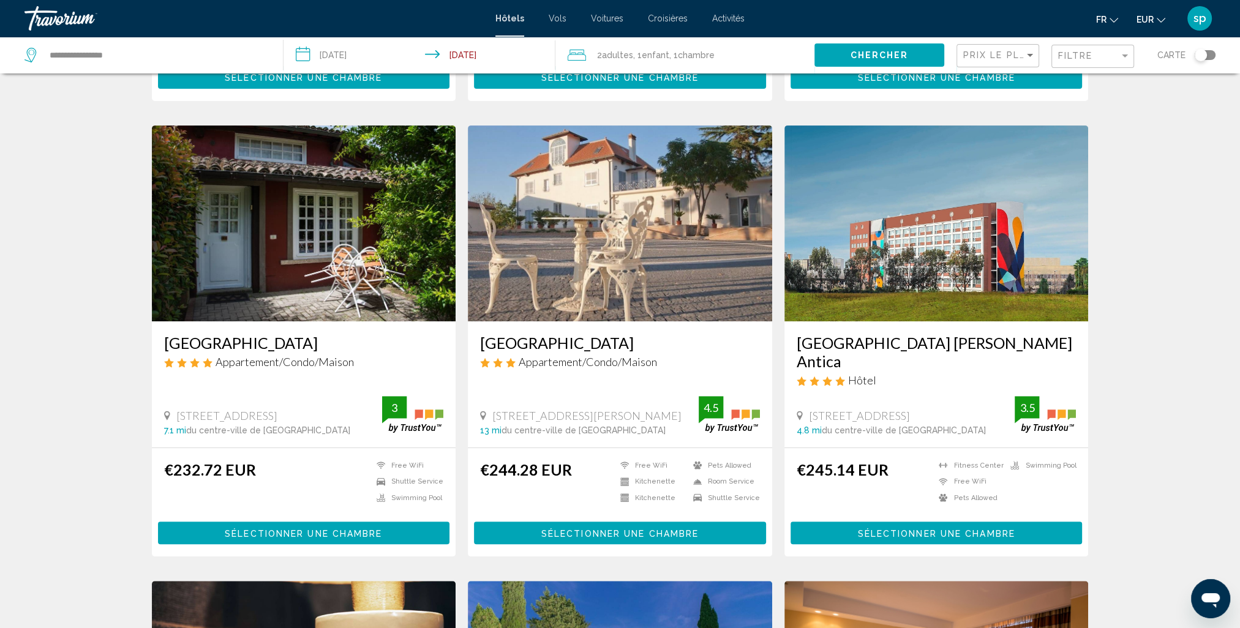
click at [966, 229] on img "Main content" at bounding box center [936, 224] width 304 height 196
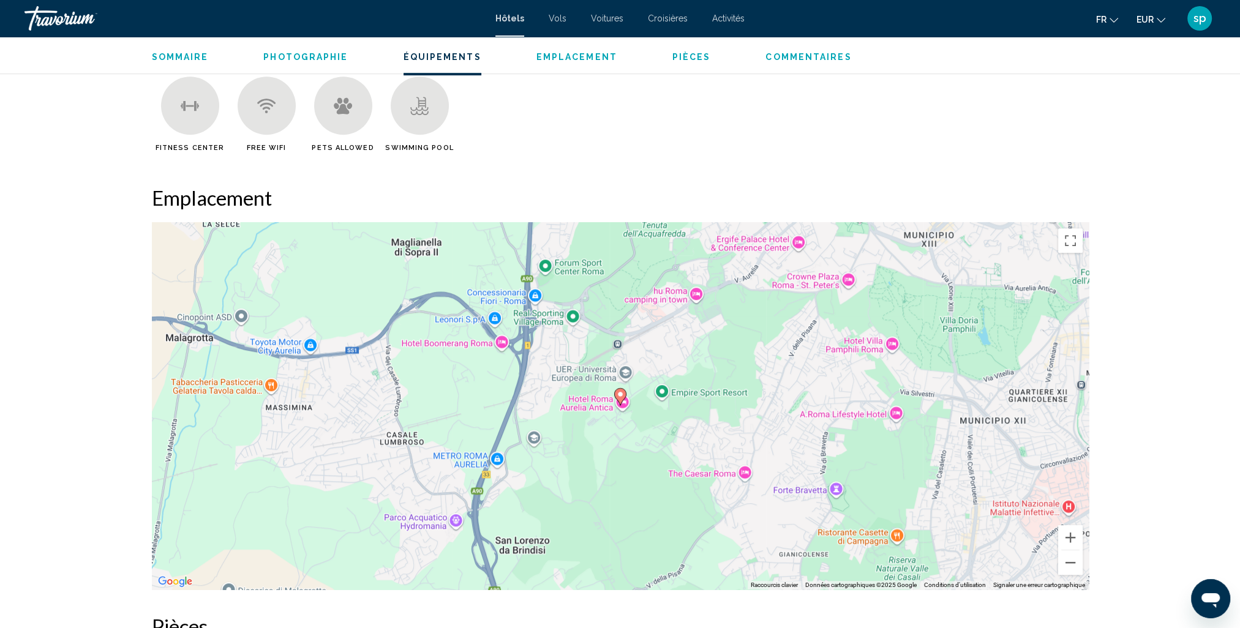
scroll to position [1041, 0]
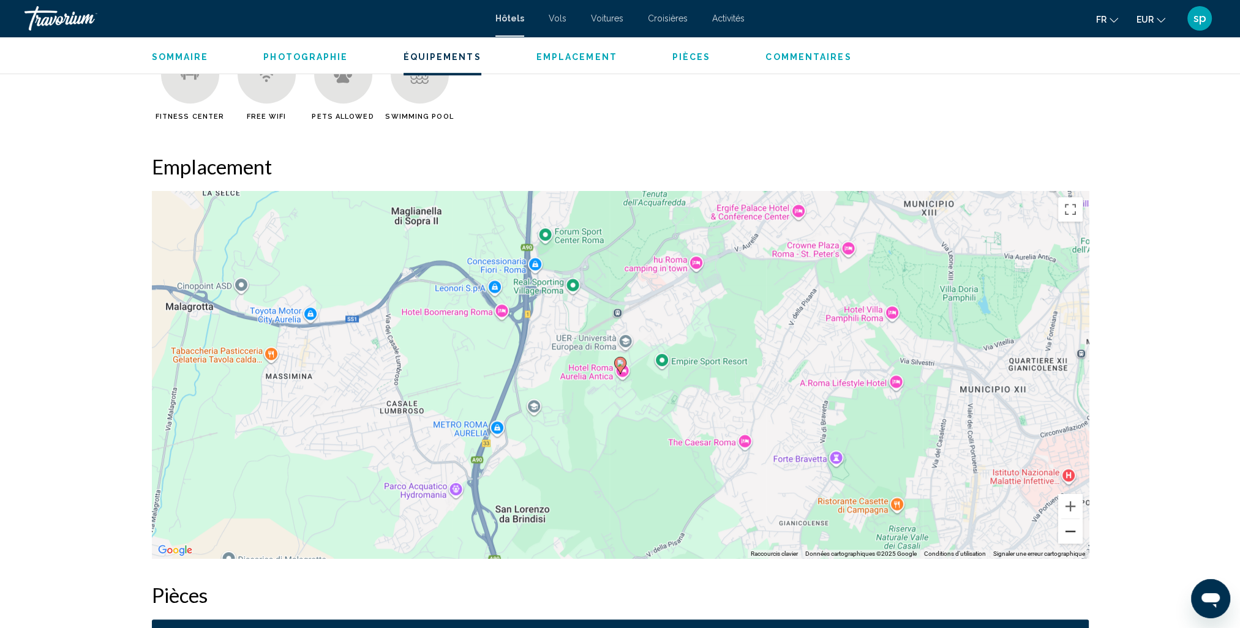
click at [1063, 535] on button "Zoom arrière" at bounding box center [1070, 531] width 24 height 24
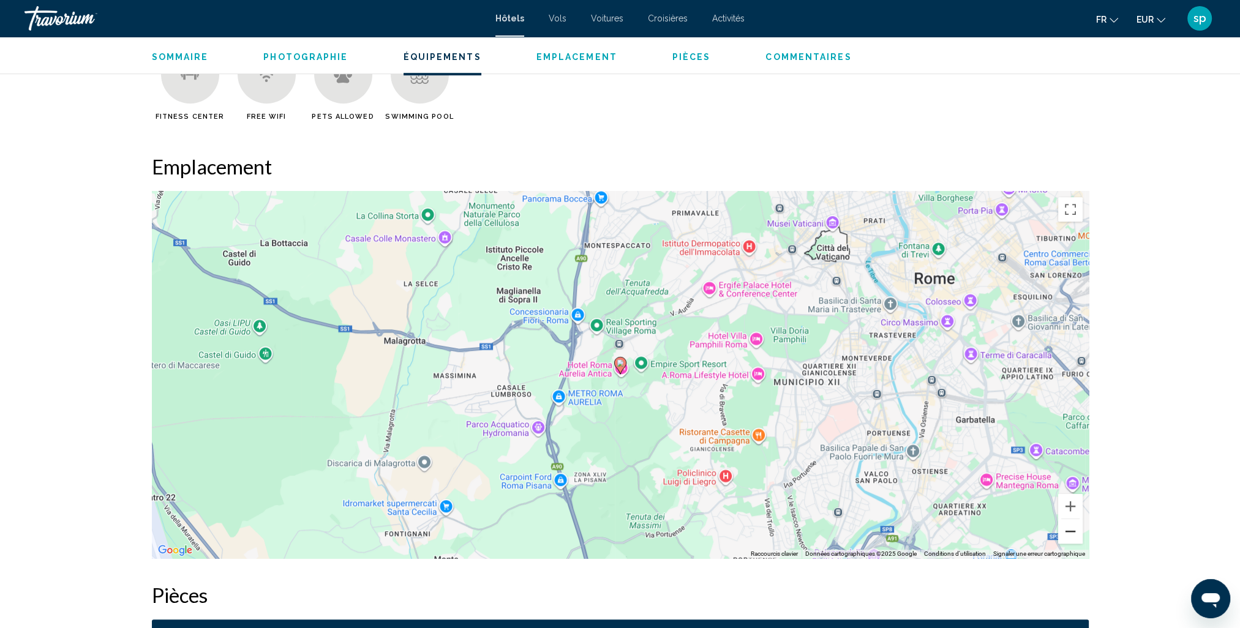
click at [1063, 535] on button "Zoom arrière" at bounding box center [1070, 531] width 24 height 24
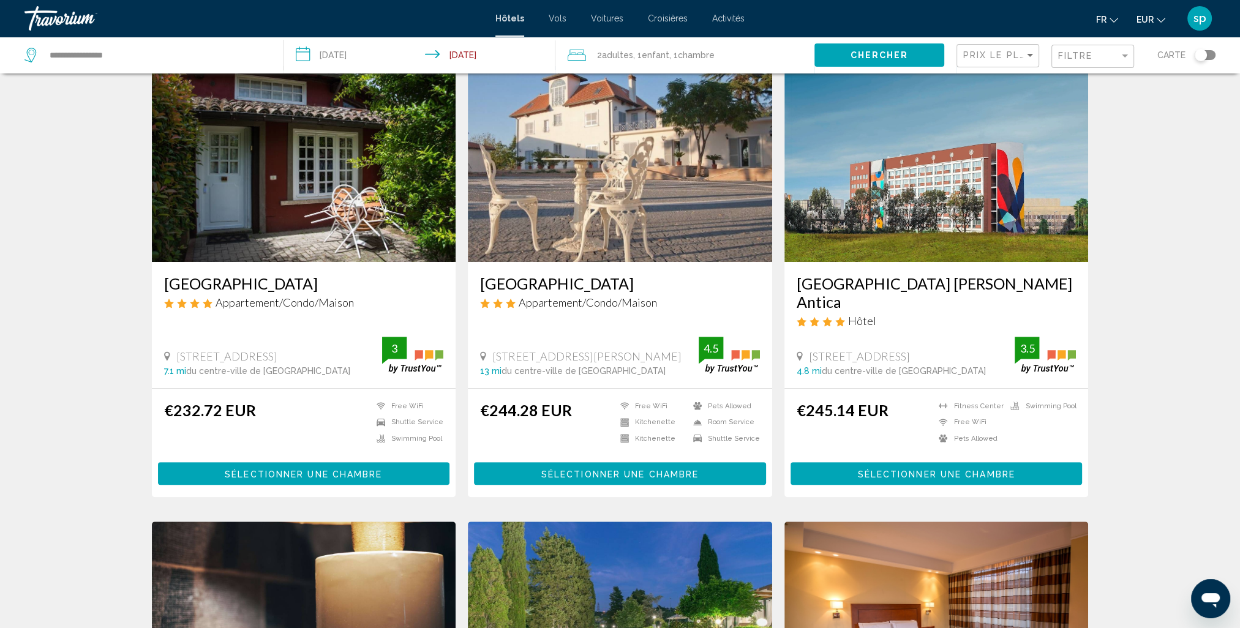
scroll to position [490, 0]
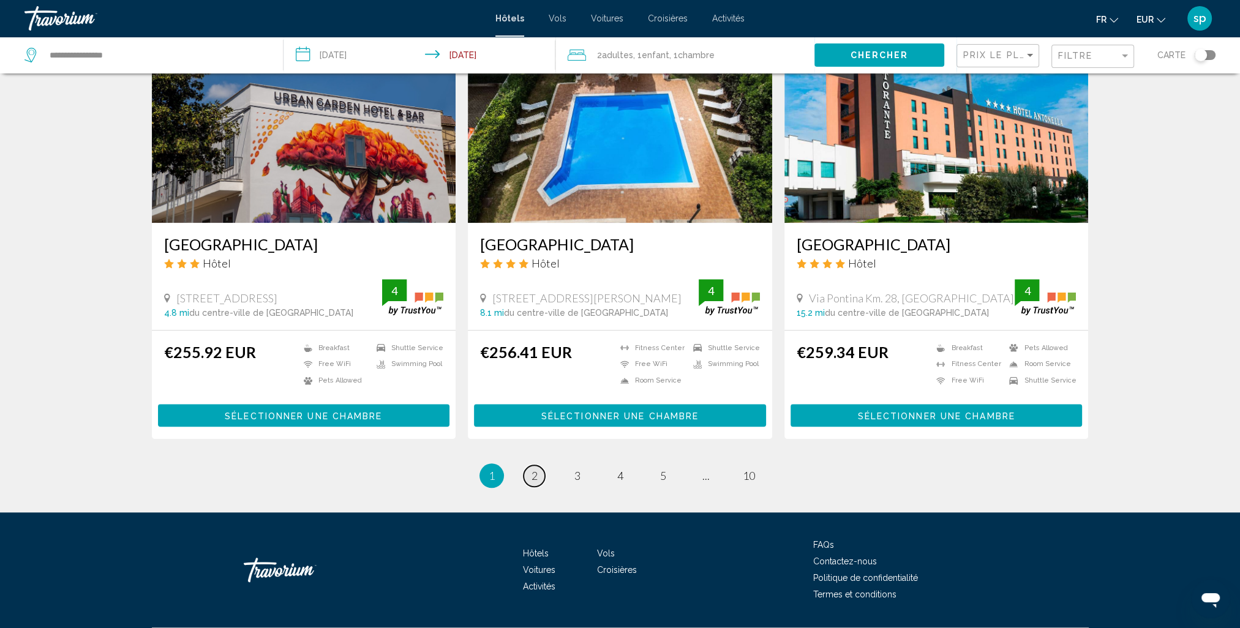
click at [540, 465] on link "page 2" at bounding box center [533, 475] width 21 height 21
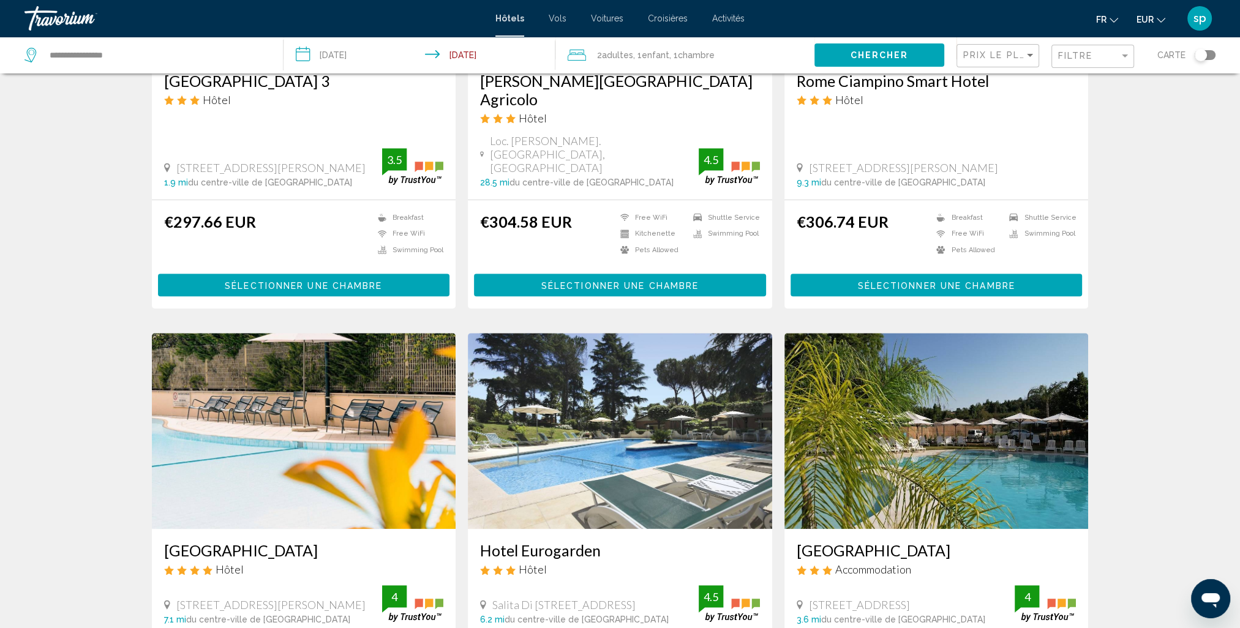
scroll to position [857, 0]
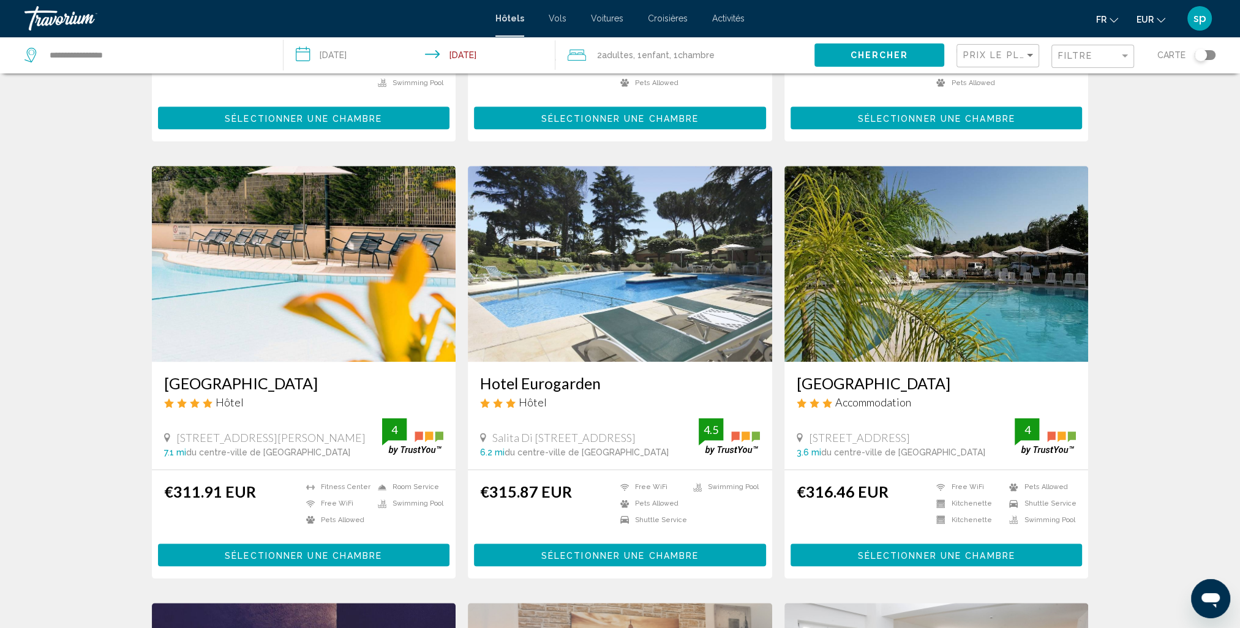
click at [568, 204] on img "Main content" at bounding box center [620, 264] width 304 height 196
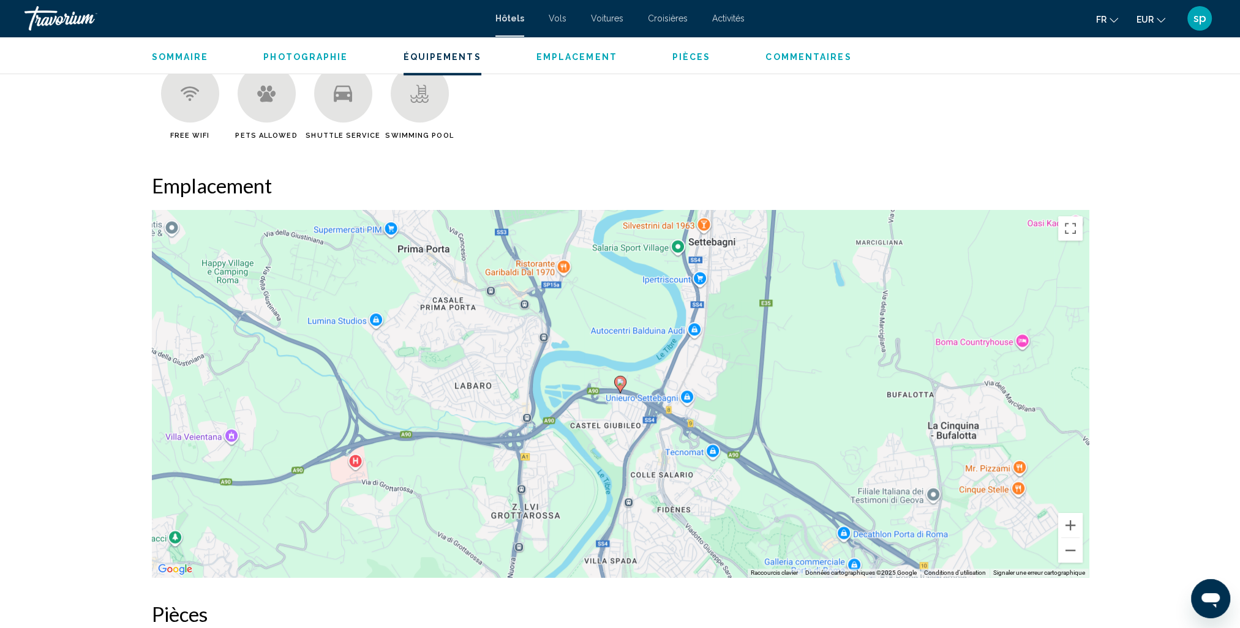
scroll to position [1102, 0]
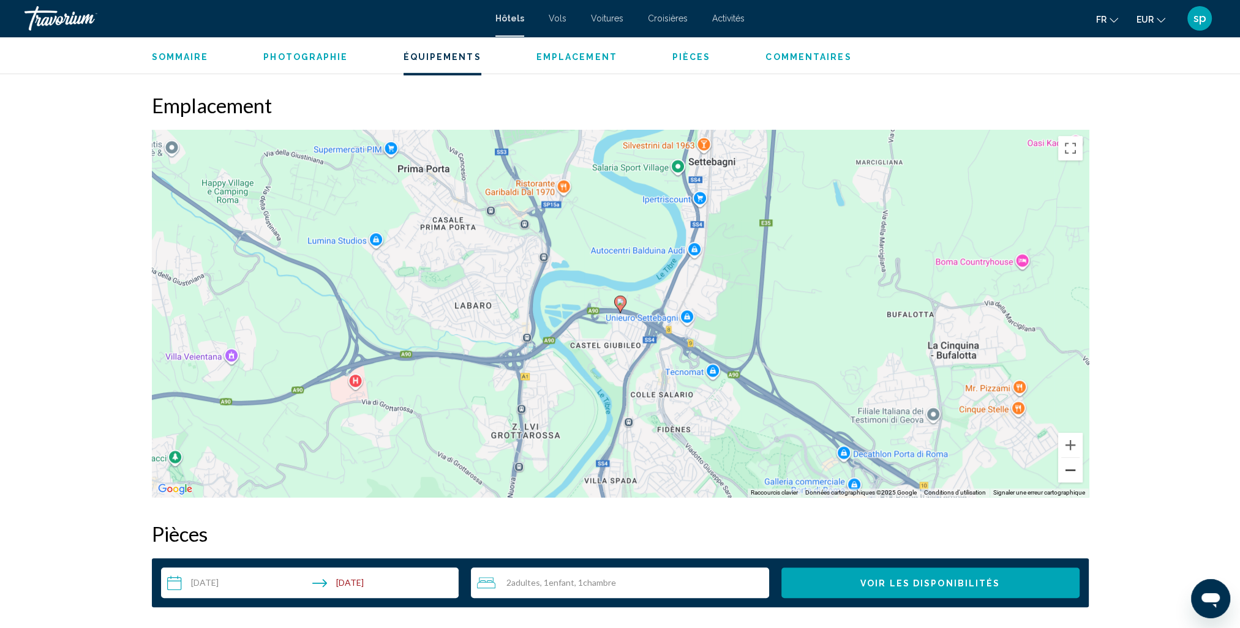
click at [1070, 477] on button "Zoom arrière" at bounding box center [1070, 470] width 24 height 24
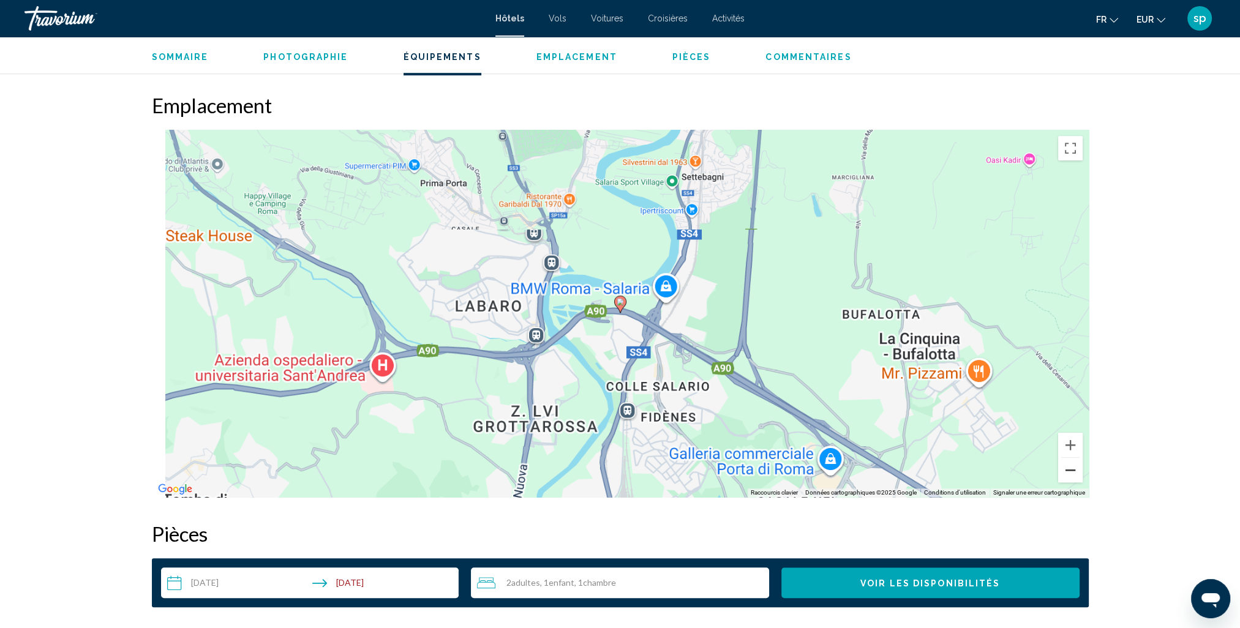
click at [1070, 477] on button "Zoom arrière" at bounding box center [1070, 470] width 24 height 24
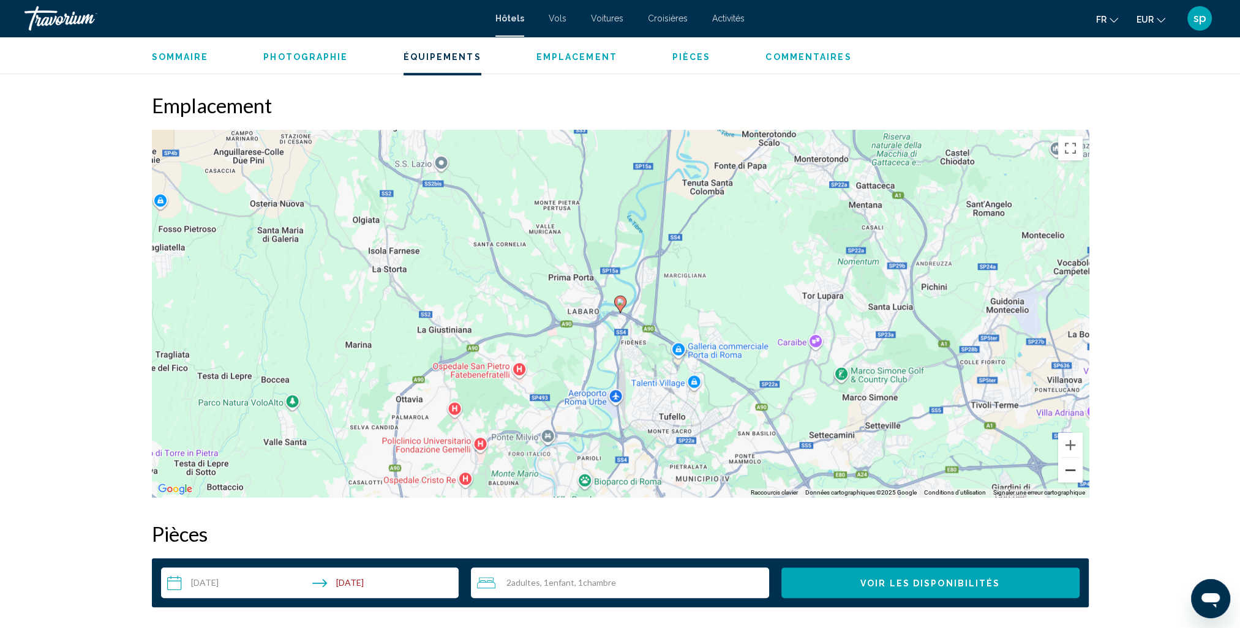
click at [1070, 477] on button "Zoom arrière" at bounding box center [1070, 470] width 24 height 24
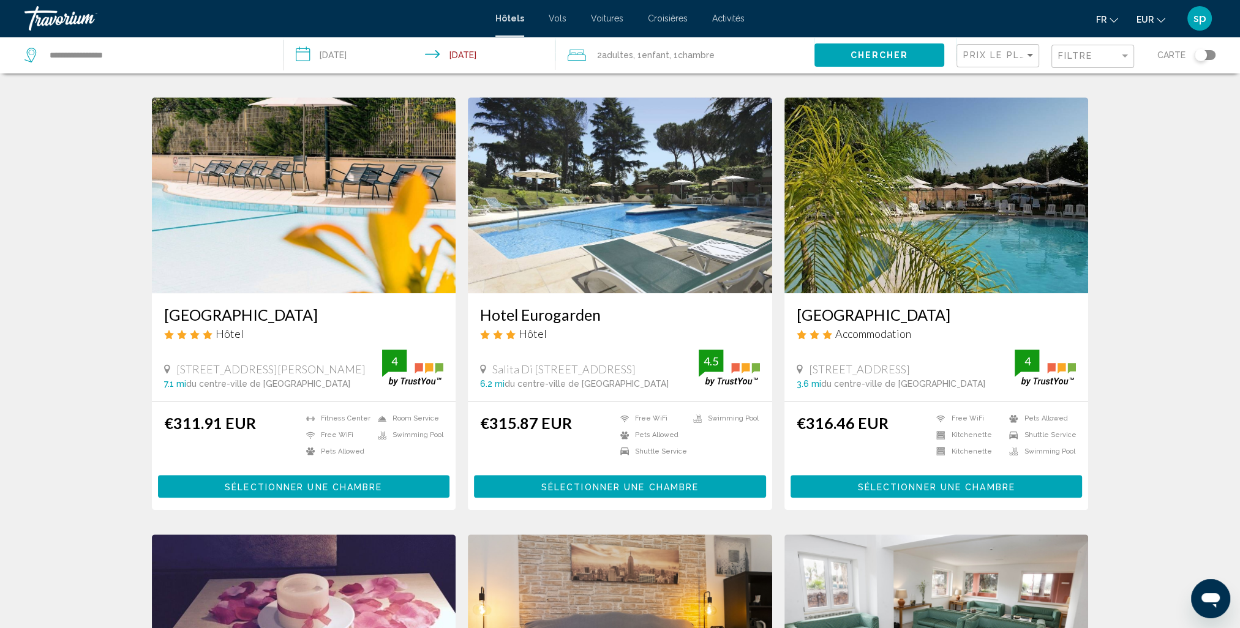
scroll to position [857, 0]
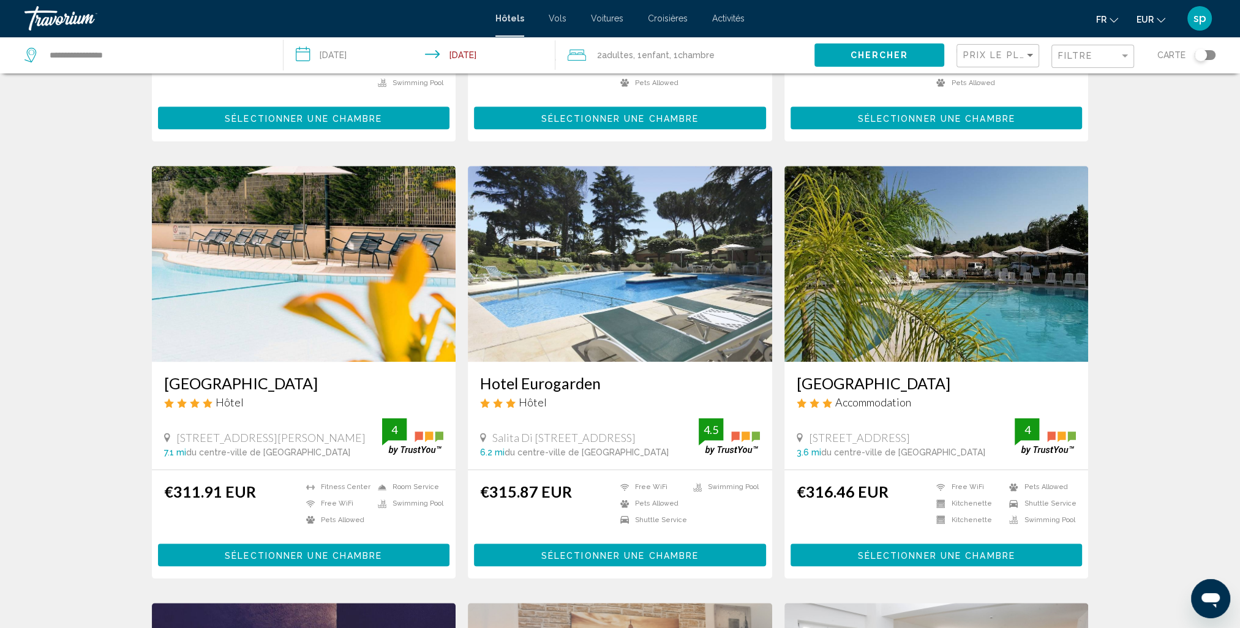
click at [980, 221] on img "Main content" at bounding box center [936, 264] width 304 height 196
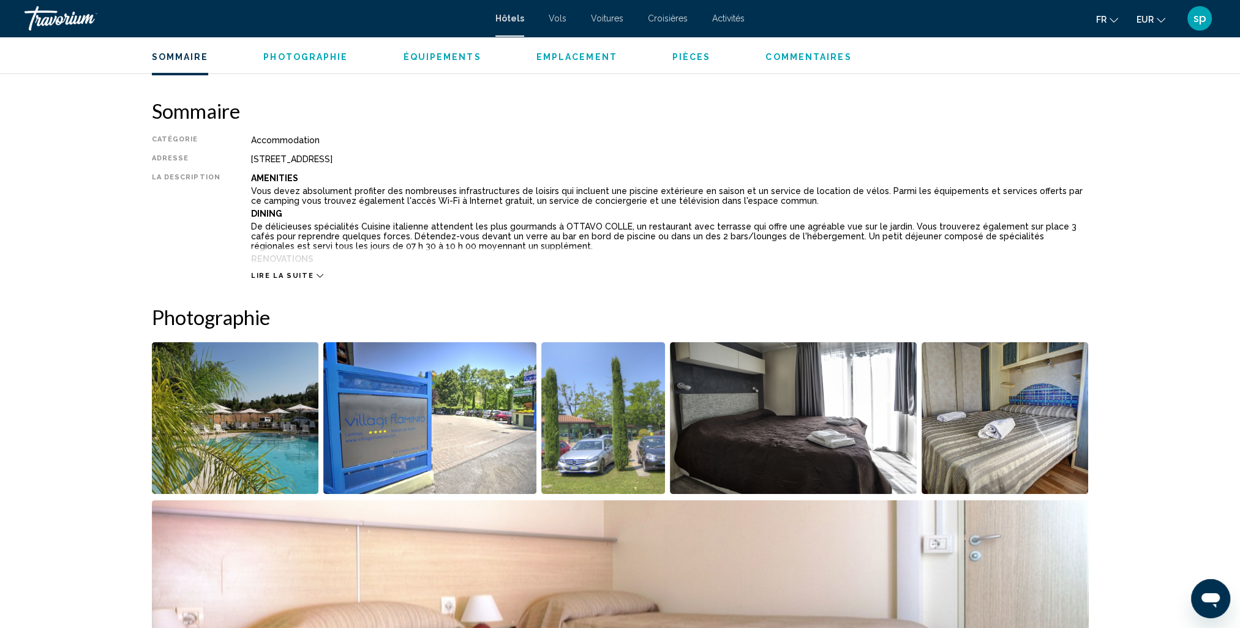
scroll to position [612, 0]
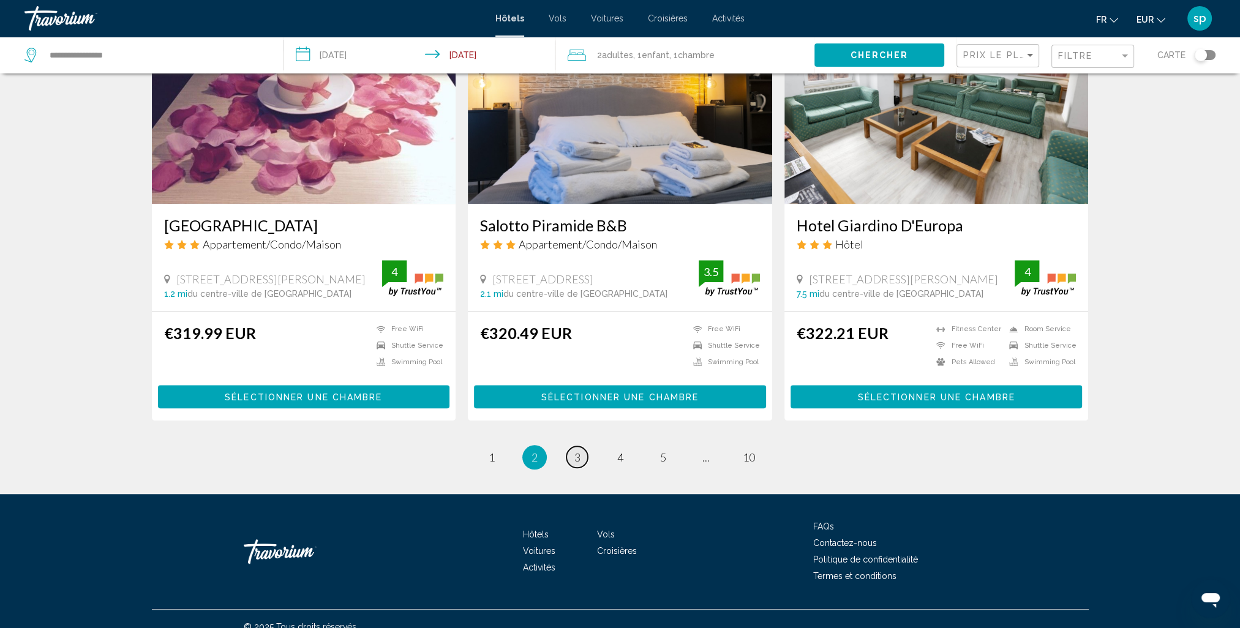
click at [578, 449] on link "page 3" at bounding box center [576, 456] width 21 height 21
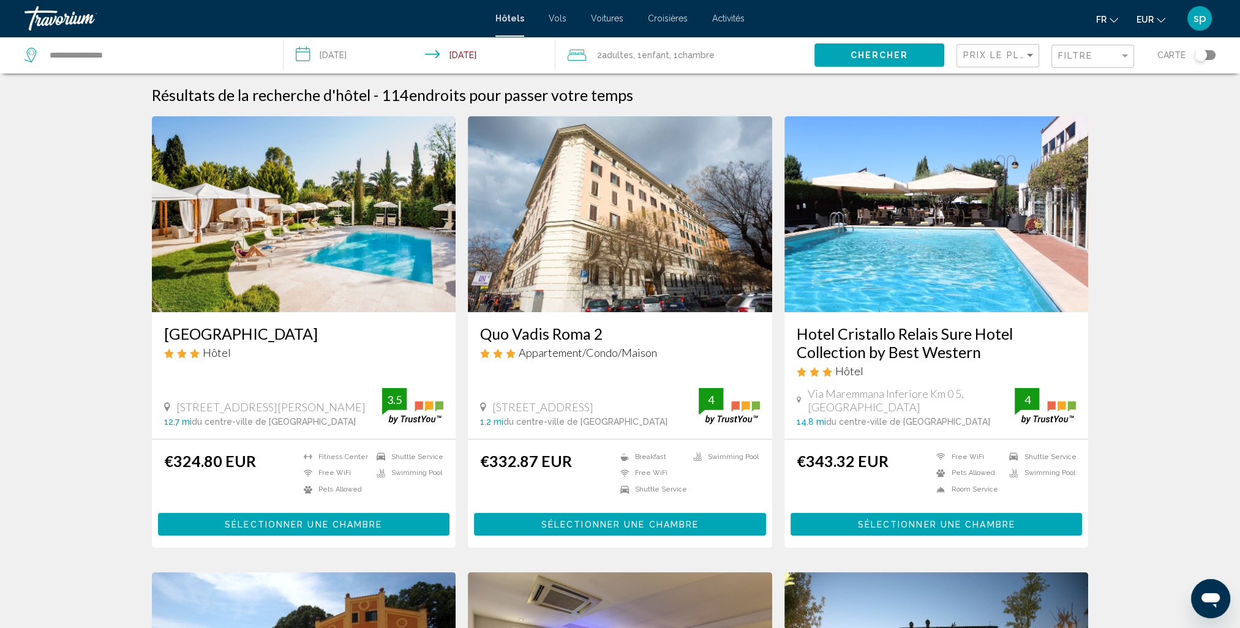
click at [331, 225] on img "Main content" at bounding box center [304, 214] width 304 height 196
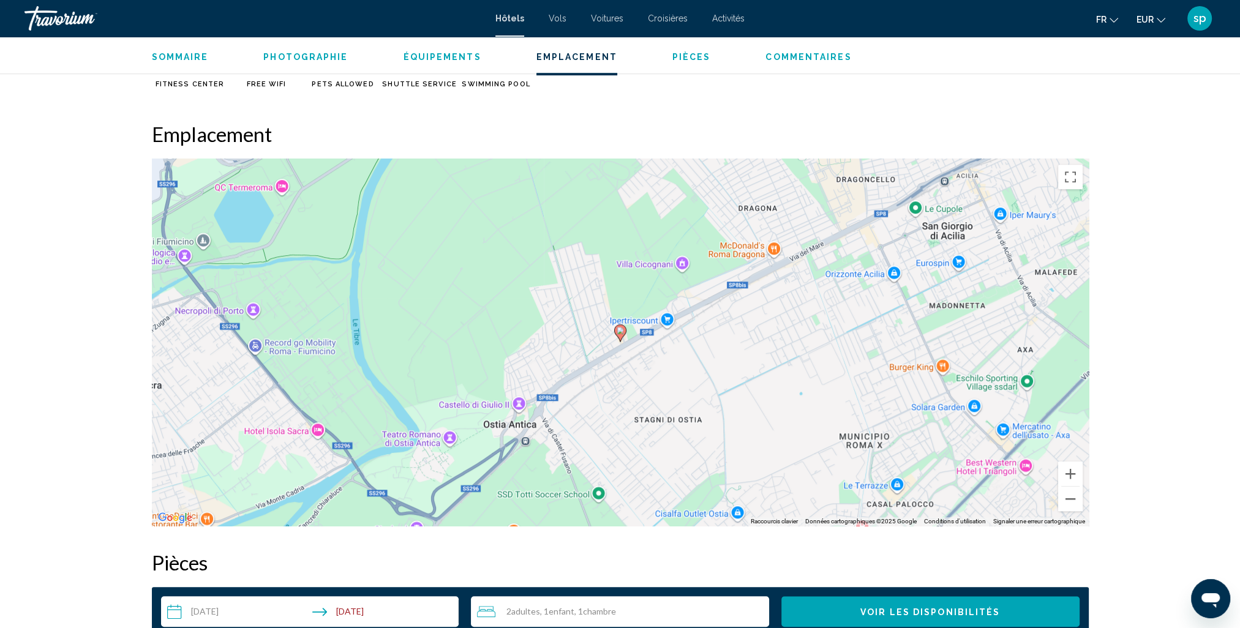
scroll to position [1163, 0]
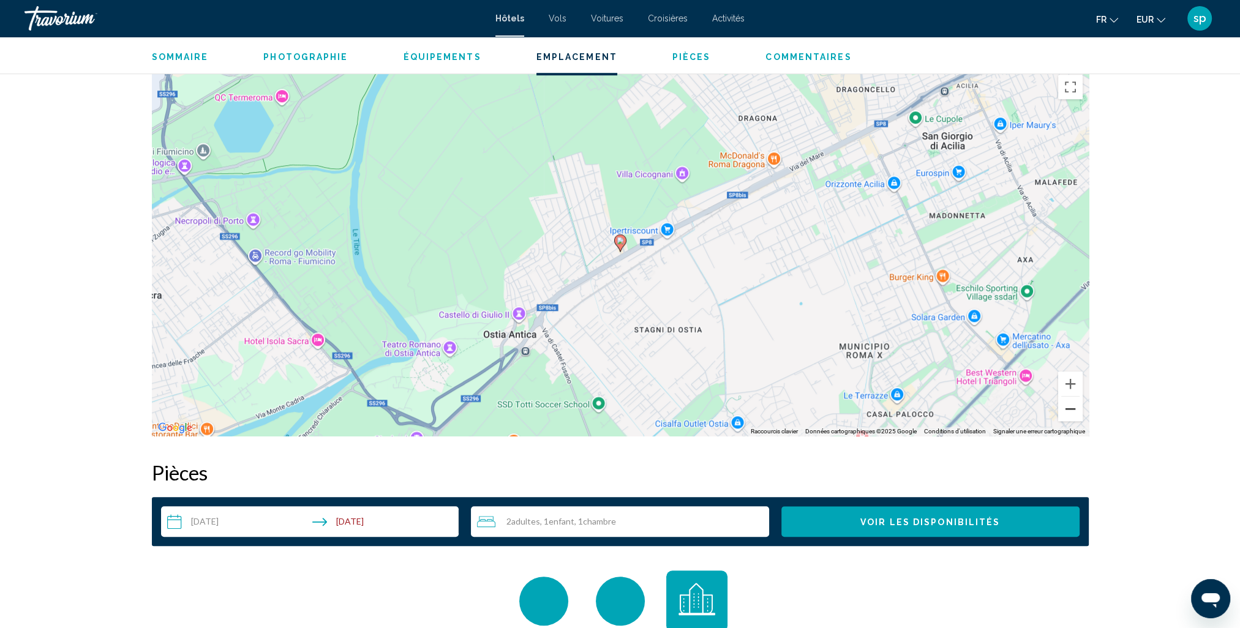
click at [1065, 418] on button "Zoom arrière" at bounding box center [1070, 409] width 24 height 24
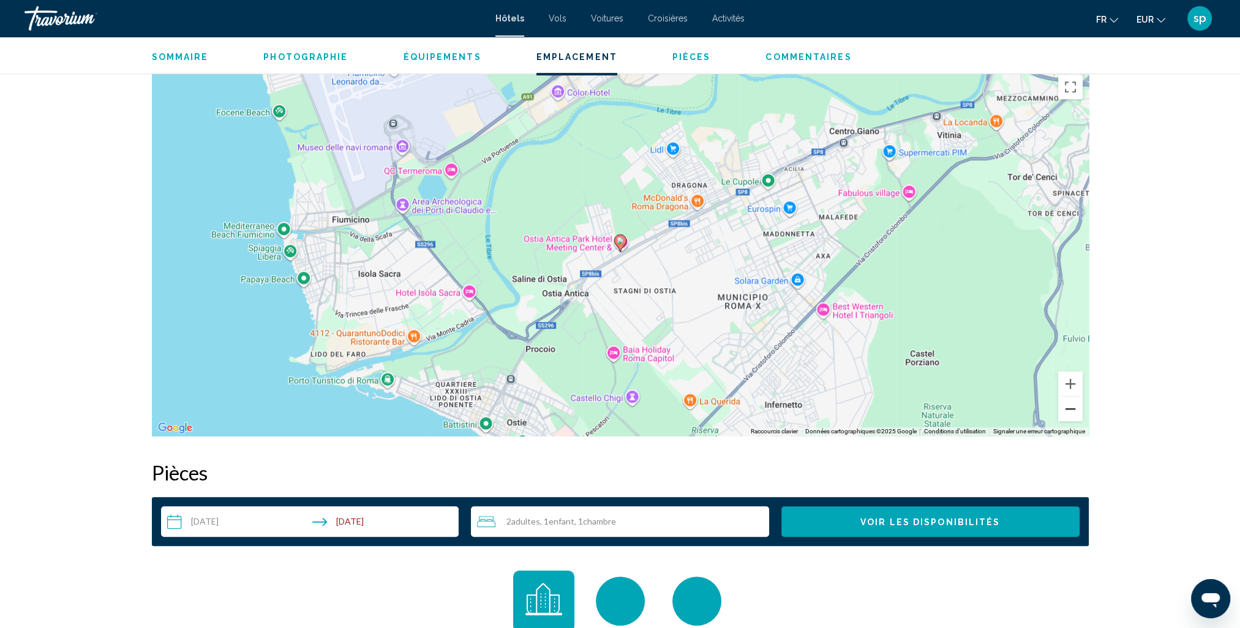
click at [1065, 418] on button "Zoom arrière" at bounding box center [1070, 409] width 24 height 24
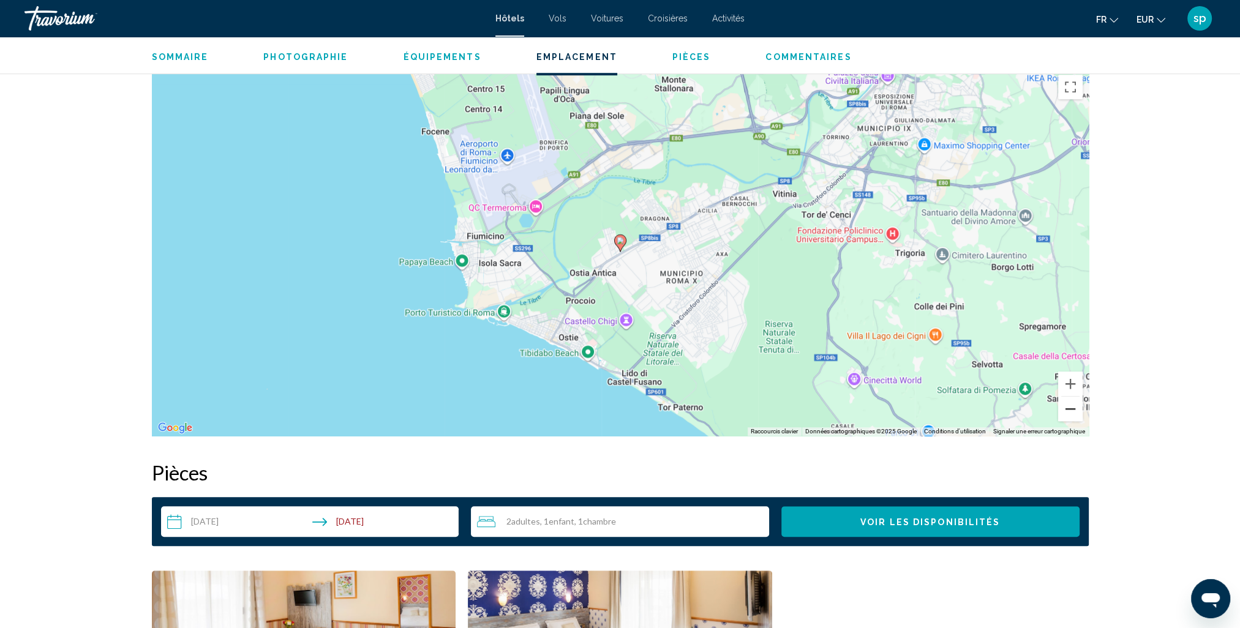
click at [1070, 408] on button "Zoom arrière" at bounding box center [1070, 409] width 24 height 24
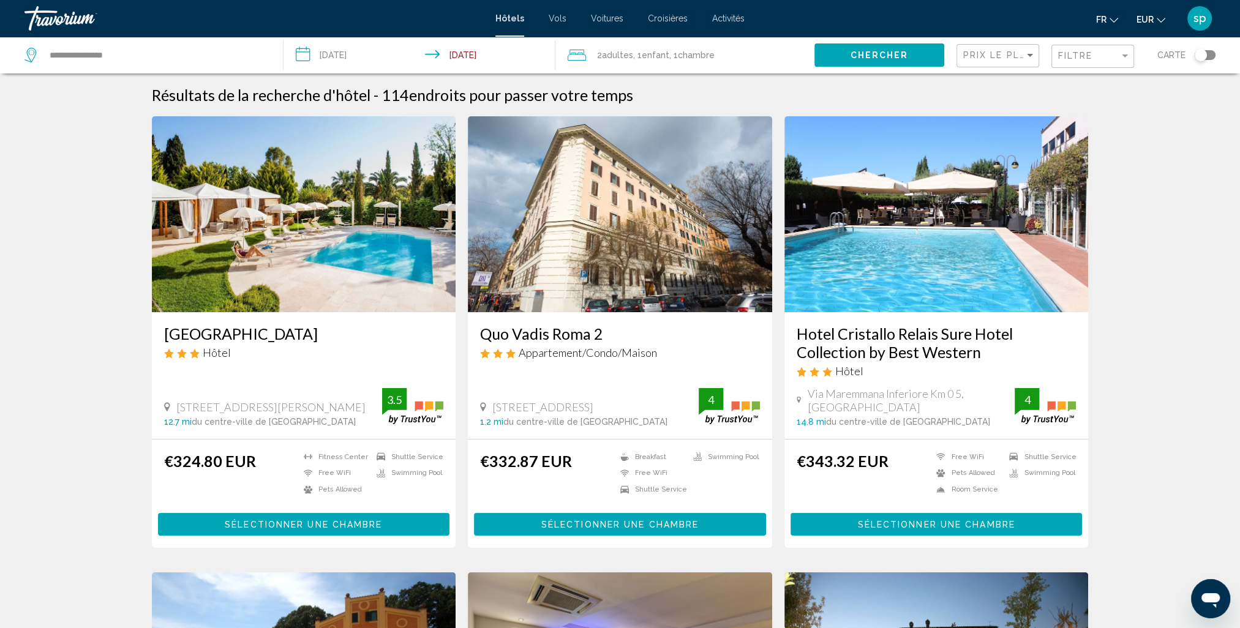
click at [969, 208] on img "Main content" at bounding box center [936, 214] width 304 height 196
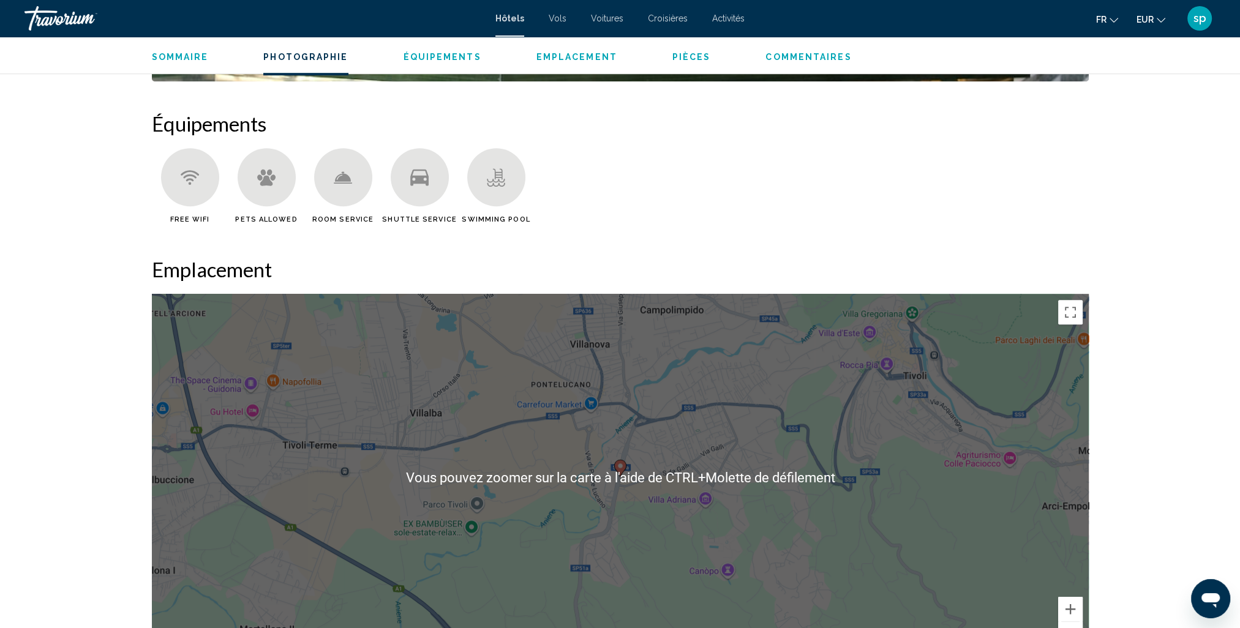
scroll to position [1102, 0]
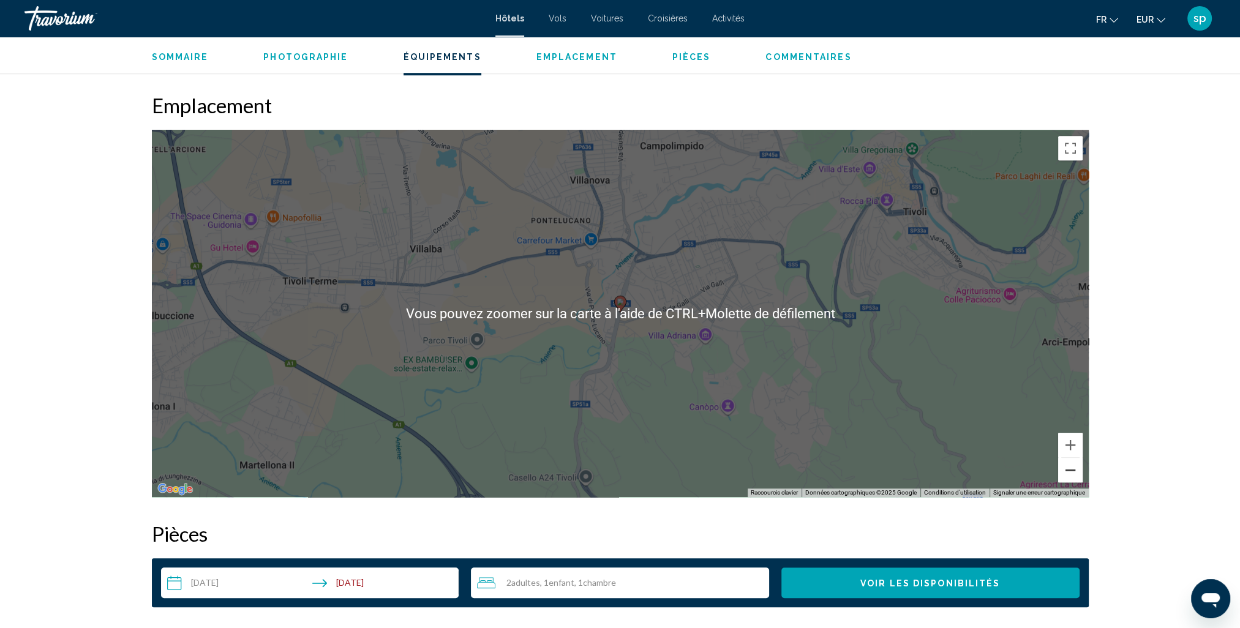
click at [1071, 467] on button "Zoom arrière" at bounding box center [1070, 470] width 24 height 24
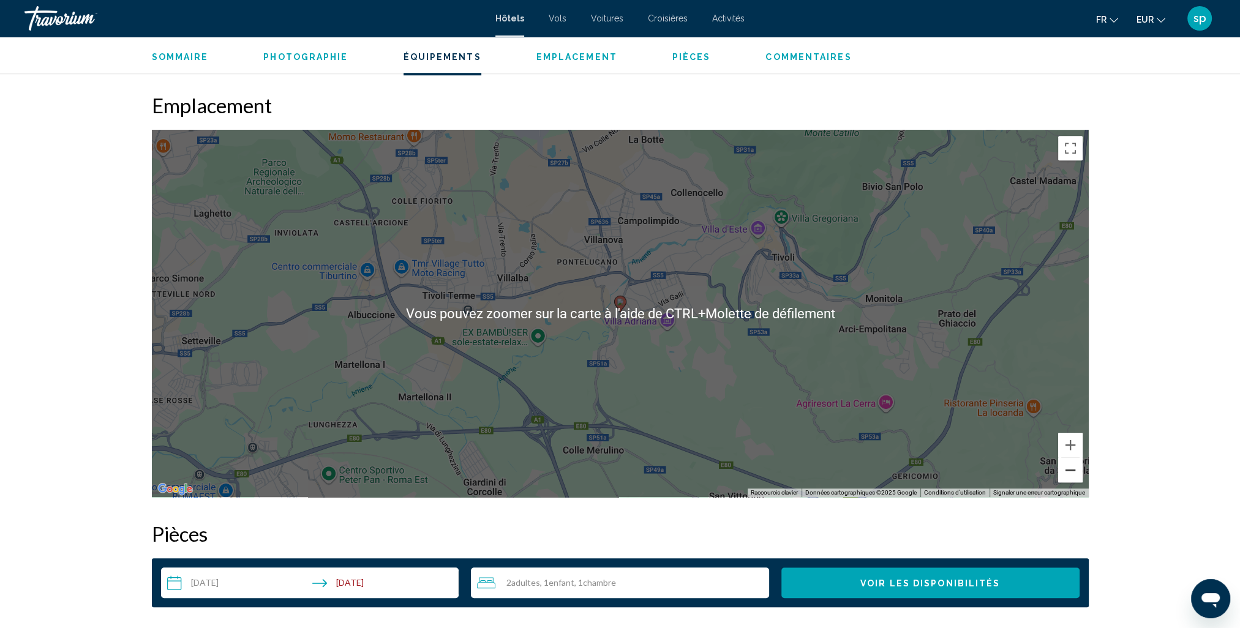
click at [1070, 468] on button "Zoom arrière" at bounding box center [1070, 470] width 24 height 24
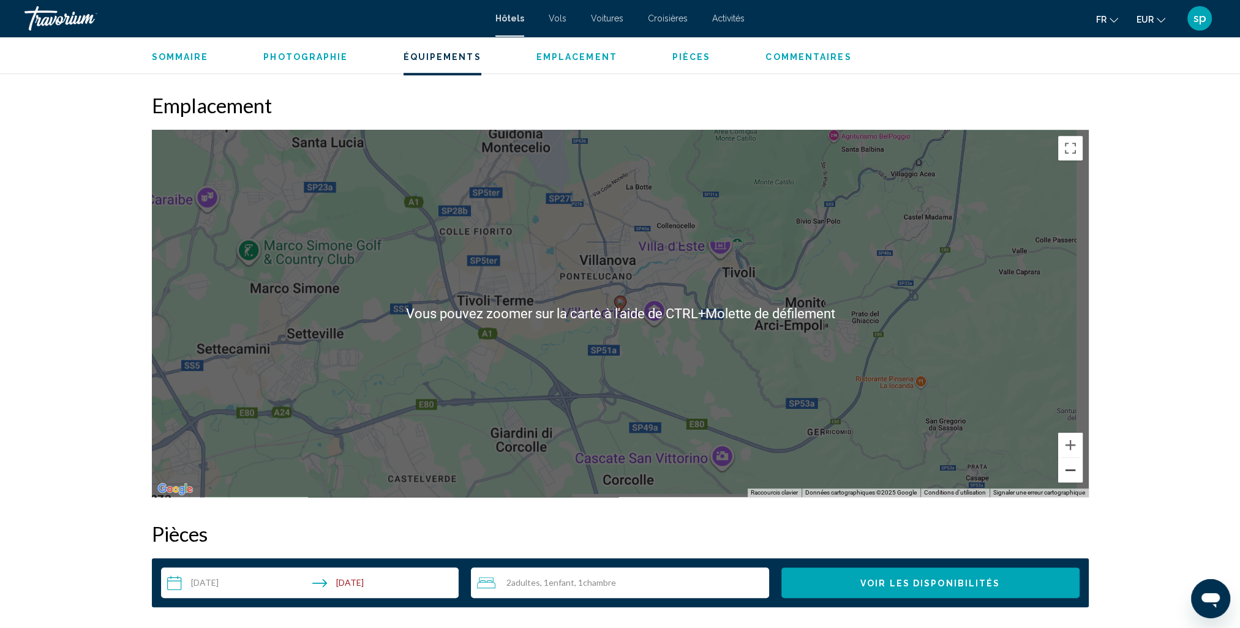
click at [1070, 468] on button "Zoom arrière" at bounding box center [1070, 470] width 24 height 24
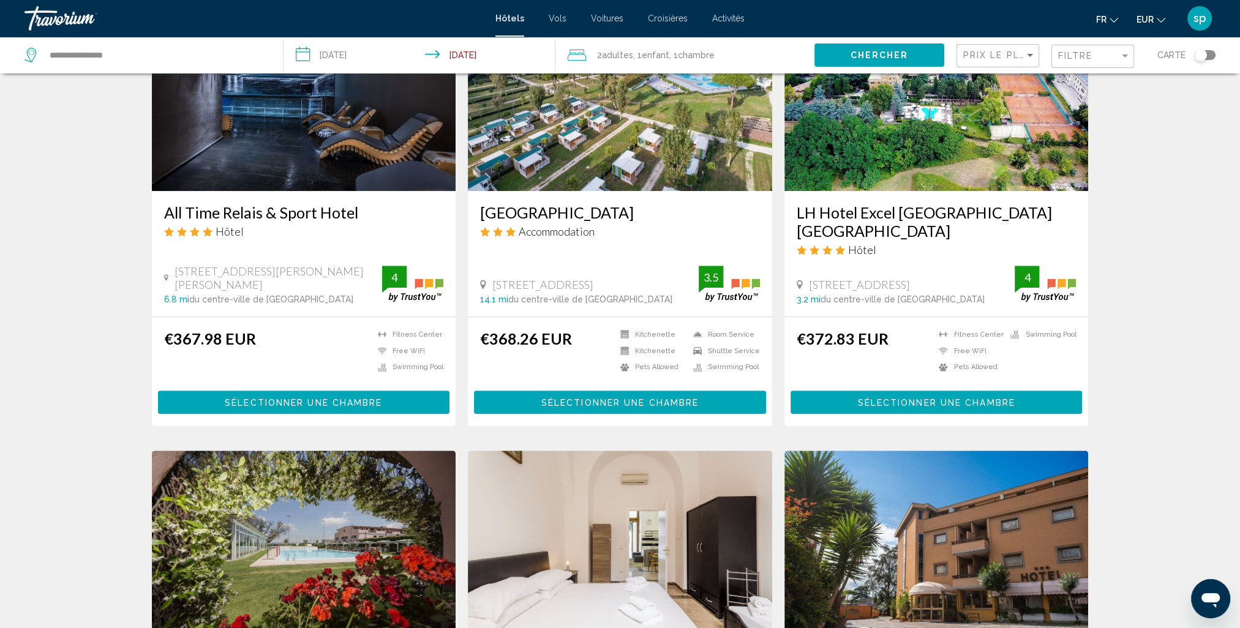
scroll to position [980, 0]
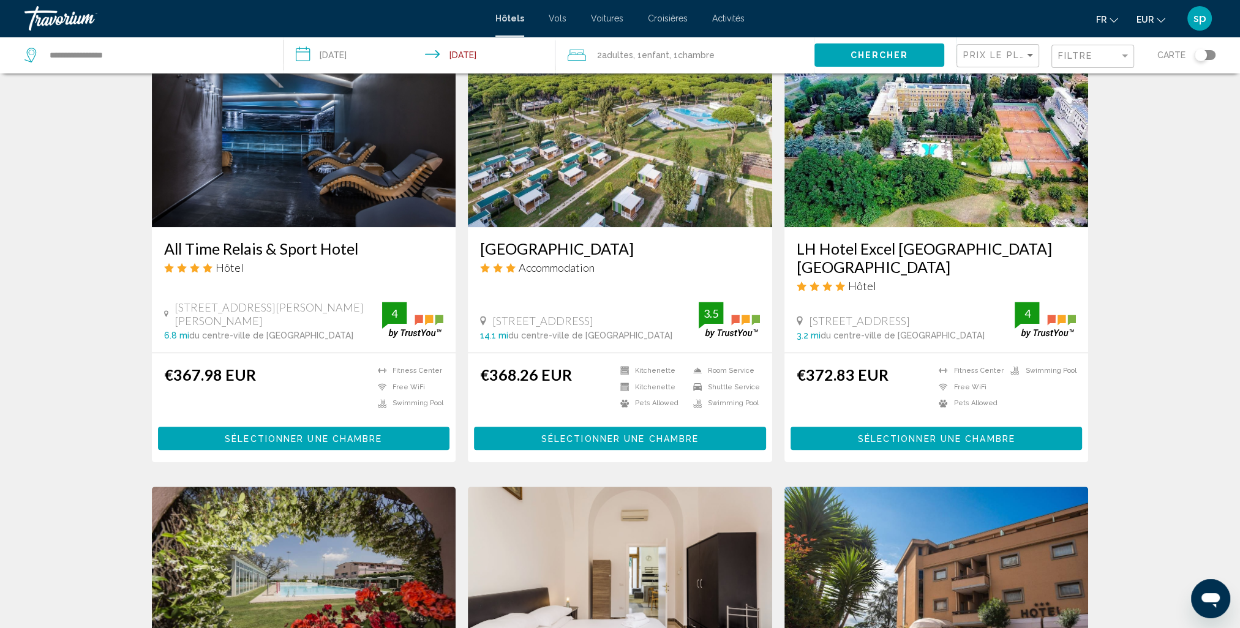
click at [960, 154] on img "Main content" at bounding box center [936, 129] width 304 height 196
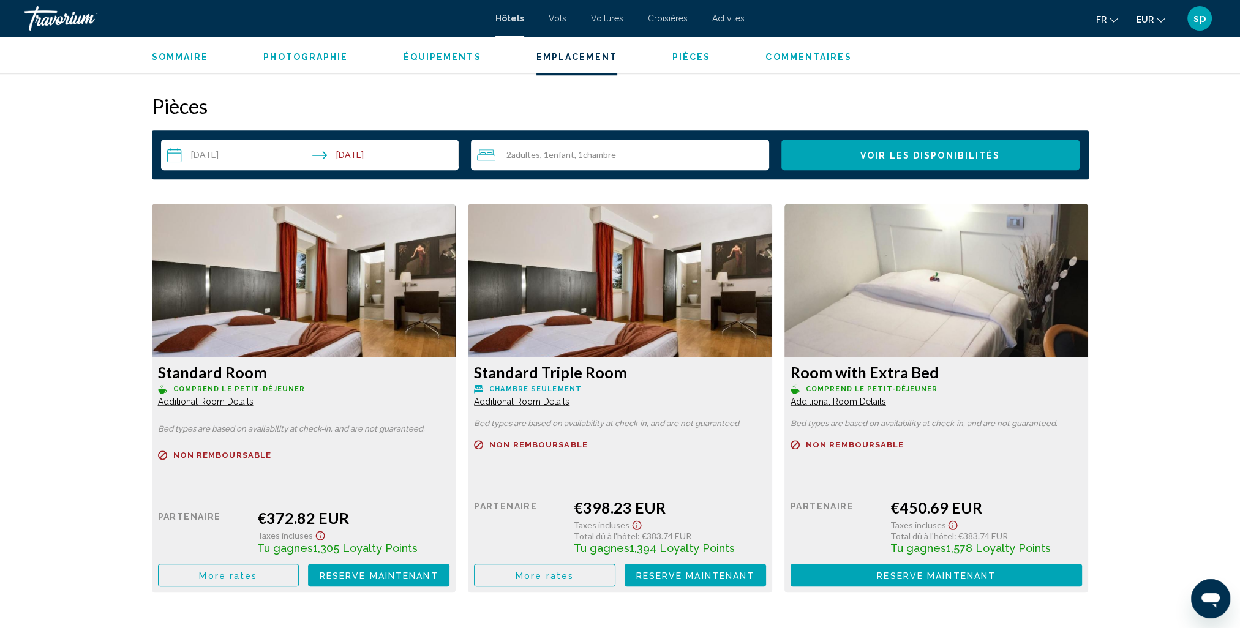
scroll to position [1531, 0]
click at [241, 572] on span "More rates" at bounding box center [228, 575] width 58 height 10
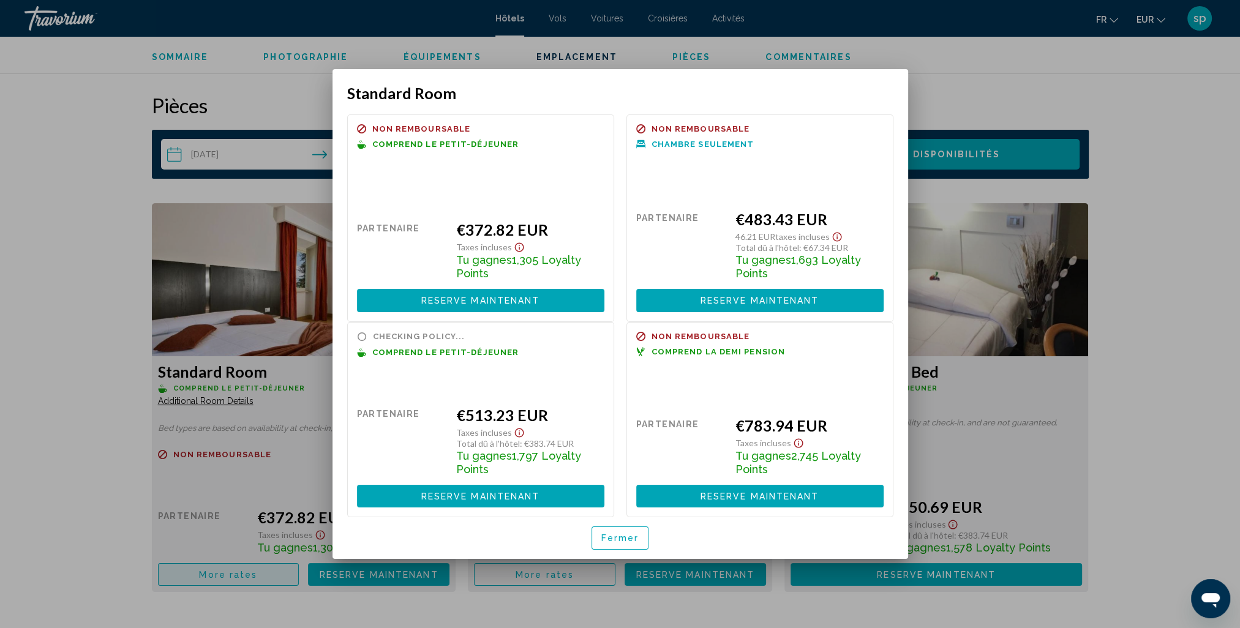
scroll to position [0, 0]
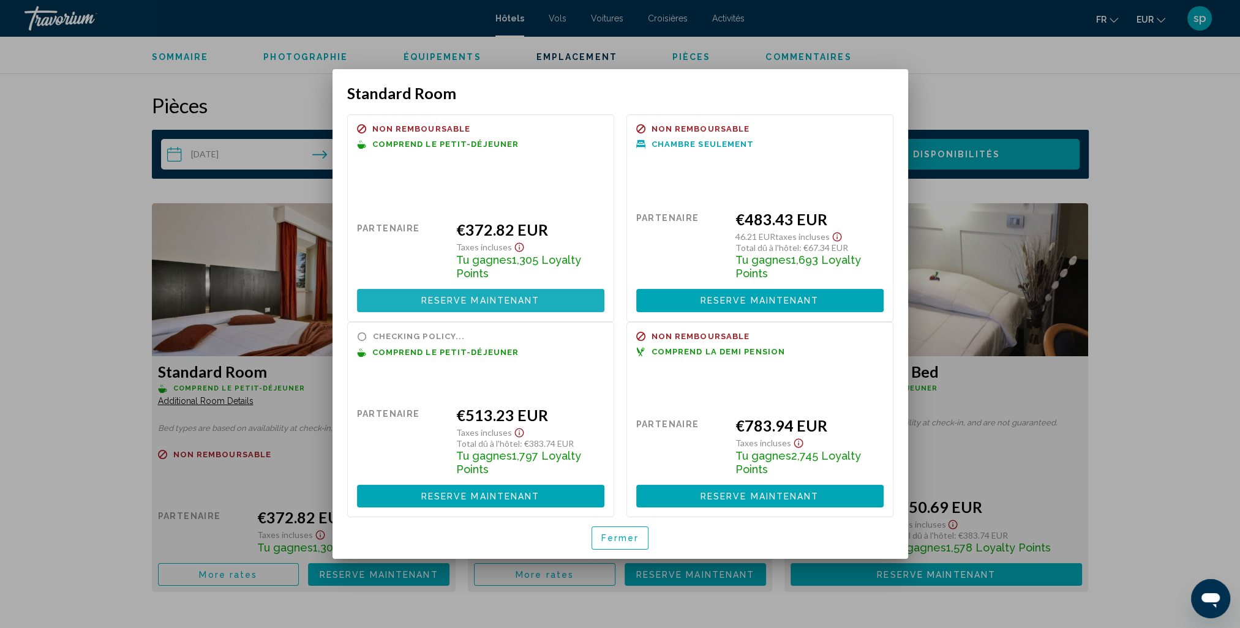
click at [448, 293] on button "Reserve maintenant Plus disponible" at bounding box center [480, 300] width 247 height 23
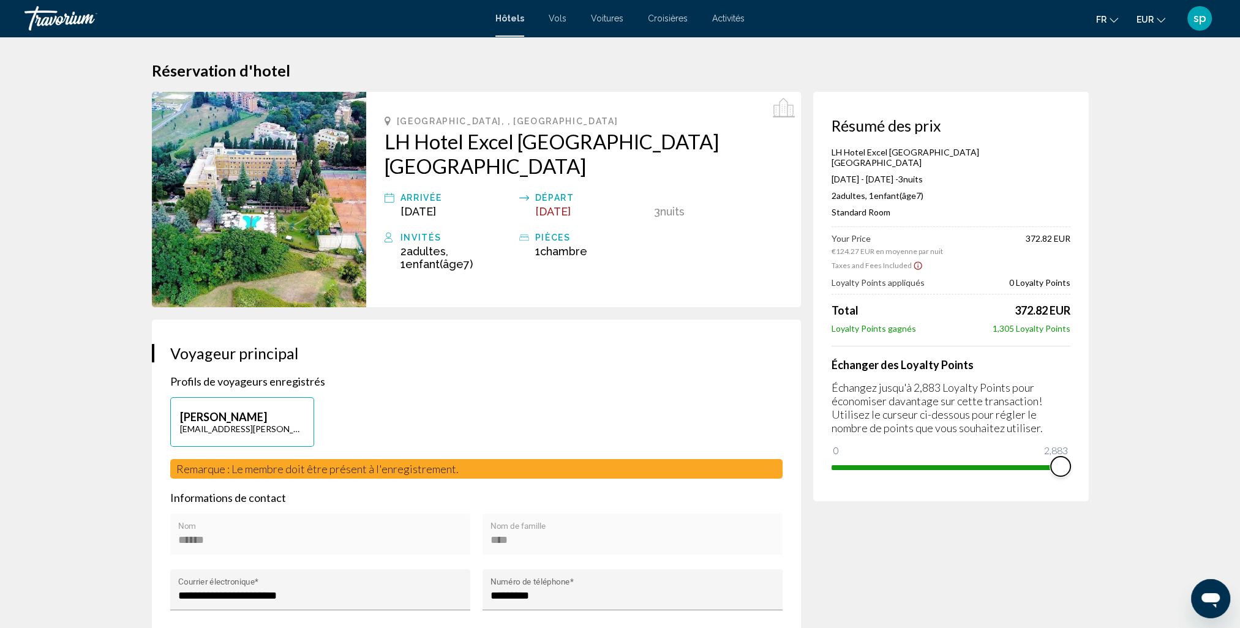
drag, startPoint x: 841, startPoint y: 437, endPoint x: 1114, endPoint y: 437, distance: 273.1
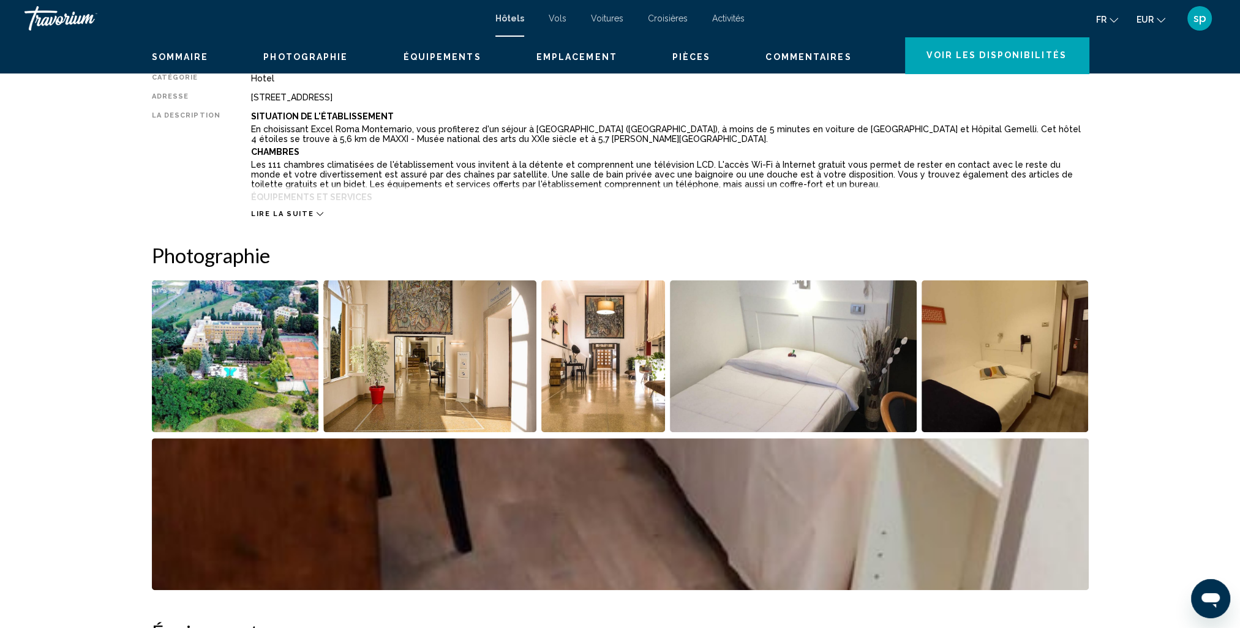
scroll to position [122, 0]
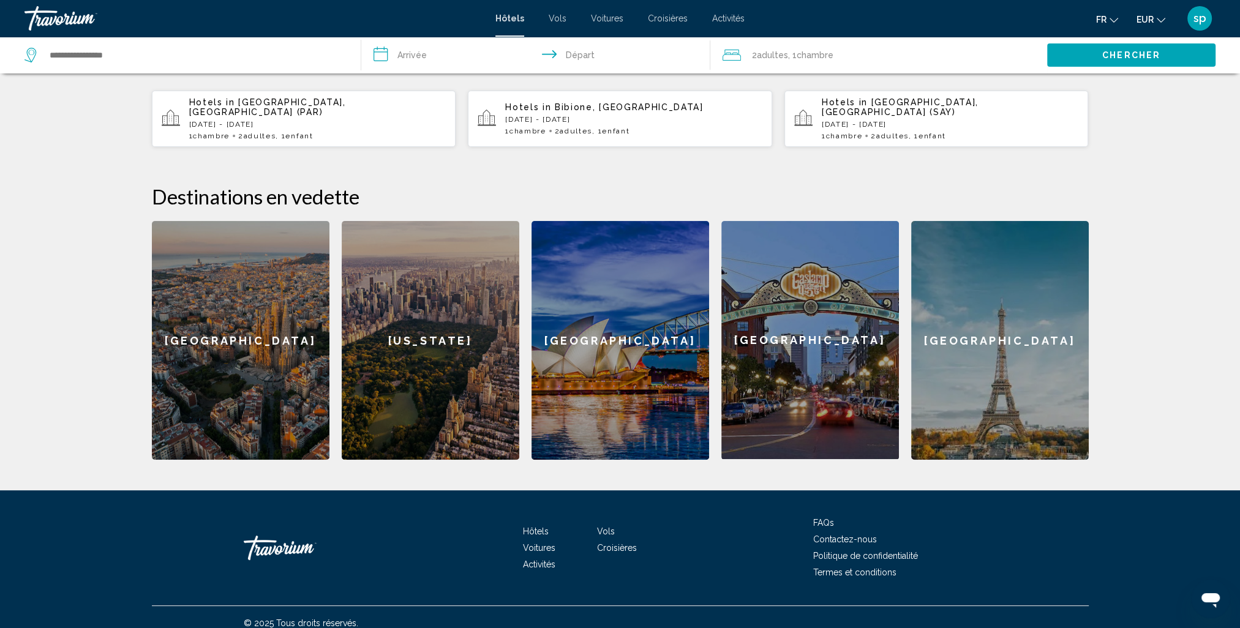
scroll to position [371, 0]
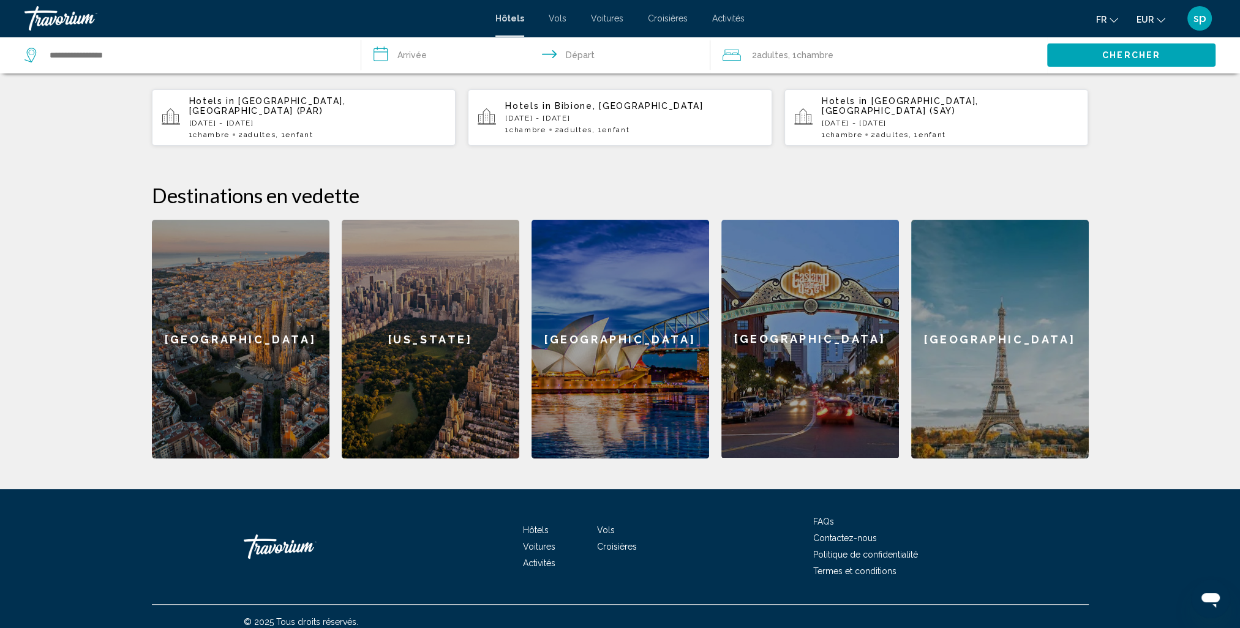
click at [1026, 347] on div "[GEOGRAPHIC_DATA]" at bounding box center [1000, 339] width 178 height 239
